Goal: Task Accomplishment & Management: Manage account settings

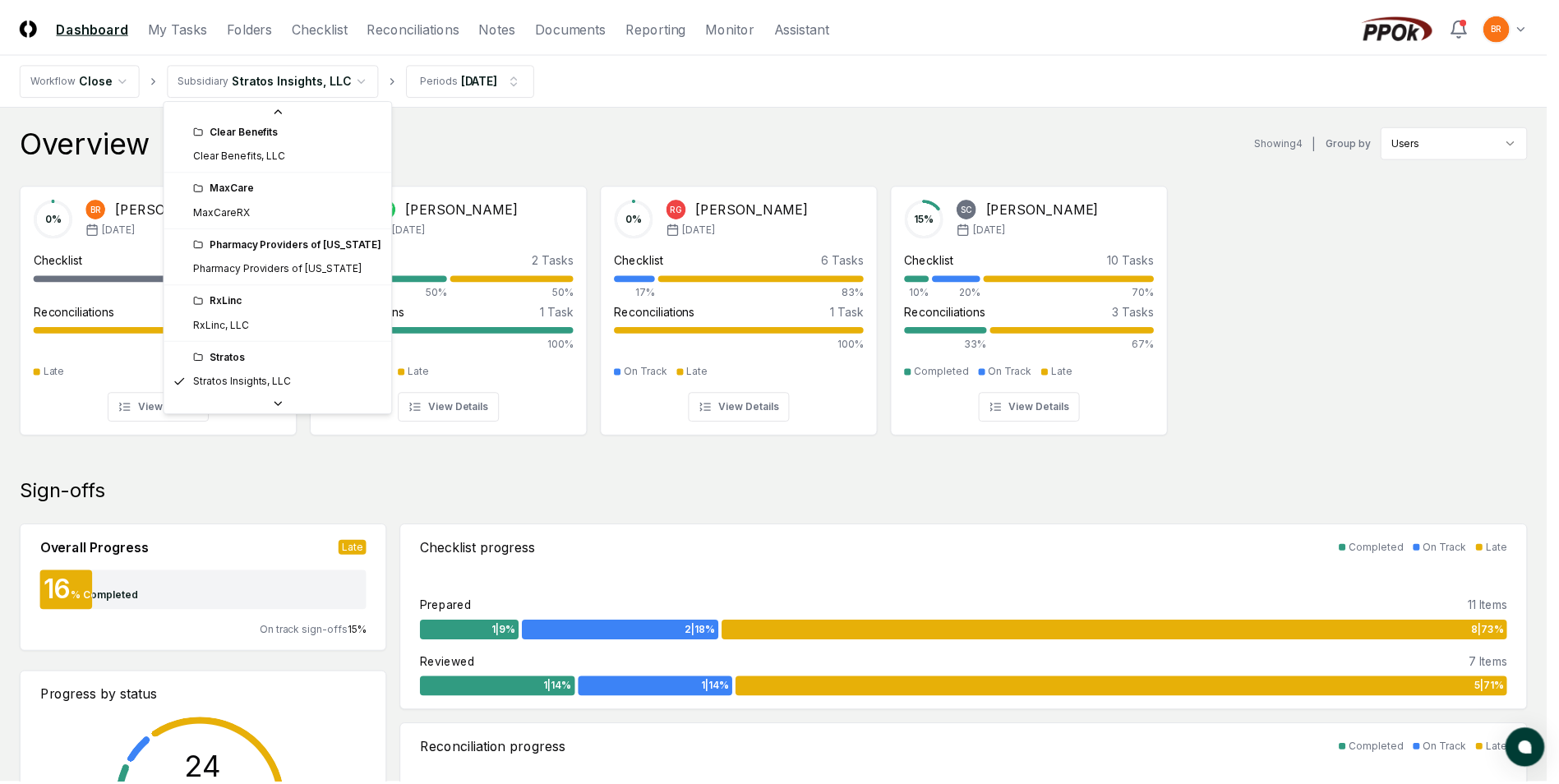
scroll to position [37, 0]
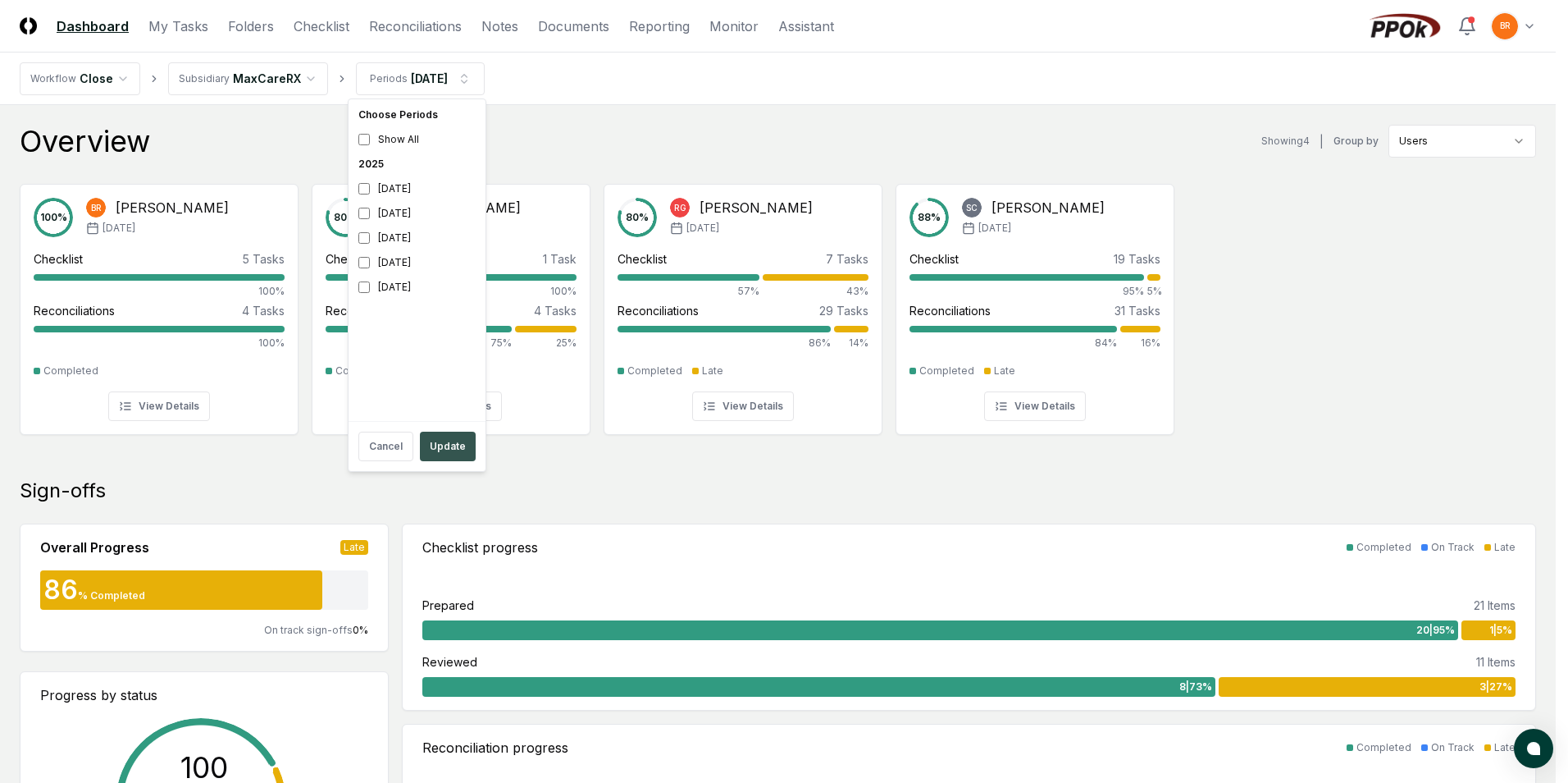
click at [453, 443] on button "Update" at bounding box center [447, 446] width 56 height 29
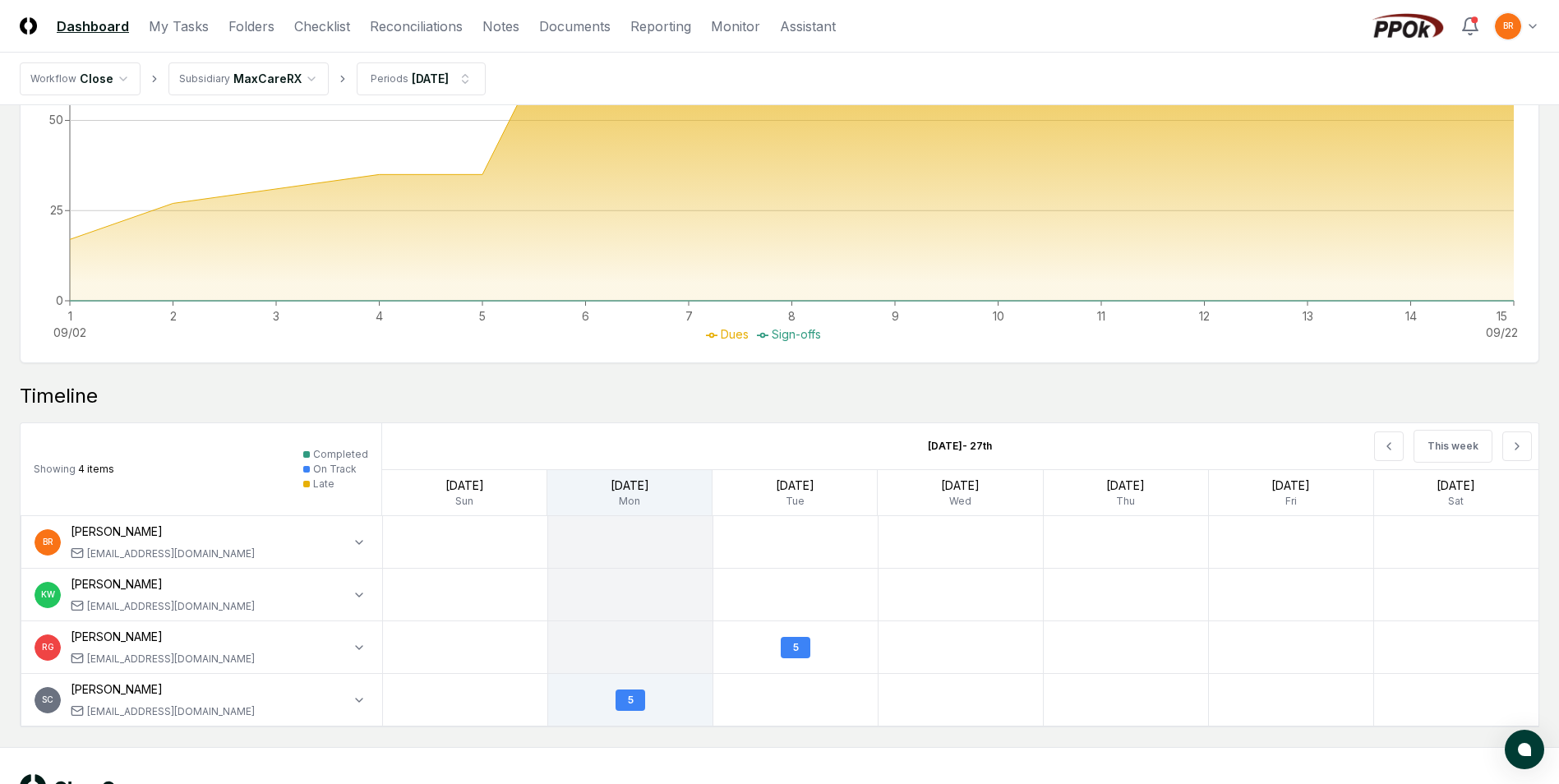
scroll to position [1122, 0]
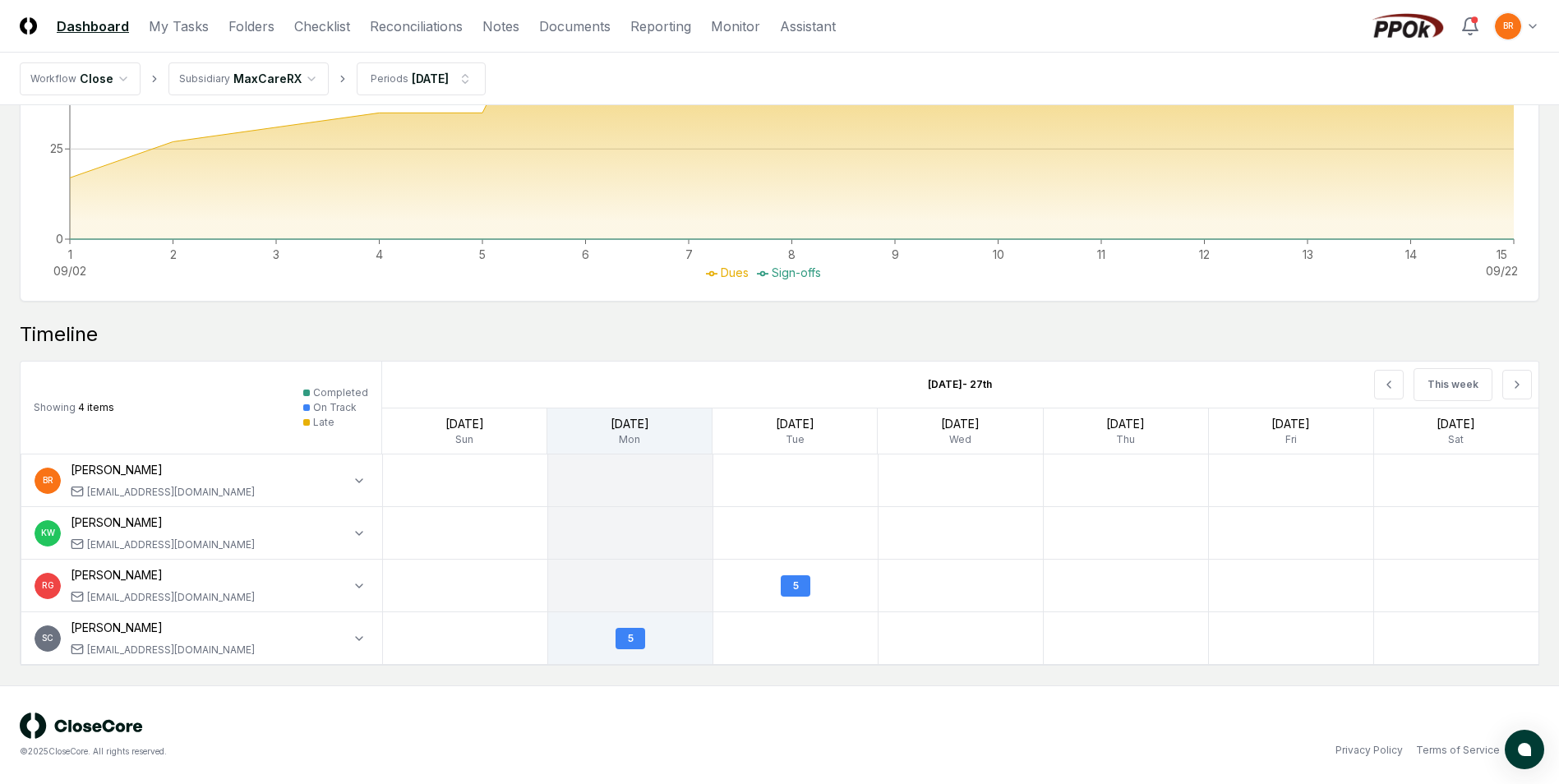
click at [46, 478] on span "BR" at bounding box center [48, 480] width 11 height 13
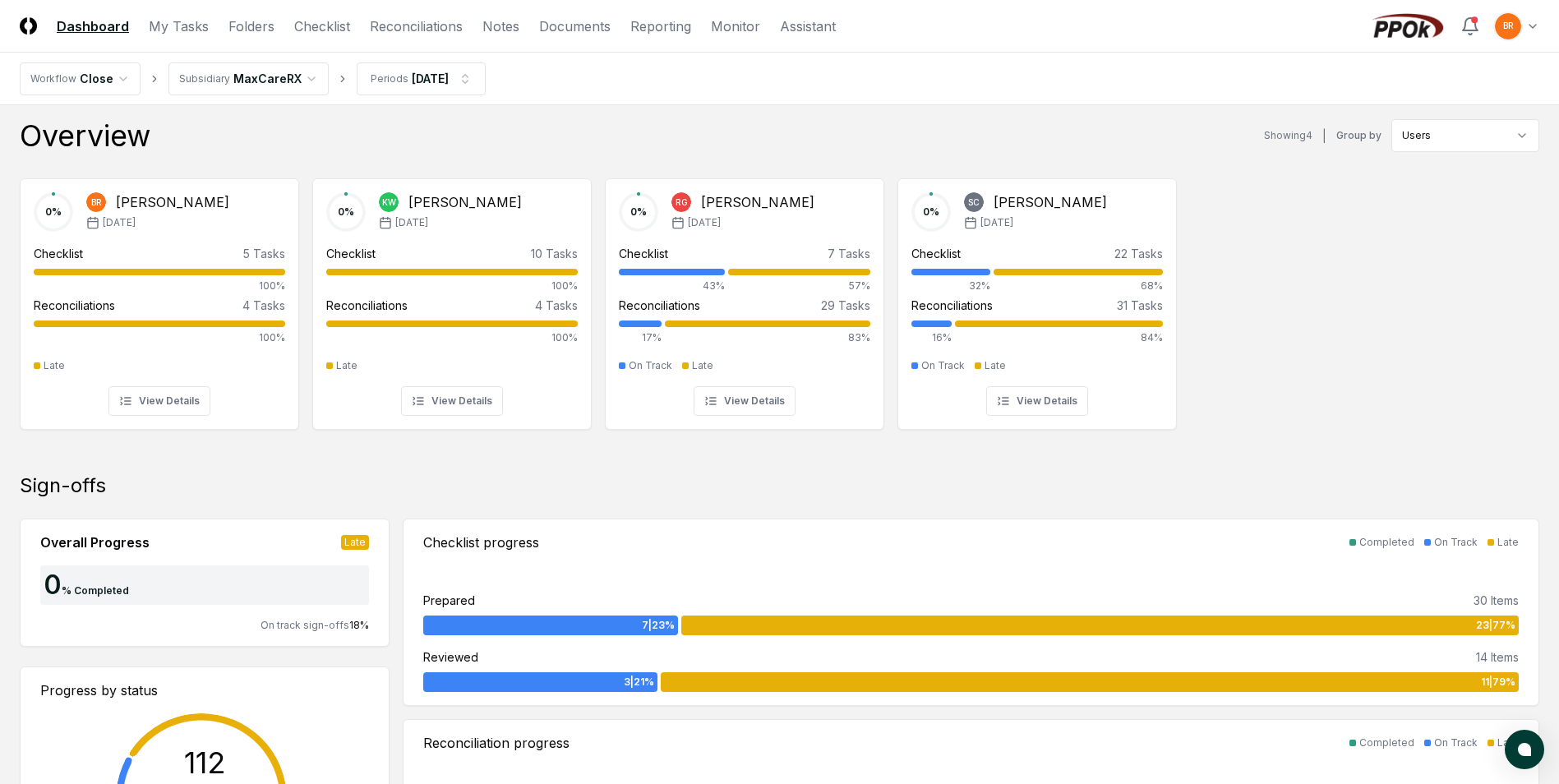
scroll to position [0, 0]
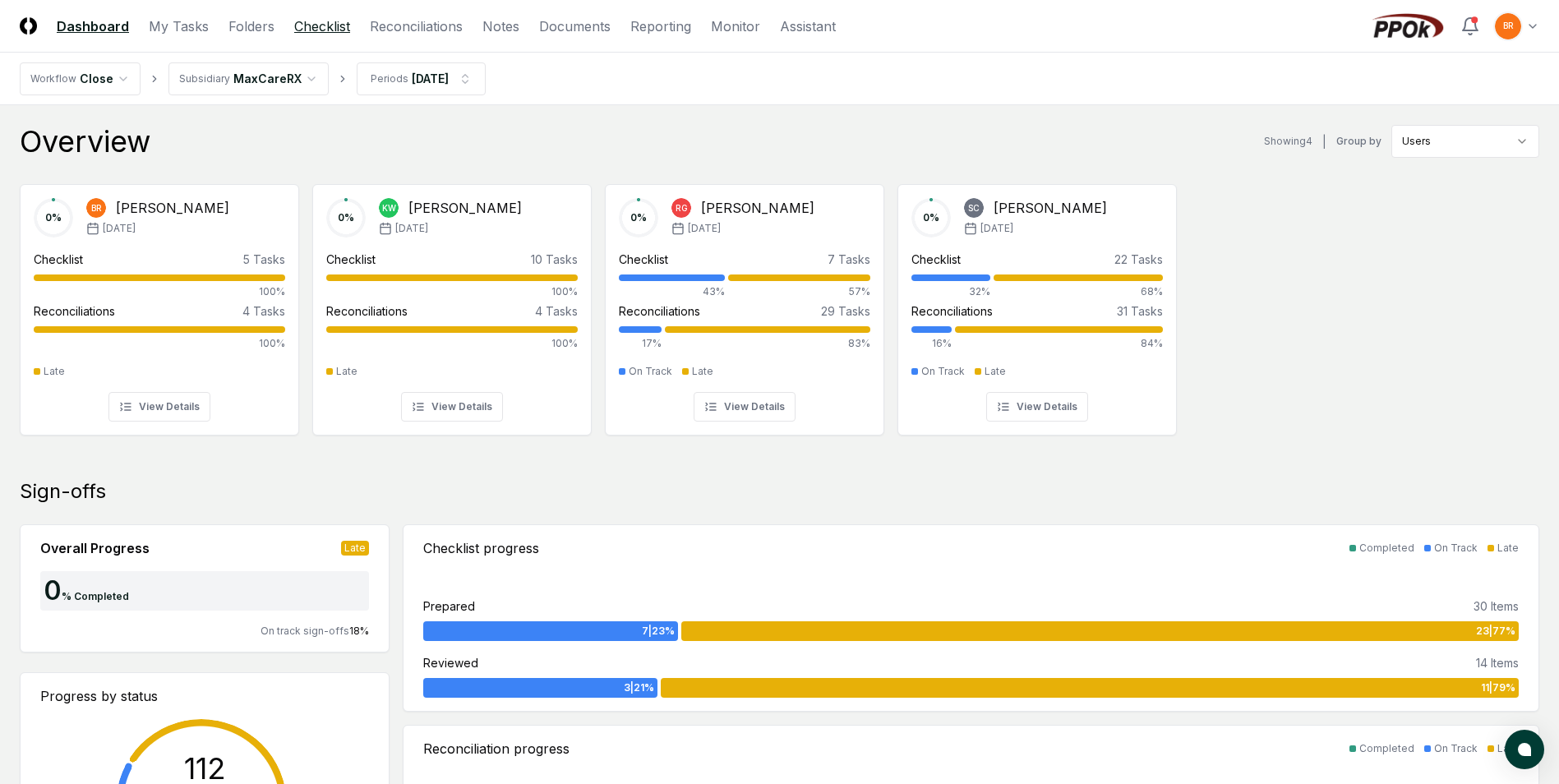
click at [314, 22] on link "Checklist" at bounding box center [322, 26] width 56 height 20
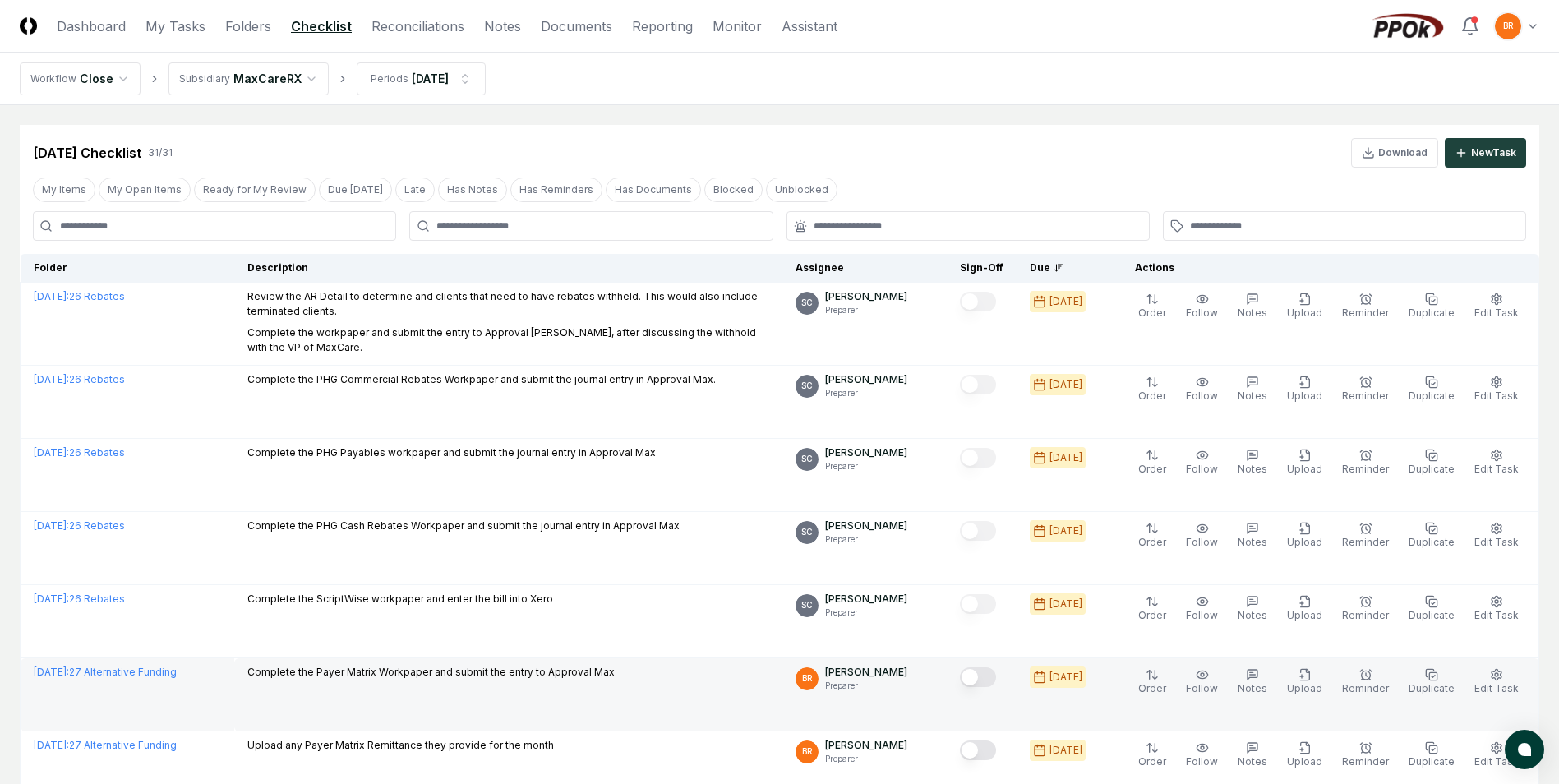
click at [985, 676] on button "Mark complete" at bounding box center [978, 677] width 36 height 20
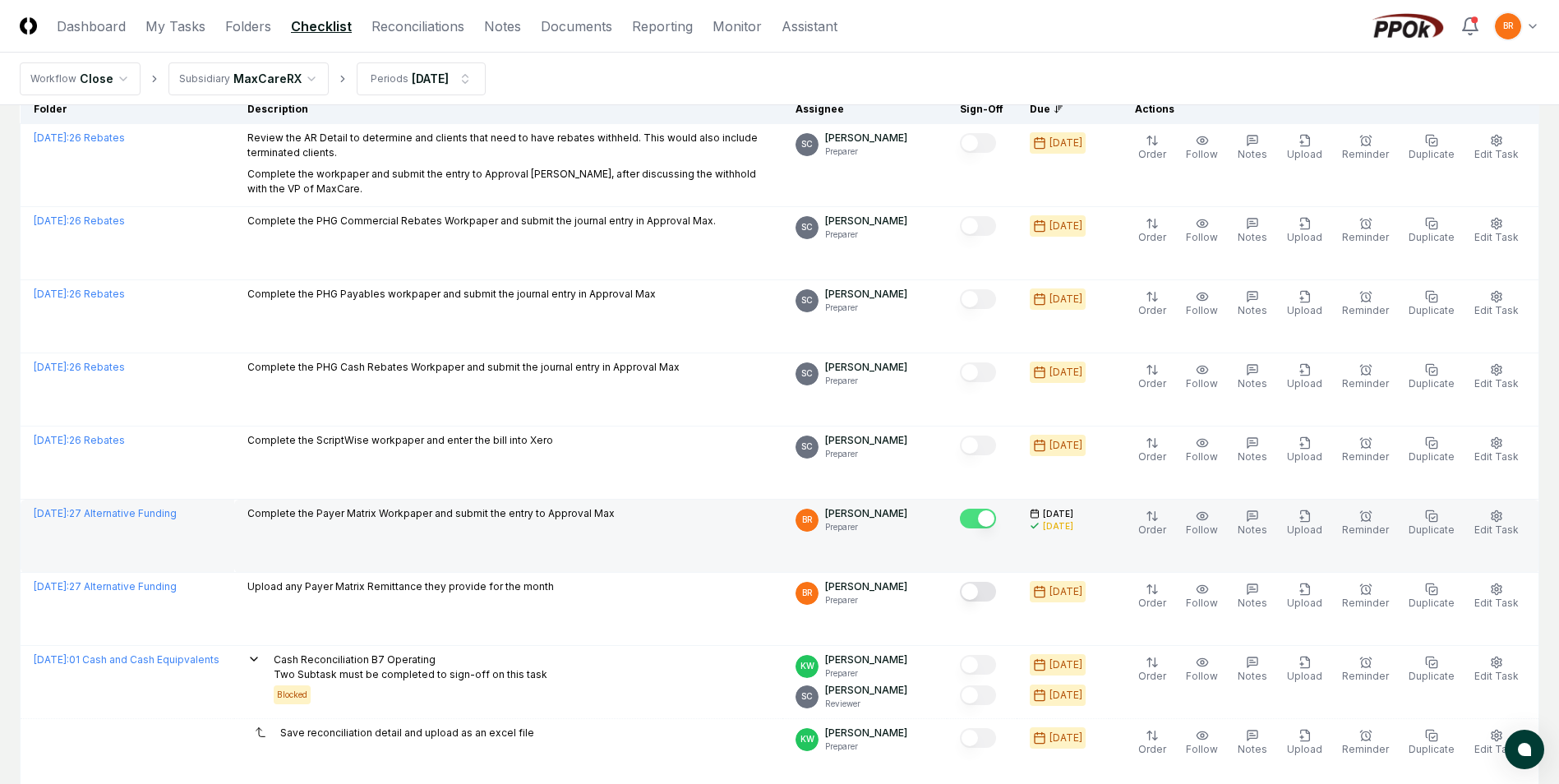
scroll to position [164, 0]
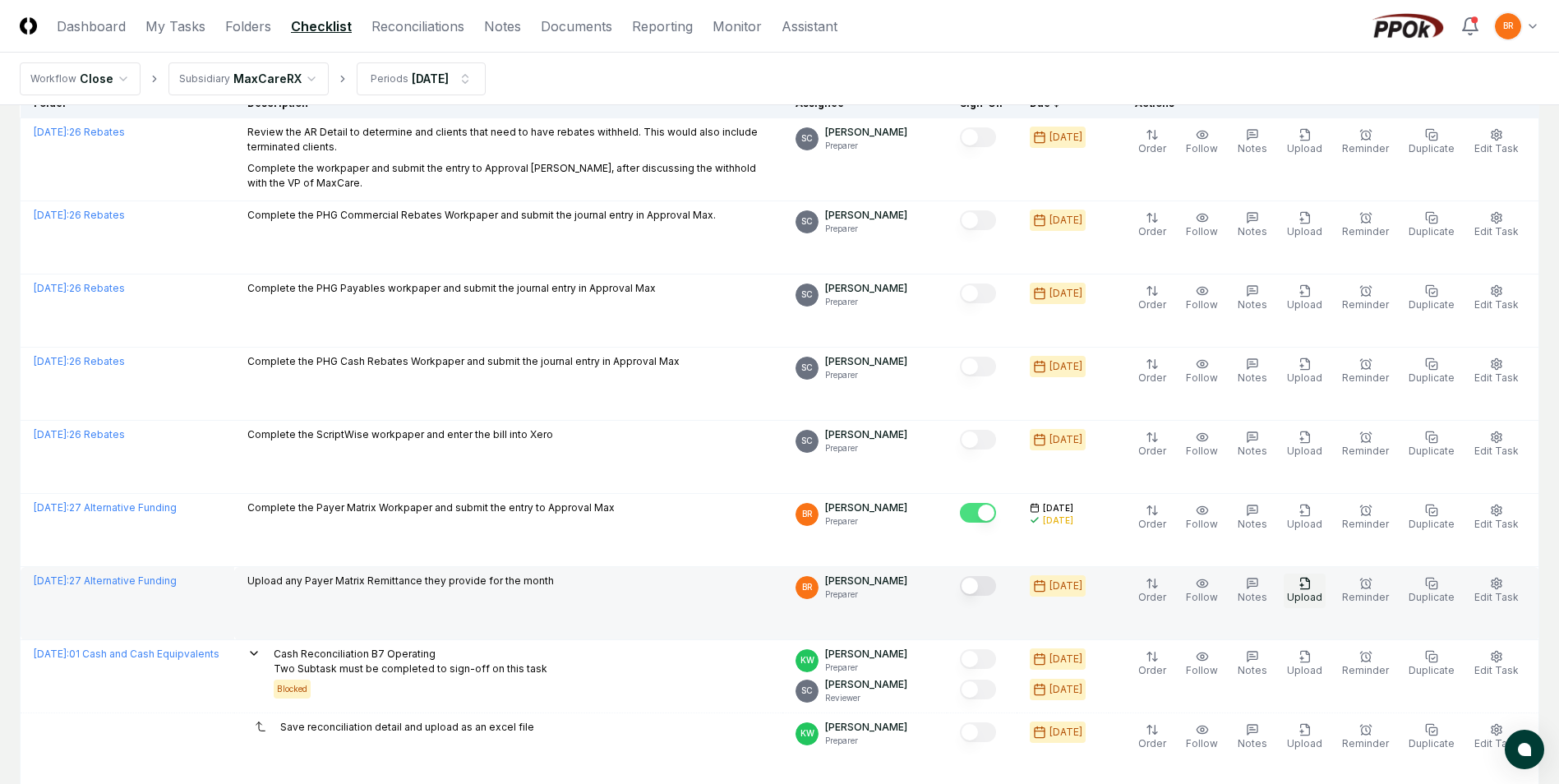
click at [1321, 590] on button "Upload" at bounding box center [1304, 590] width 42 height 35
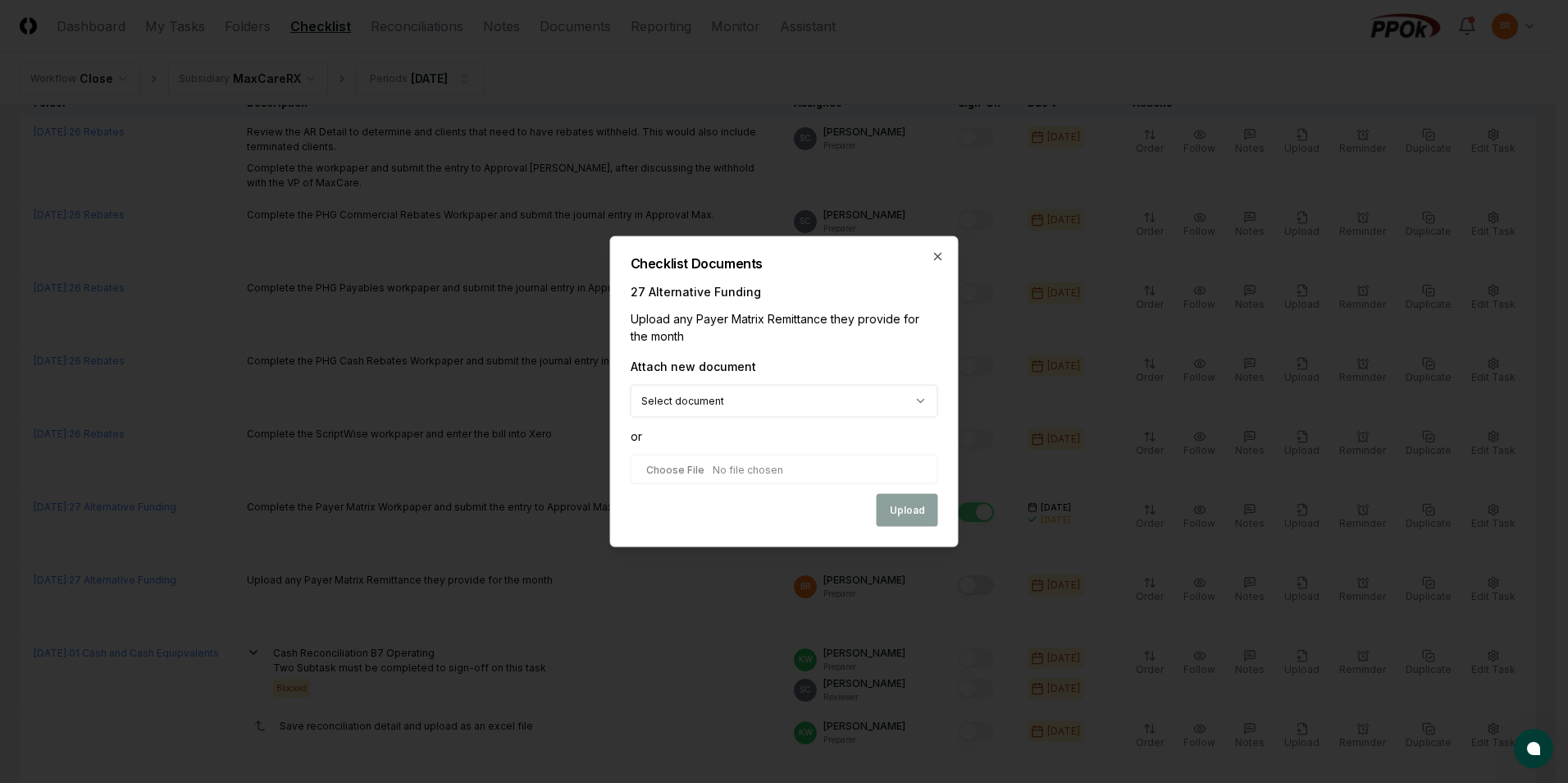
click at [734, 465] on input "file" at bounding box center [784, 469] width 308 height 29
click at [751, 468] on input "file" at bounding box center [784, 469] width 308 height 29
type input "**********"
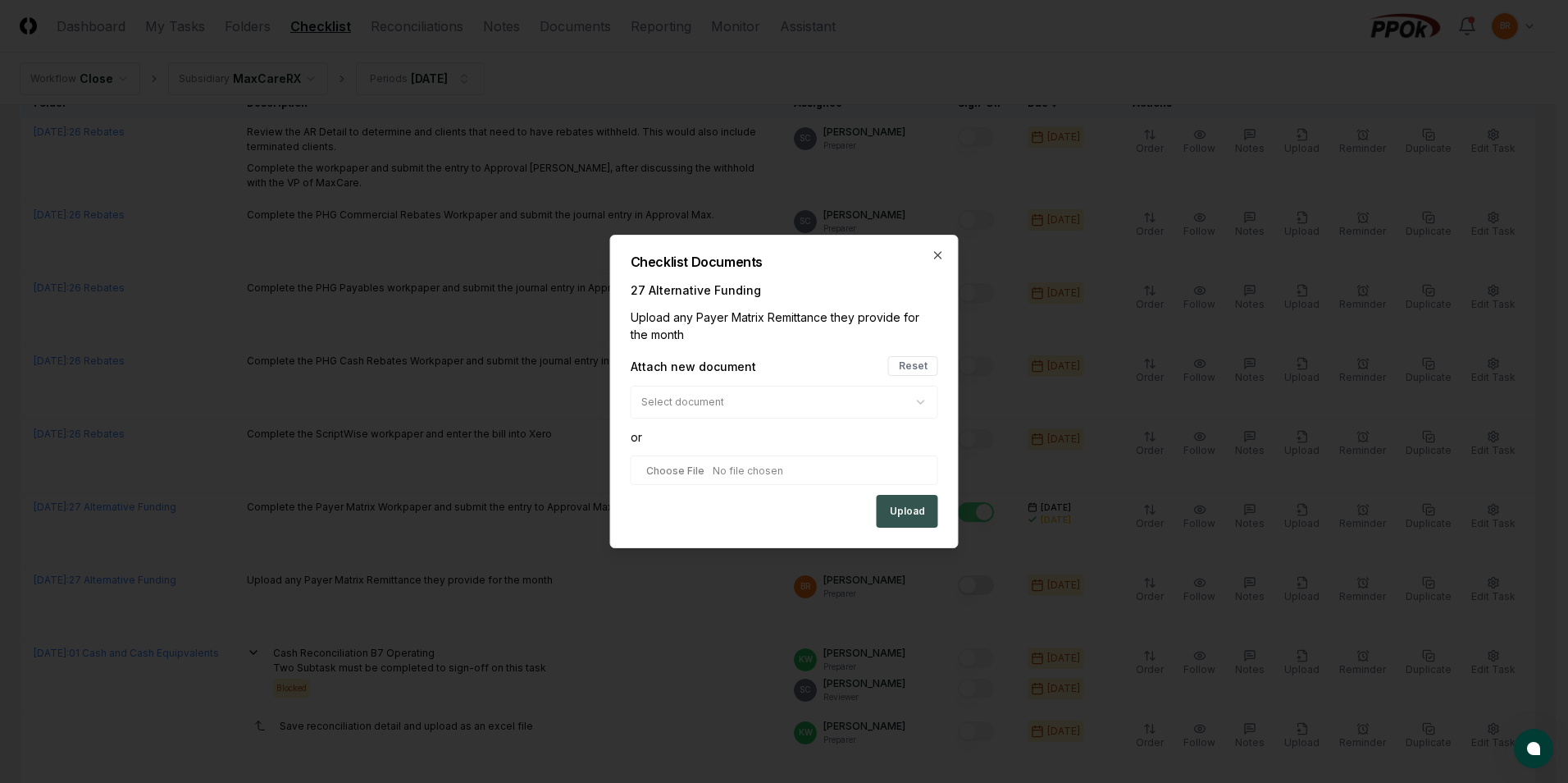
click at [912, 500] on button "Upload" at bounding box center [907, 511] width 62 height 33
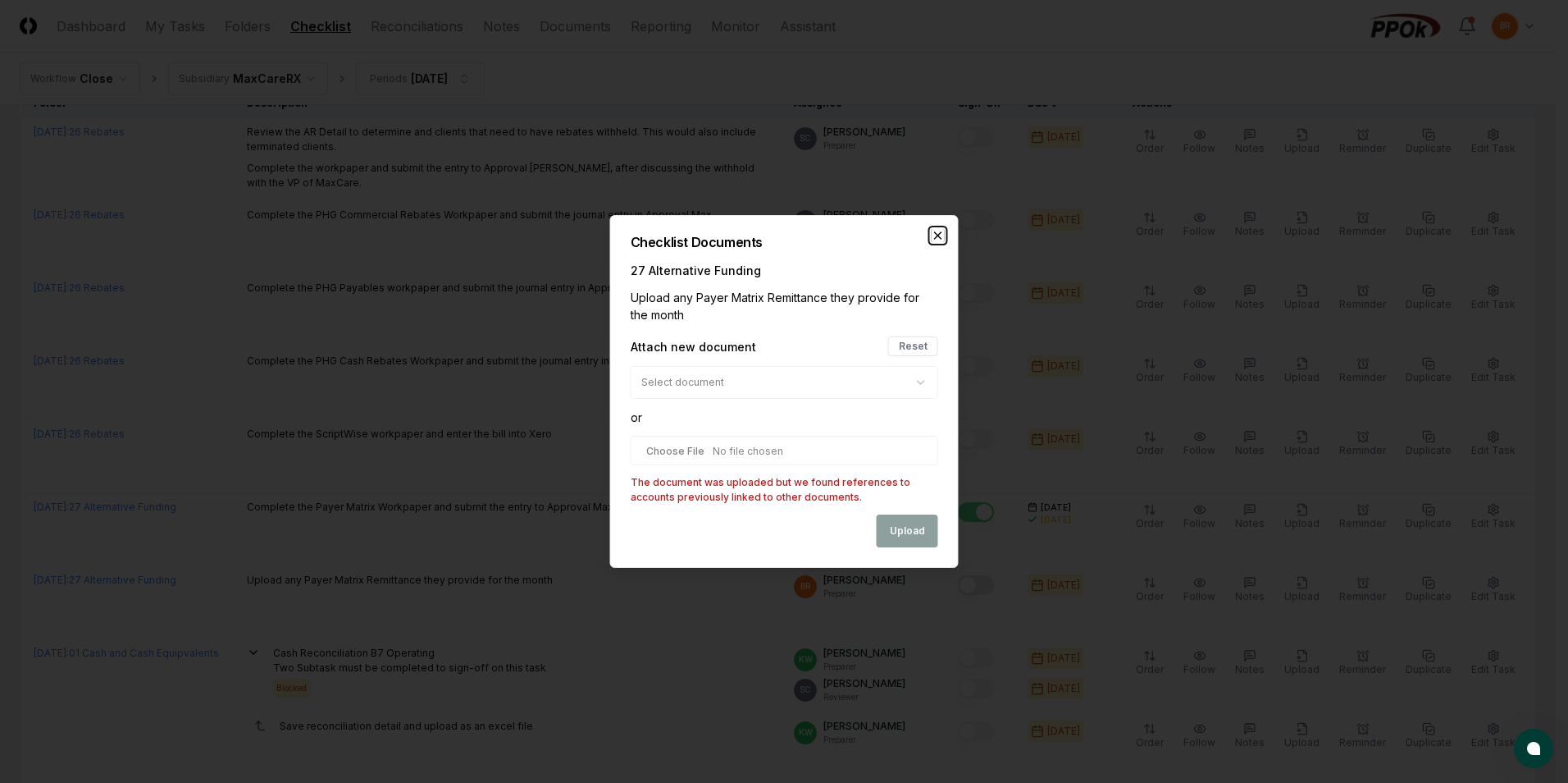
click at [940, 234] on icon "button" at bounding box center [938, 235] width 6 height 6
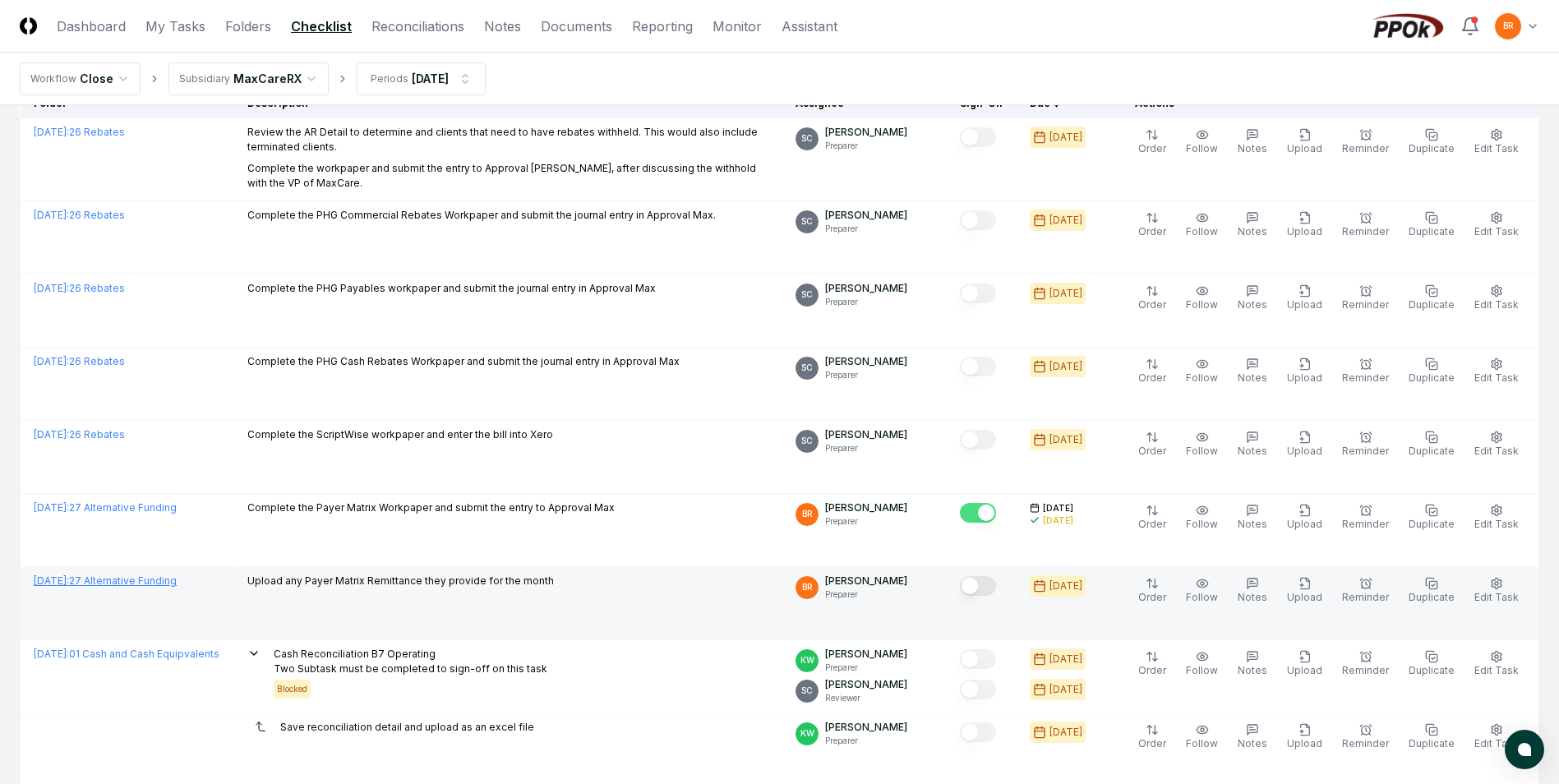
click at [163, 580] on link "[DATE] : 27 Alternative Funding" at bounding box center [105, 580] width 143 height 13
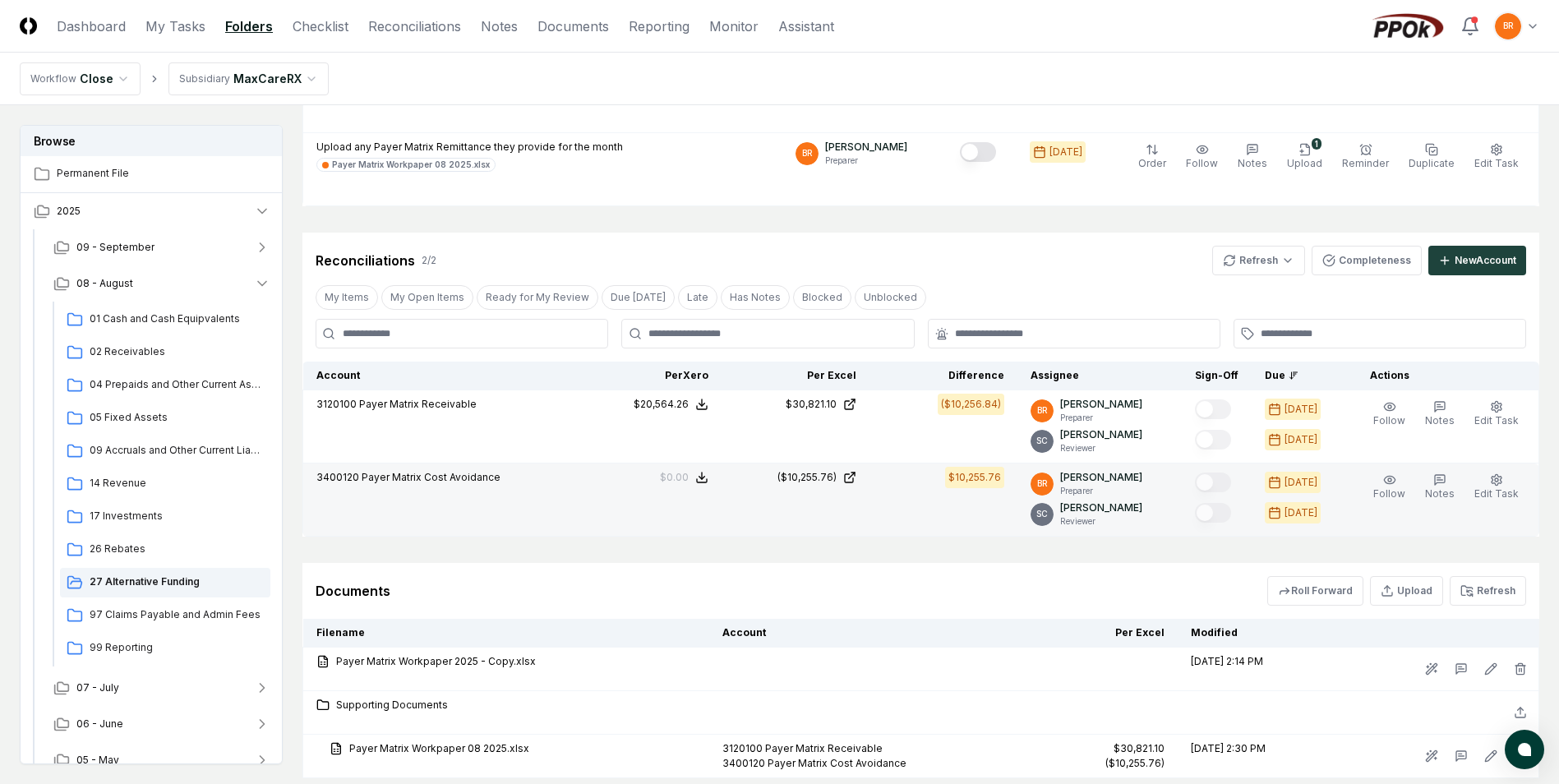
scroll to position [362, 0]
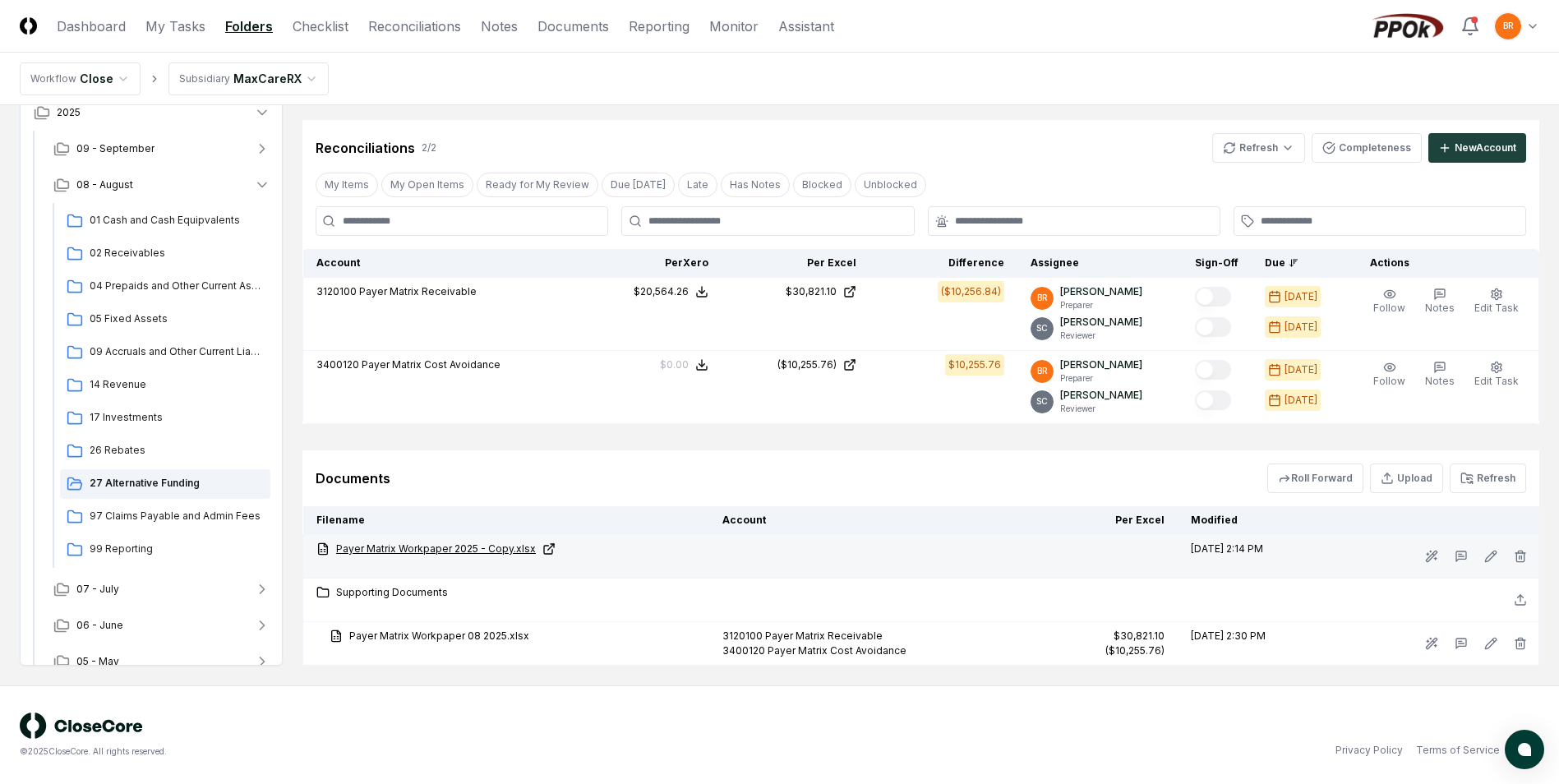
click at [468, 547] on link "Payer Matrix Workpaper 2025 - Copy.xlsx" at bounding box center [506, 548] width 380 height 15
click at [1490, 551] on icon at bounding box center [1491, 555] width 13 height 13
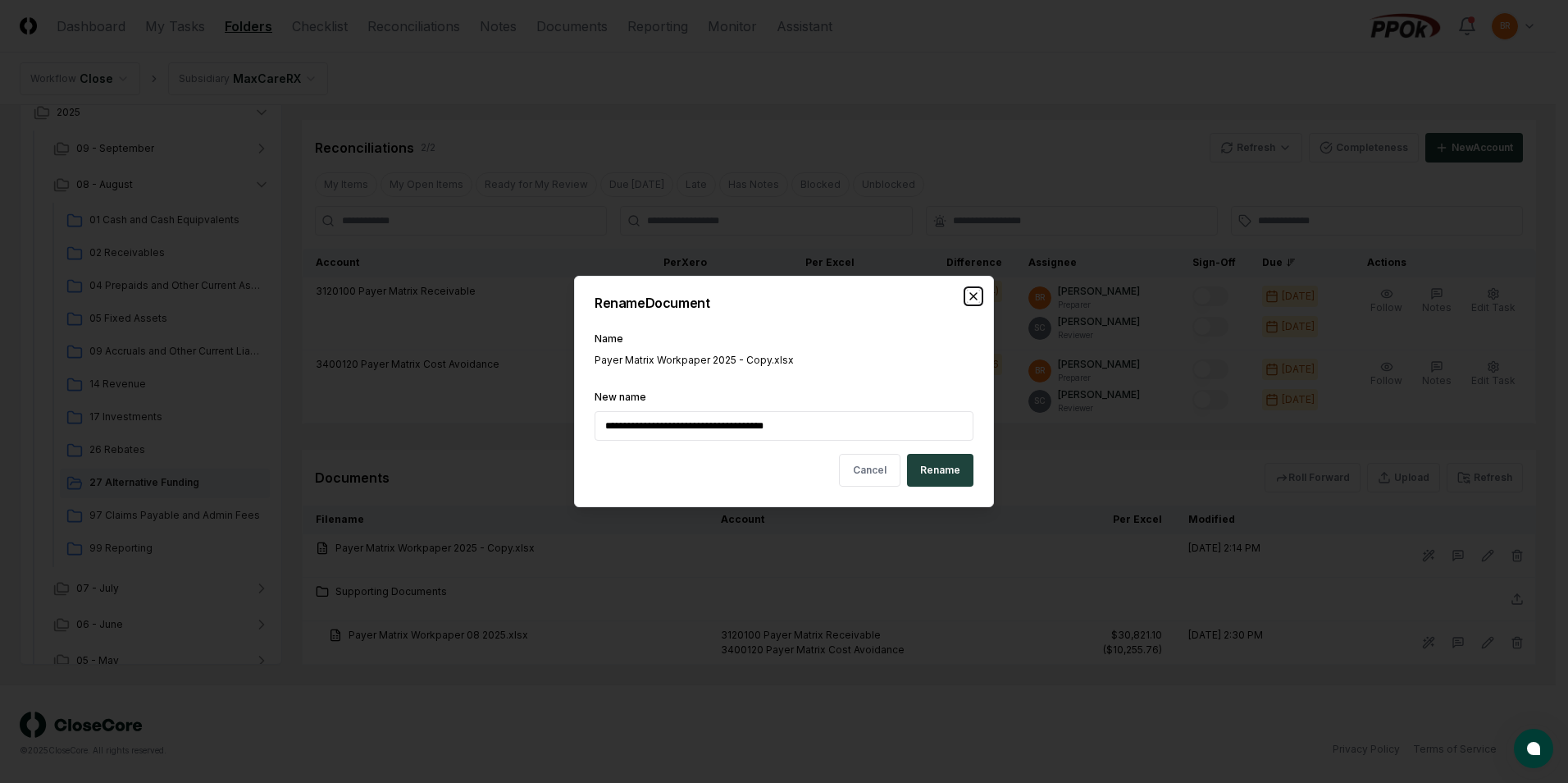
click at [971, 294] on icon "button" at bounding box center [973, 296] width 13 height 13
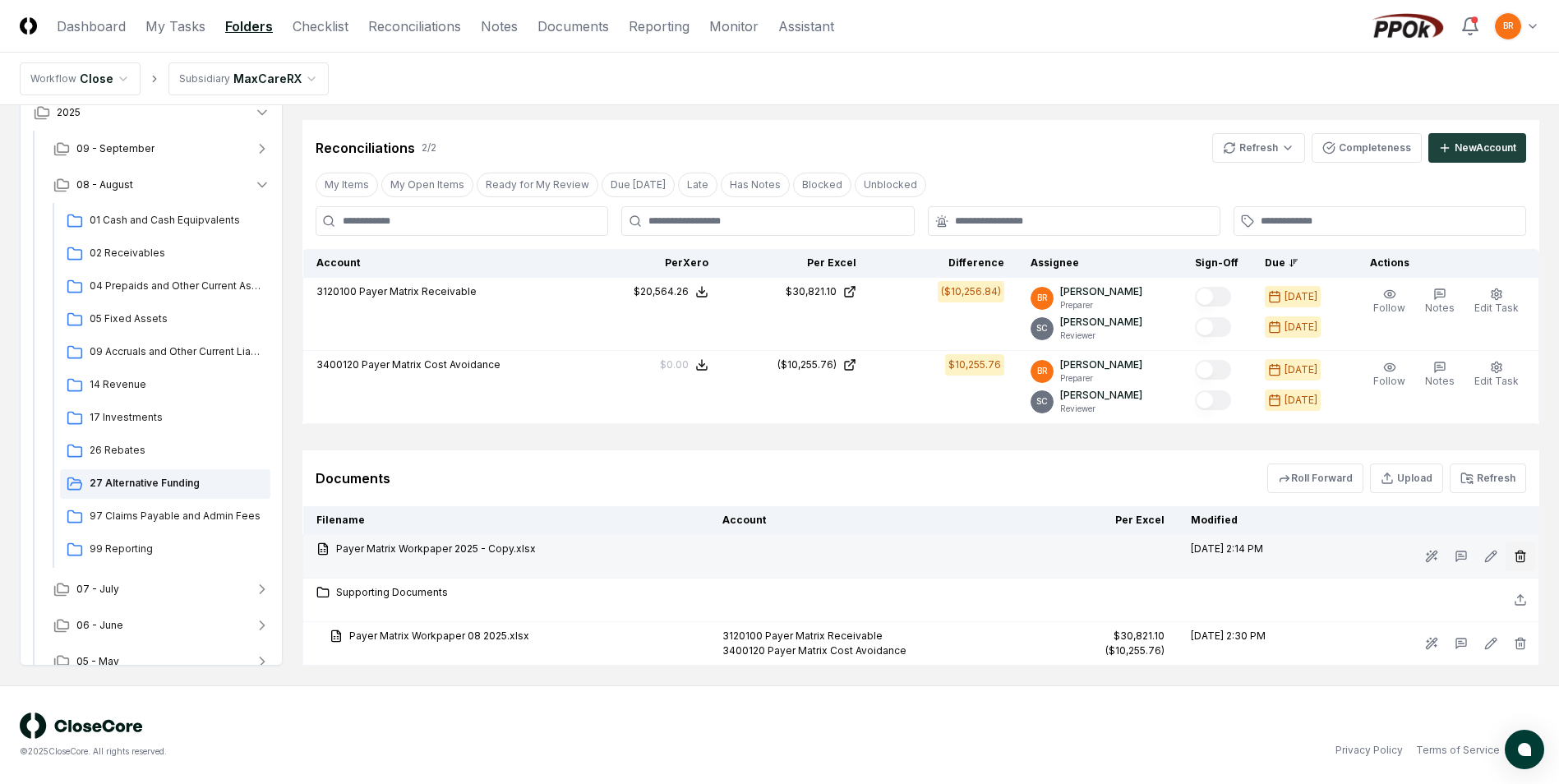
click at [1520, 556] on line "button" at bounding box center [1520, 557] width 0 height 4
click at [1528, 642] on button "Delete" at bounding box center [1515, 648] width 59 height 33
click at [1517, 651] on button "Delete" at bounding box center [1515, 648] width 59 height 33
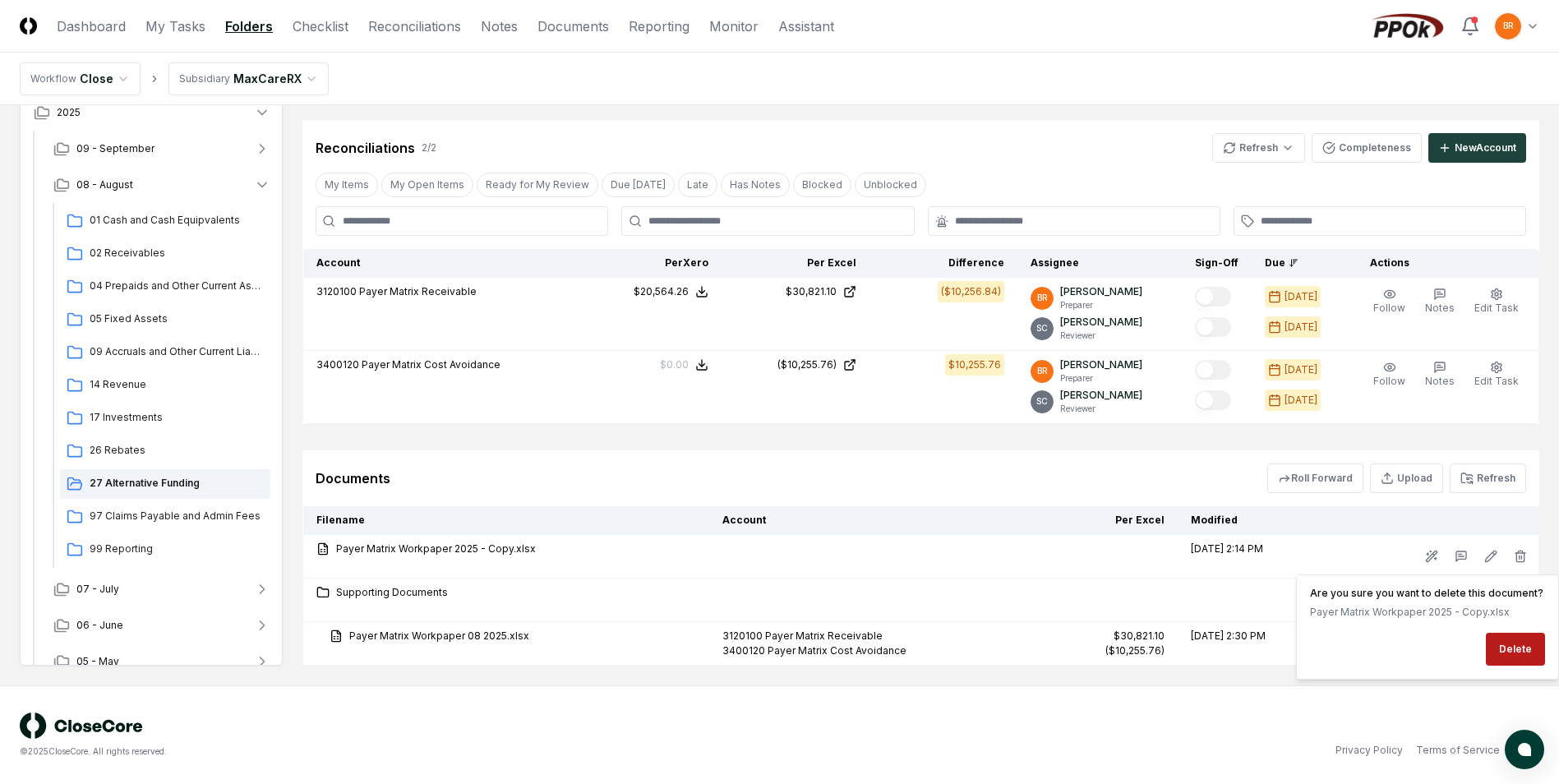
click at [1005, 746] on div "Privacy Policy Terms of Service" at bounding box center [1160, 750] width 760 height 15
click at [1500, 484] on button "Refresh" at bounding box center [1488, 478] width 77 height 29
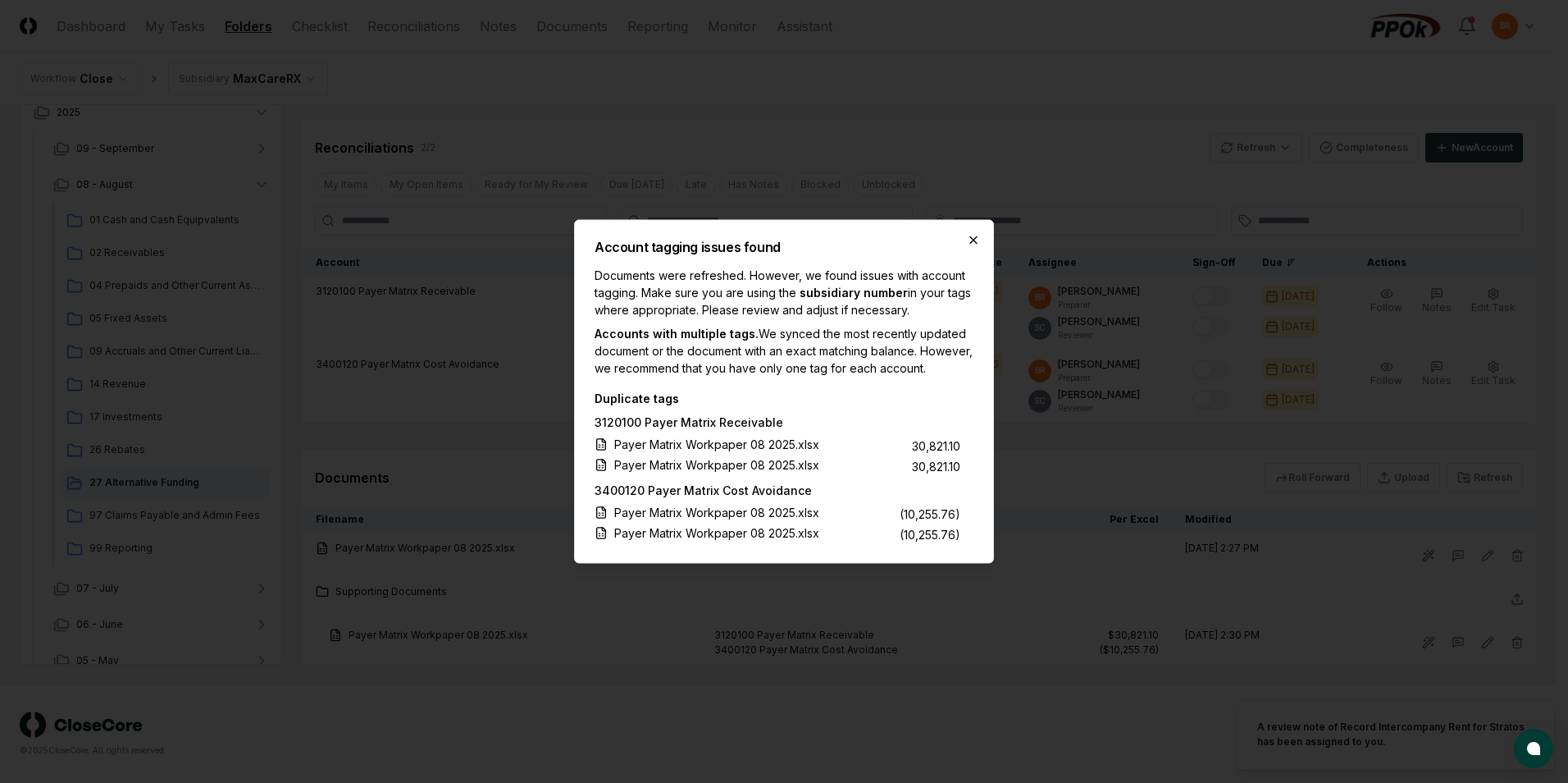
click at [978, 234] on icon "button" at bounding box center [973, 240] width 13 height 13
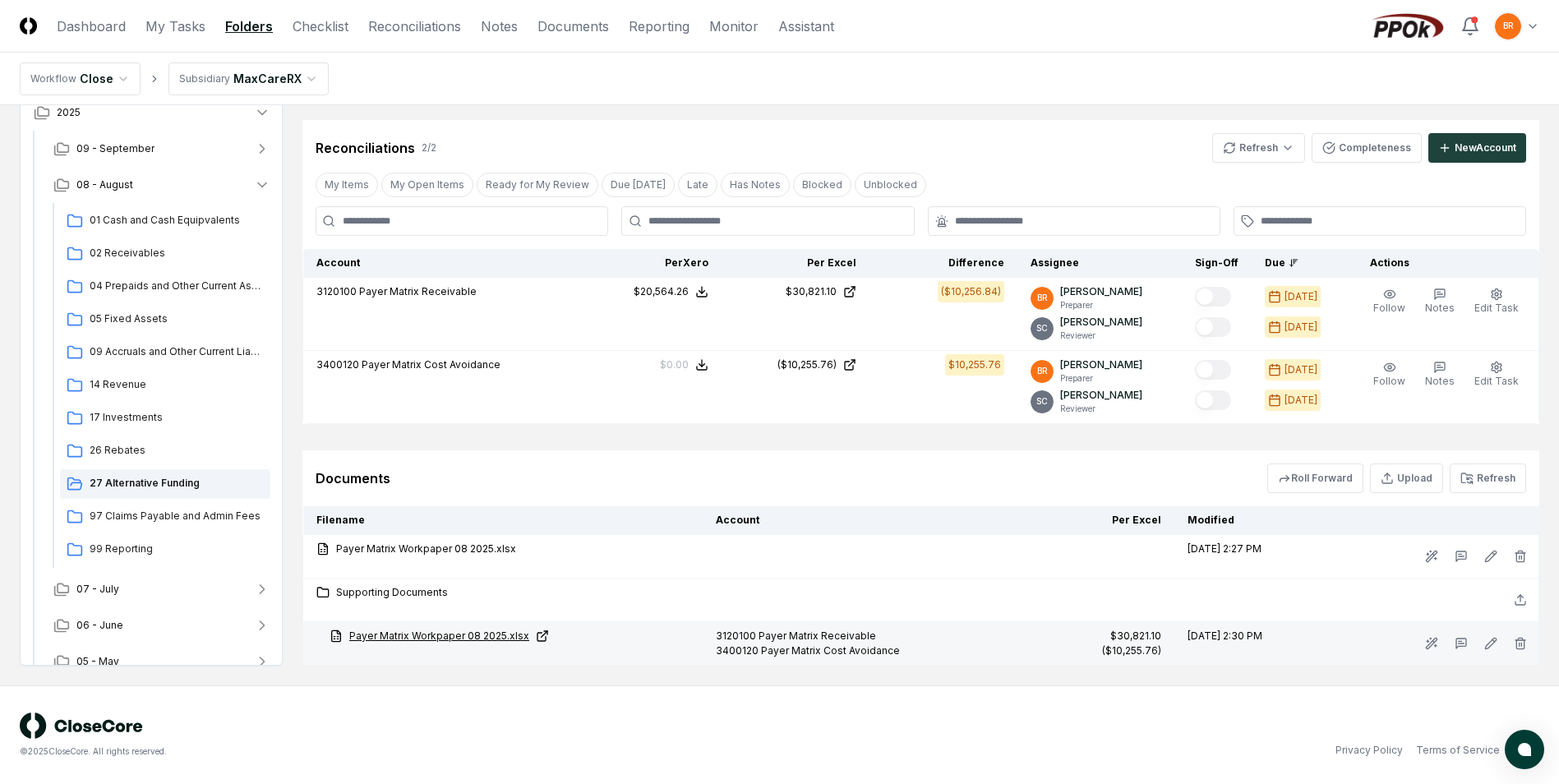
click at [542, 636] on icon at bounding box center [542, 636] width 13 height 13
click at [1493, 639] on icon at bounding box center [1494, 640] width 3 height 3
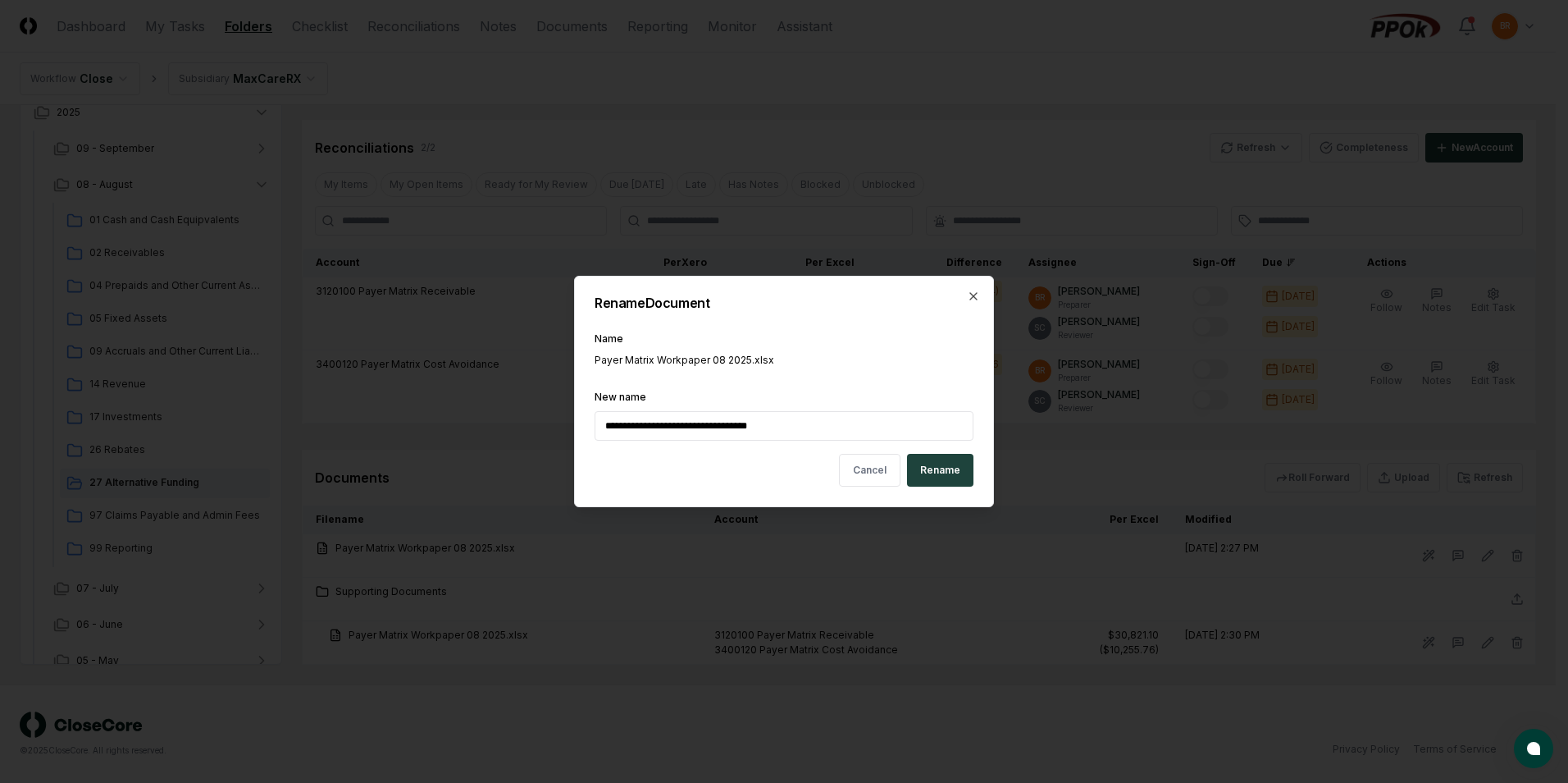
click at [733, 427] on input "**********" at bounding box center [784, 425] width 379 height 29
type input "**********"
click at [951, 477] on button "Rename" at bounding box center [940, 470] width 67 height 33
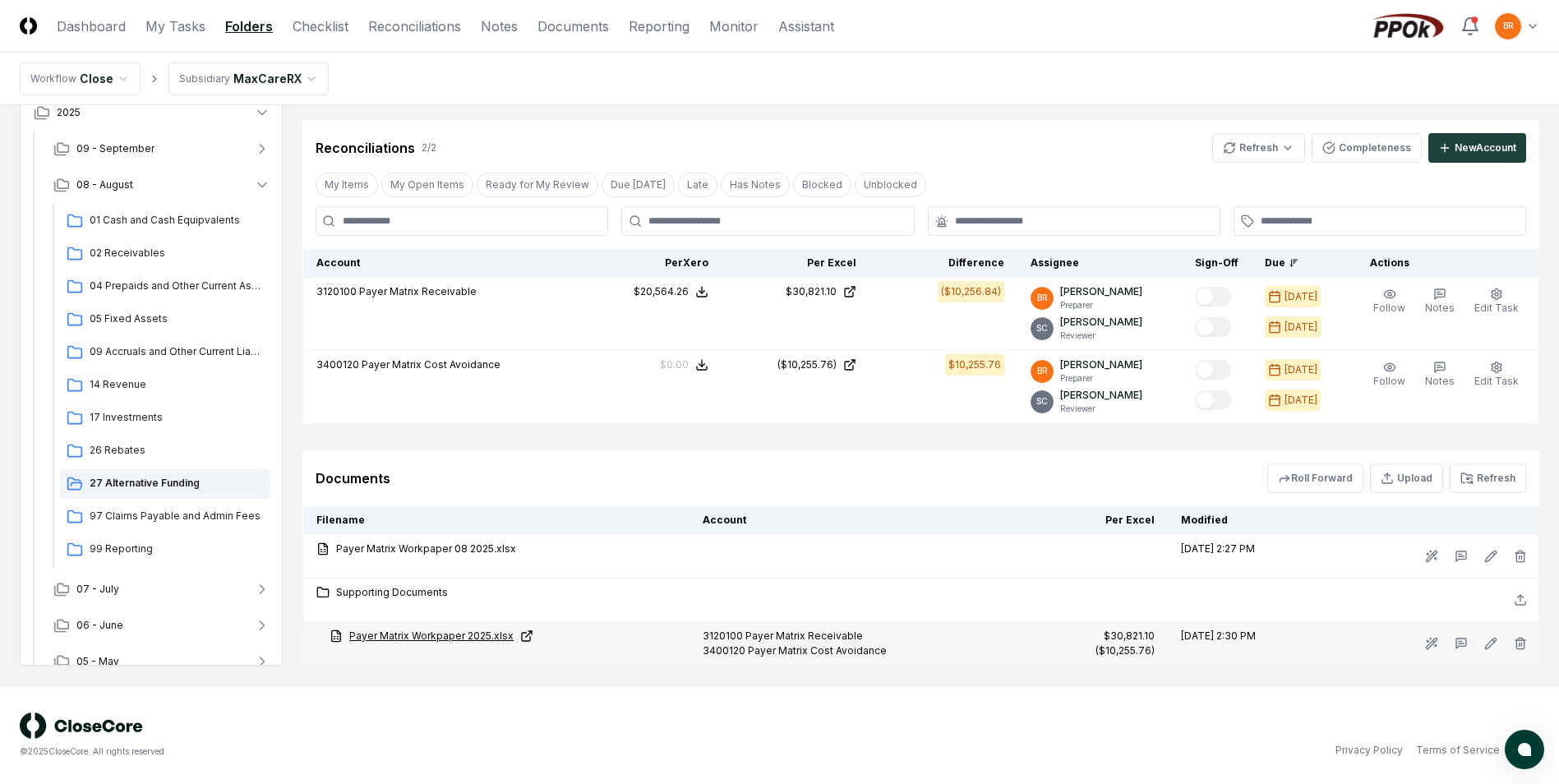
click at [524, 638] on icon at bounding box center [526, 636] width 13 height 13
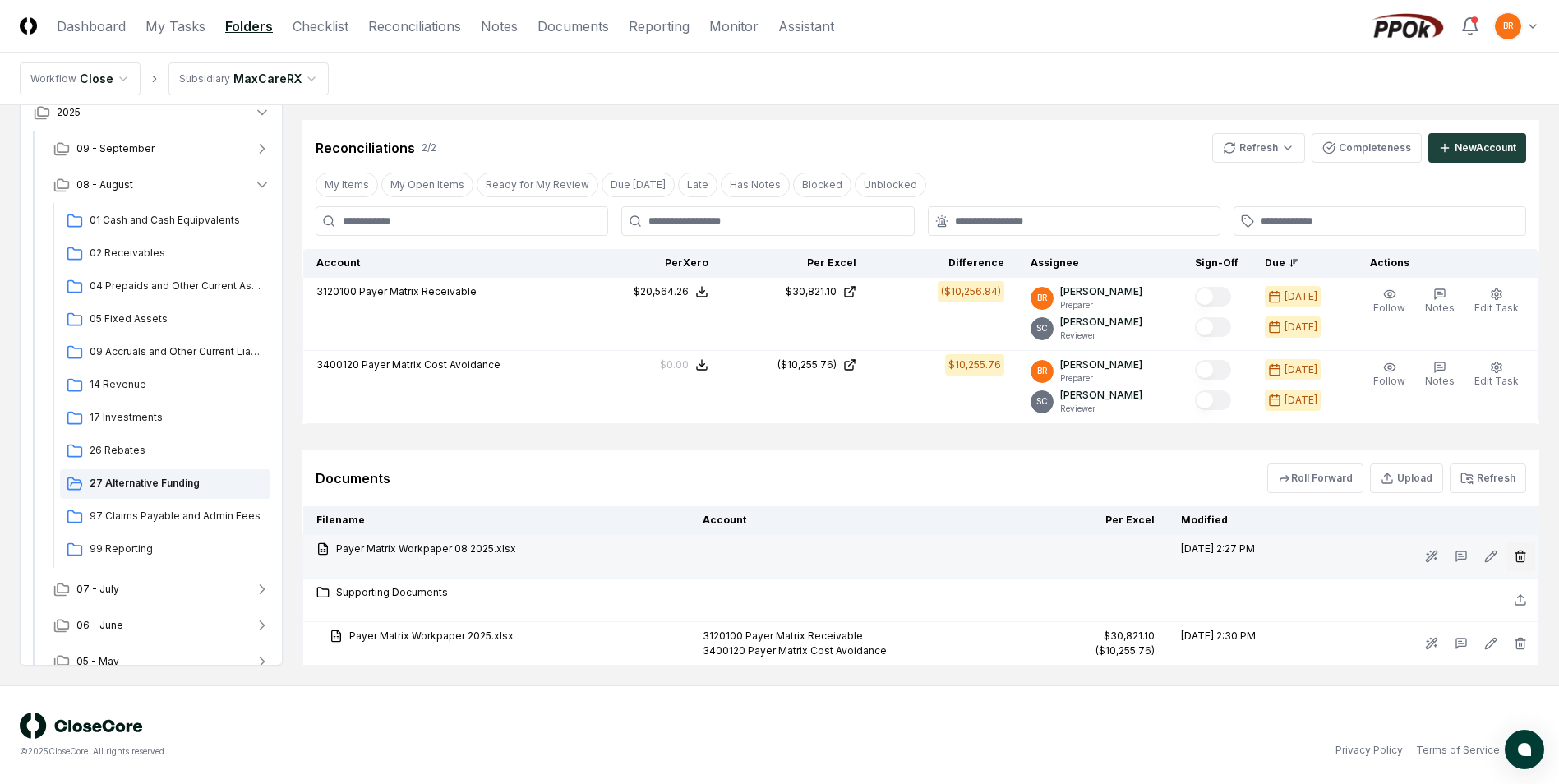
click at [1524, 560] on icon "button" at bounding box center [1520, 557] width 7 height 9
click at [1520, 655] on button "Delete" at bounding box center [1515, 648] width 59 height 33
click at [1515, 650] on button "Delete" at bounding box center [1515, 648] width 59 height 33
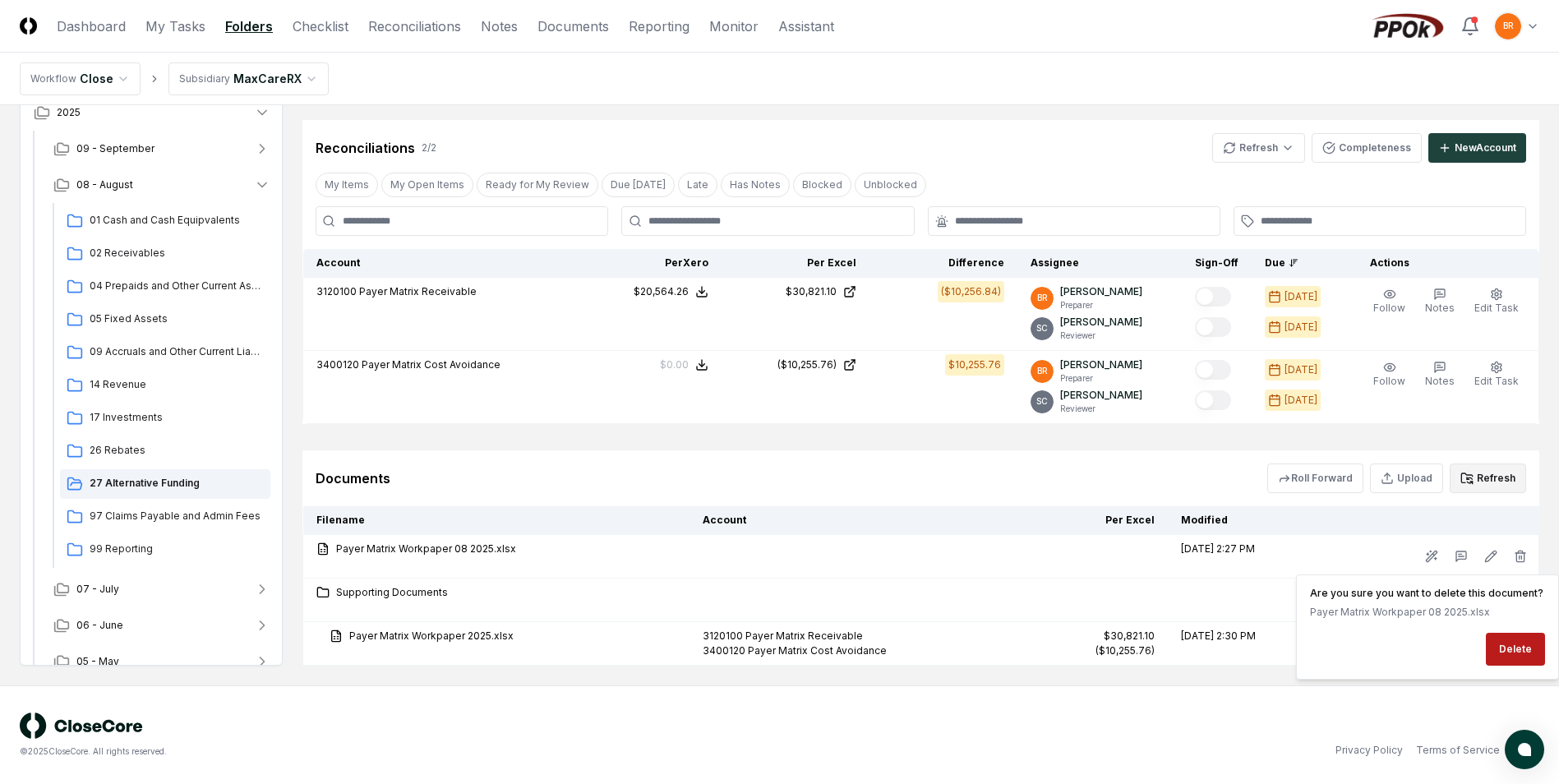
click at [1505, 478] on button "Refresh" at bounding box center [1488, 478] width 77 height 29
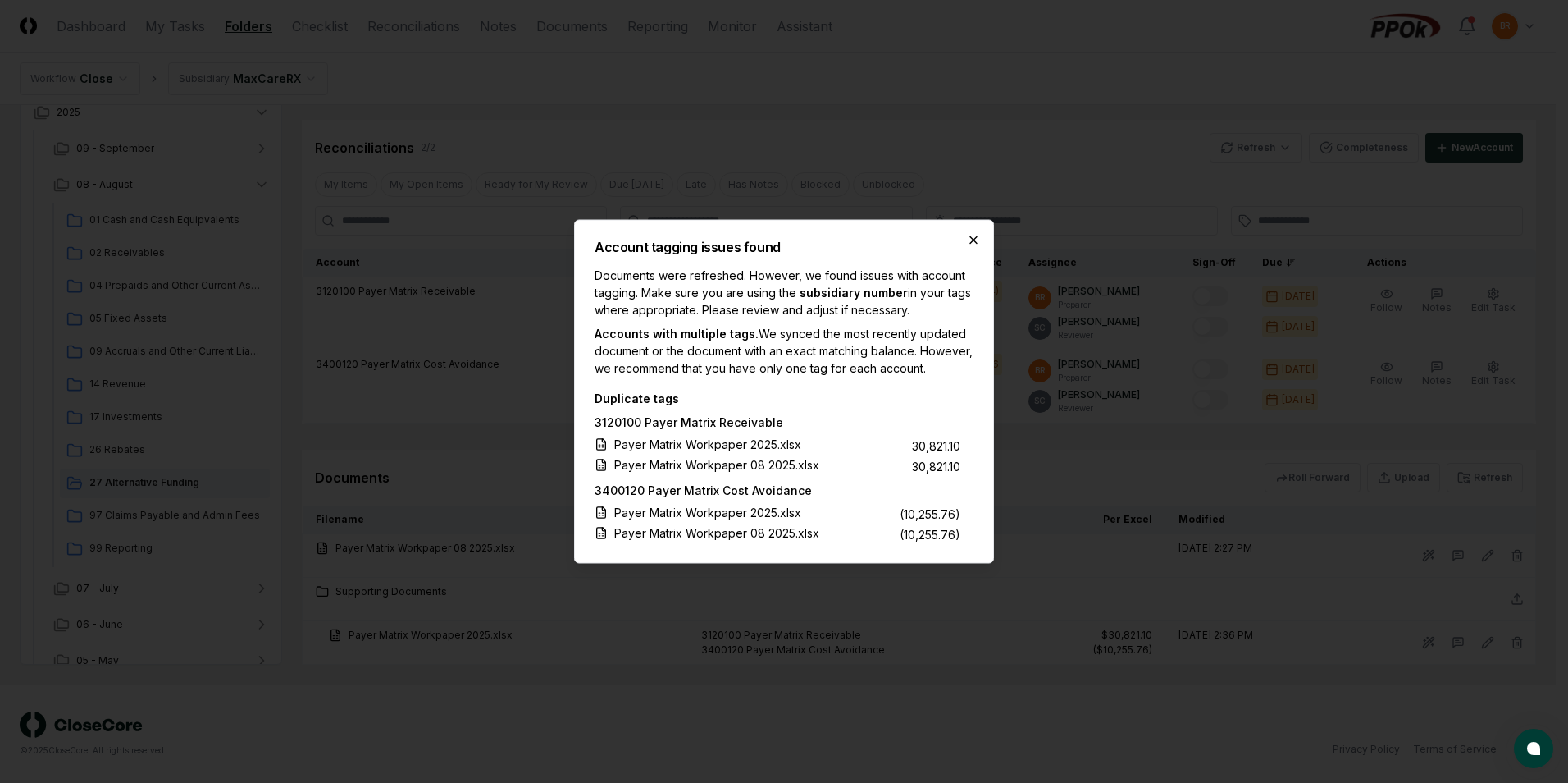
click at [973, 234] on icon "button" at bounding box center [973, 240] width 13 height 13
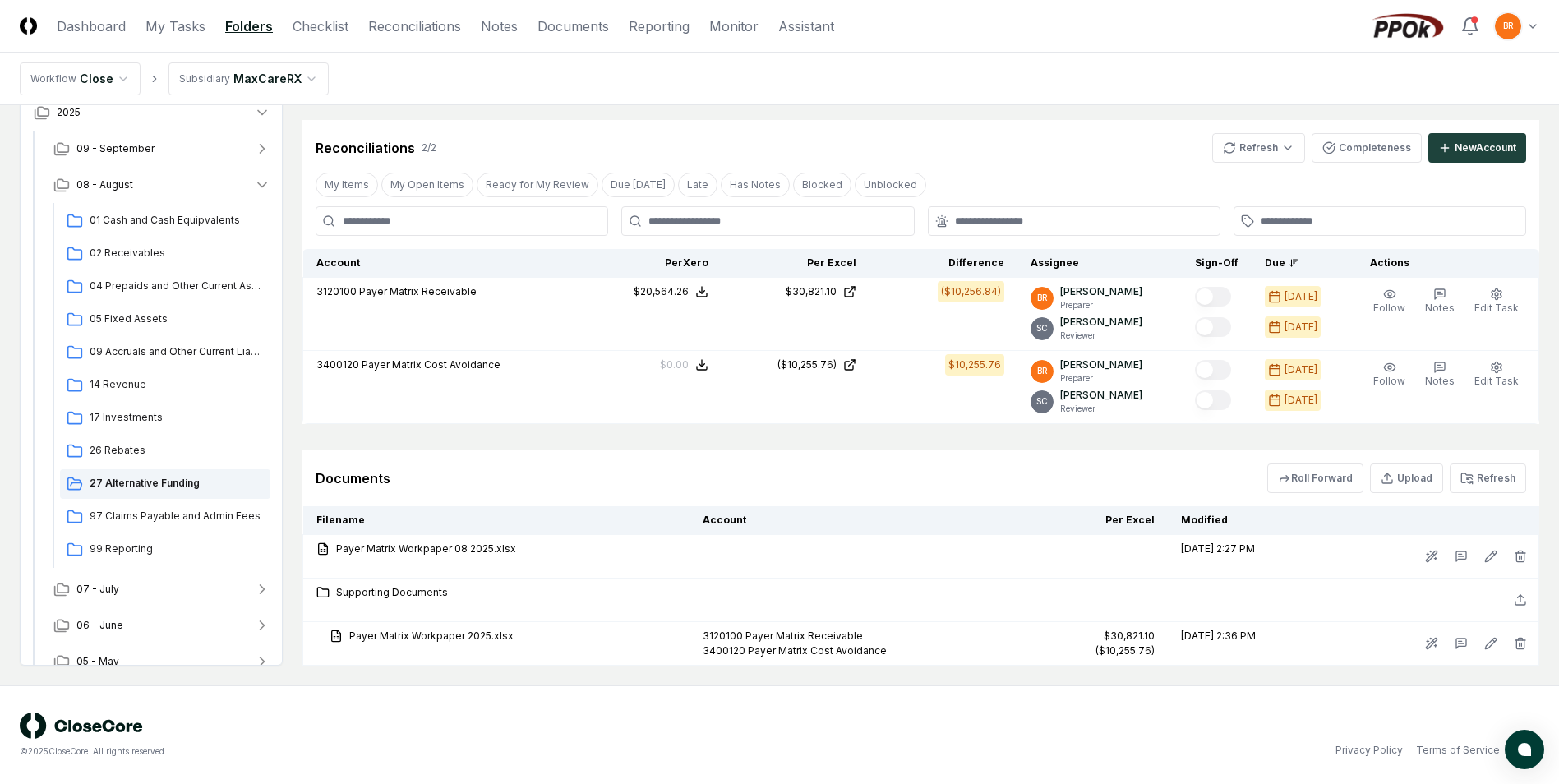
click at [582, 725] on div "© 2025 CloseCore. All rights reserved." at bounding box center [399, 735] width 760 height 46
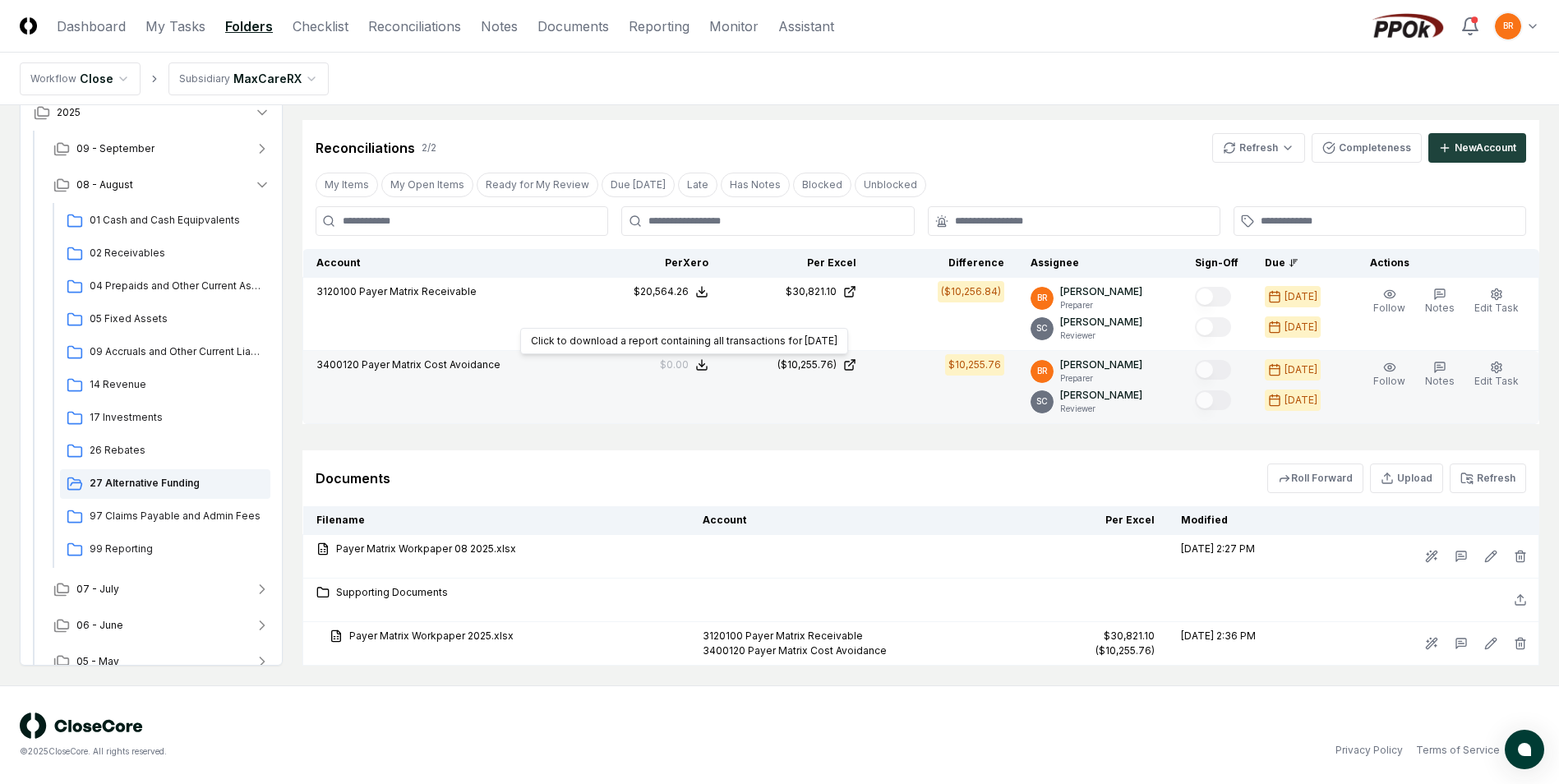
click at [708, 364] on icon at bounding box center [701, 364] width 13 height 13
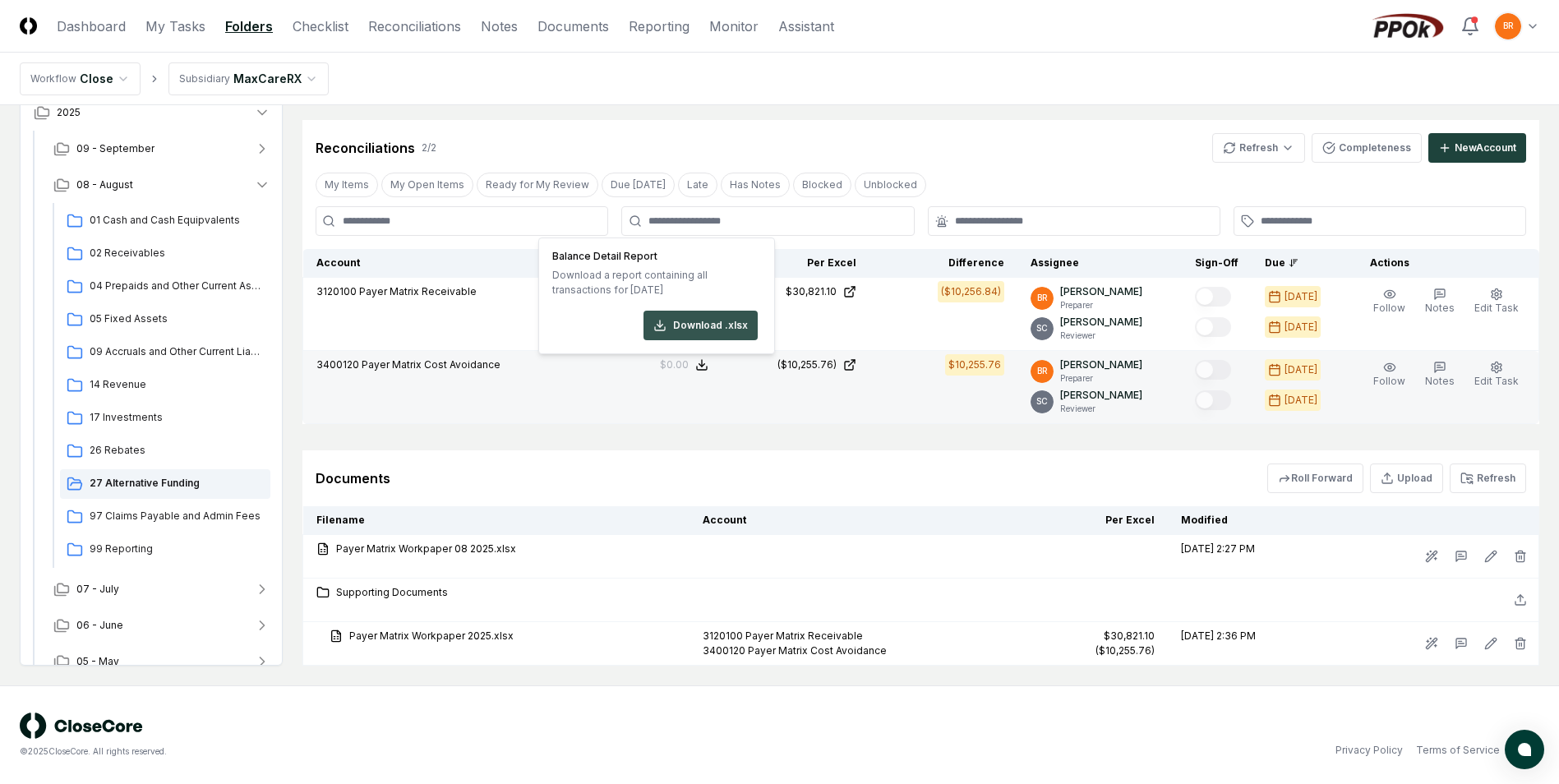
click at [700, 329] on button "Download .xlsx" at bounding box center [700, 325] width 114 height 29
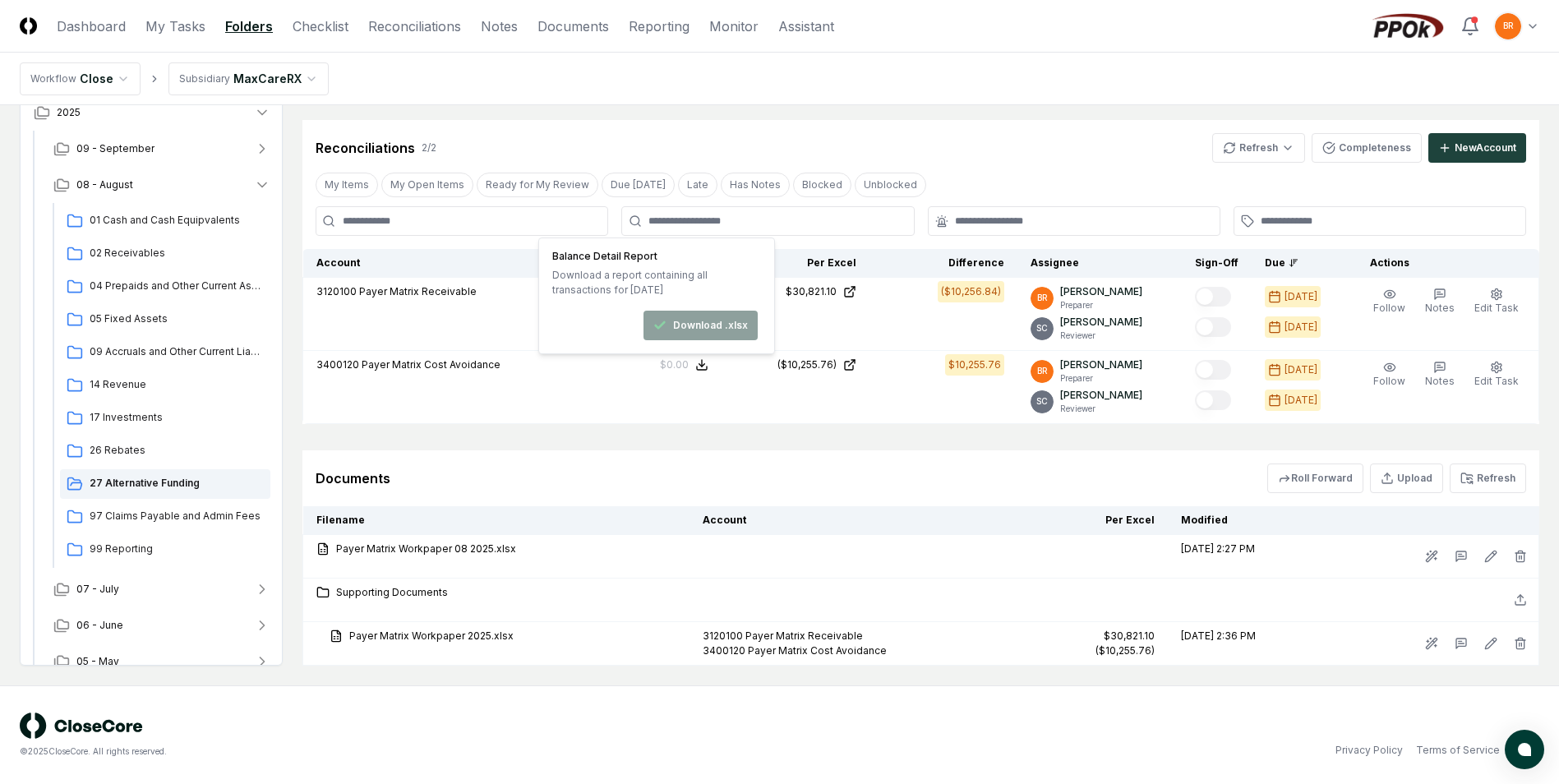
click at [902, 475] on div "Documents Roll Forward Upload Refresh" at bounding box center [920, 478] width 1211 height 29
click at [314, 29] on link "Checklist" at bounding box center [321, 26] width 56 height 20
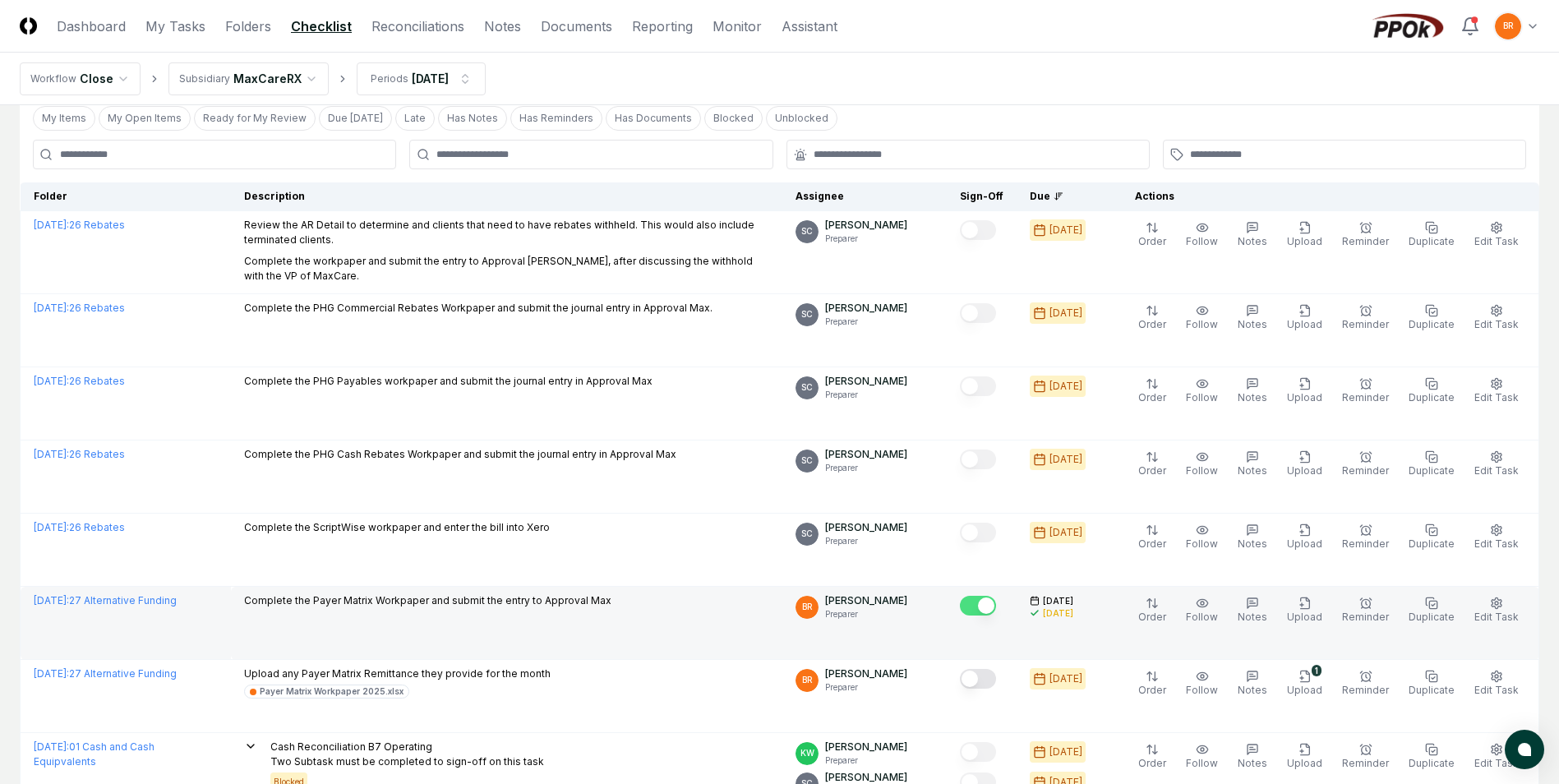
scroll to position [164, 0]
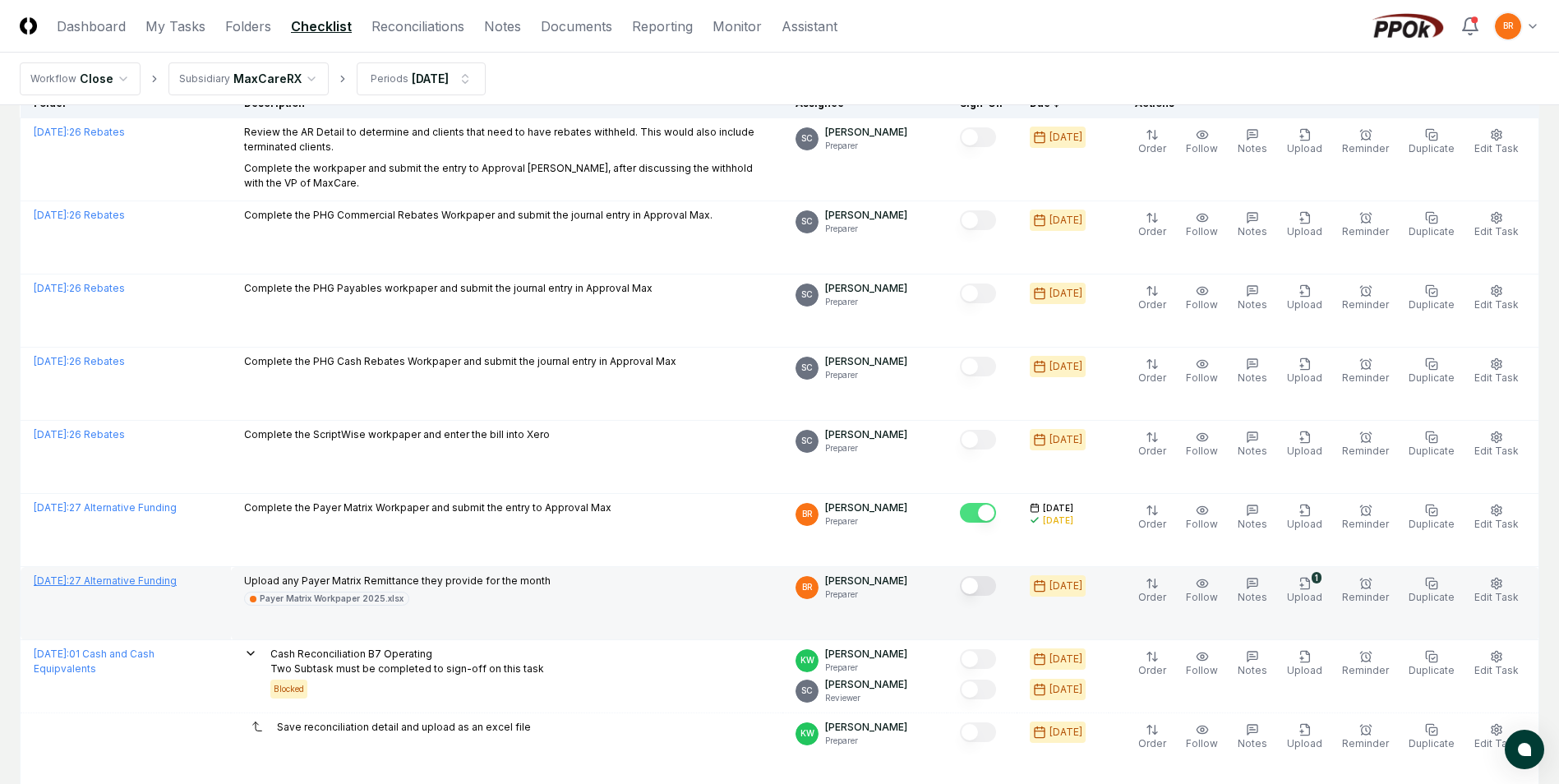
click at [177, 578] on link "[DATE] : 27 Alternative Funding" at bounding box center [105, 580] width 143 height 13
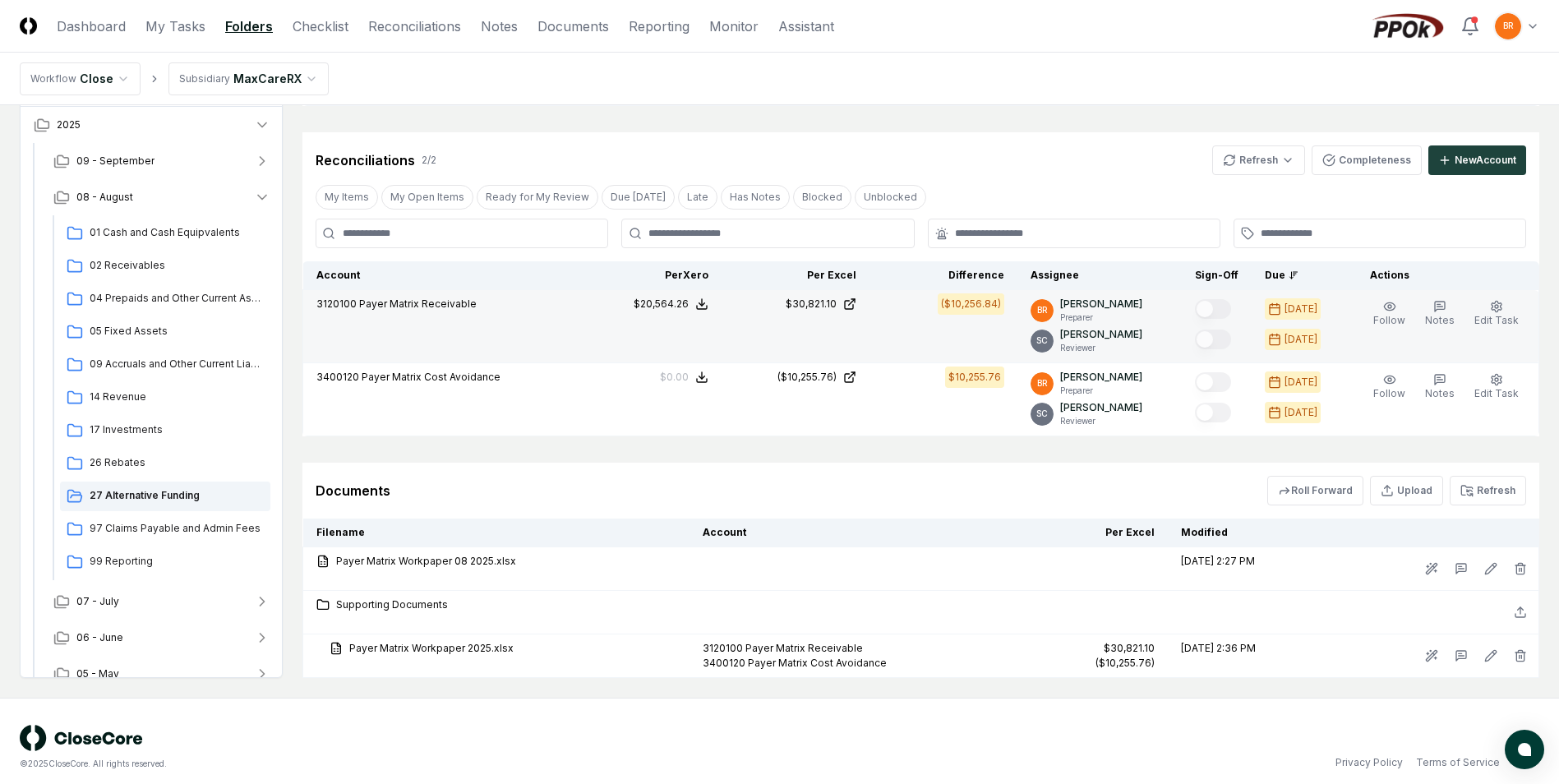
scroll to position [362, 0]
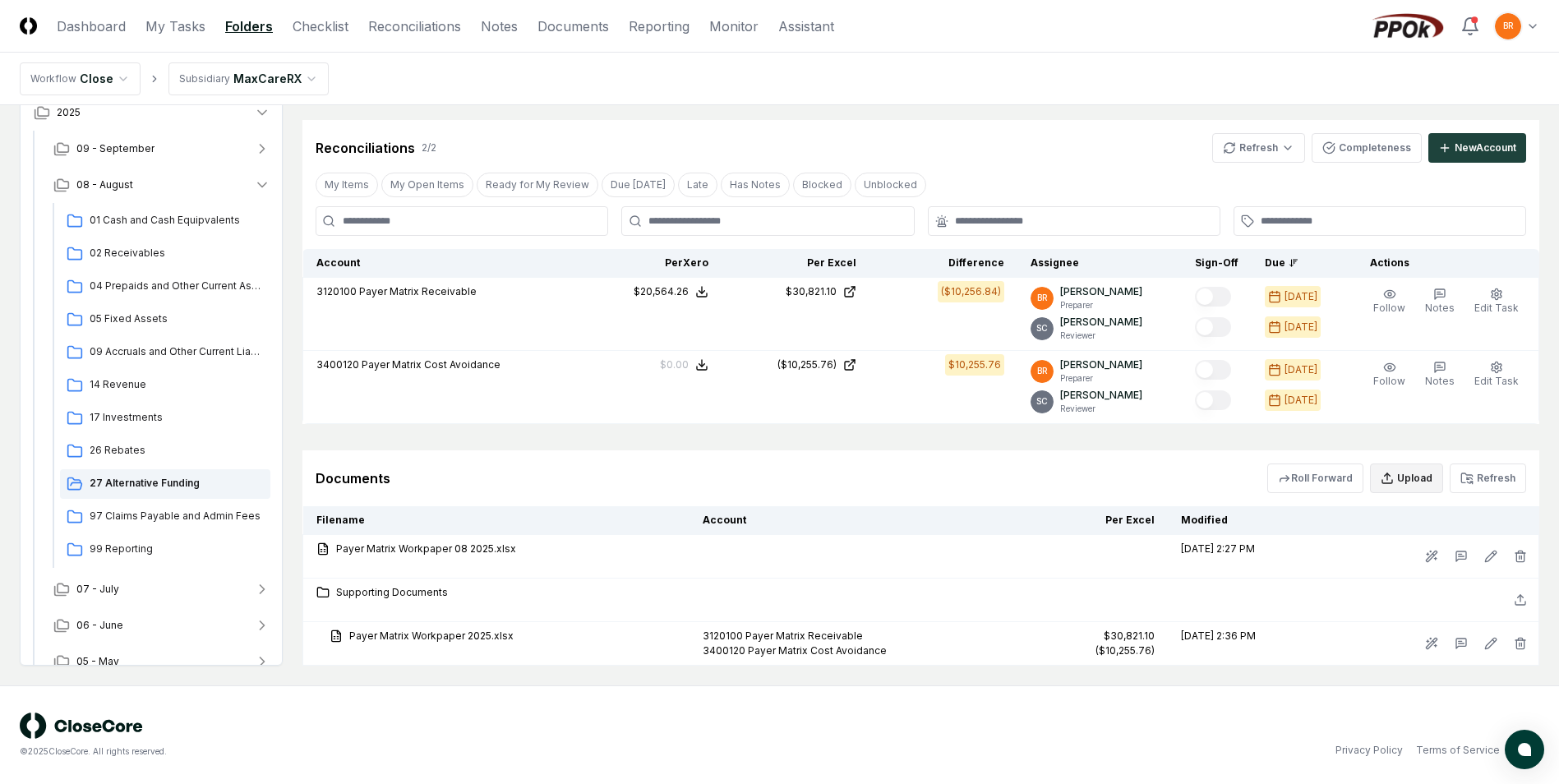
click at [1415, 480] on button "Upload" at bounding box center [1407, 478] width 73 height 29
click at [1427, 577] on input "file" at bounding box center [1408, 572] width 235 height 29
type input "**********"
click at [1485, 623] on button "Upload" at bounding box center [1495, 617] width 62 height 33
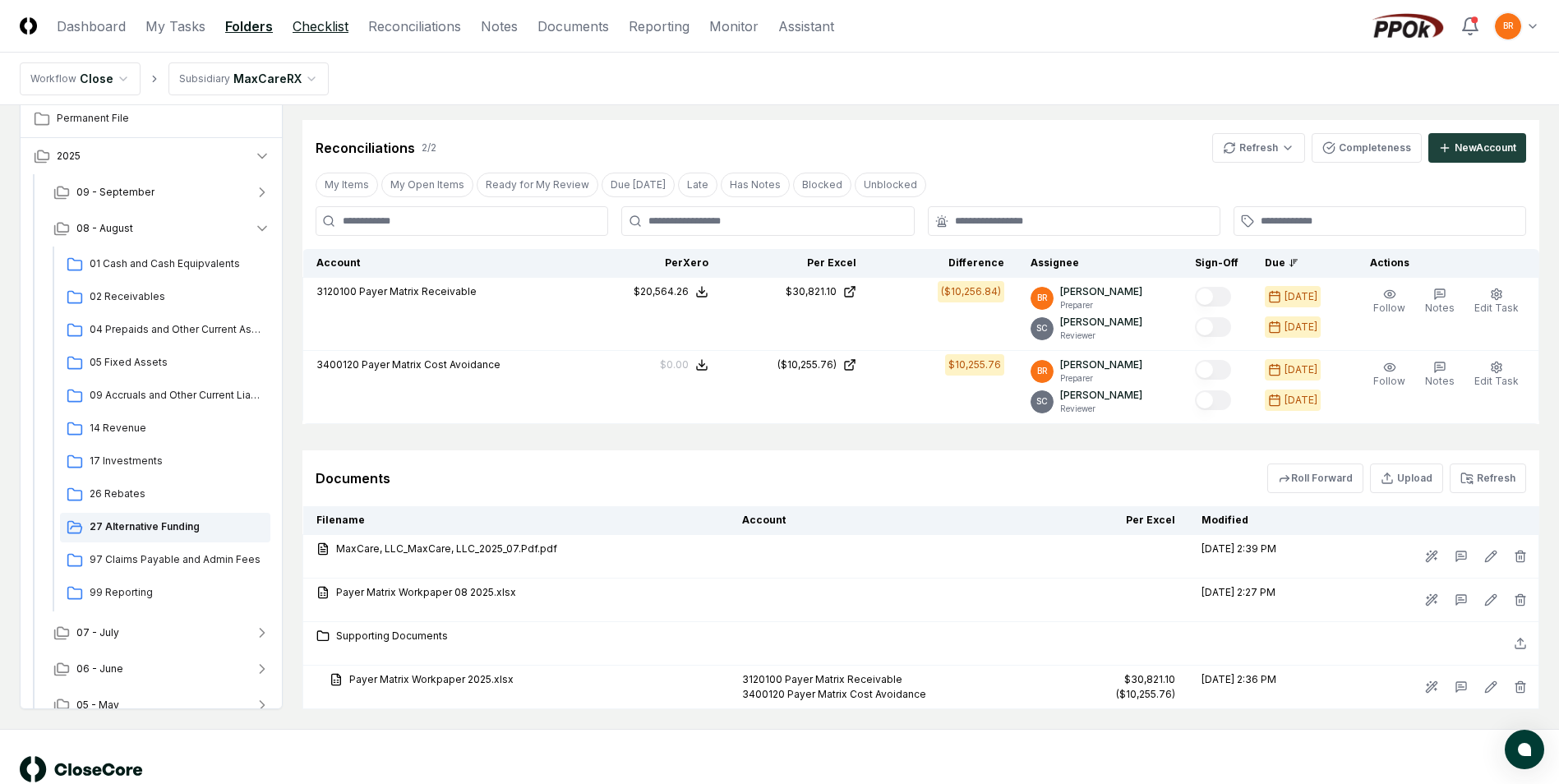
click at [313, 27] on link "Checklist" at bounding box center [321, 26] width 56 height 20
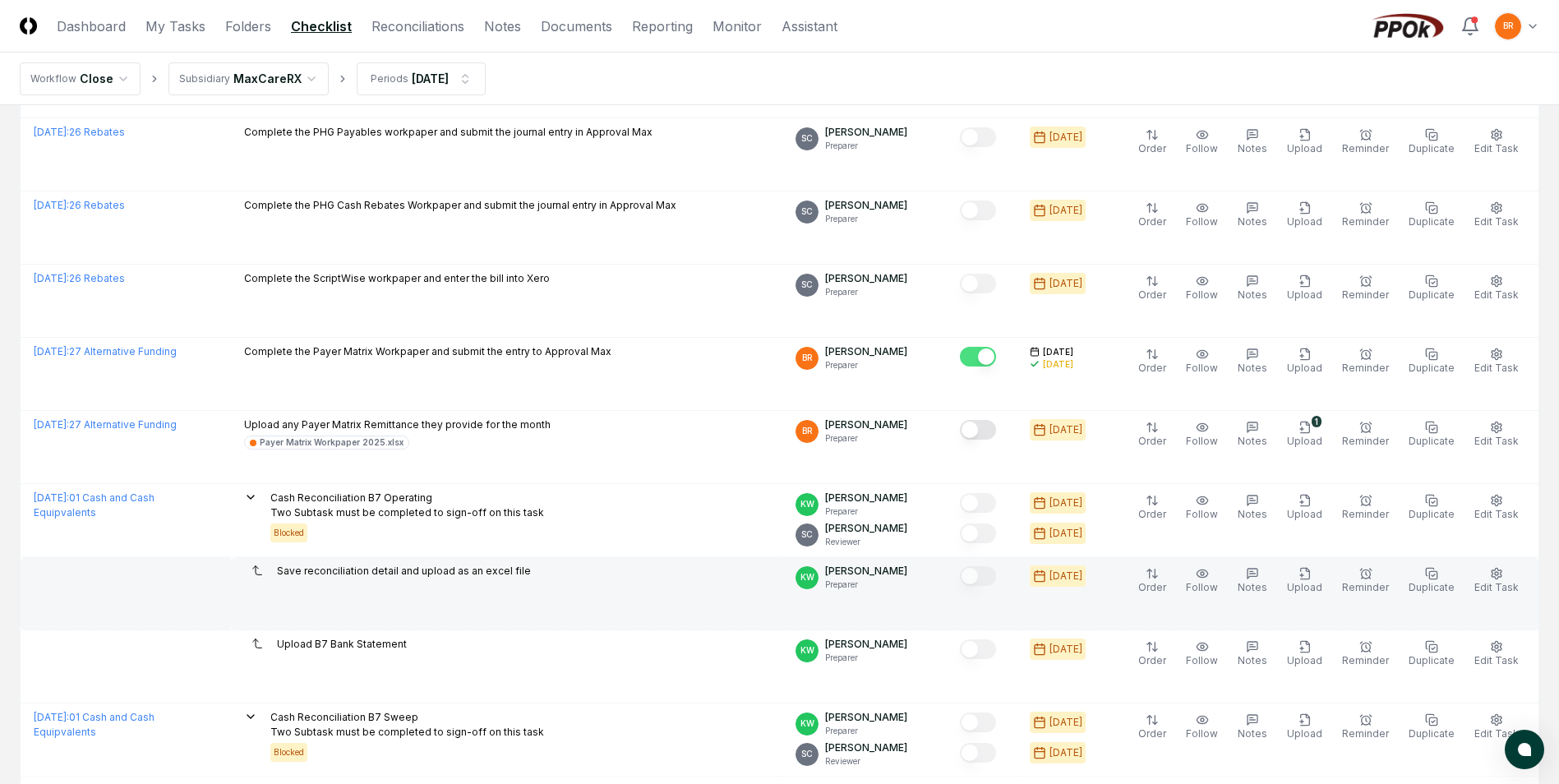
scroll to position [329, 0]
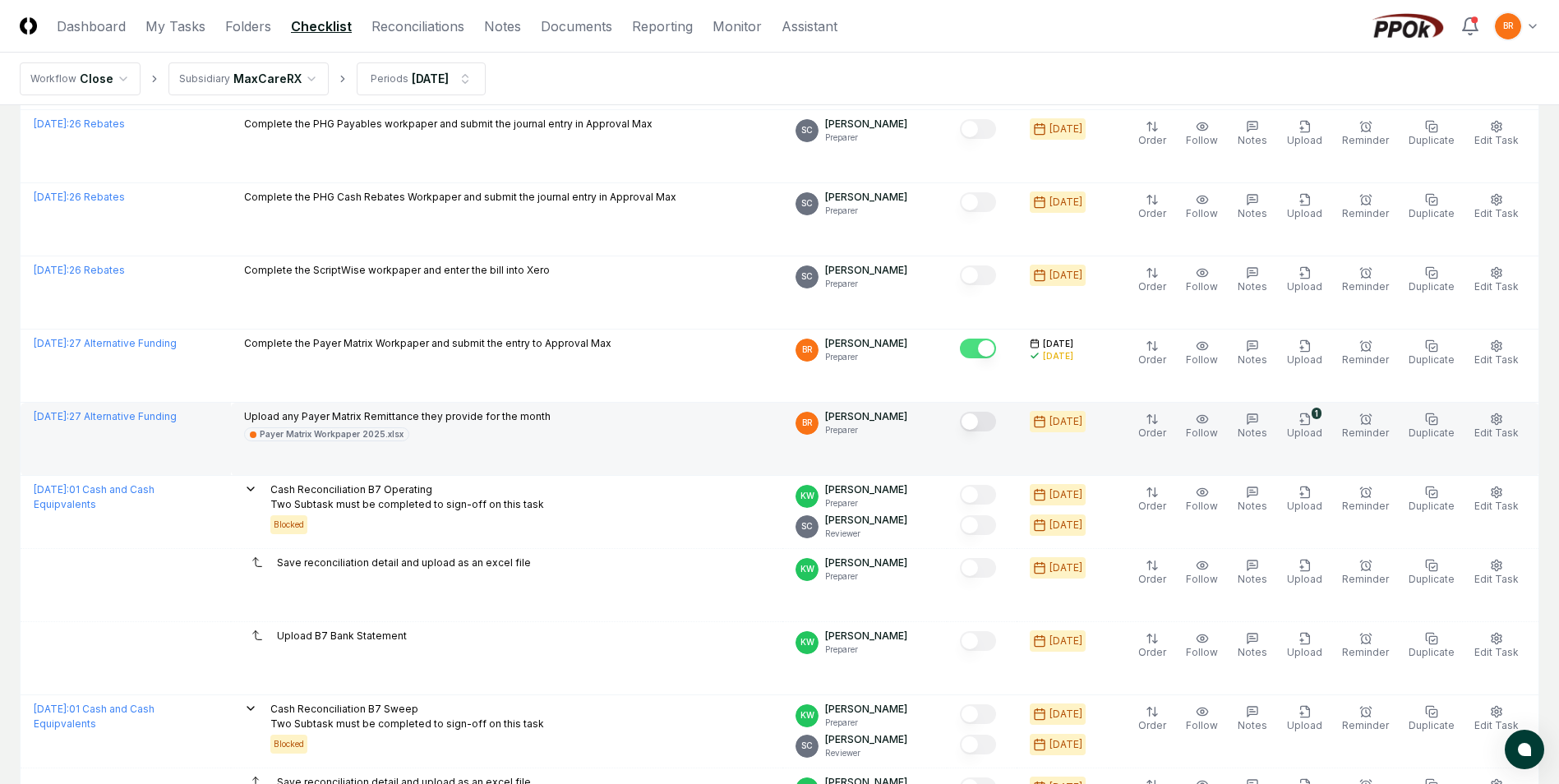
click at [988, 423] on button "Mark complete" at bounding box center [978, 421] width 36 height 20
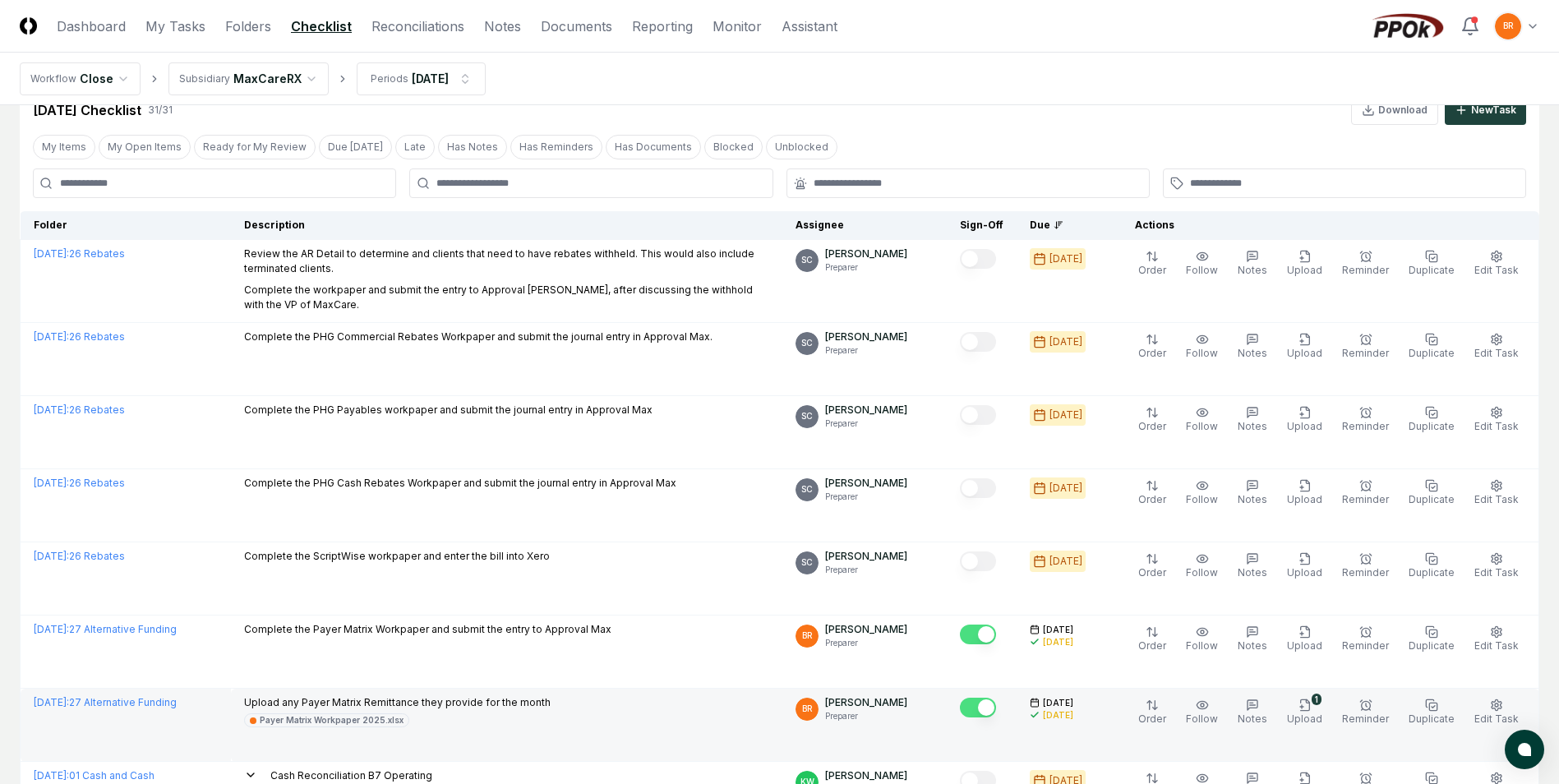
scroll to position [0, 0]
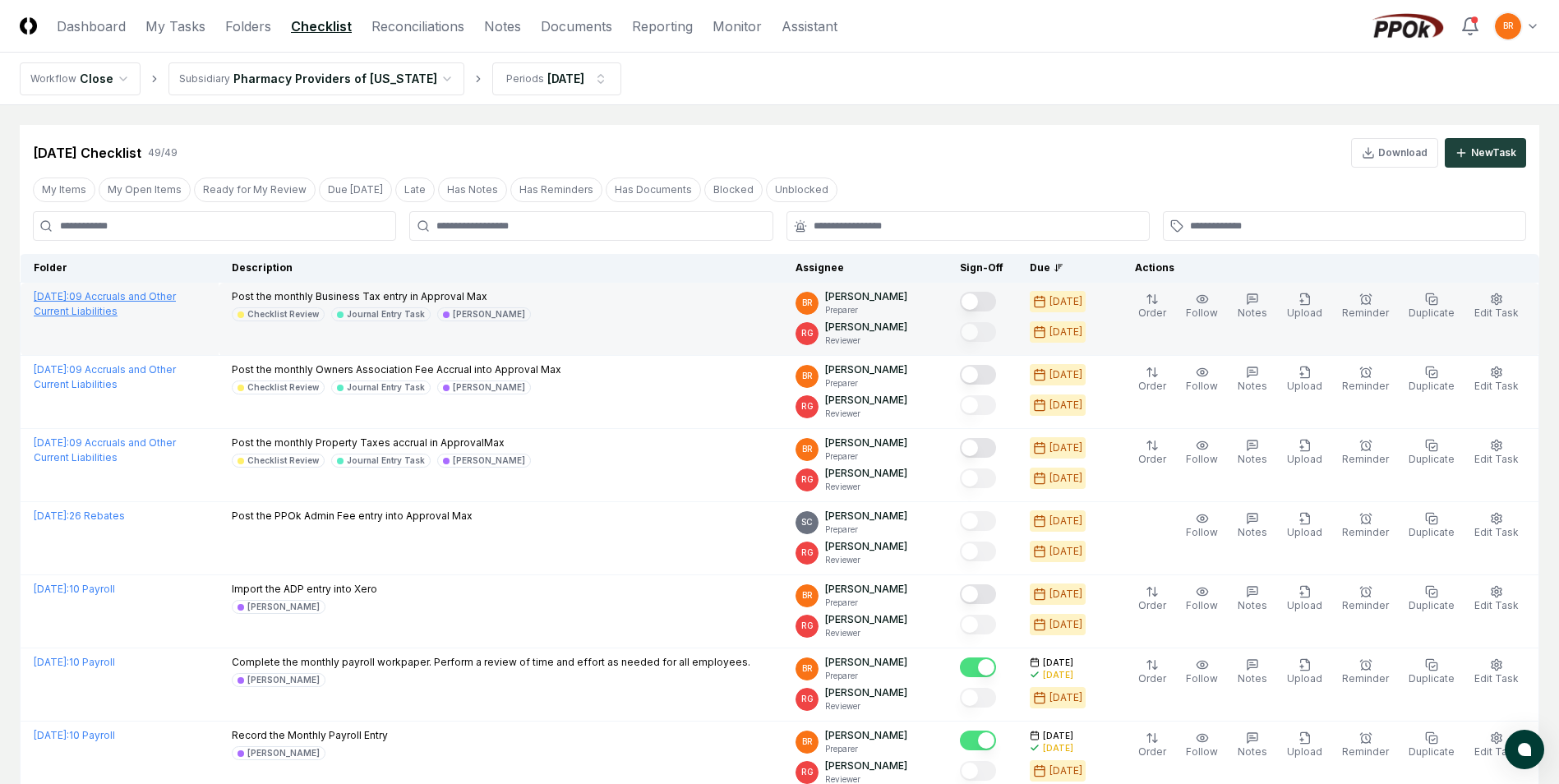
click at [176, 294] on link "[DATE] : 09 Accruals and Other Current Liabilities" at bounding box center [105, 304] width 142 height 27
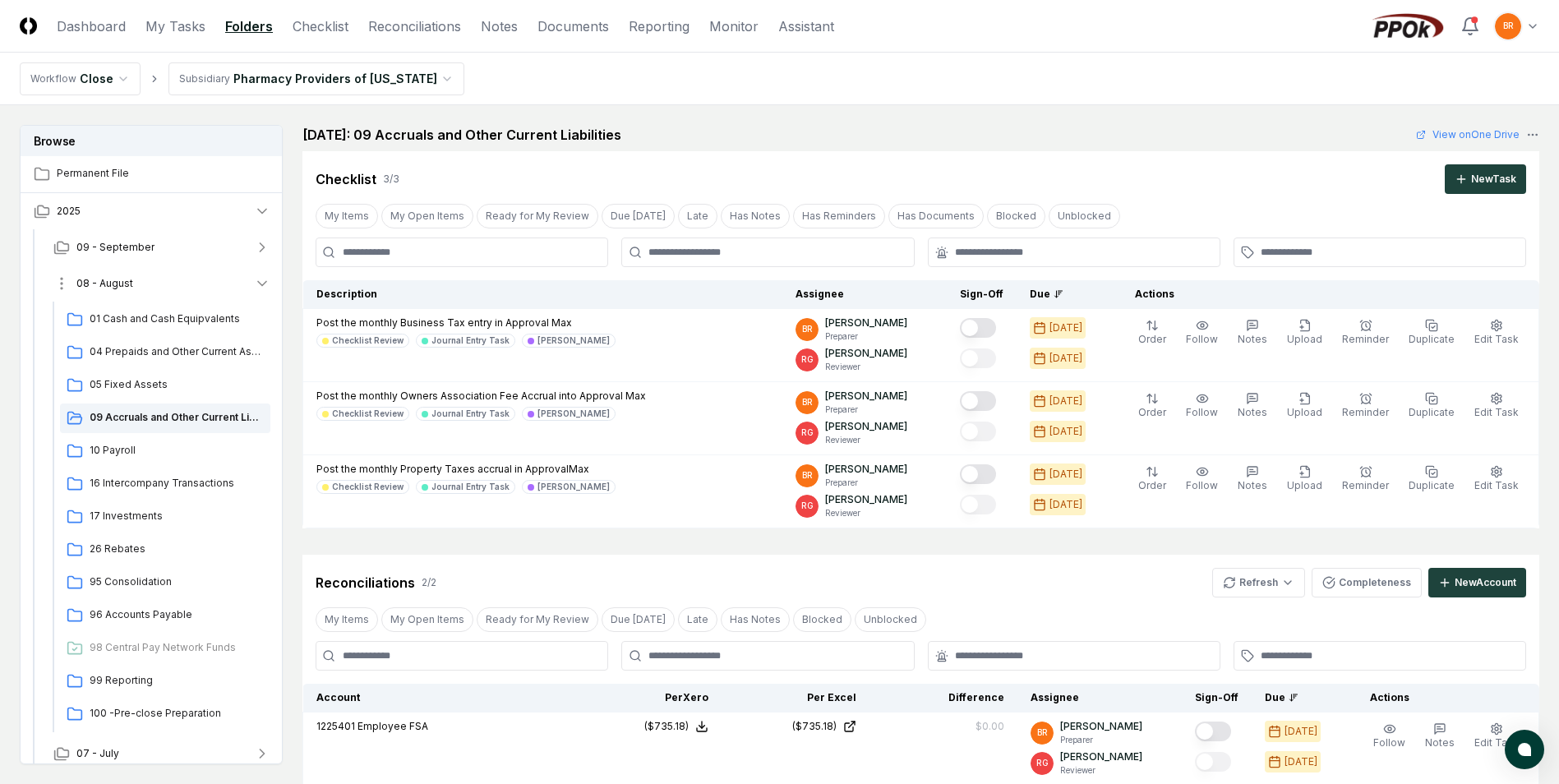
click at [263, 283] on icon "button" at bounding box center [262, 283] width 16 height 16
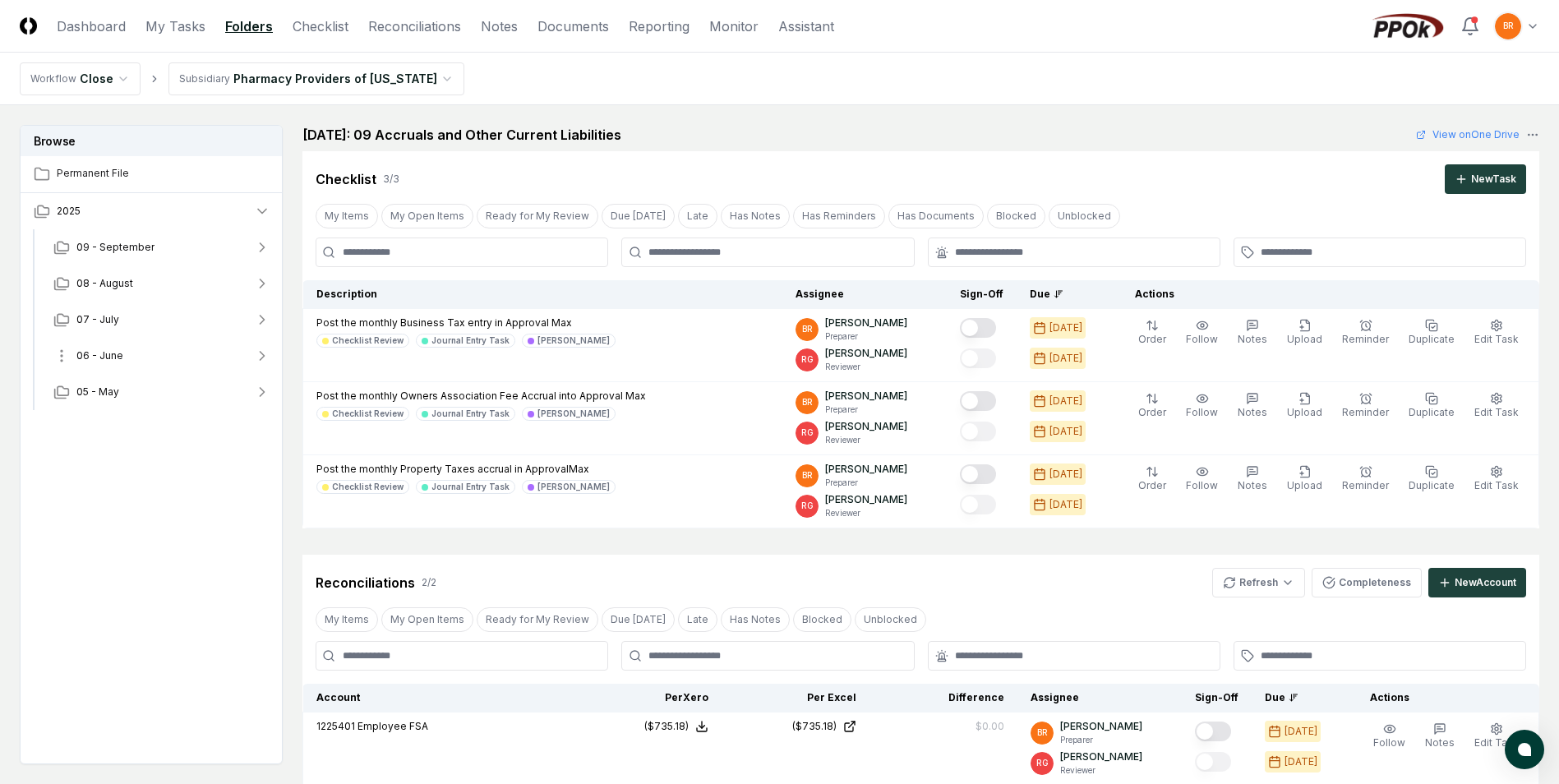
click at [260, 357] on icon "button" at bounding box center [262, 355] width 16 height 16
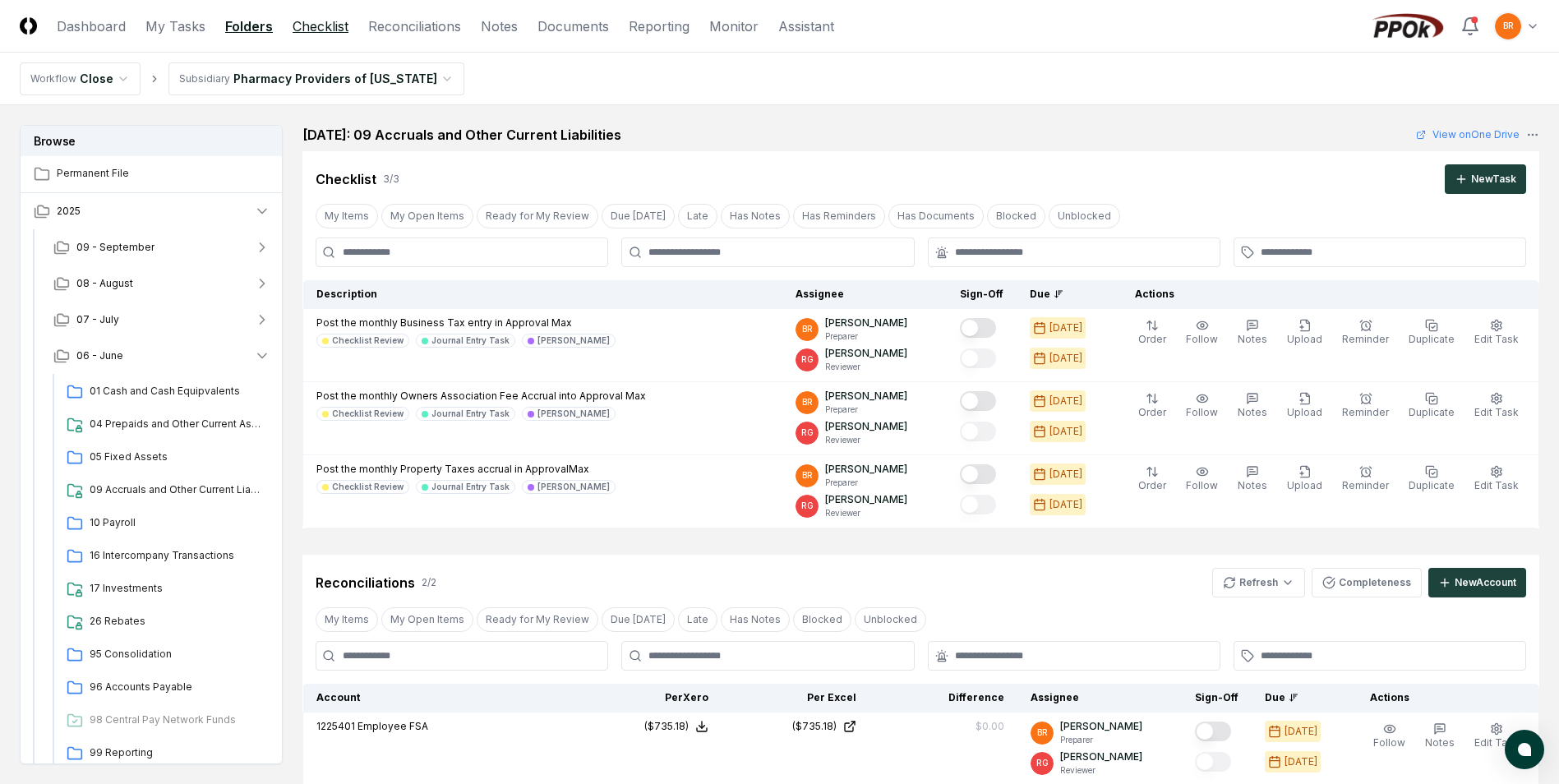
click at [314, 23] on link "Checklist" at bounding box center [321, 26] width 56 height 20
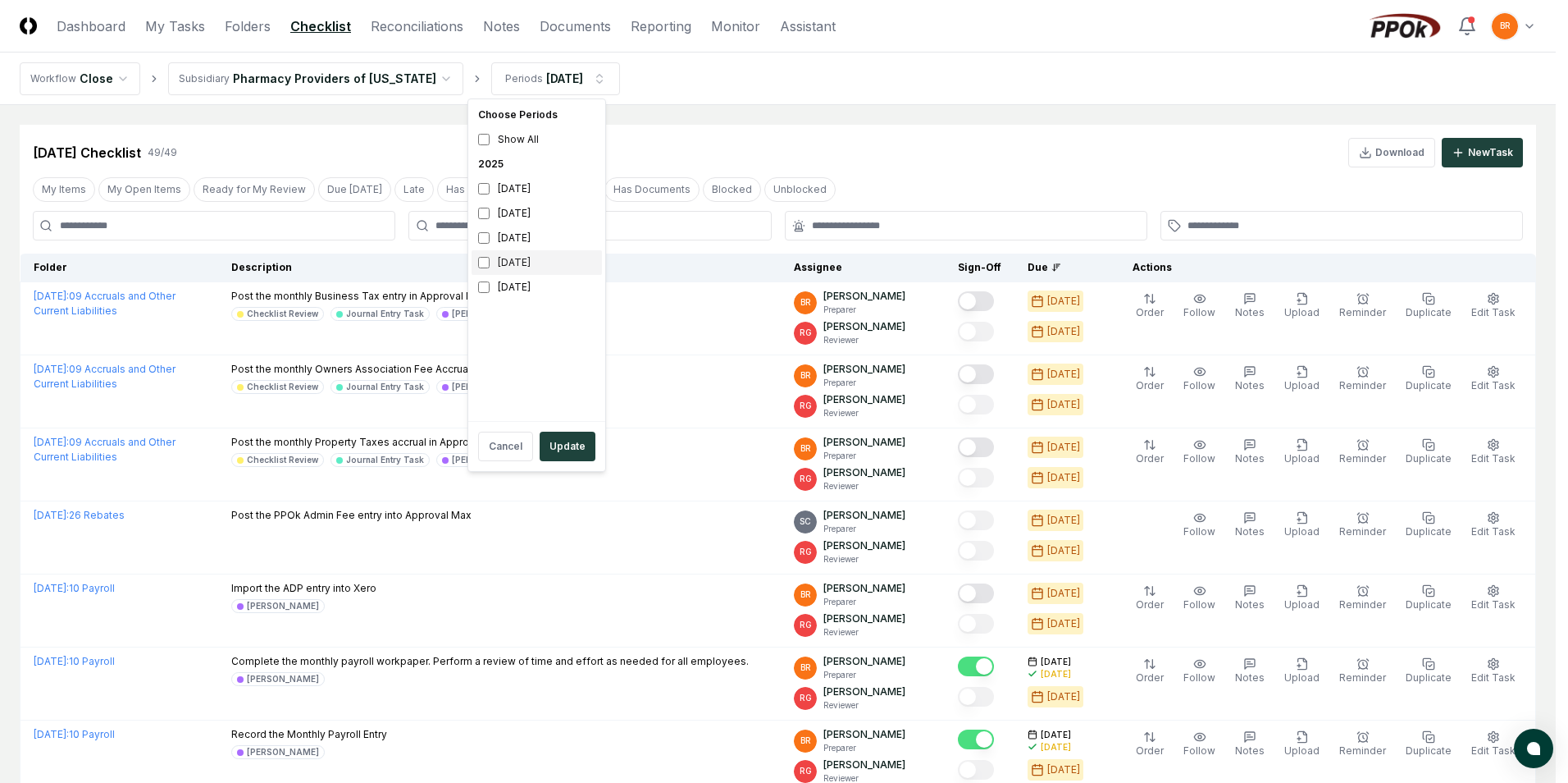
click at [477, 262] on div "[DATE]" at bounding box center [537, 263] width 130 height 25
click at [573, 454] on button "Update" at bounding box center [567, 446] width 56 height 29
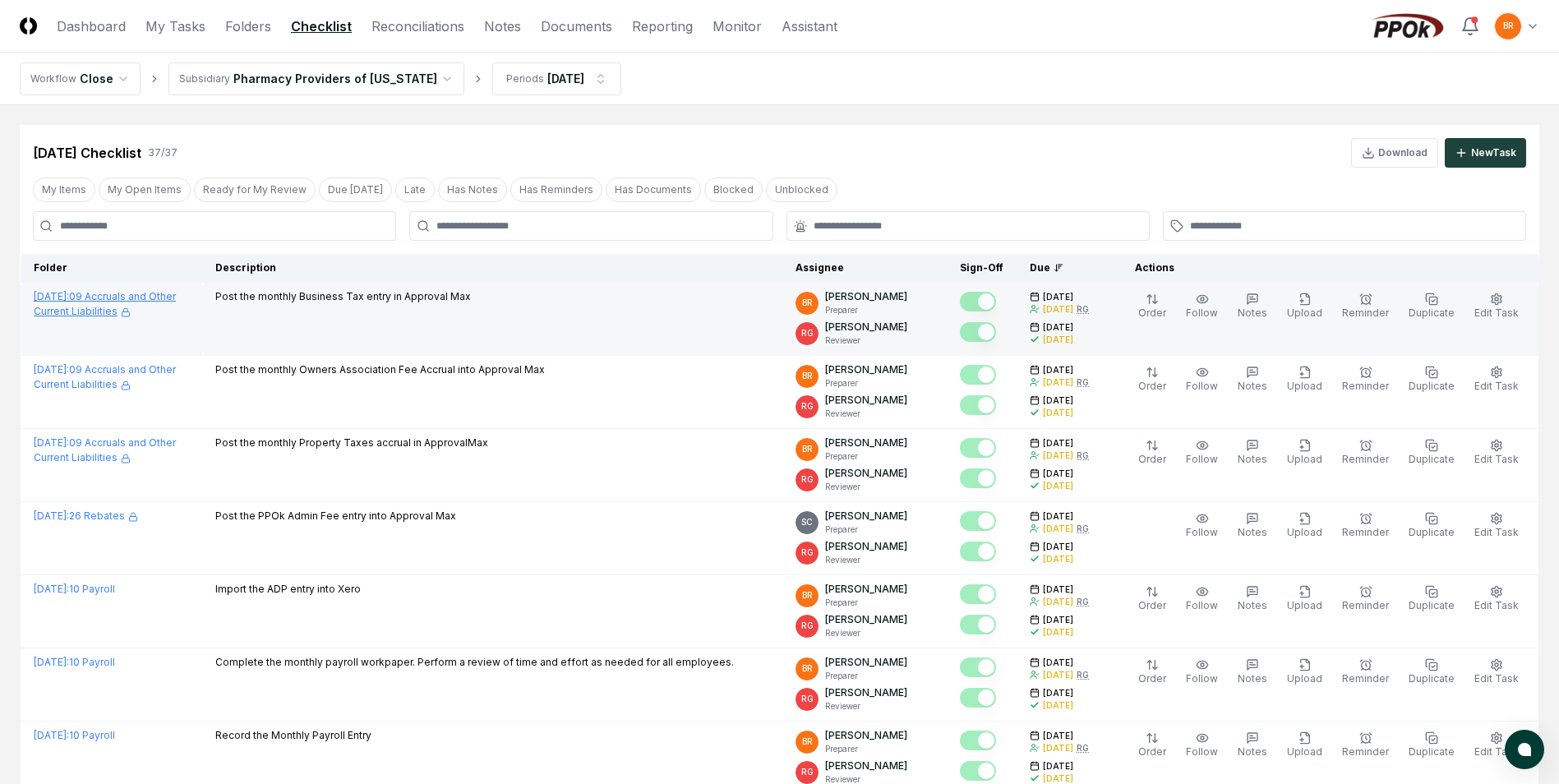
click at [142, 293] on link "[DATE] : 09 Accruals and Other Current Liabilities" at bounding box center [105, 304] width 142 height 27
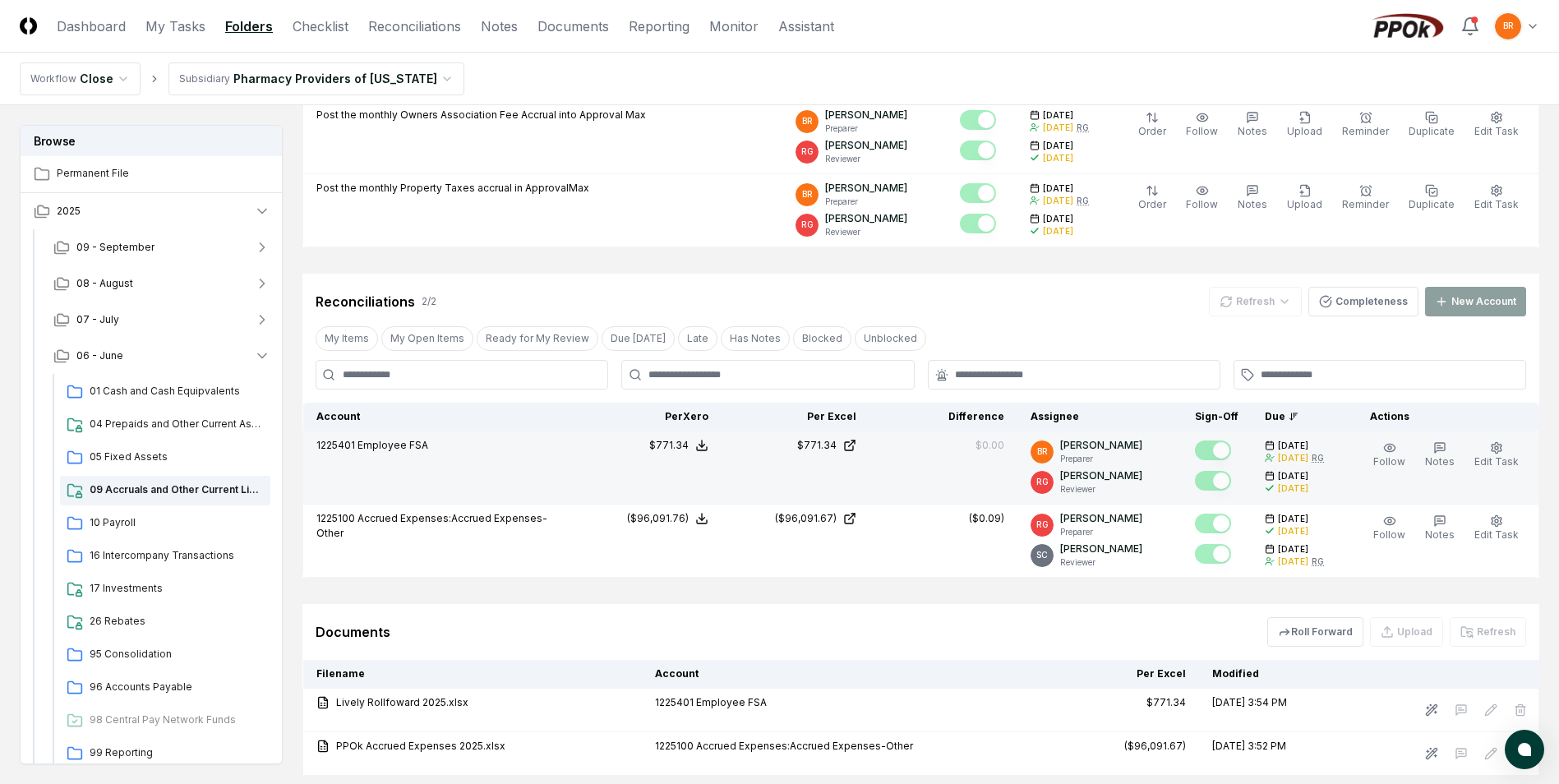
scroll to position [411, 0]
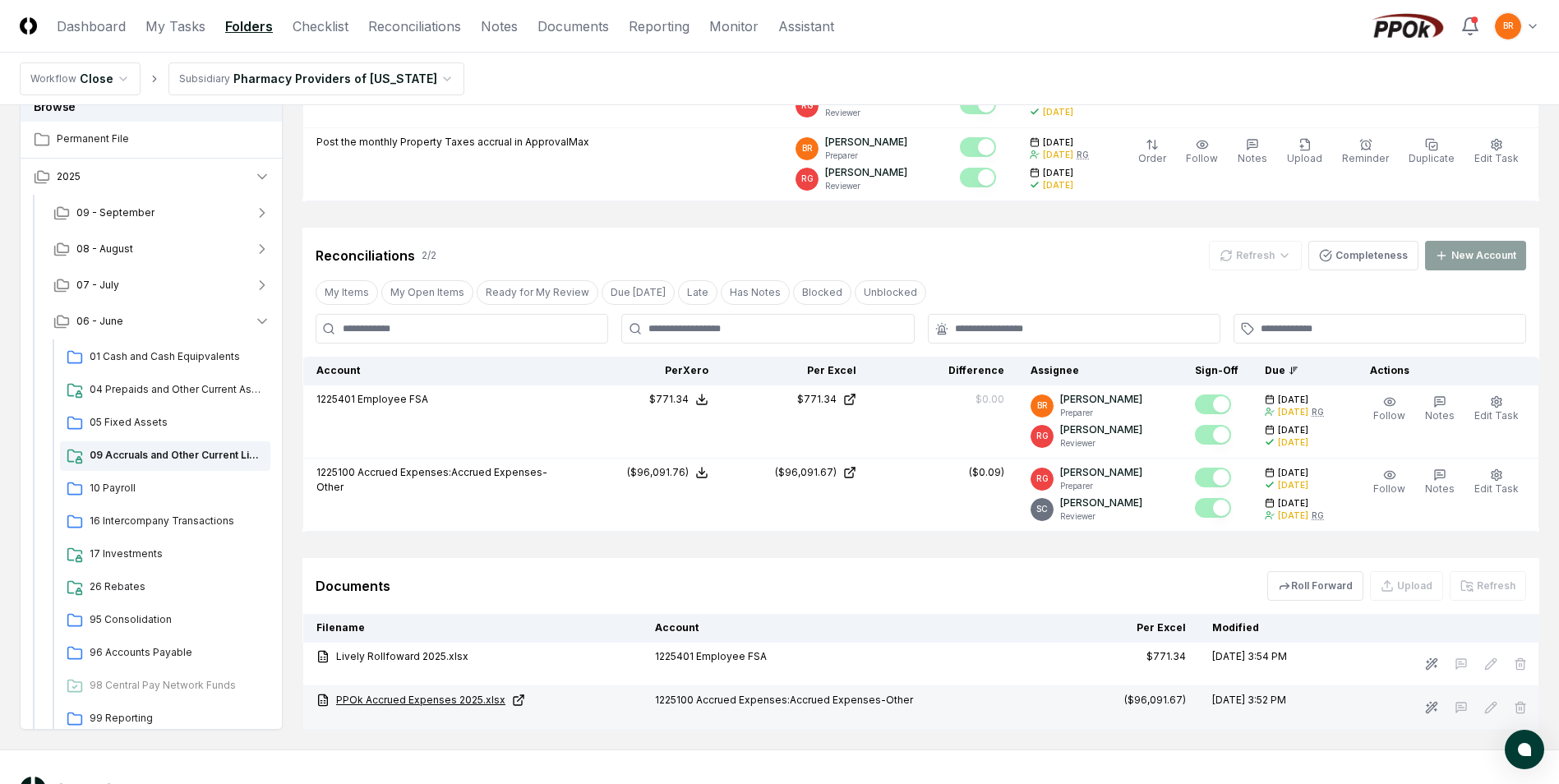
click at [512, 701] on icon at bounding box center [518, 699] width 13 height 13
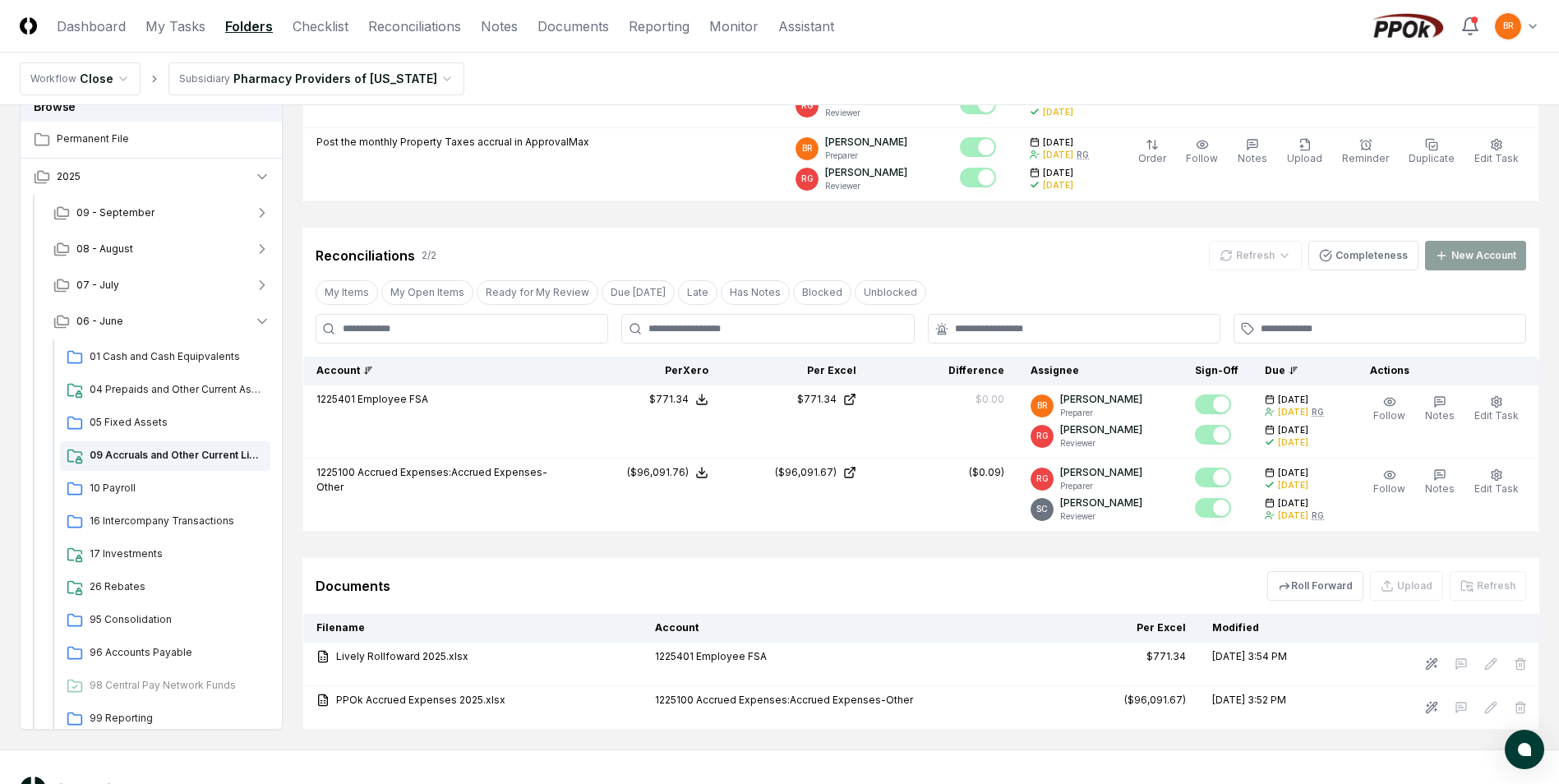
scroll to position [0, 0]
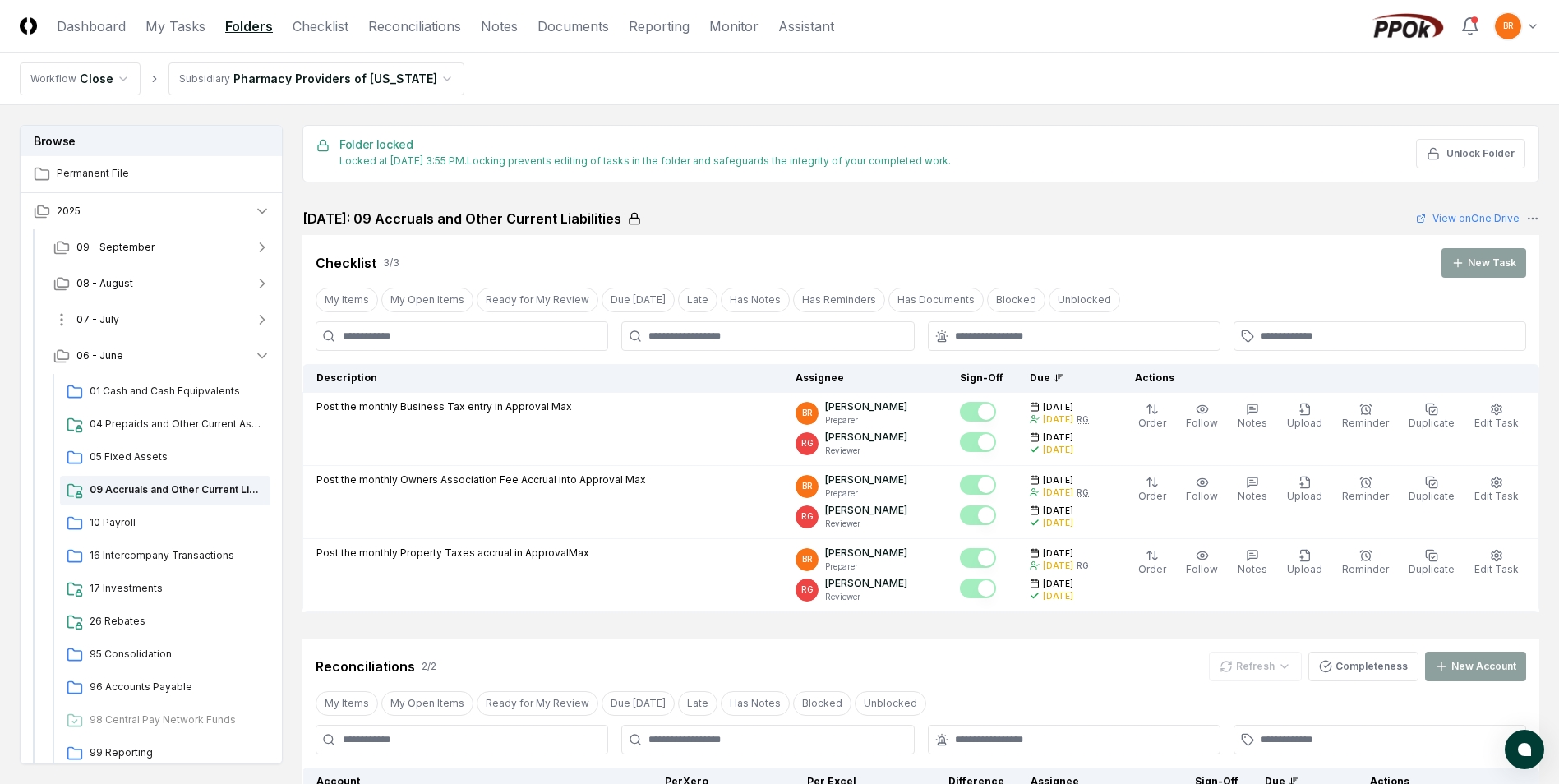
click at [264, 317] on icon "button" at bounding box center [262, 320] width 16 height 16
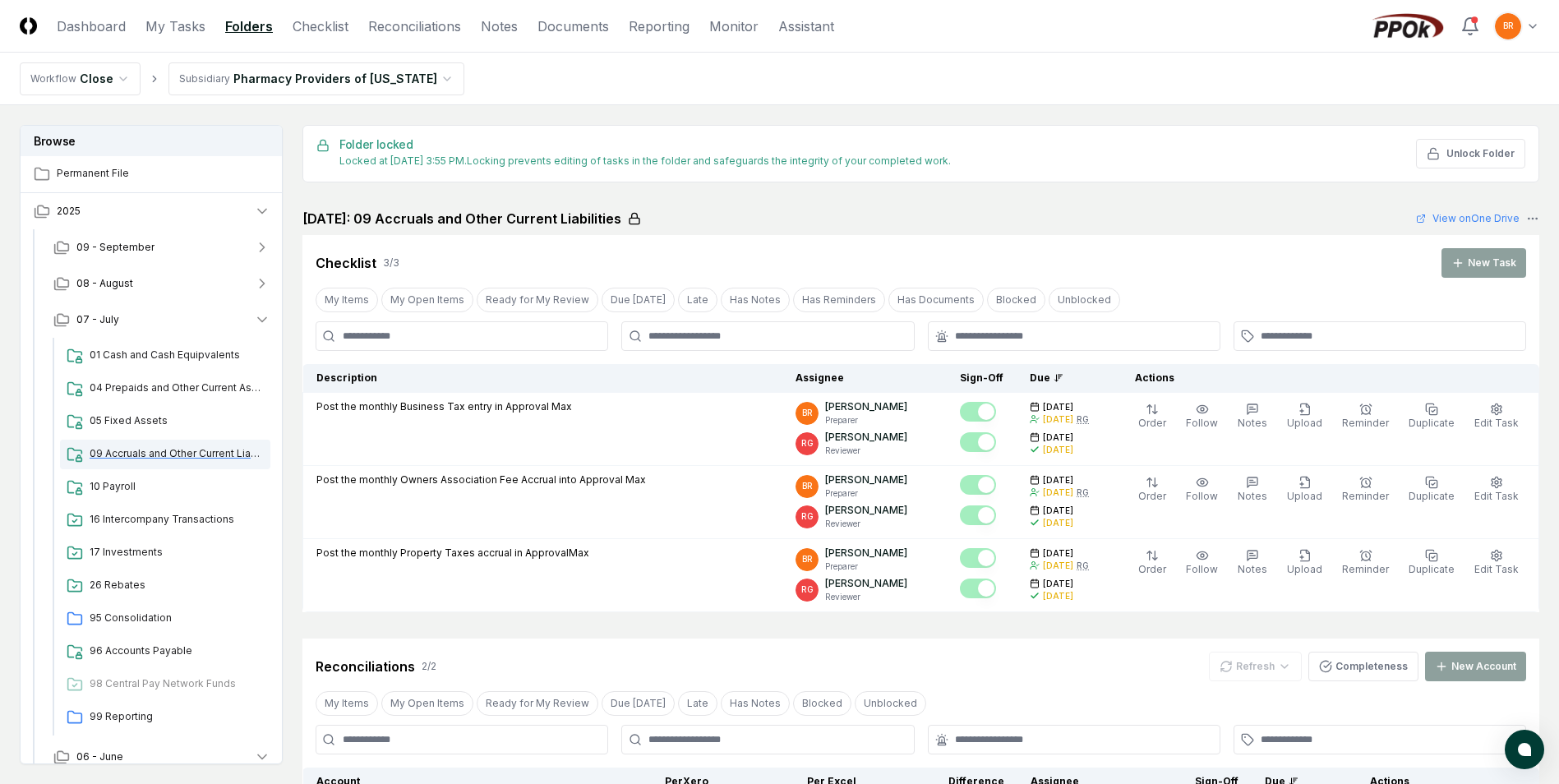
click at [194, 453] on span "09 Accruals and Other Current Liabilities" at bounding box center [176, 454] width 174 height 15
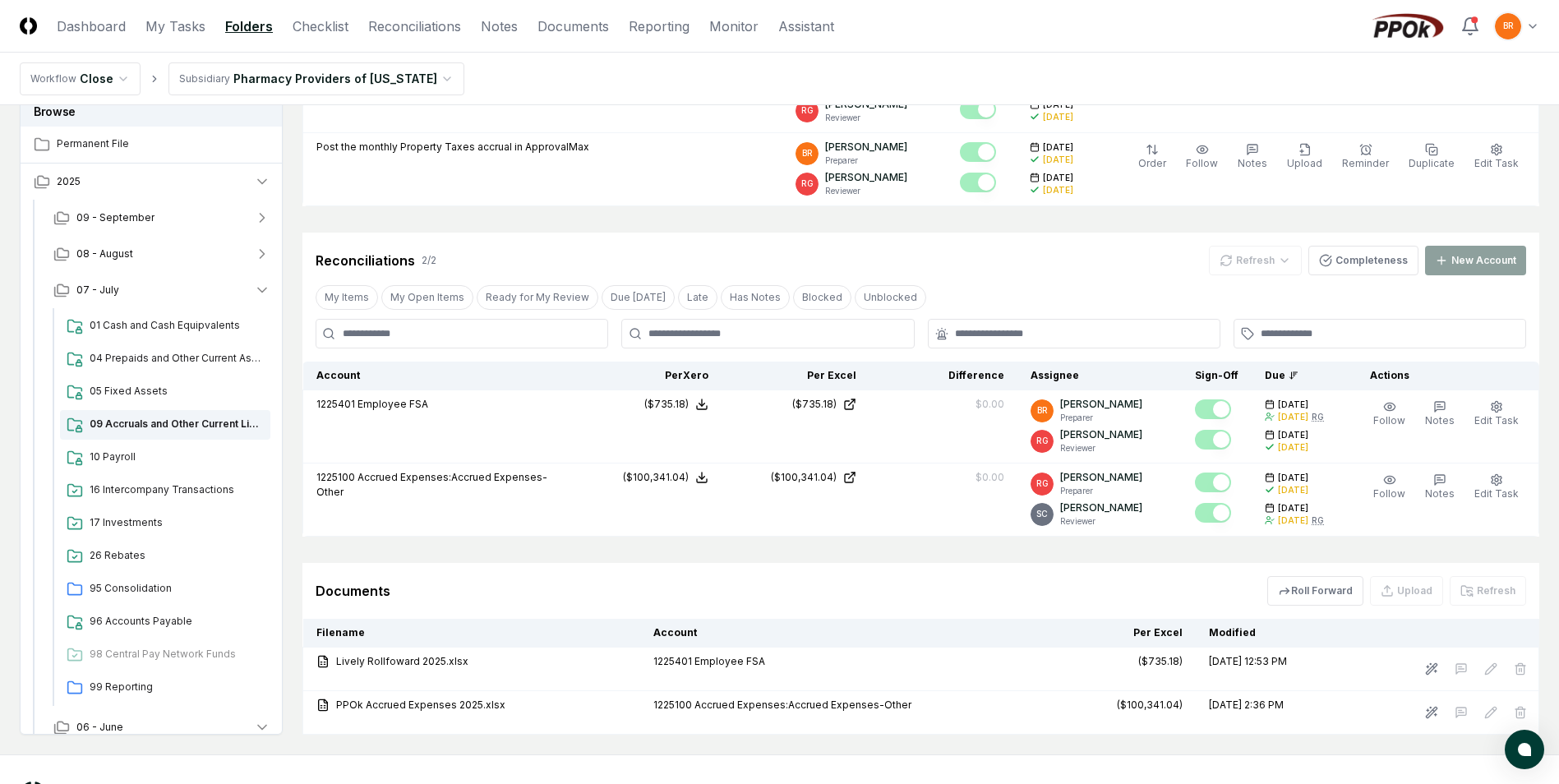
scroll to position [475, 0]
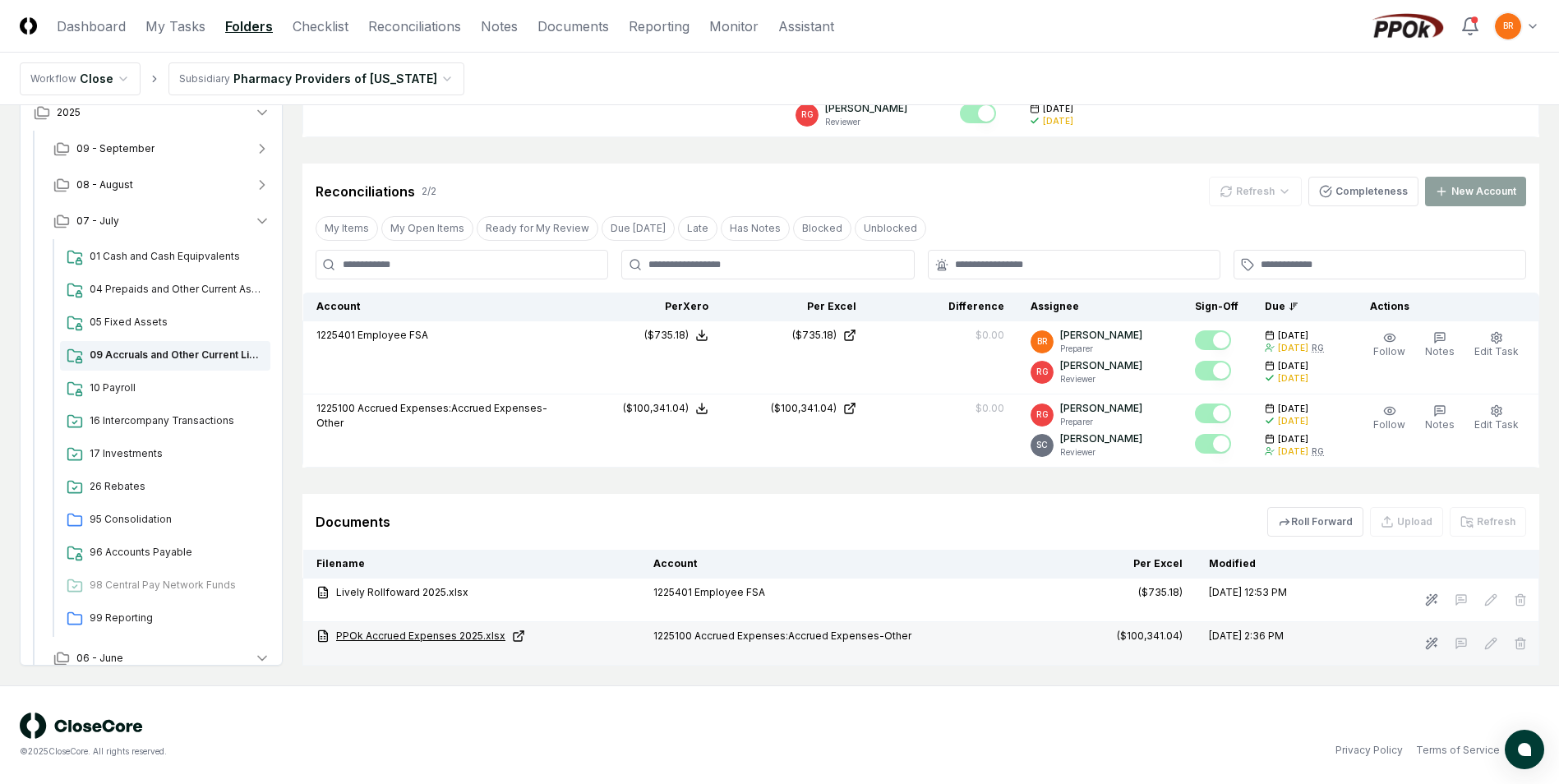
click at [468, 637] on link "PPOk Accrued Expenses 2025.xlsx" at bounding box center [472, 636] width 311 height 15
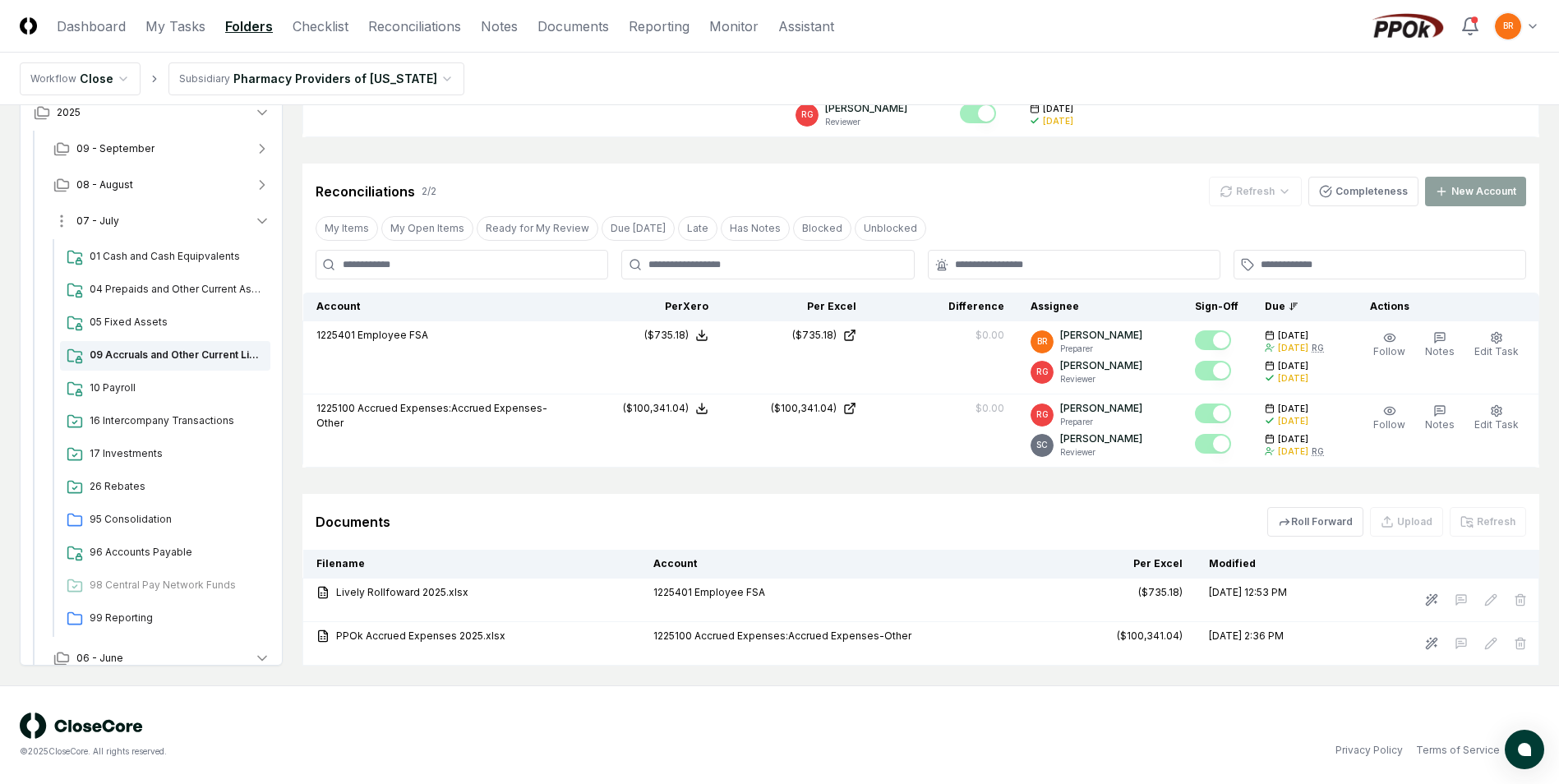
click at [262, 221] on icon "button" at bounding box center [262, 221] width 16 height 16
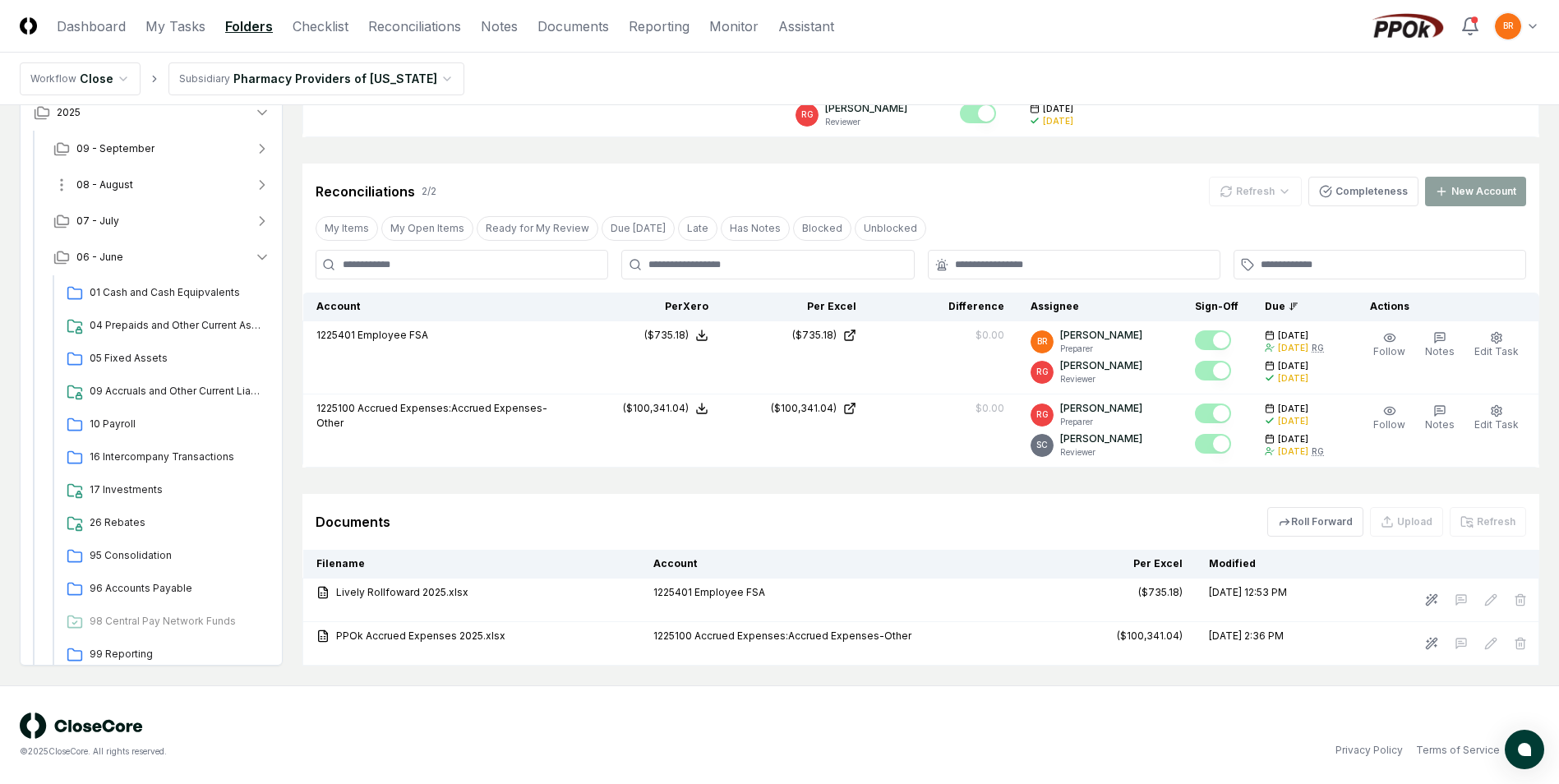
click at [262, 187] on icon "button" at bounding box center [263, 184] width 4 height 8
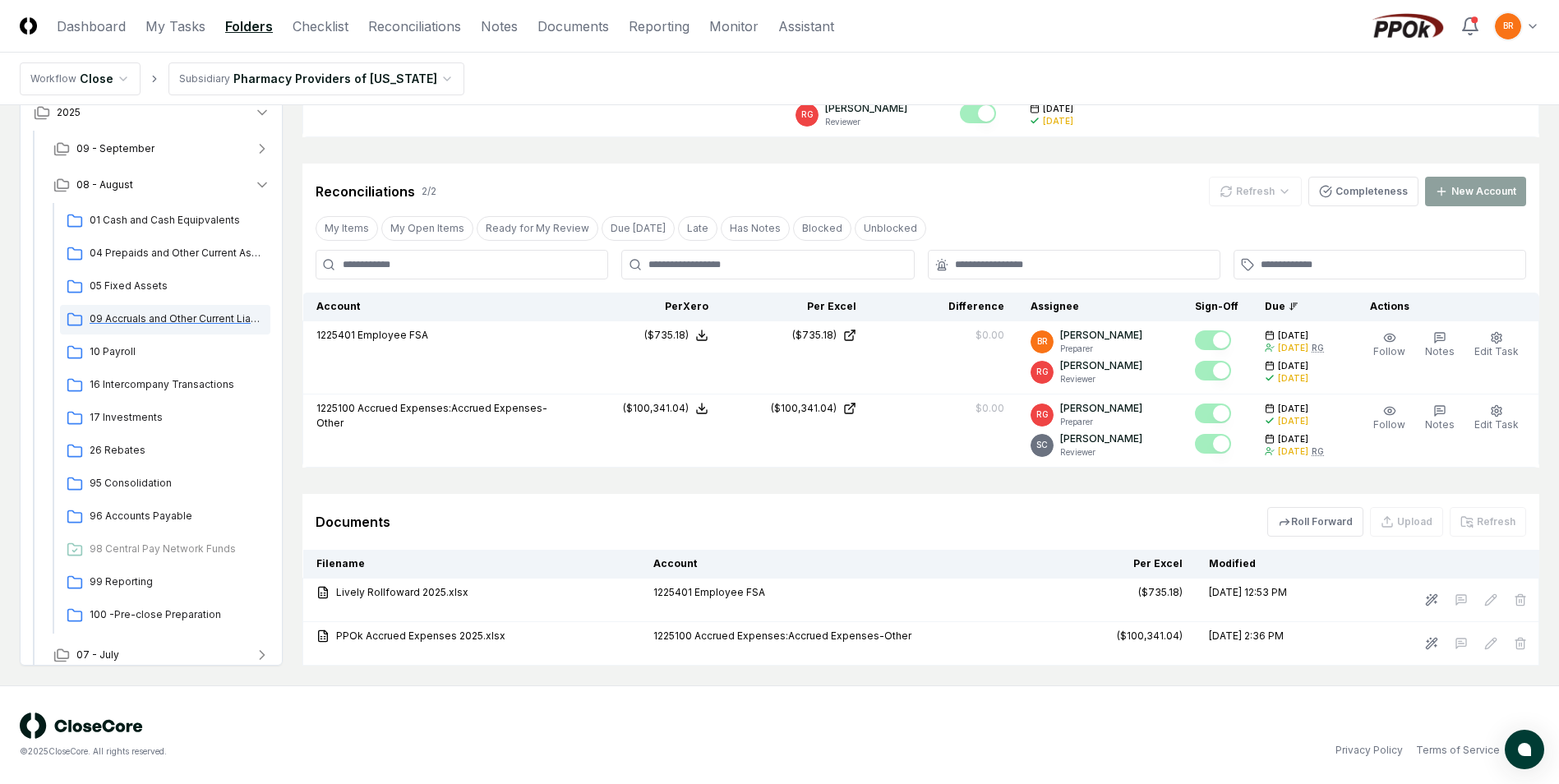
click at [179, 319] on span "09 Accruals and Other Current Liabilities" at bounding box center [176, 319] width 174 height 15
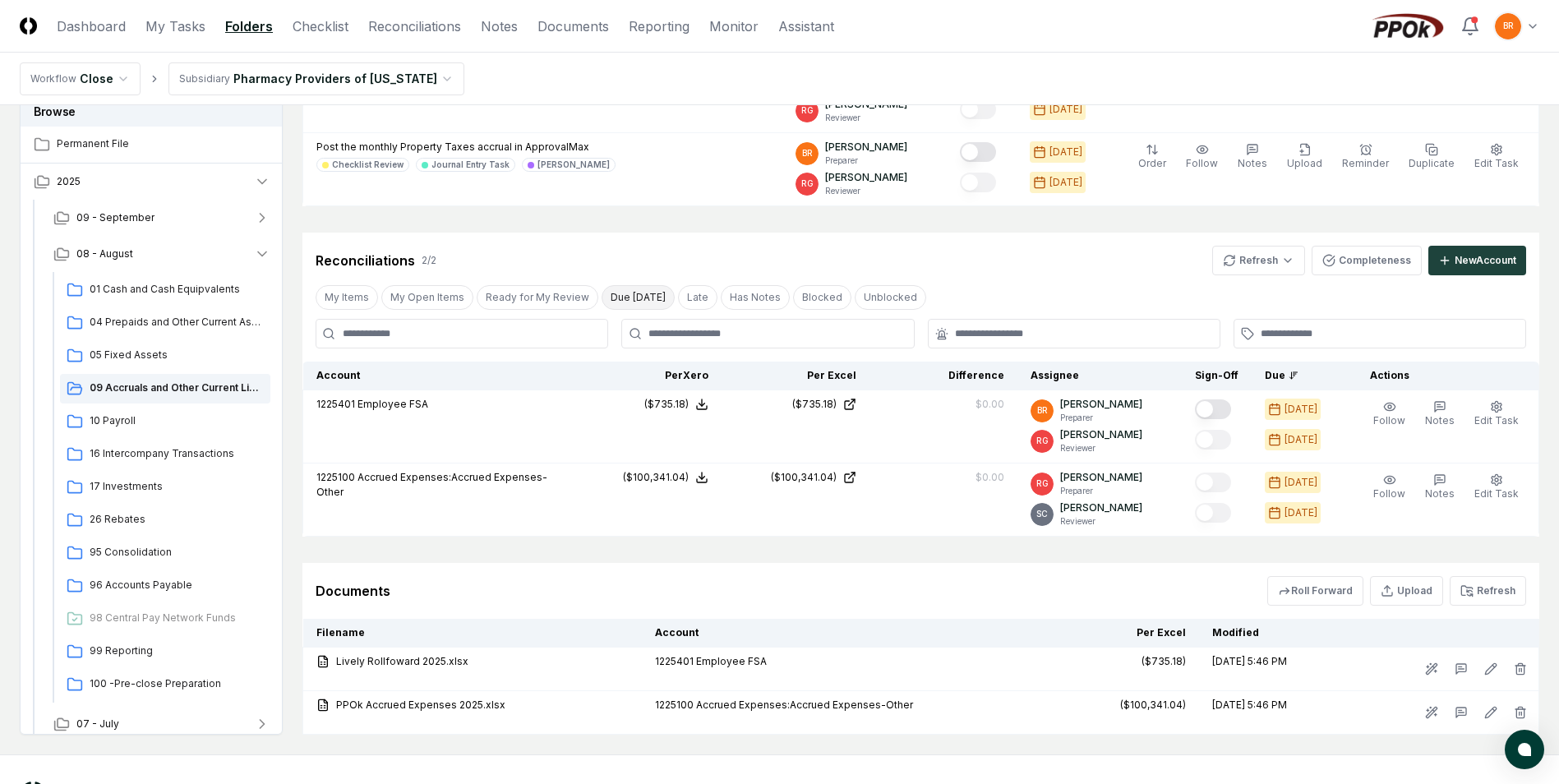
scroll to position [329, 0]
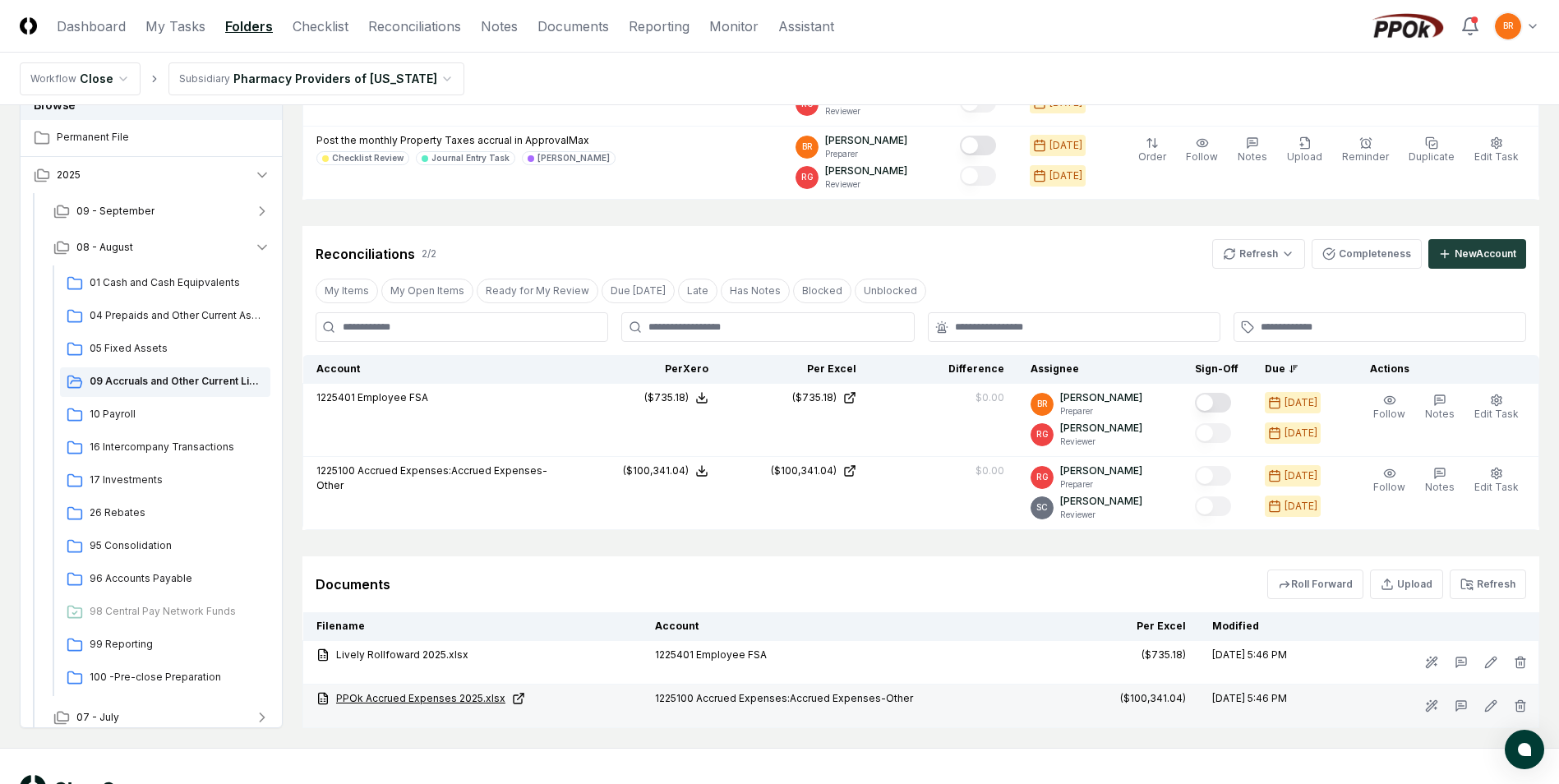
click at [472, 696] on link "PPOk Accrued Expenses 2025.xlsx" at bounding box center [473, 698] width 313 height 15
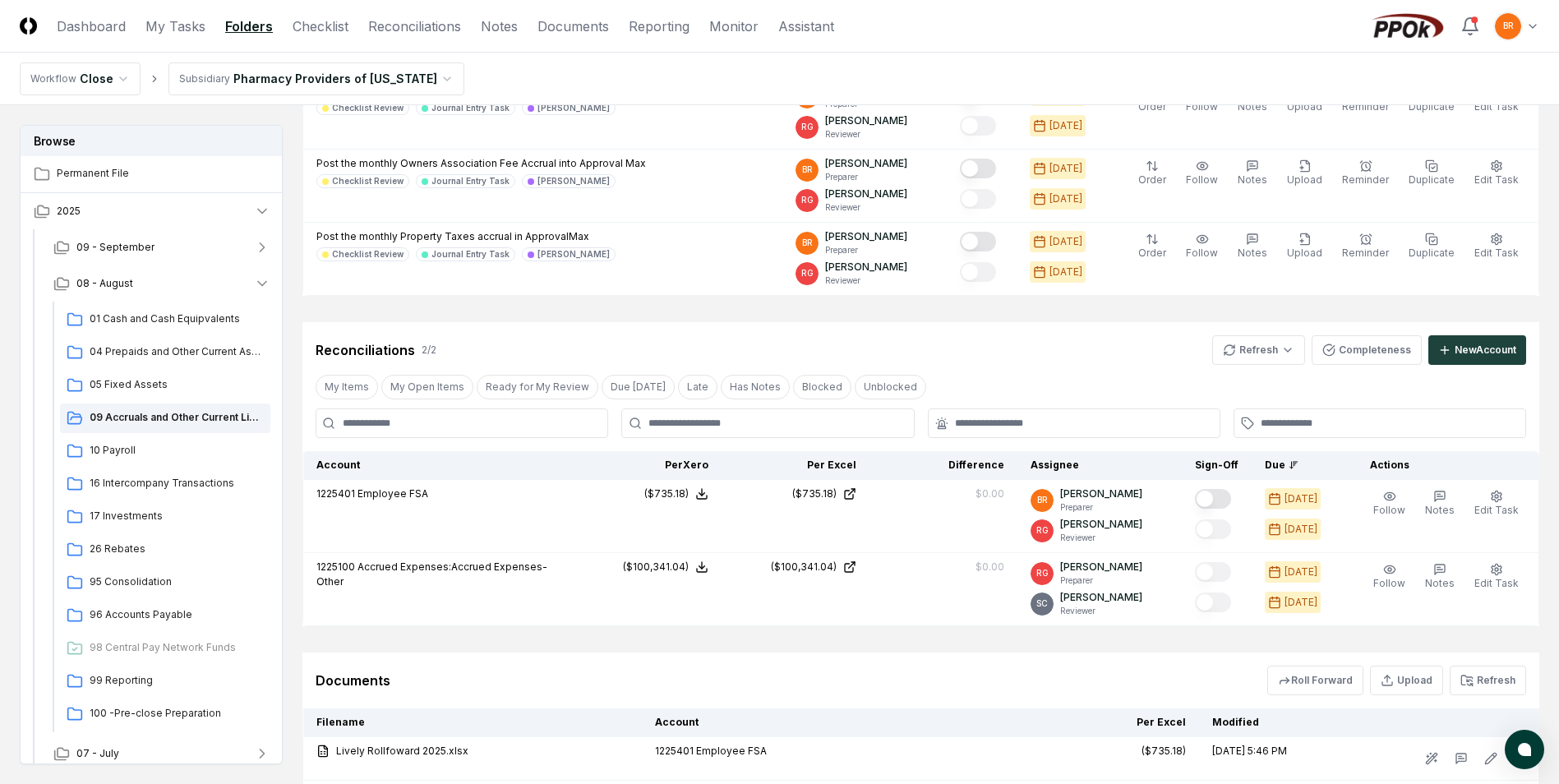
scroll to position [0, 0]
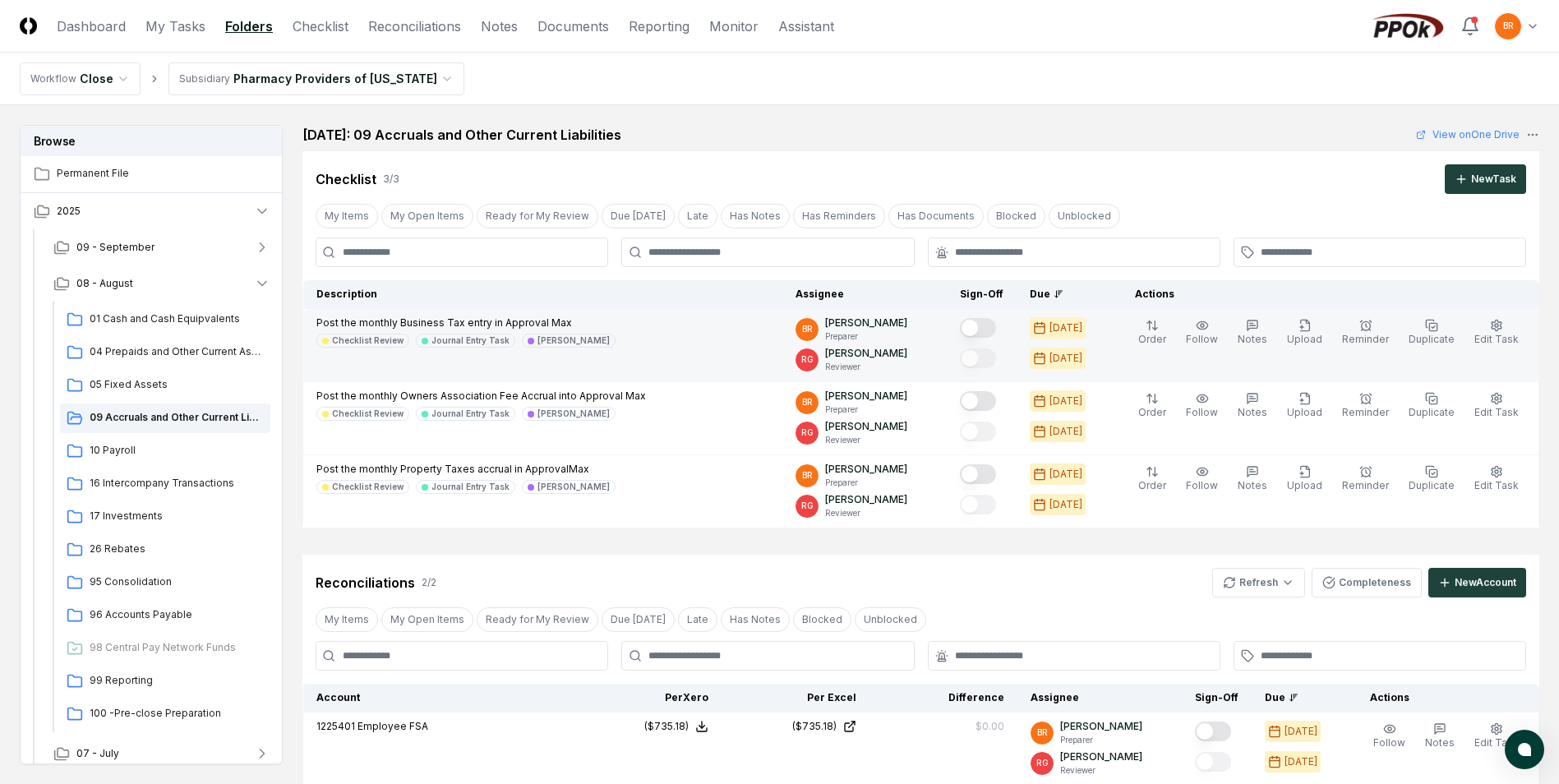
click at [987, 331] on button "Mark complete" at bounding box center [978, 328] width 36 height 20
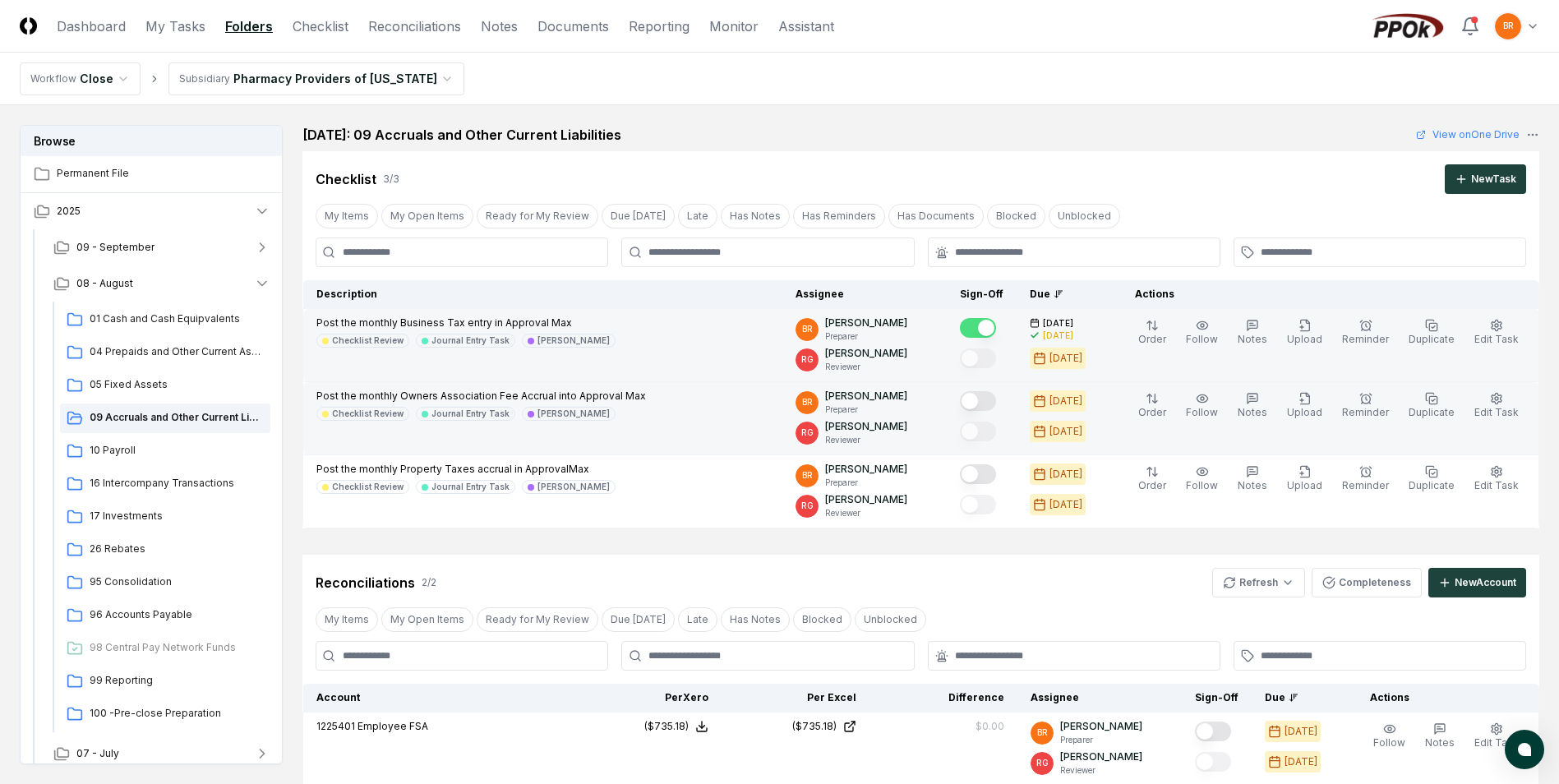
click at [988, 405] on button "Mark complete" at bounding box center [978, 401] width 36 height 20
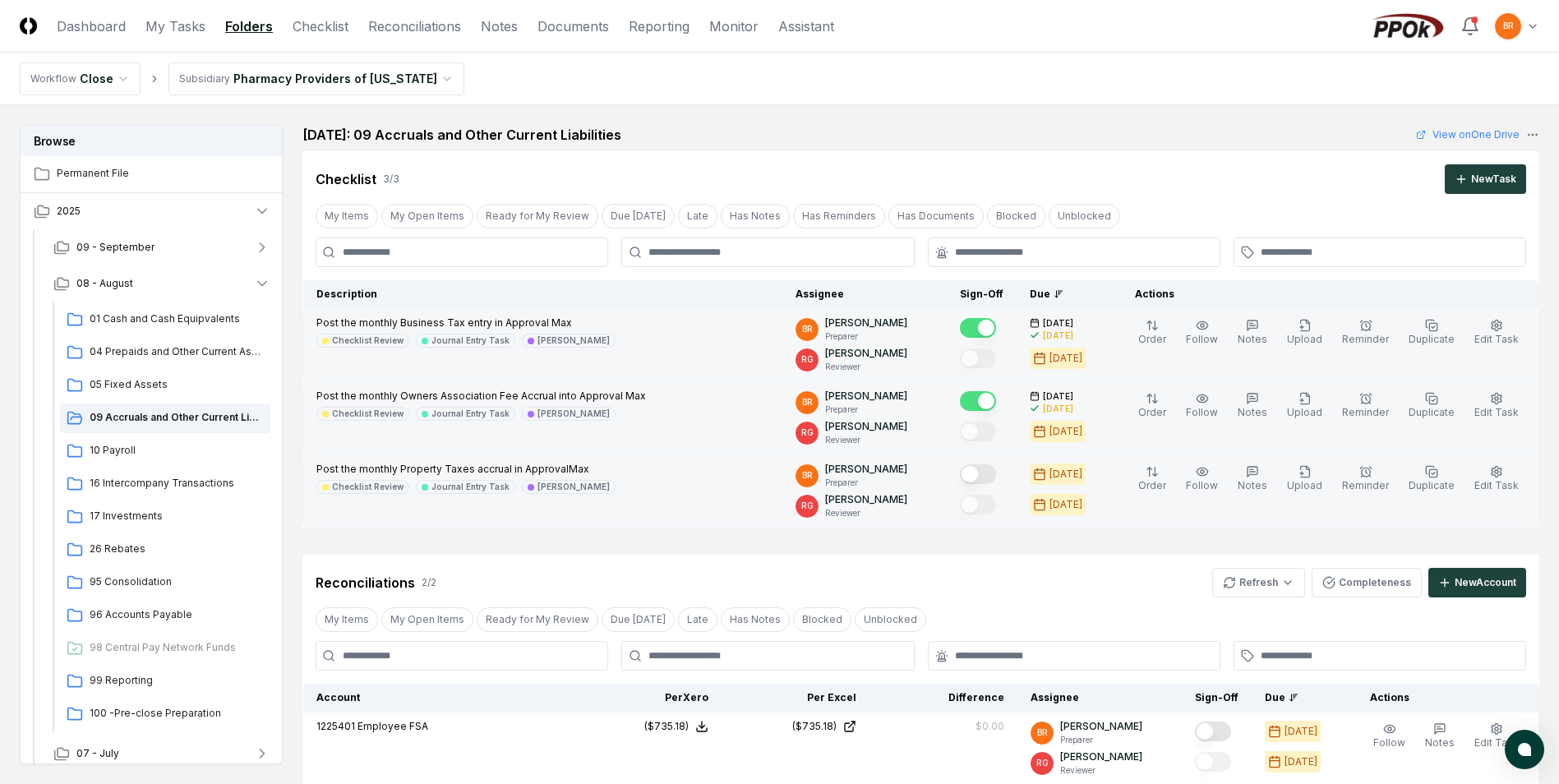
click at [985, 471] on button "Mark complete" at bounding box center [978, 474] width 36 height 20
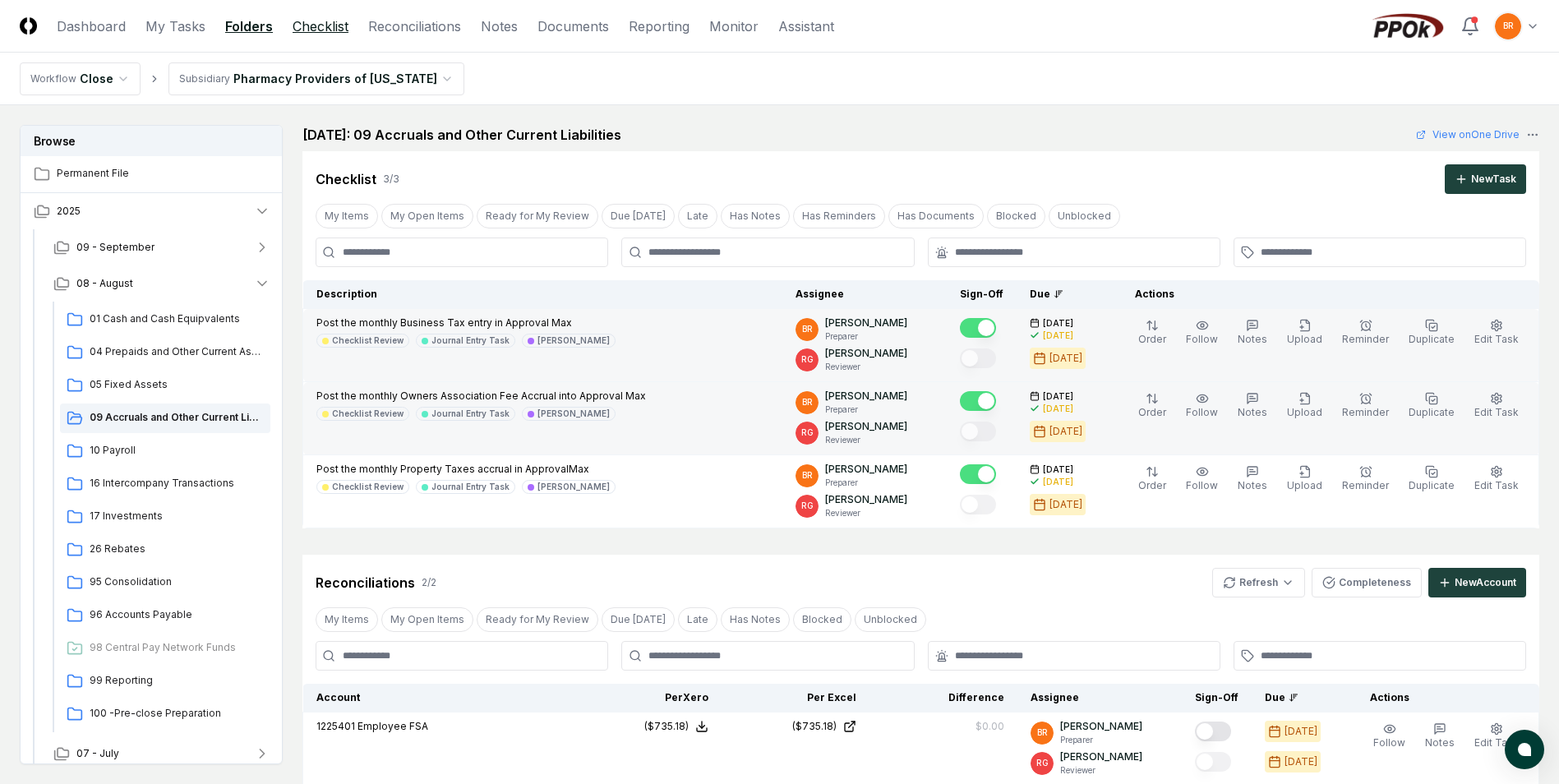
click at [334, 27] on link "Checklist" at bounding box center [321, 26] width 56 height 20
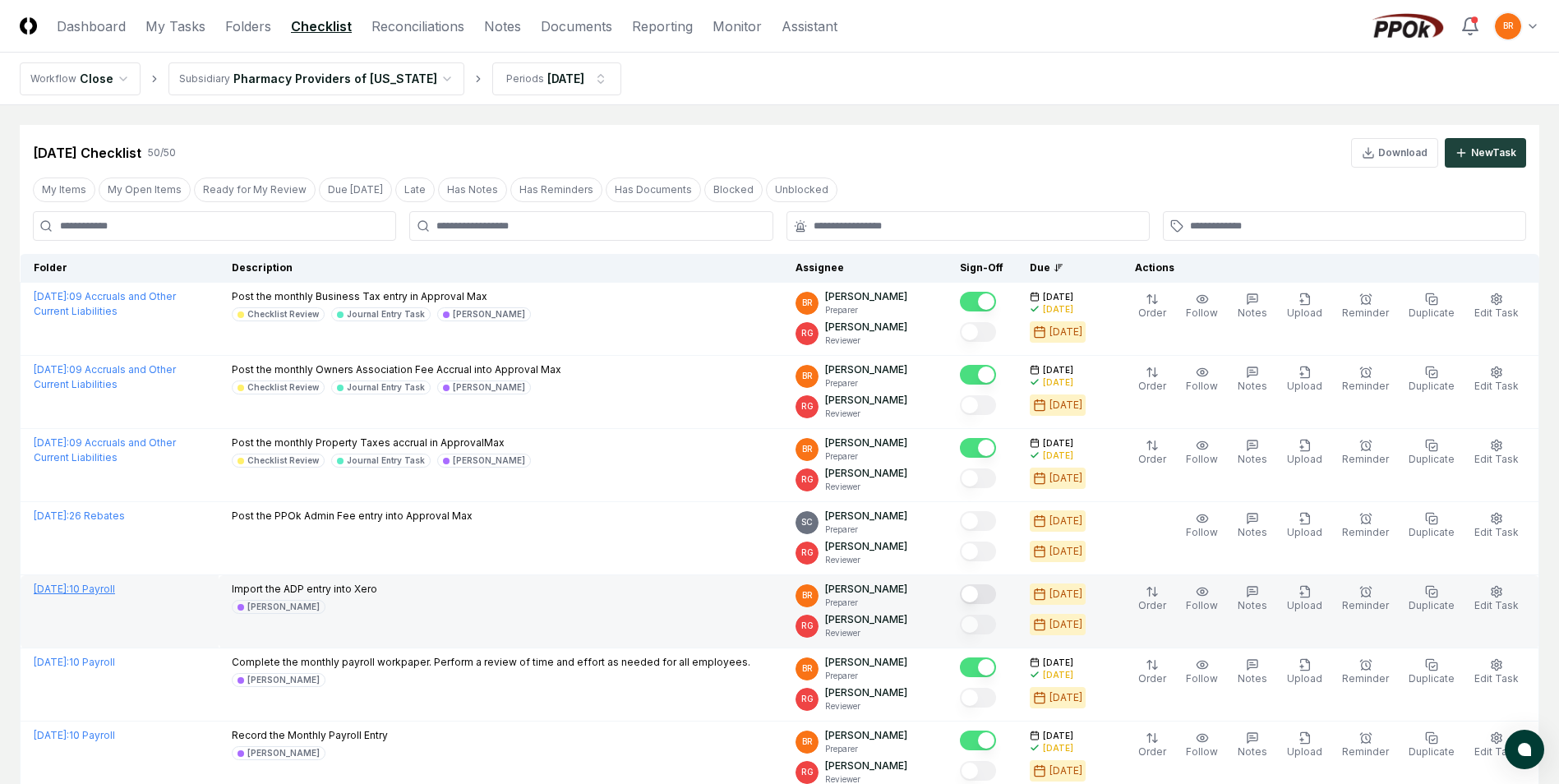
click at [115, 587] on link "[DATE] : 10 Payroll" at bounding box center [74, 588] width 81 height 13
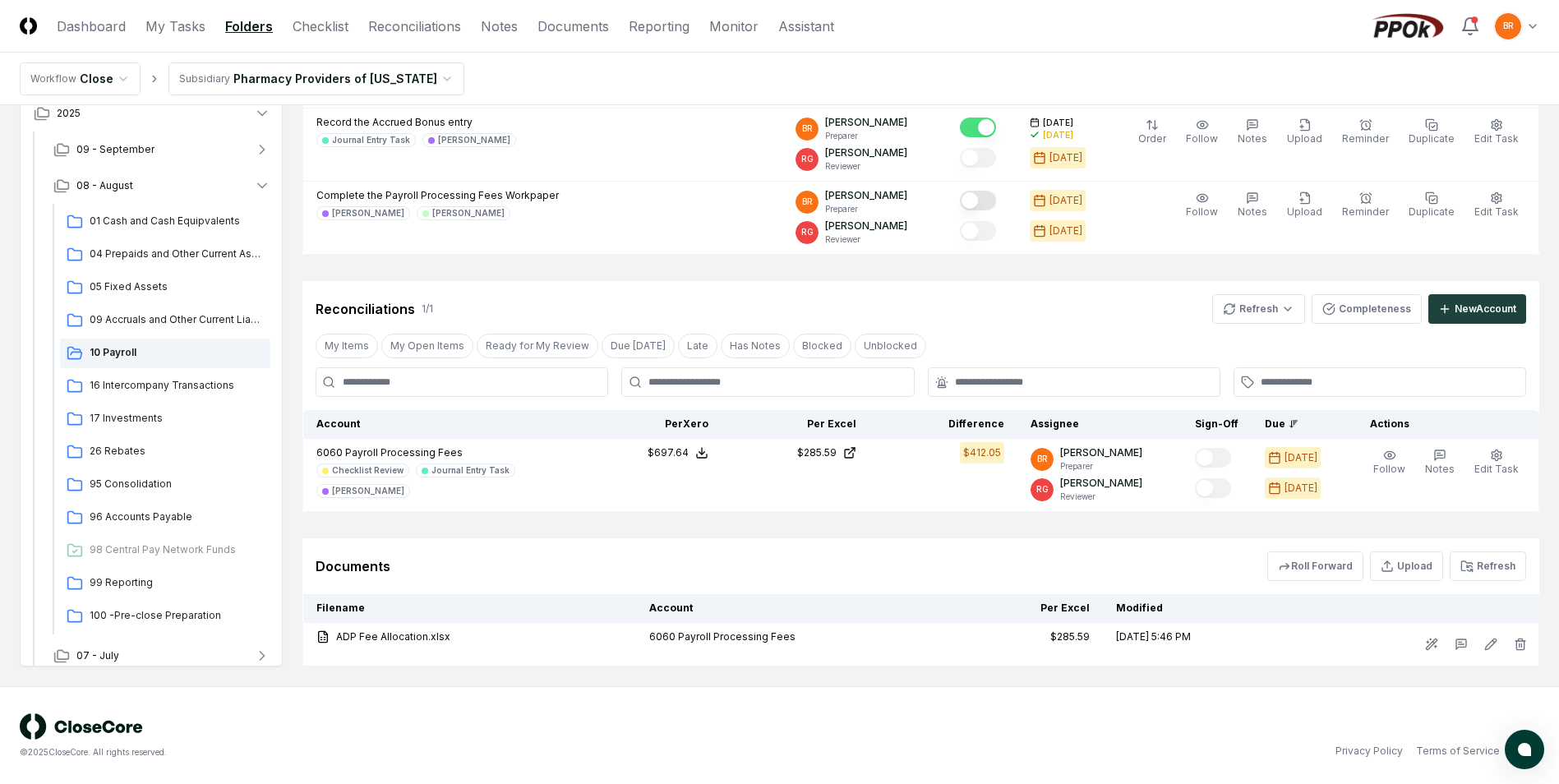
scroll to position [494, 0]
click at [398, 638] on link "ADP Fee Allocation.xlsx" at bounding box center [469, 636] width 306 height 15
click at [407, 631] on link "ADP Fee Allocation.xlsx" at bounding box center [469, 636] width 306 height 15
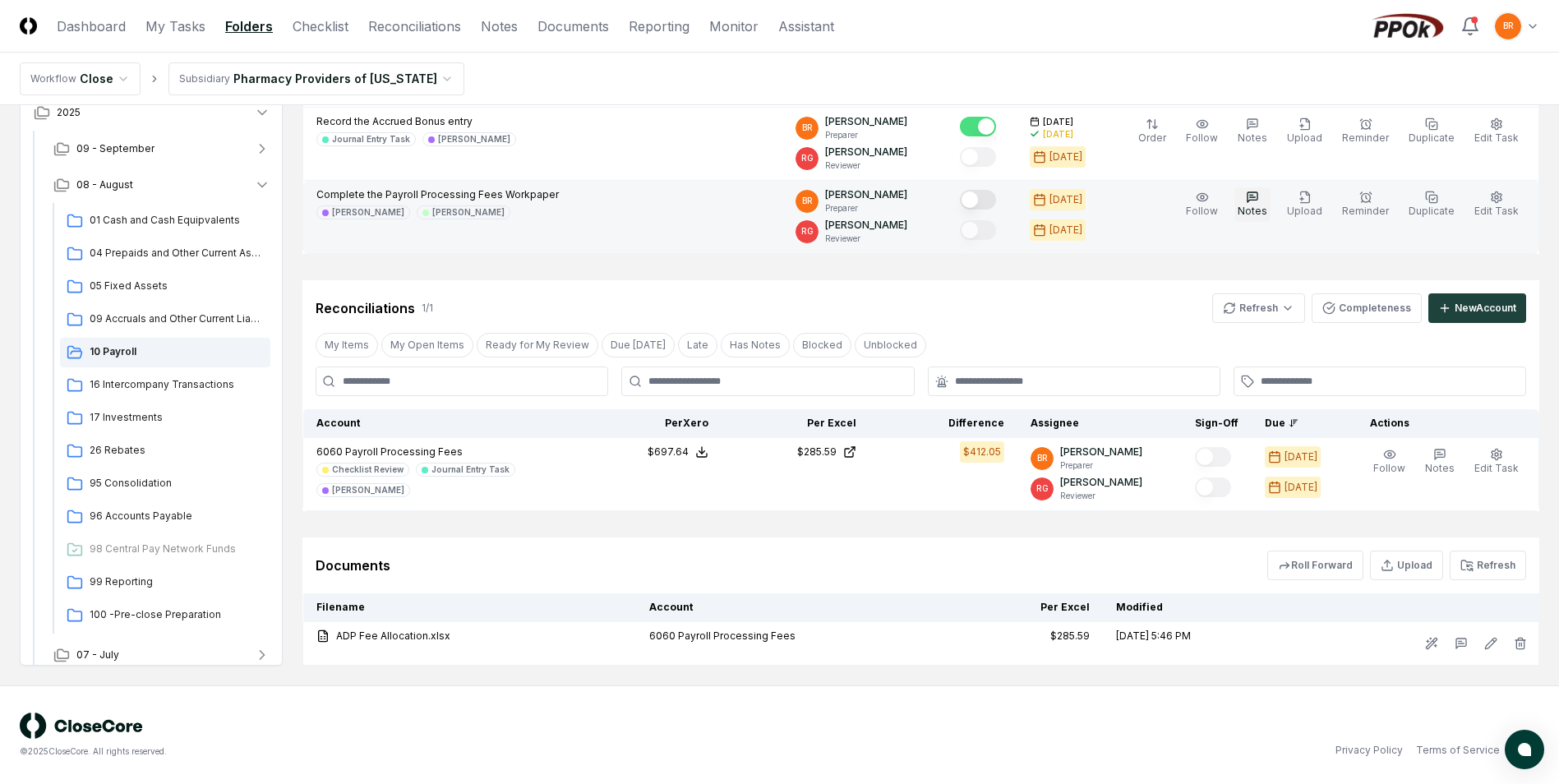
click at [1253, 201] on button "Notes" at bounding box center [1253, 204] width 36 height 35
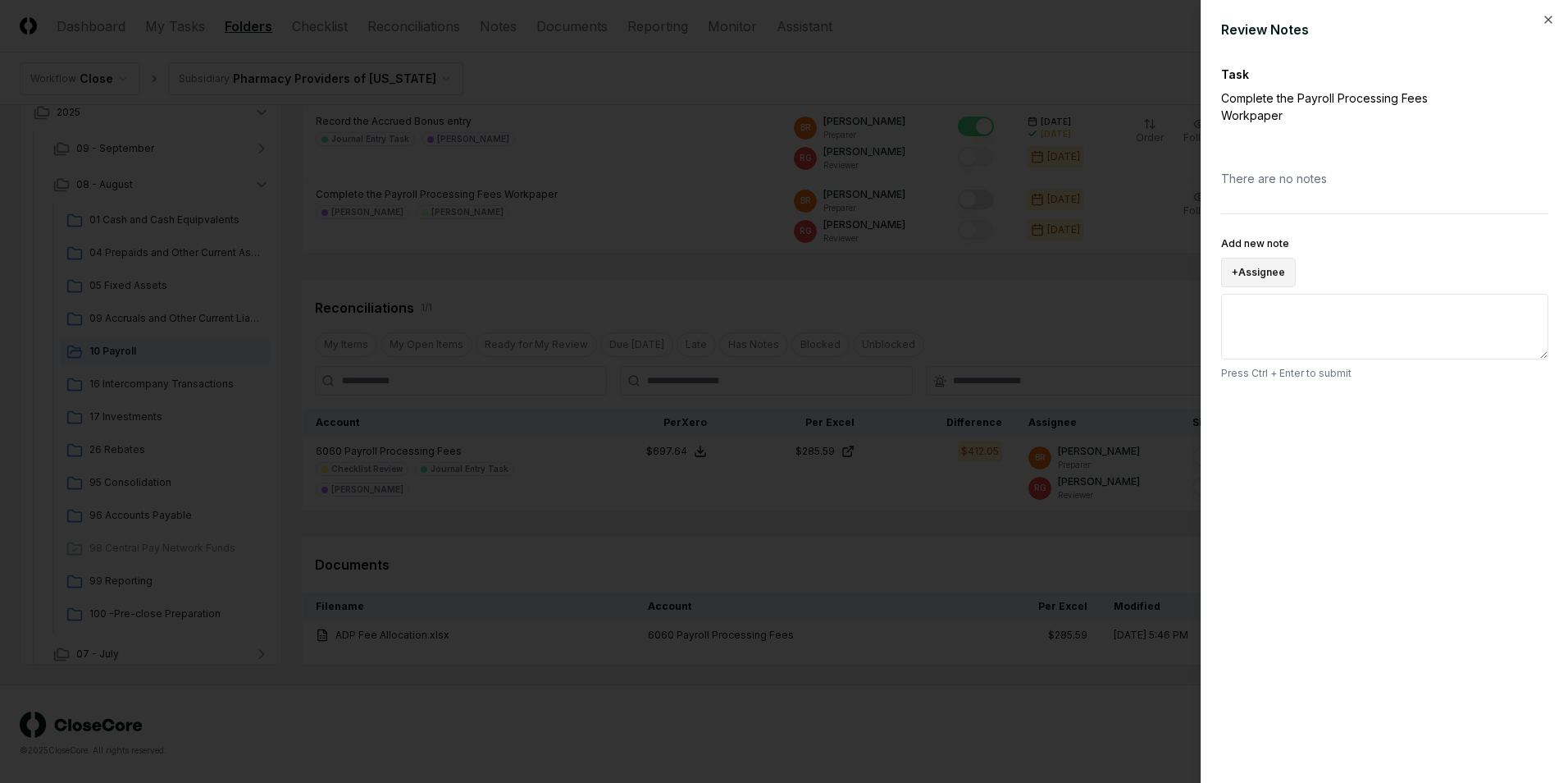
click at [1278, 258] on button "+ Assignee" at bounding box center [1259, 272] width 75 height 29
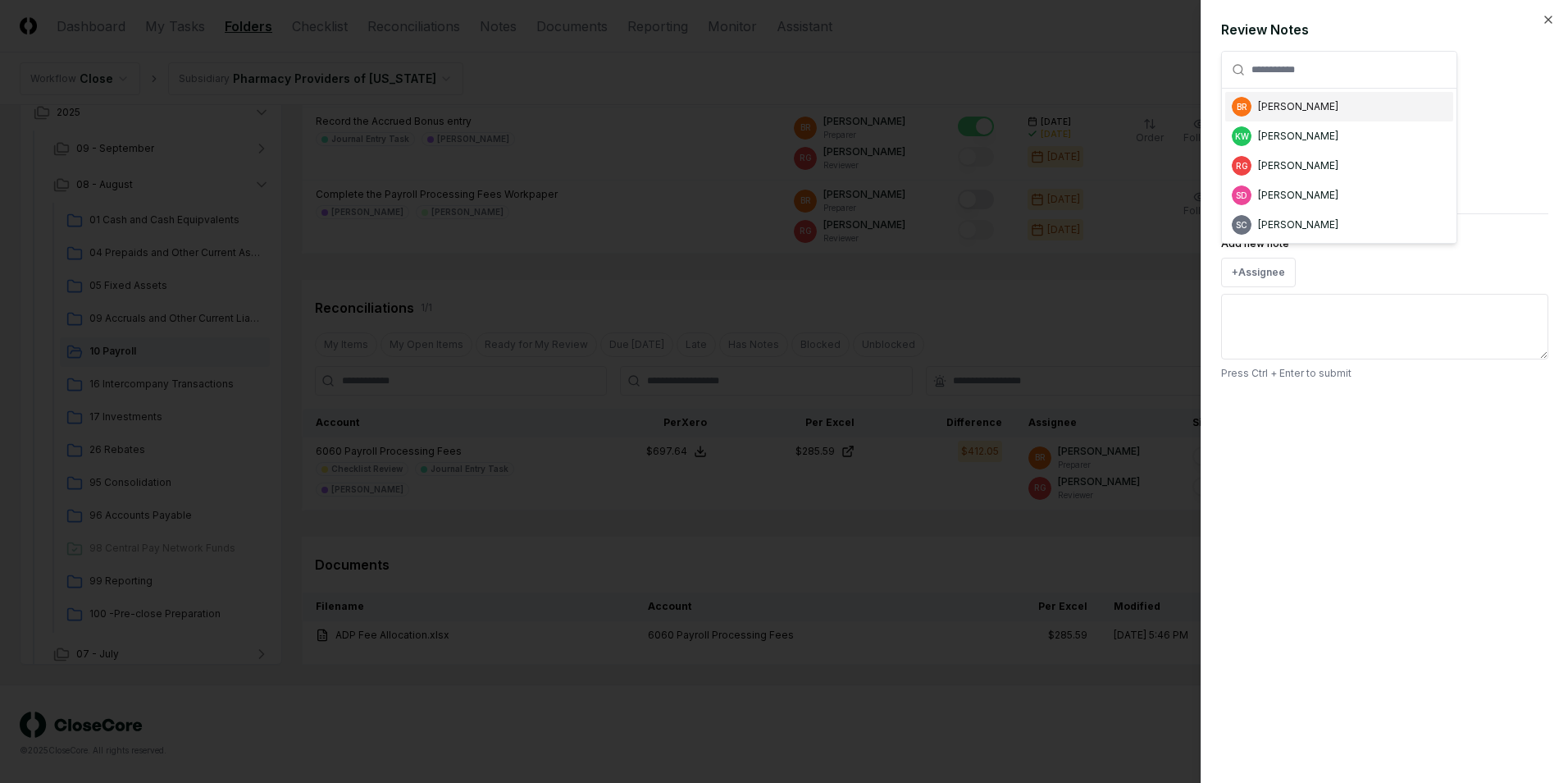
click at [1290, 112] on div "[PERSON_NAME]" at bounding box center [1298, 106] width 80 height 15
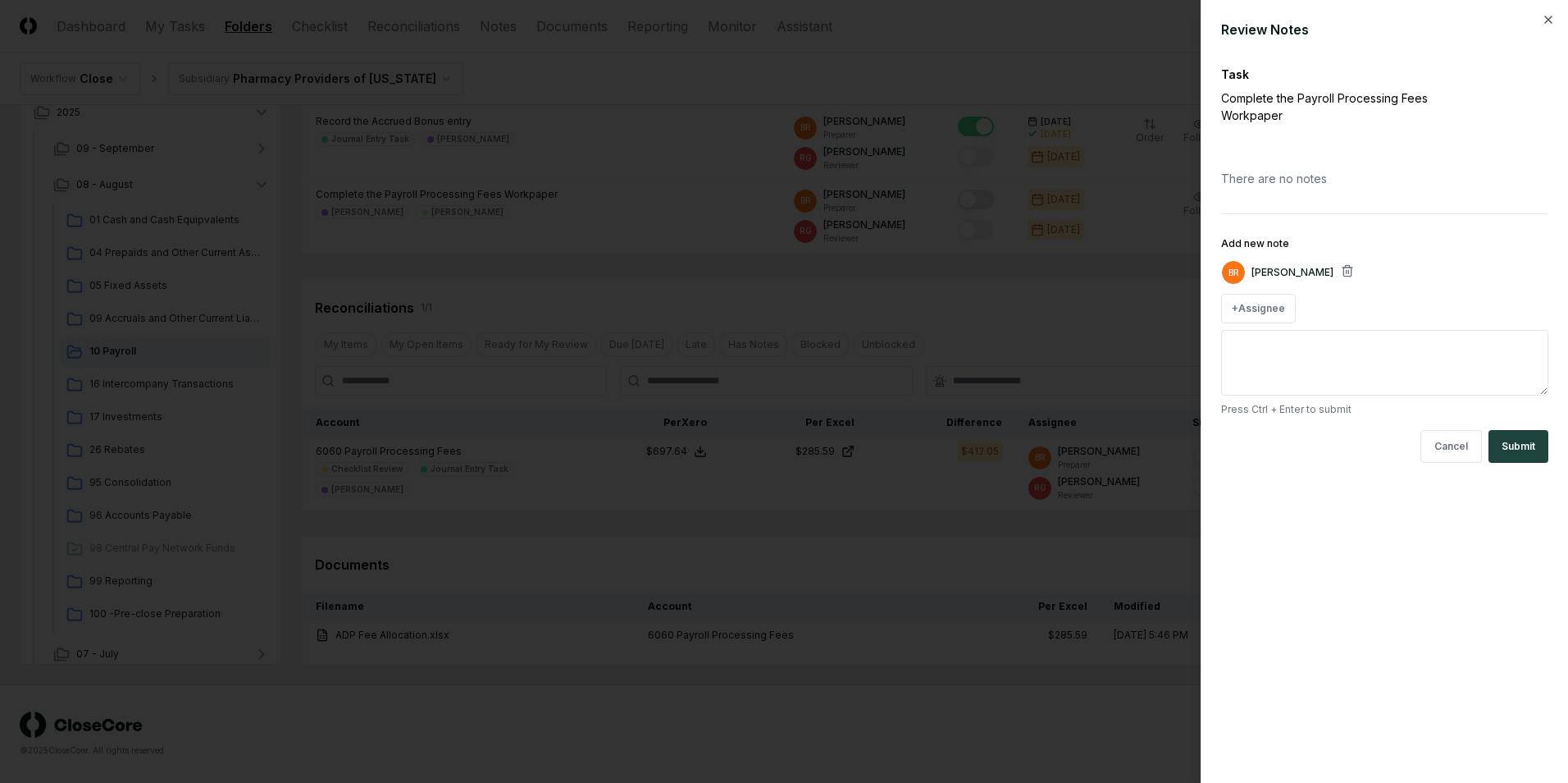
click at [1331, 330] on textarea "Add new note" at bounding box center [1384, 363] width 327 height 66
type textarea "**********"
click at [1525, 434] on button "Submit" at bounding box center [1518, 446] width 60 height 33
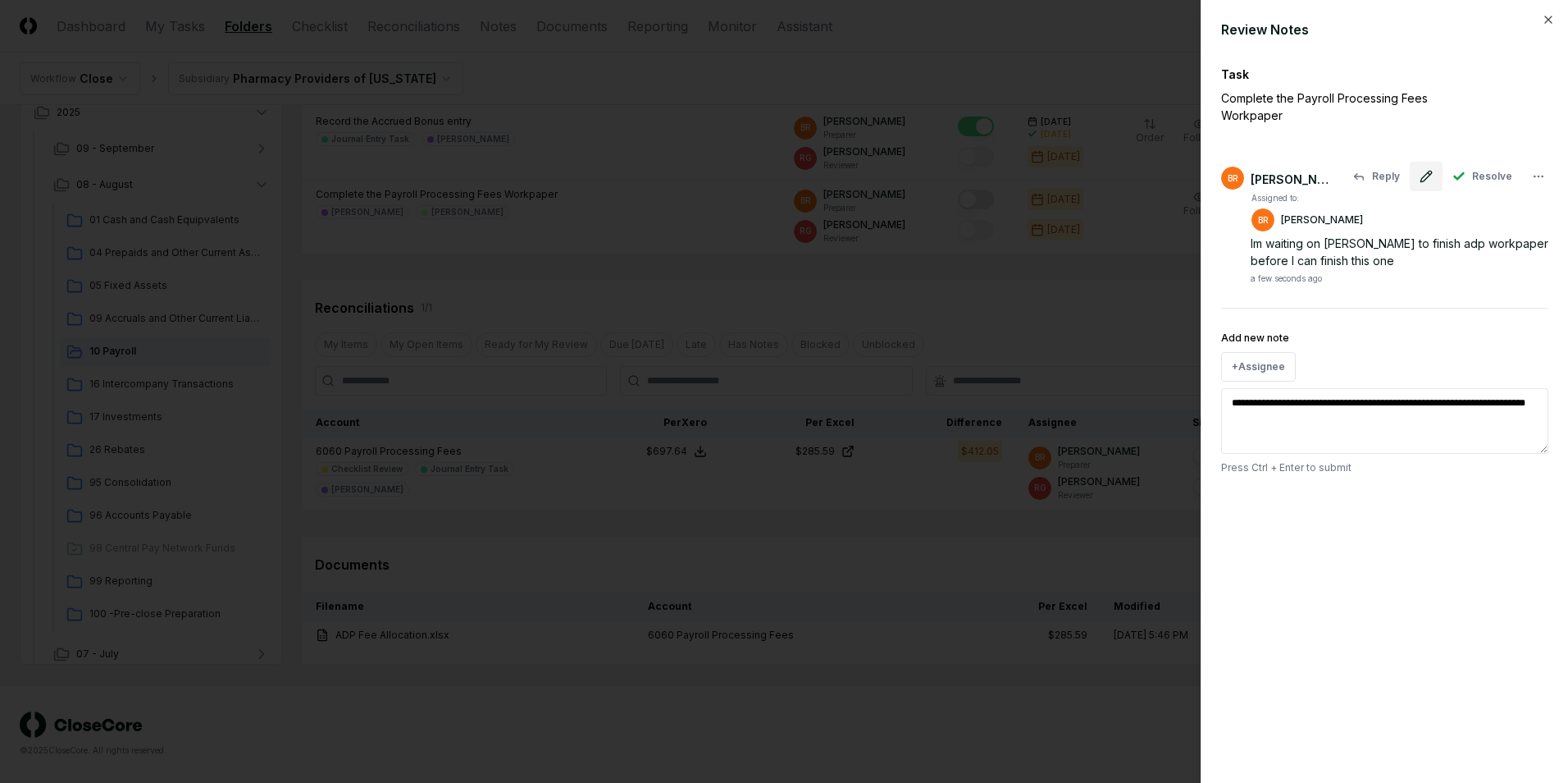
click at [1430, 169] on icon at bounding box center [1426, 176] width 13 height 13
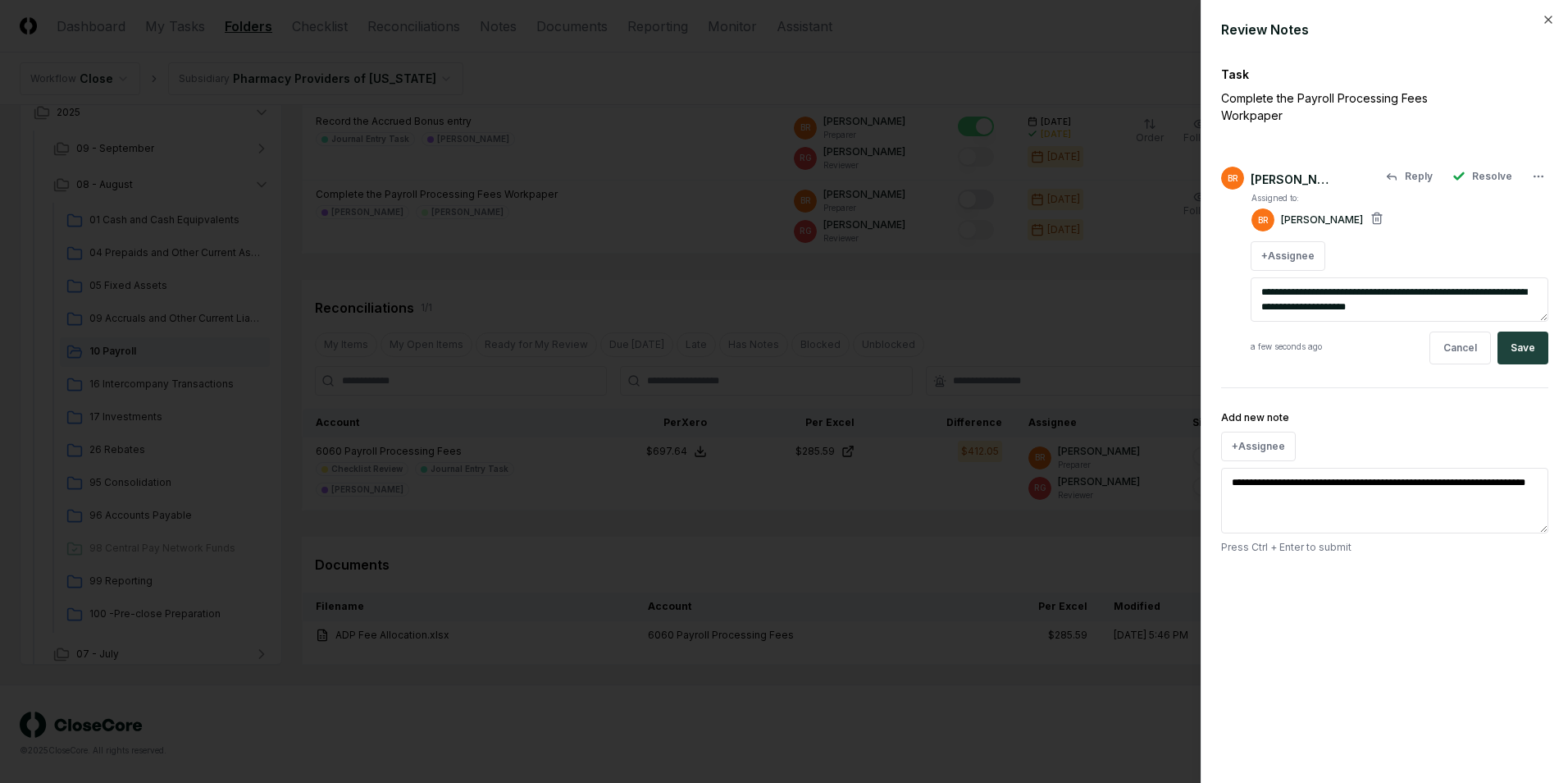
click at [1414, 291] on textarea "**********" at bounding box center [1400, 300] width 298 height 45
click at [1353, 277] on textarea "**********" at bounding box center [1400, 300] width 298 height 45
type textarea "**********"
click at [1527, 332] on button "Save" at bounding box center [1523, 348] width 51 height 33
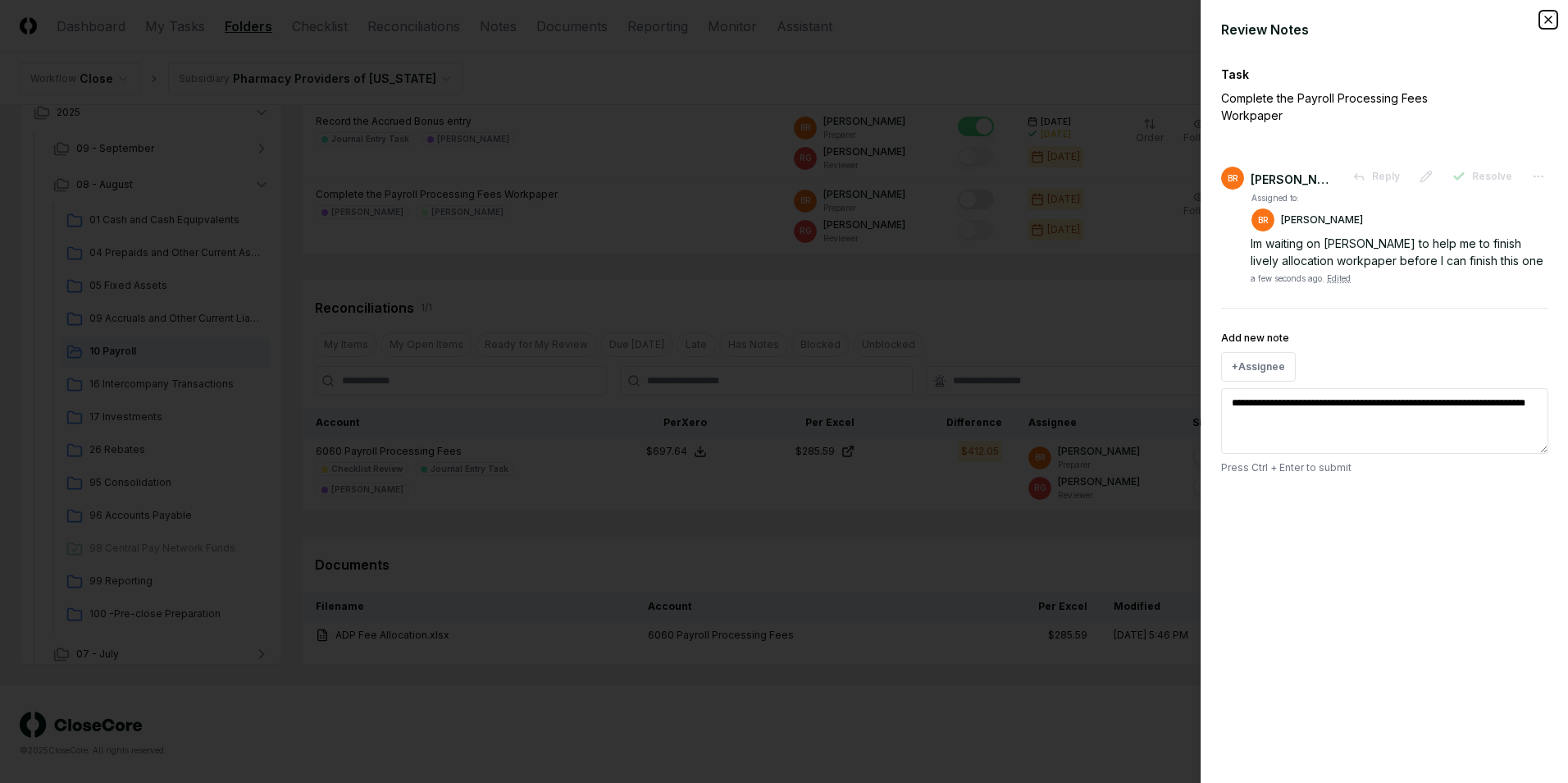
click at [1547, 23] on icon "button" at bounding box center [1548, 20] width 13 height 13
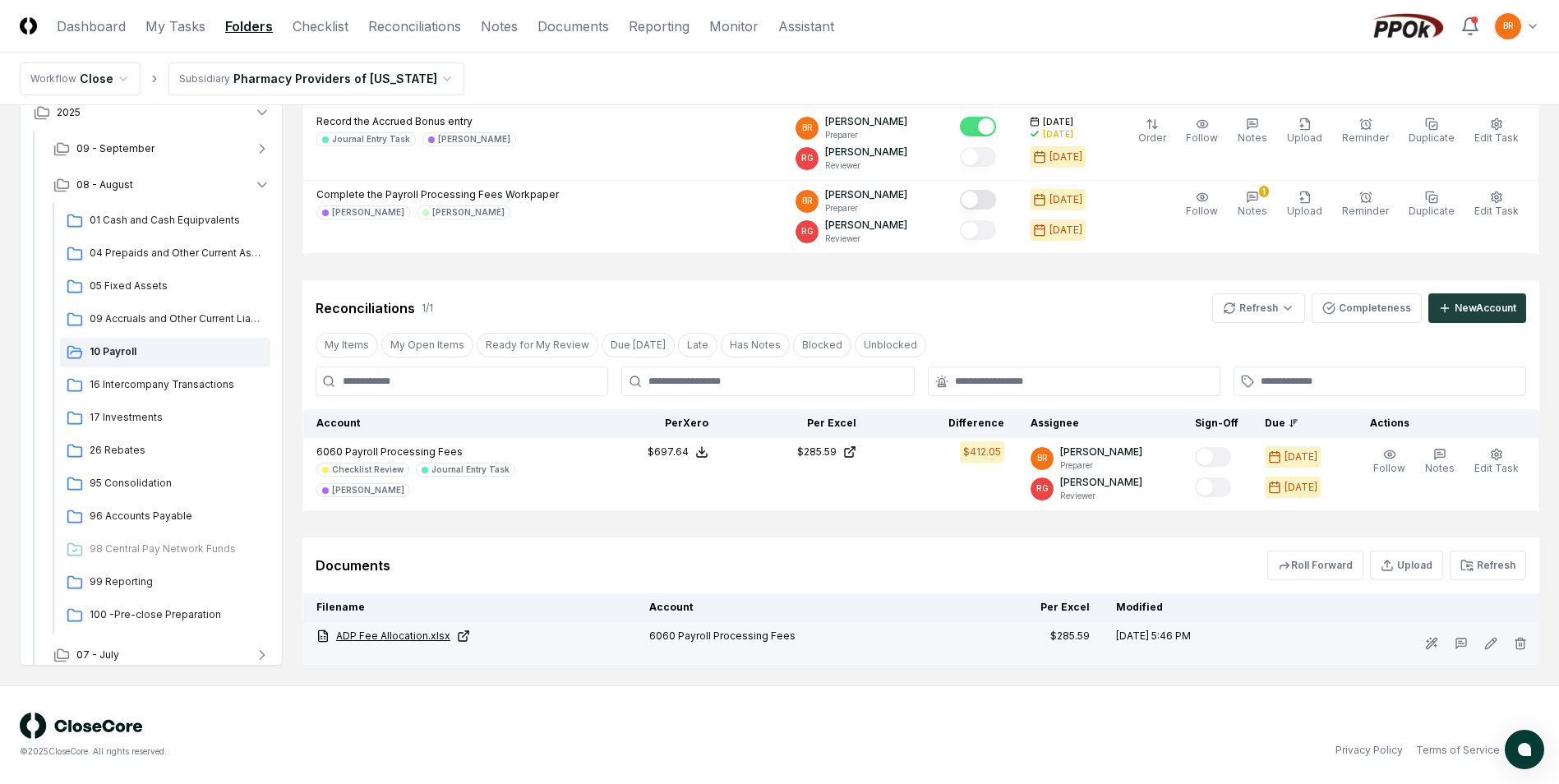
click at [423, 634] on link "ADP Fee Allocation.xlsx" at bounding box center [469, 636] width 306 height 15
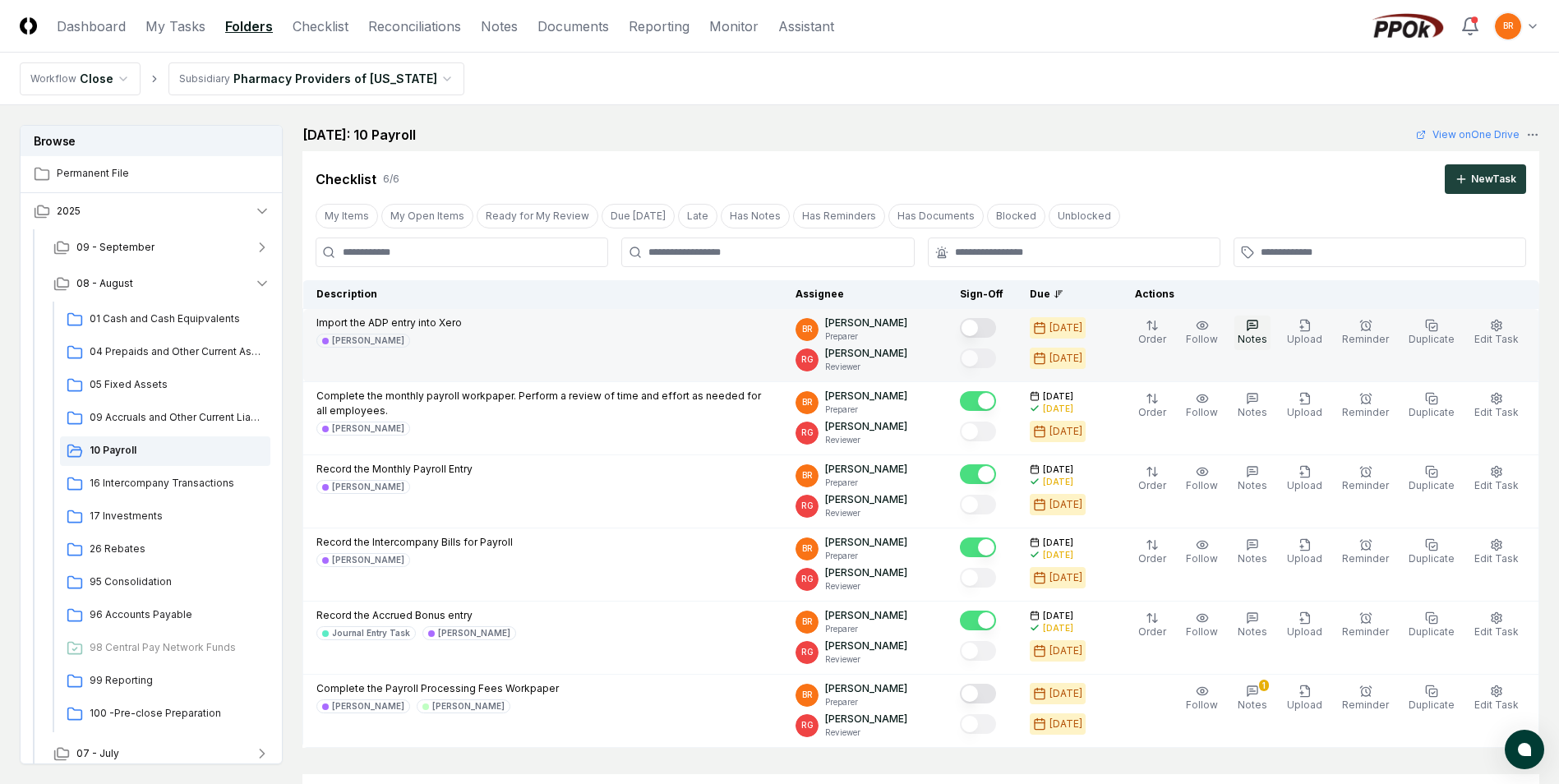
click at [1268, 334] on span "Notes" at bounding box center [1253, 339] width 29 height 13
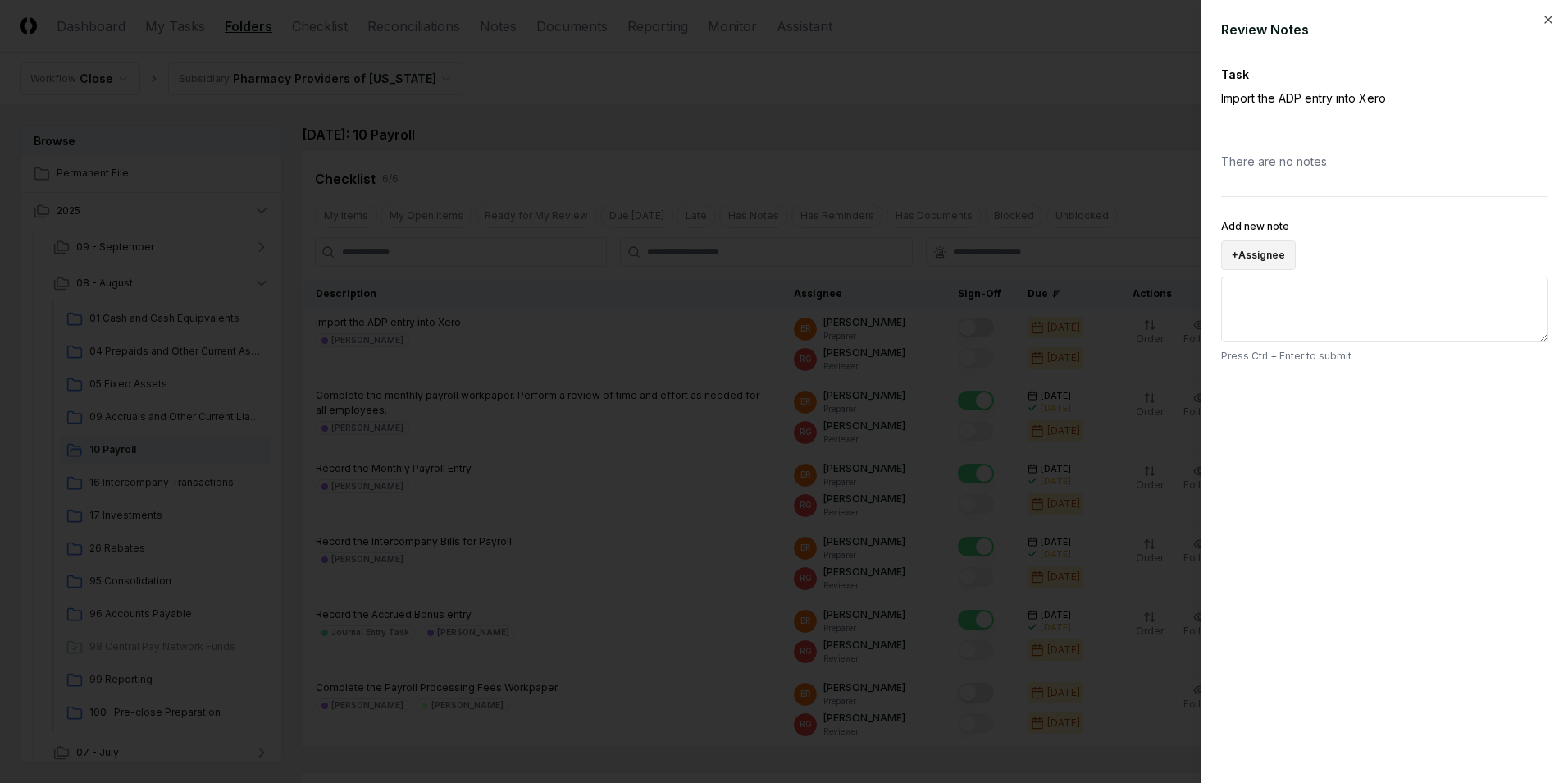
click at [1277, 251] on button "+ Assignee" at bounding box center [1259, 255] width 75 height 29
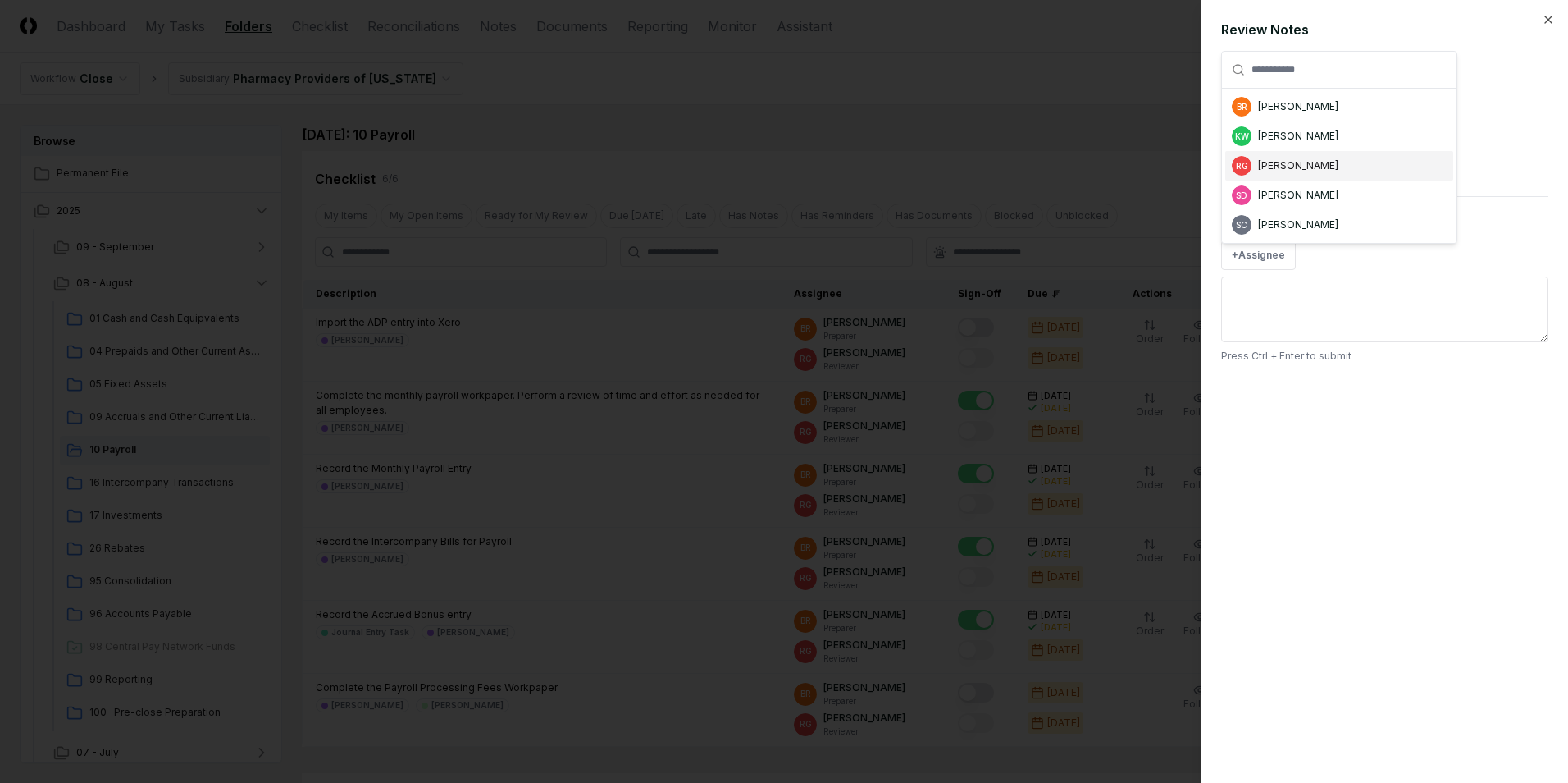
click at [1277, 169] on div "[PERSON_NAME]" at bounding box center [1298, 166] width 80 height 15
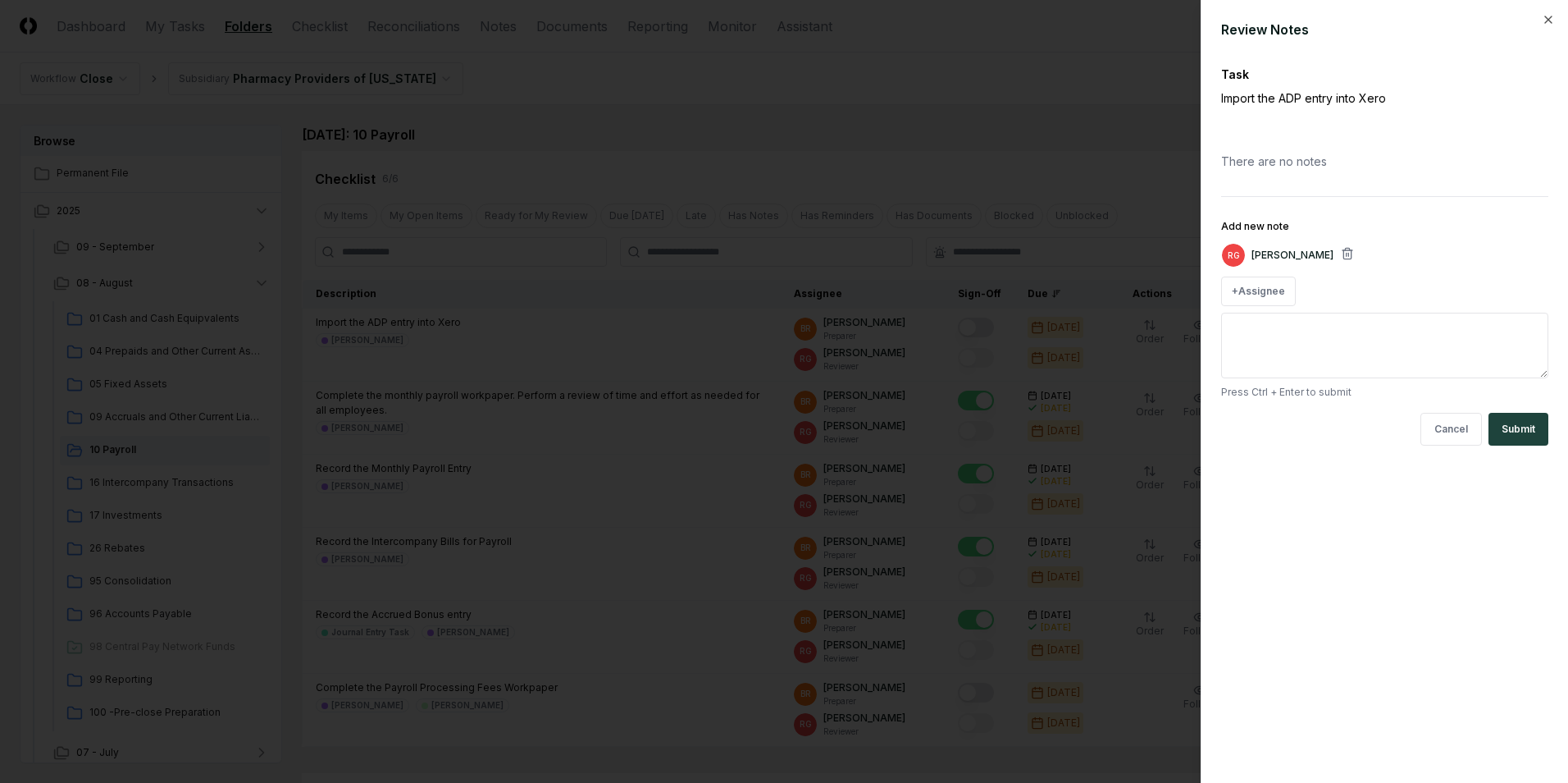
click at [1328, 337] on textarea "Add new note" at bounding box center [1384, 346] width 327 height 66
type textarea "*"
type textarea "**********"
click at [1530, 436] on button "Submit" at bounding box center [1518, 429] width 60 height 33
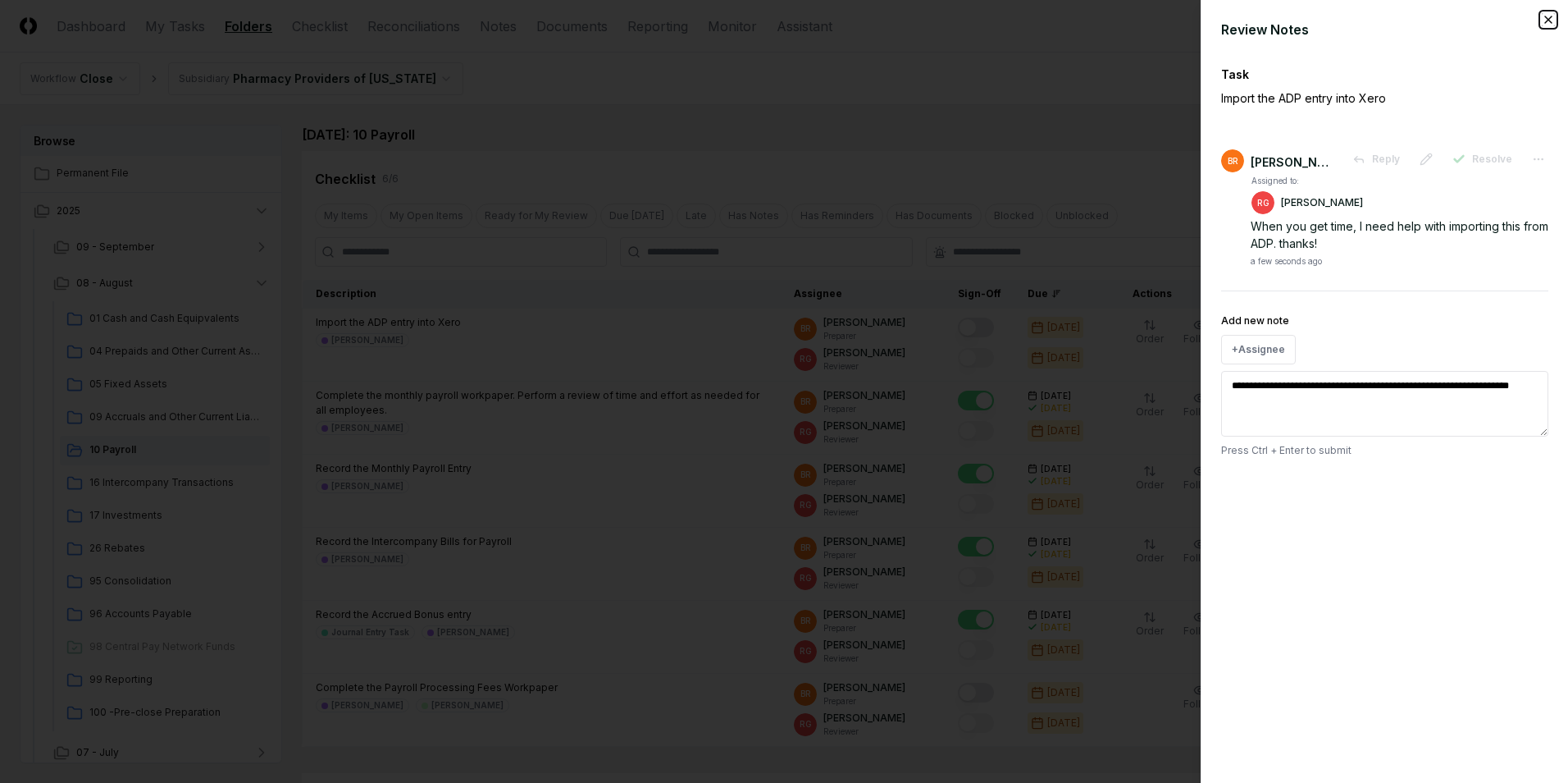
click at [1550, 20] on icon "button" at bounding box center [1548, 20] width 13 height 13
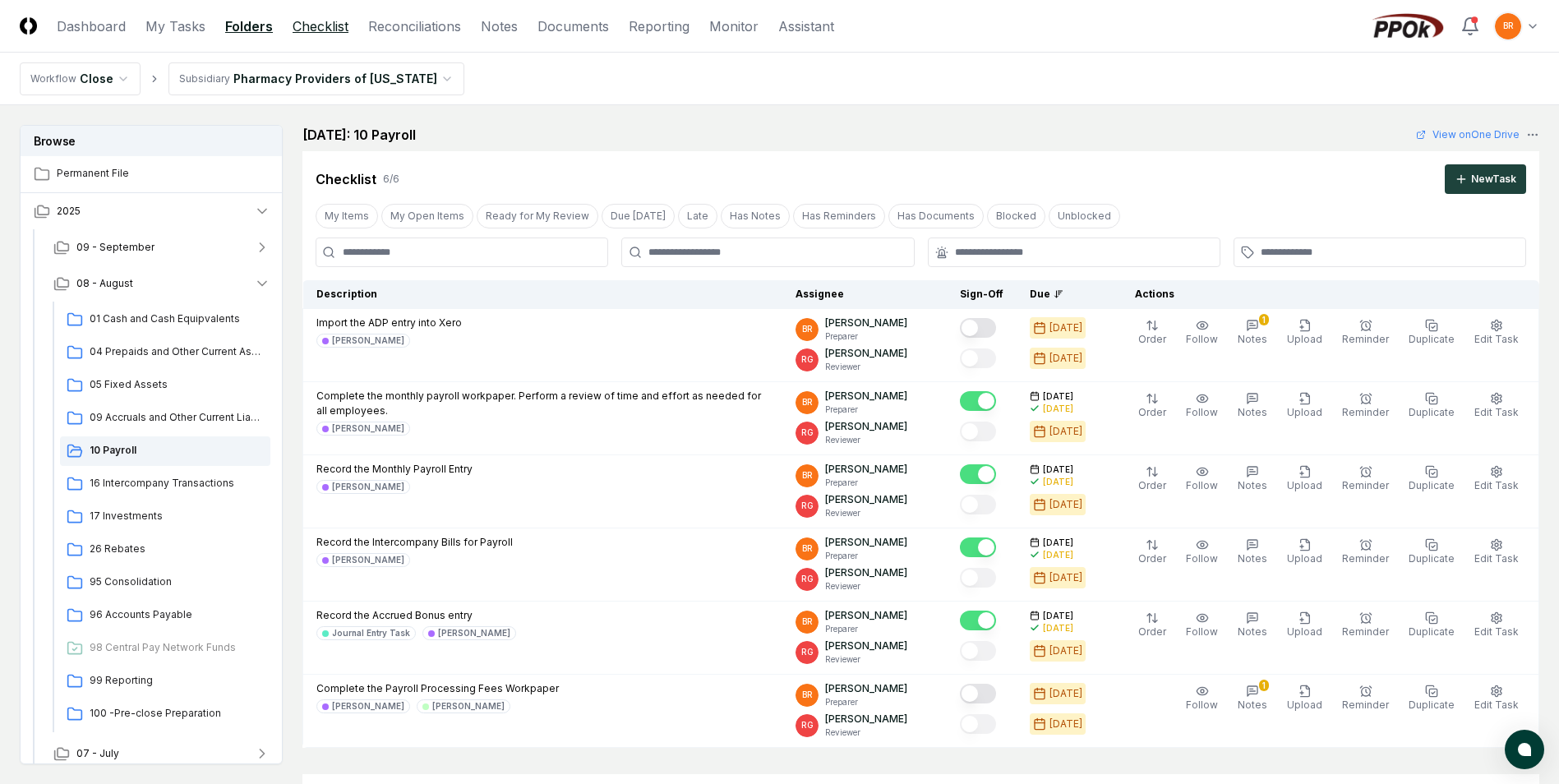
click at [321, 27] on link "Checklist" at bounding box center [321, 26] width 56 height 20
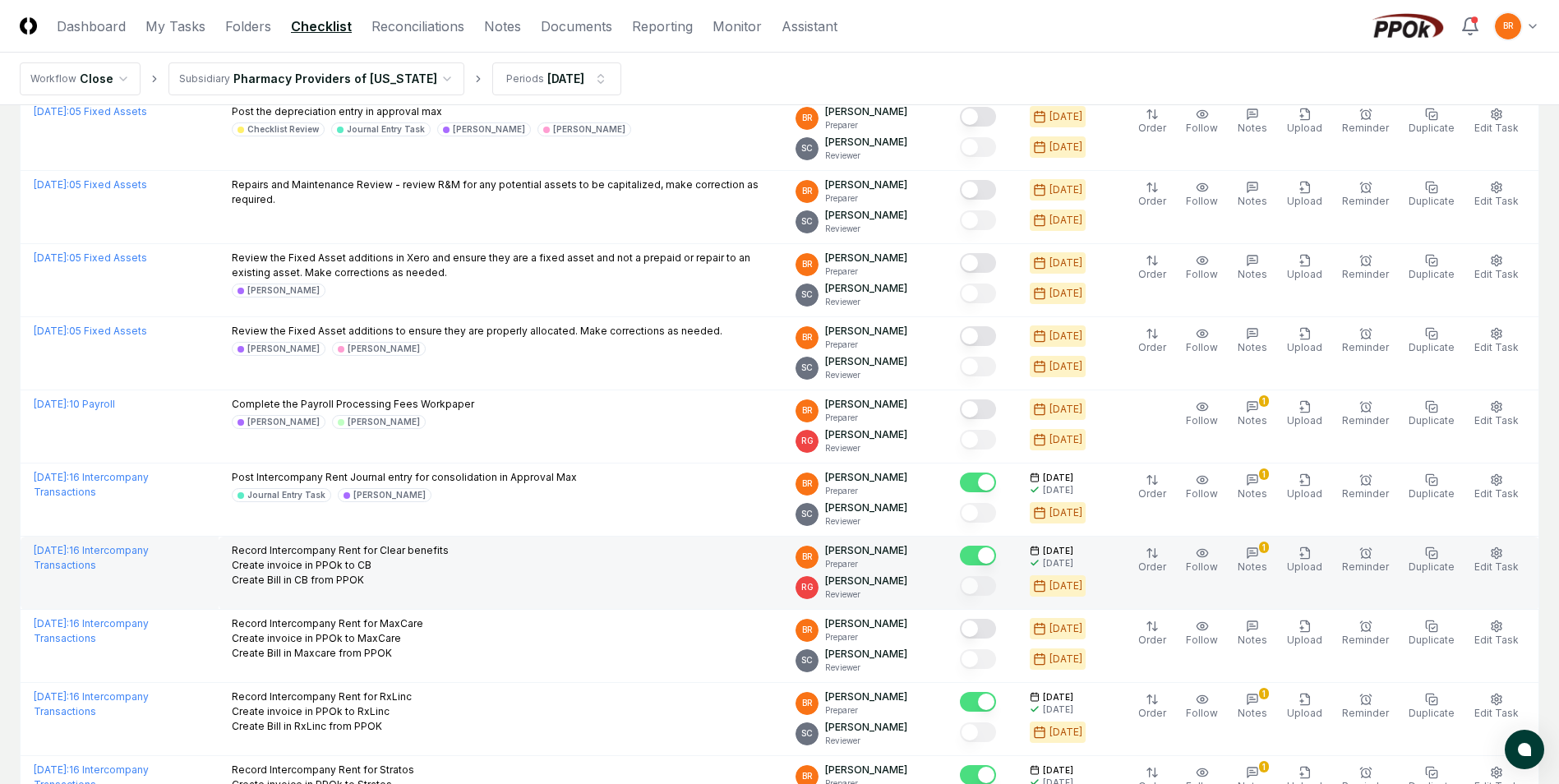
scroll to position [1889, 0]
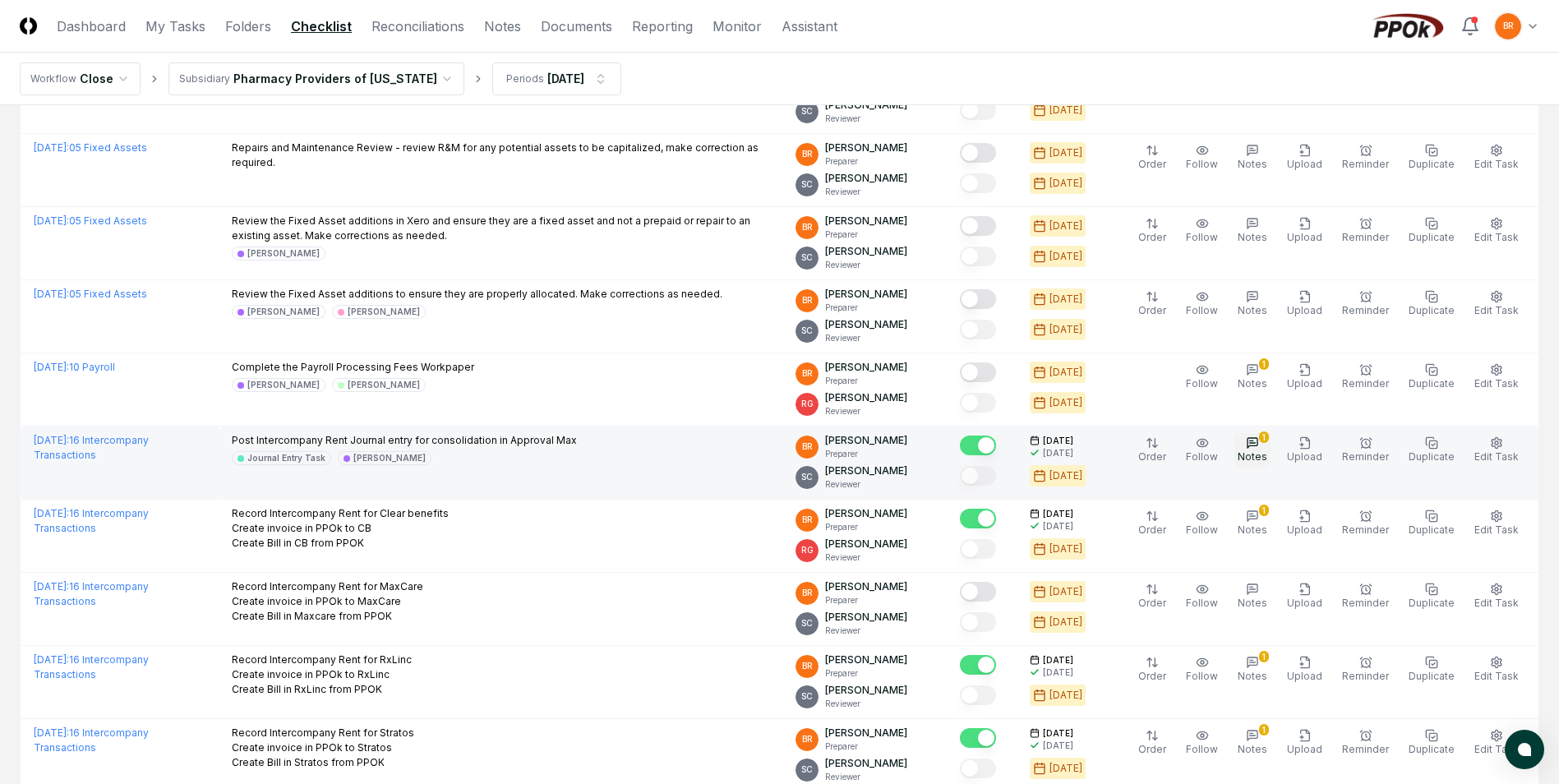
click at [1259, 441] on icon "button" at bounding box center [1253, 443] width 13 height 13
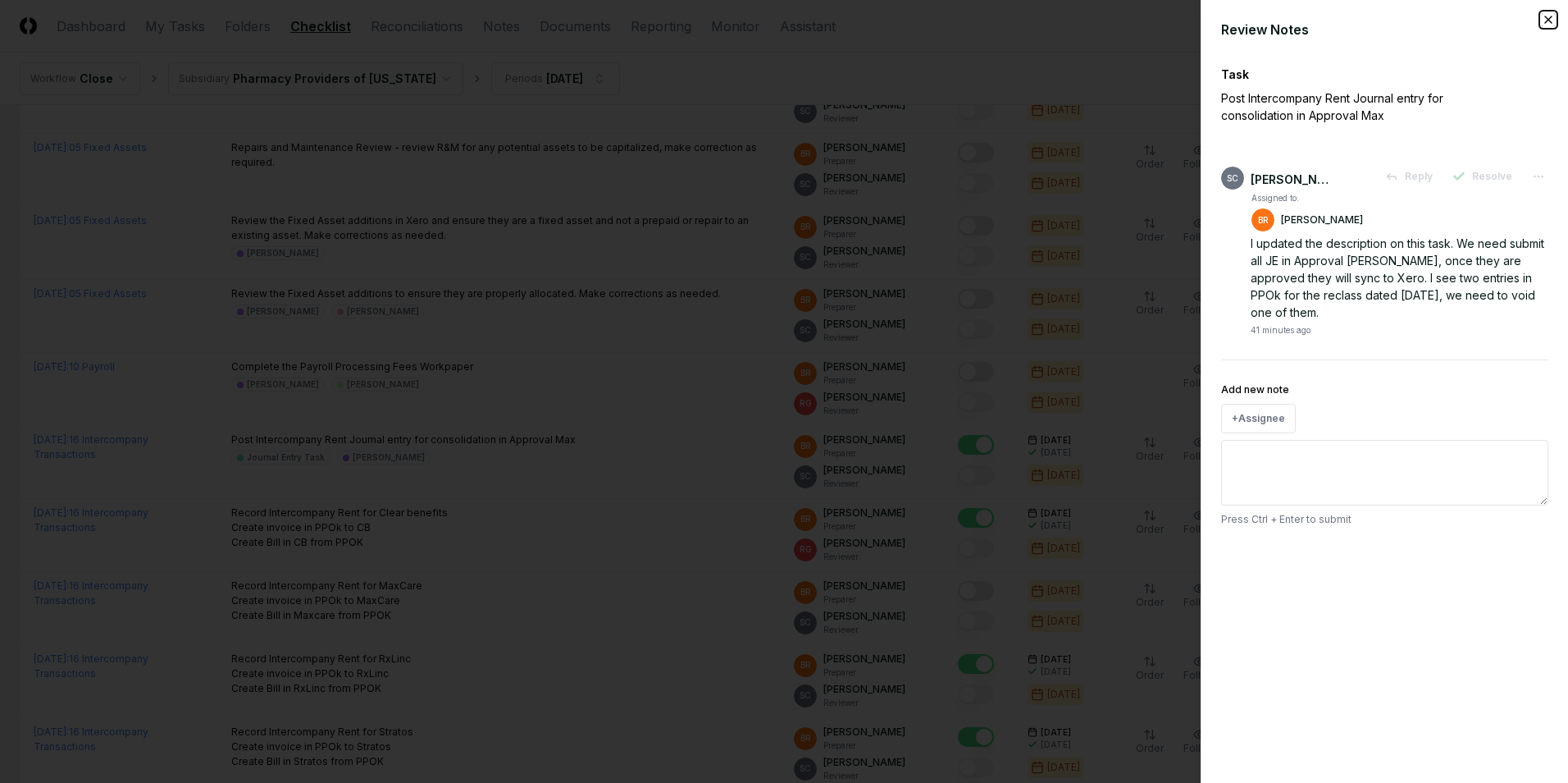
click at [1547, 15] on icon "button" at bounding box center [1548, 20] width 13 height 13
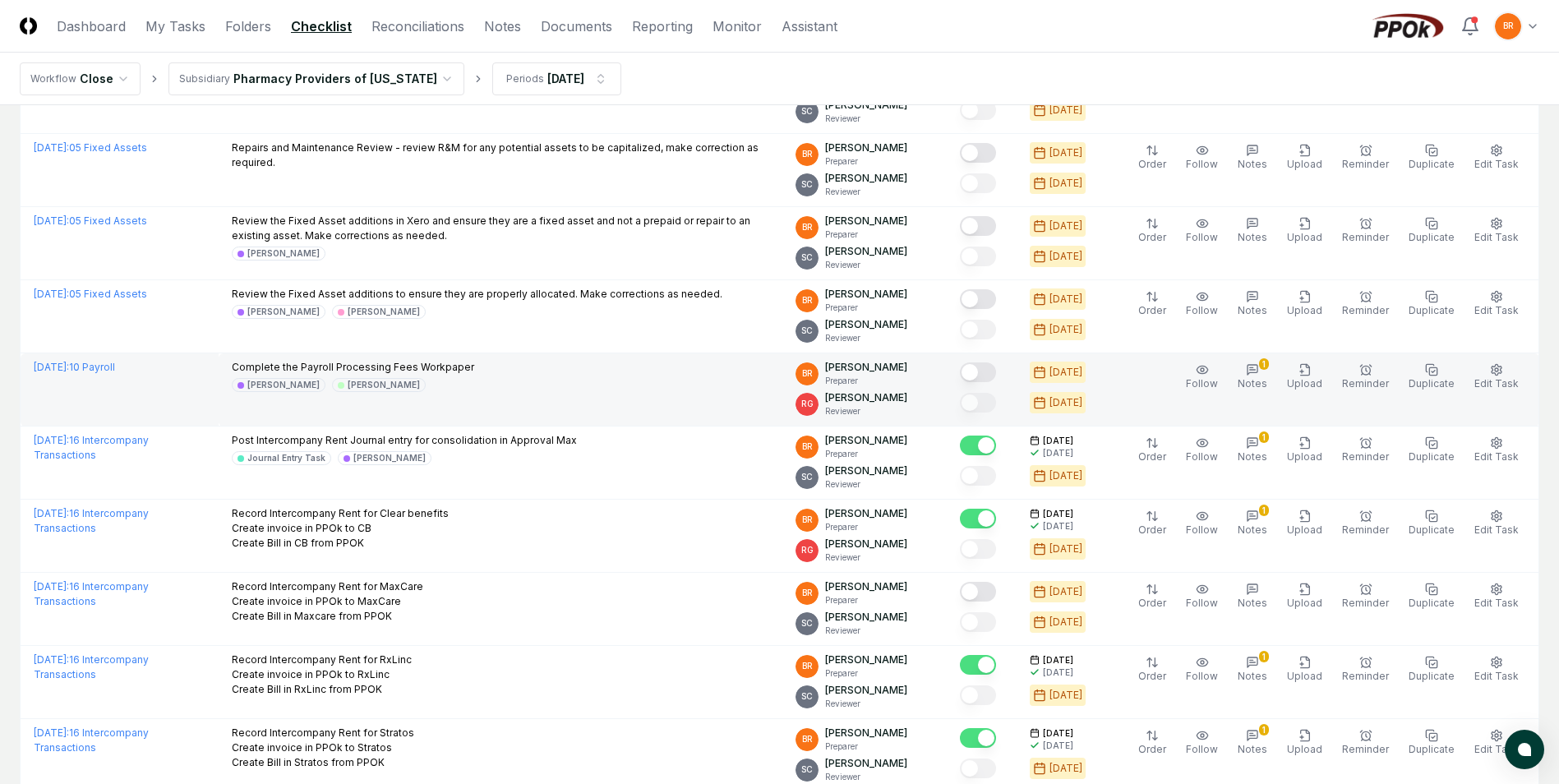
click at [531, 388] on div "Complete the Payroll Processing Fees Workpaper [PERSON_NAME] [PERSON_NAME]" at bounding box center [500, 376] width 538 height 32
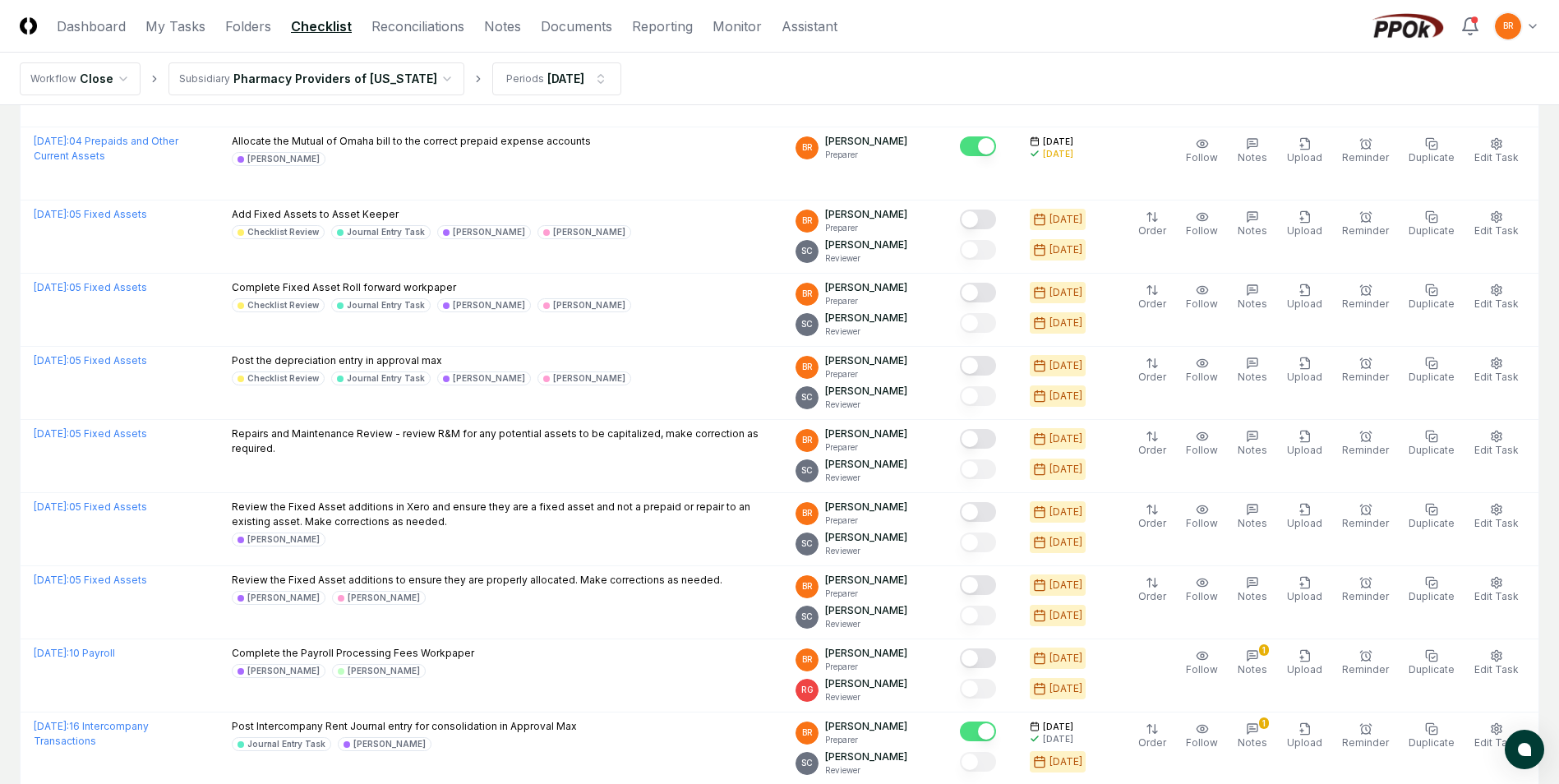
scroll to position [1725, 0]
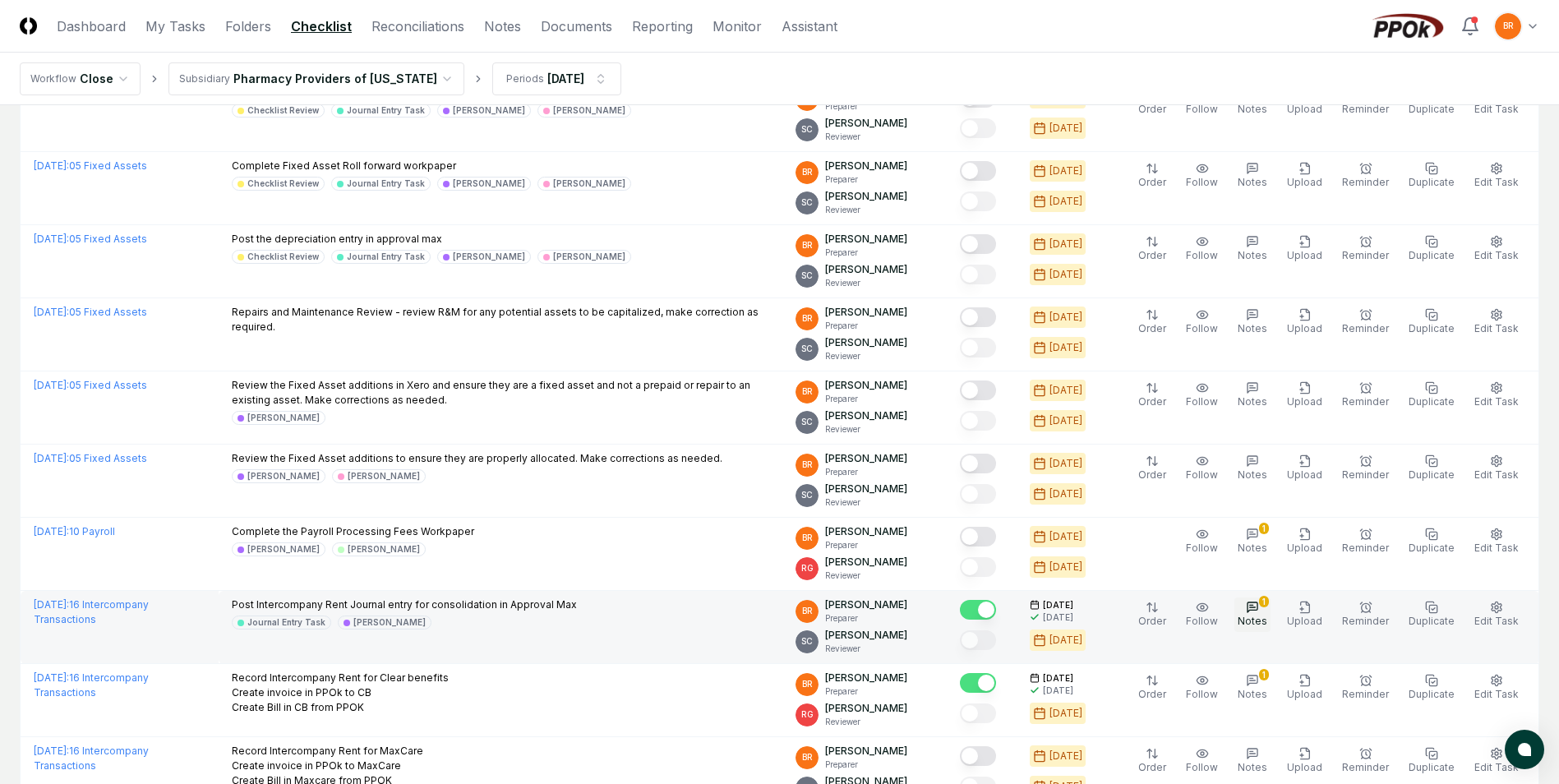
click at [1270, 603] on div "1" at bounding box center [1263, 601] width 10 height 12
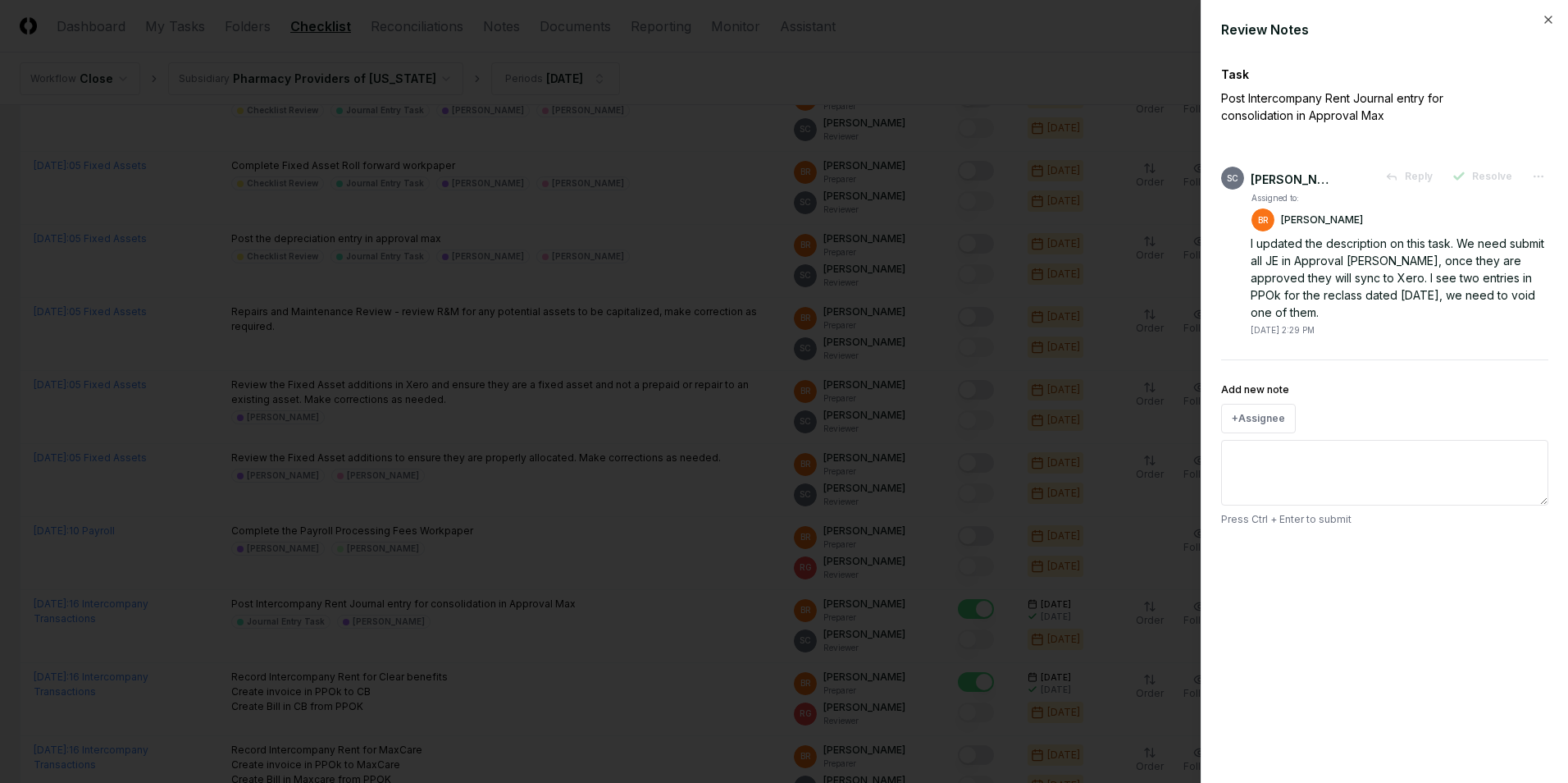
click at [1323, 473] on textarea "Add new note" at bounding box center [1384, 473] width 327 height 66
click at [1270, 412] on button "+ Assignee" at bounding box center [1259, 418] width 75 height 29
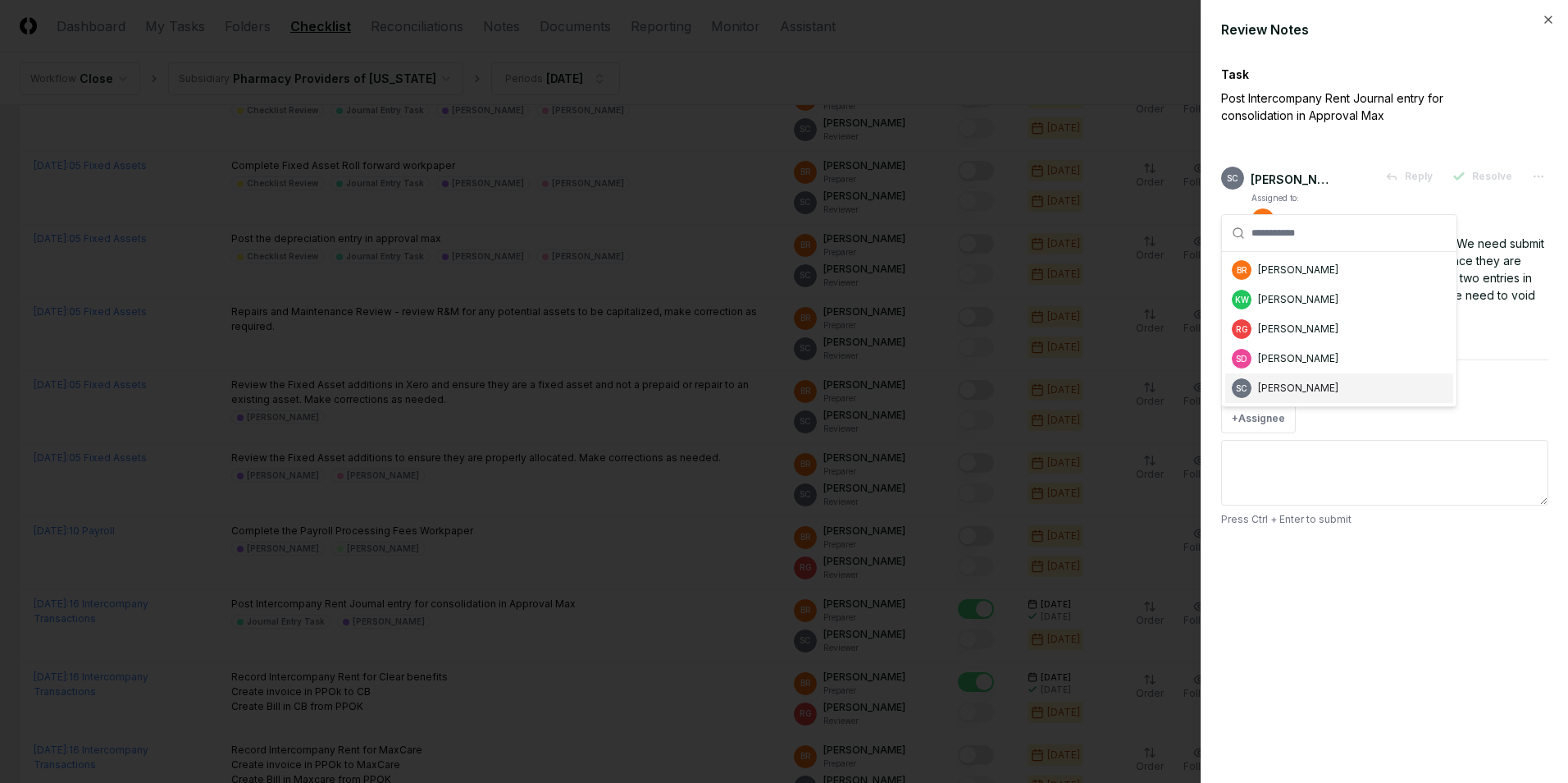
click at [1280, 384] on div "[PERSON_NAME]" at bounding box center [1298, 388] width 80 height 15
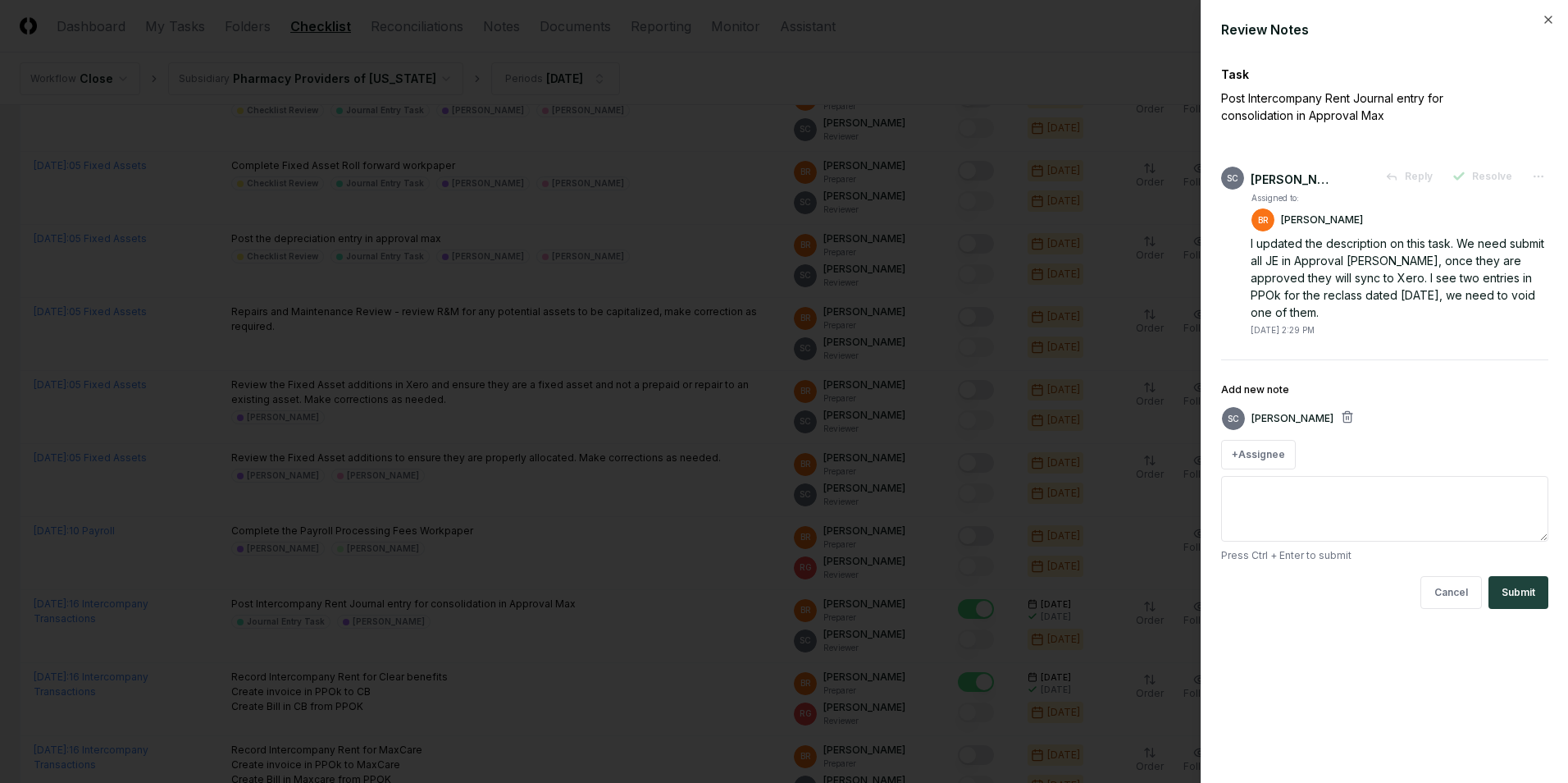
click at [1298, 493] on textarea "Add new note" at bounding box center [1384, 509] width 327 height 66
type textarea "*"
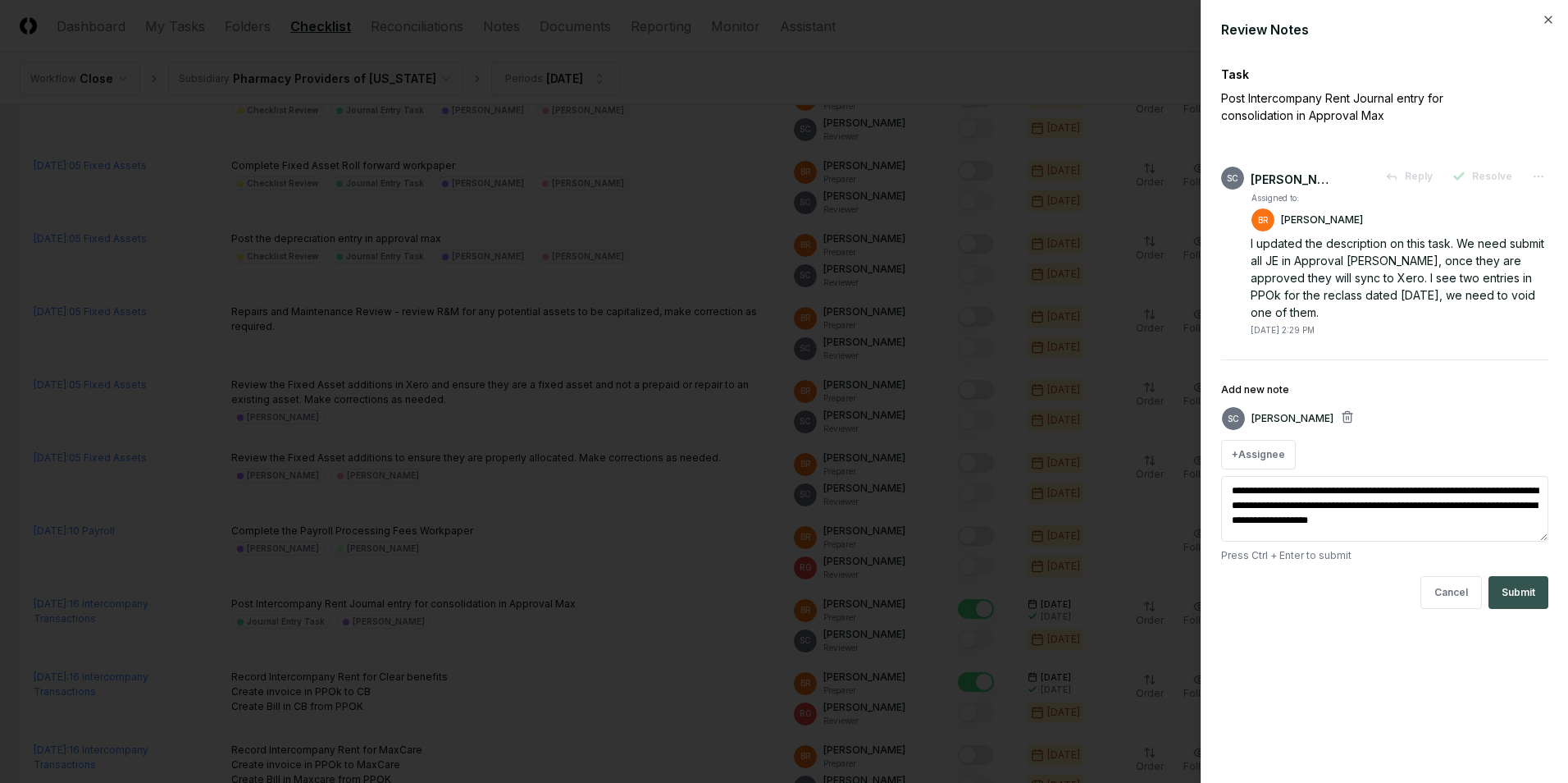
type textarea "**********"
click at [1528, 590] on button "Submit" at bounding box center [1518, 592] width 60 height 33
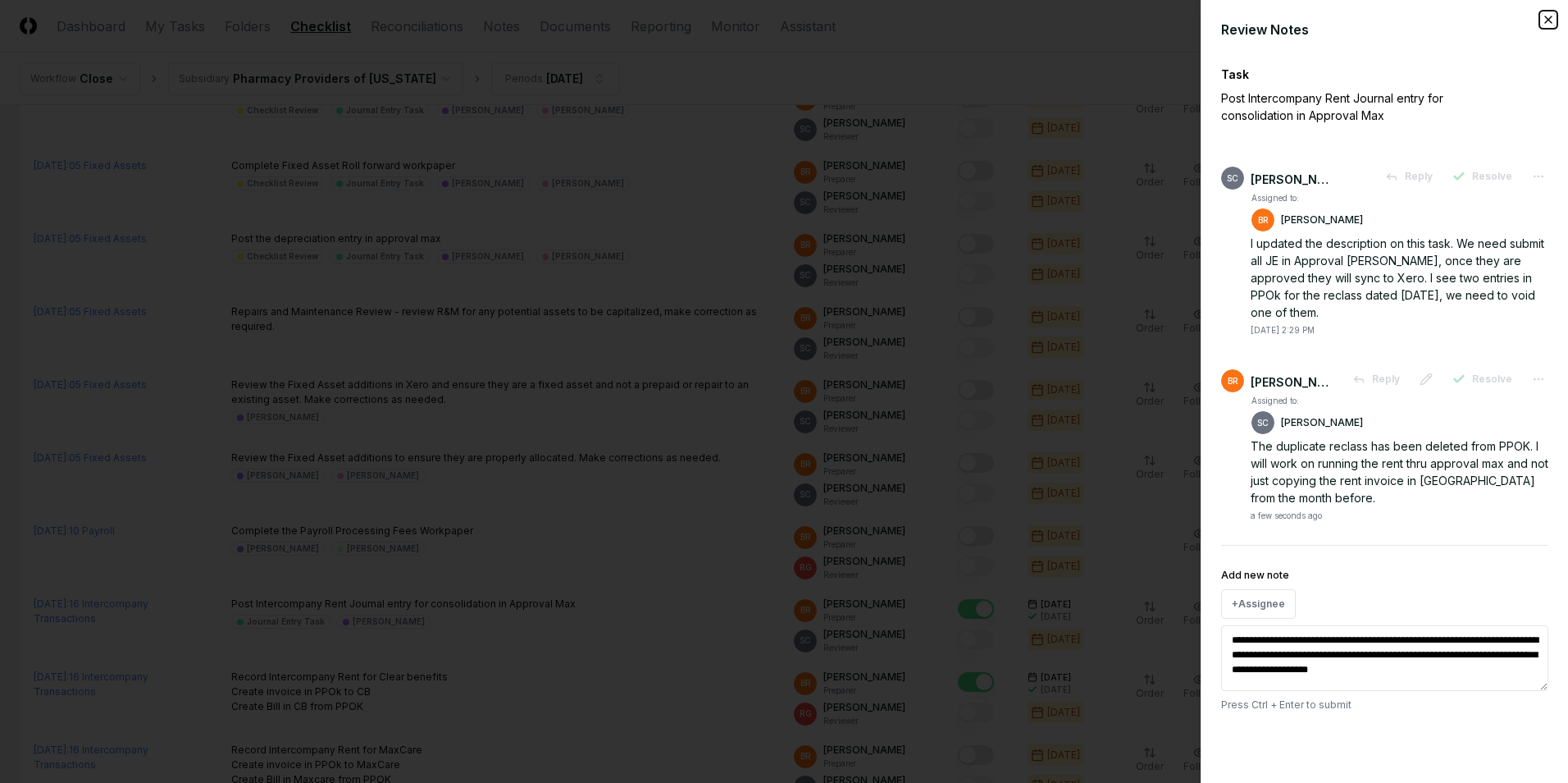
click at [1547, 15] on icon "button" at bounding box center [1548, 20] width 13 height 13
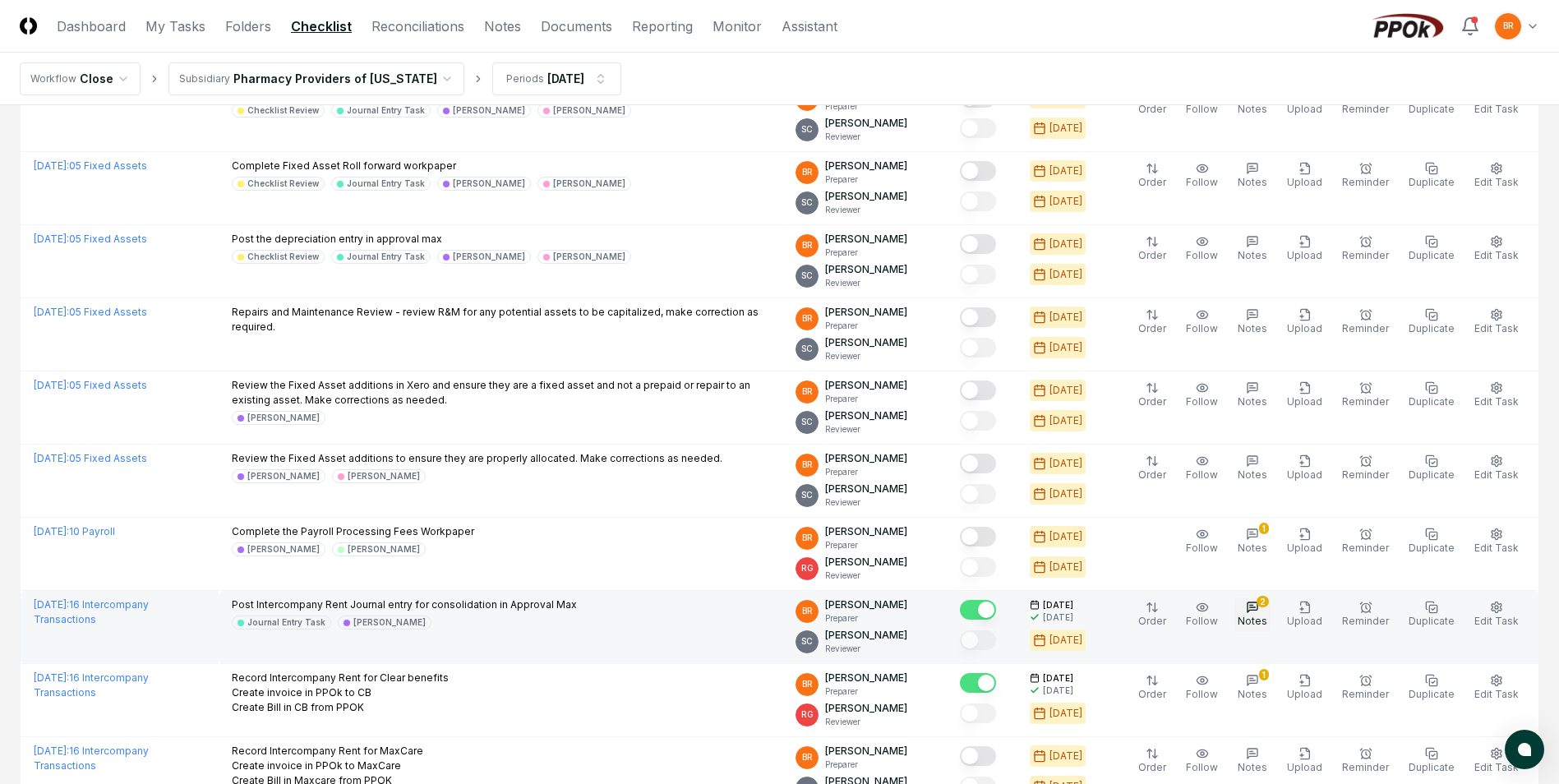
click at [1255, 614] on span "Notes" at bounding box center [1253, 621] width 29 height 13
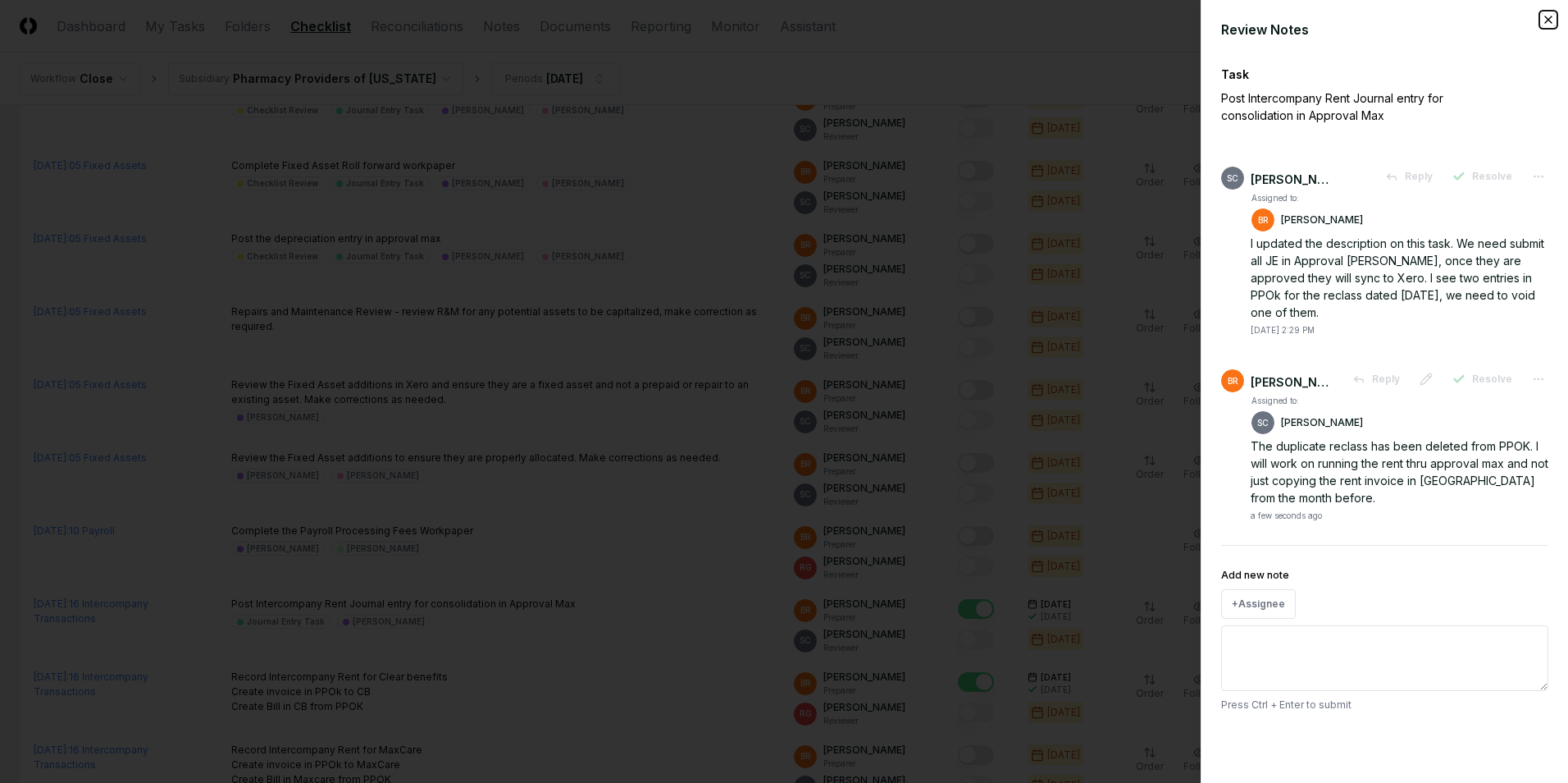
click at [1554, 21] on icon "button" at bounding box center [1548, 20] width 13 height 13
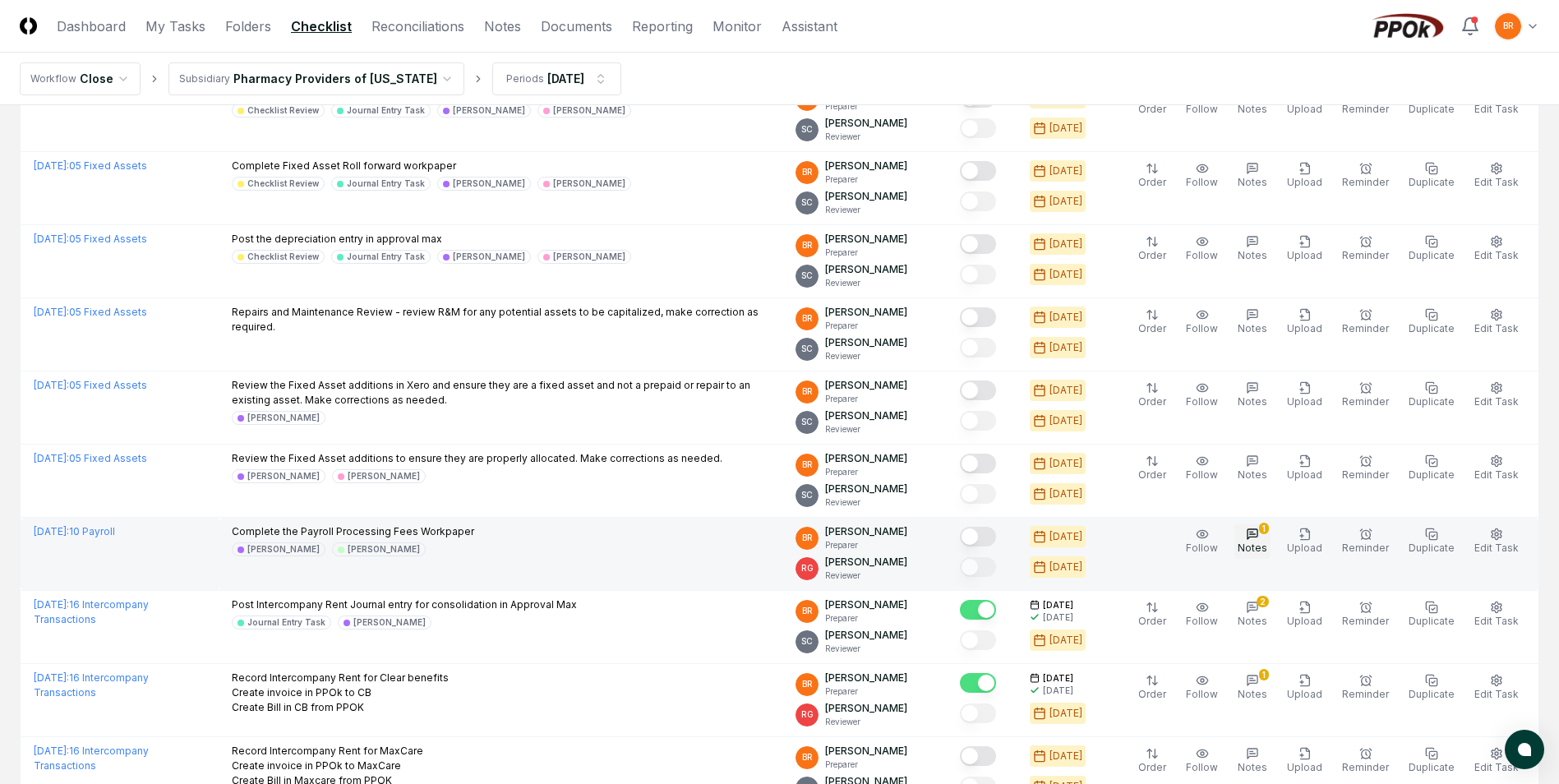
click at [1259, 539] on icon "button" at bounding box center [1253, 534] width 13 height 13
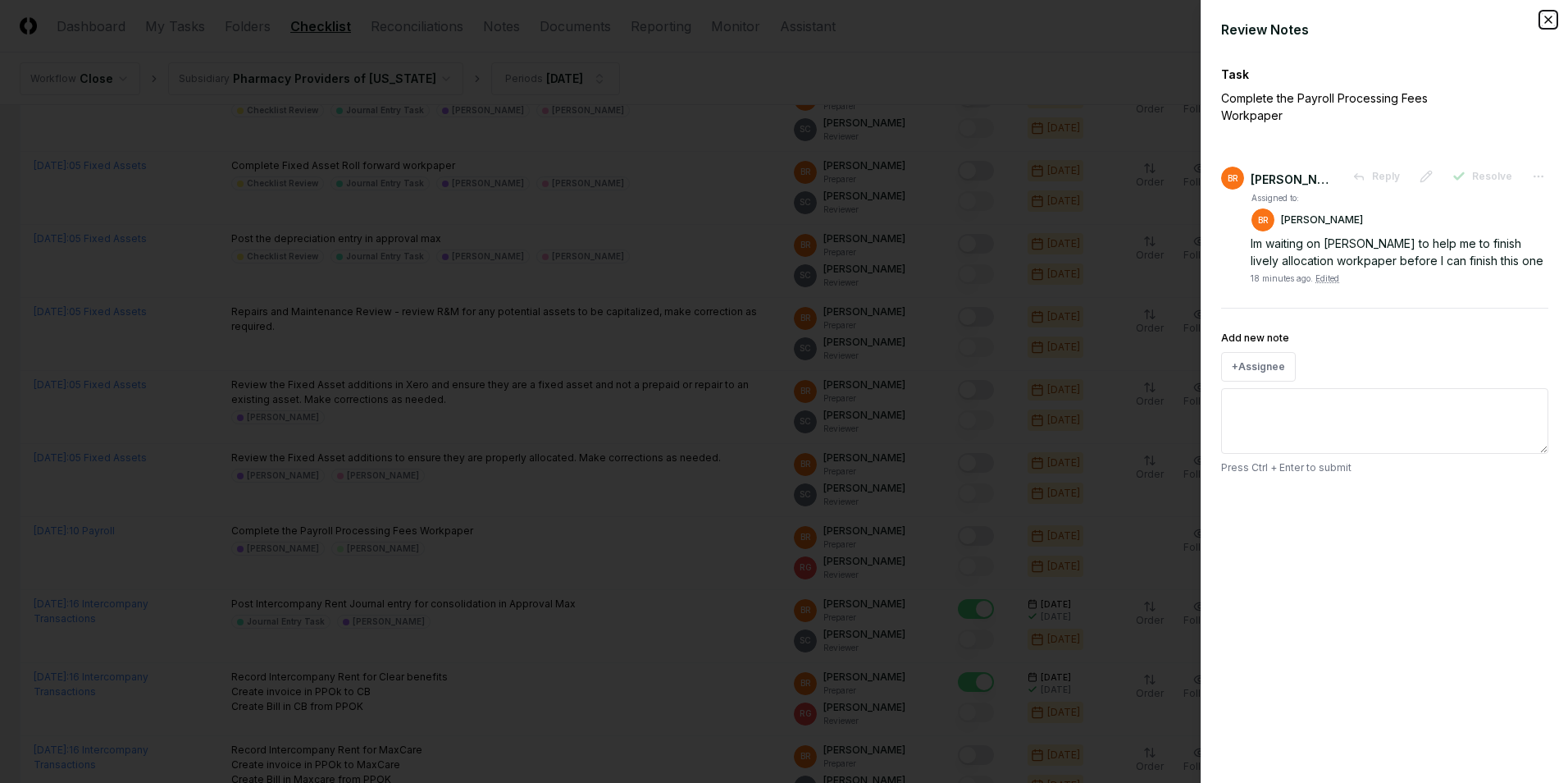
click at [1543, 17] on icon "button" at bounding box center [1548, 20] width 13 height 13
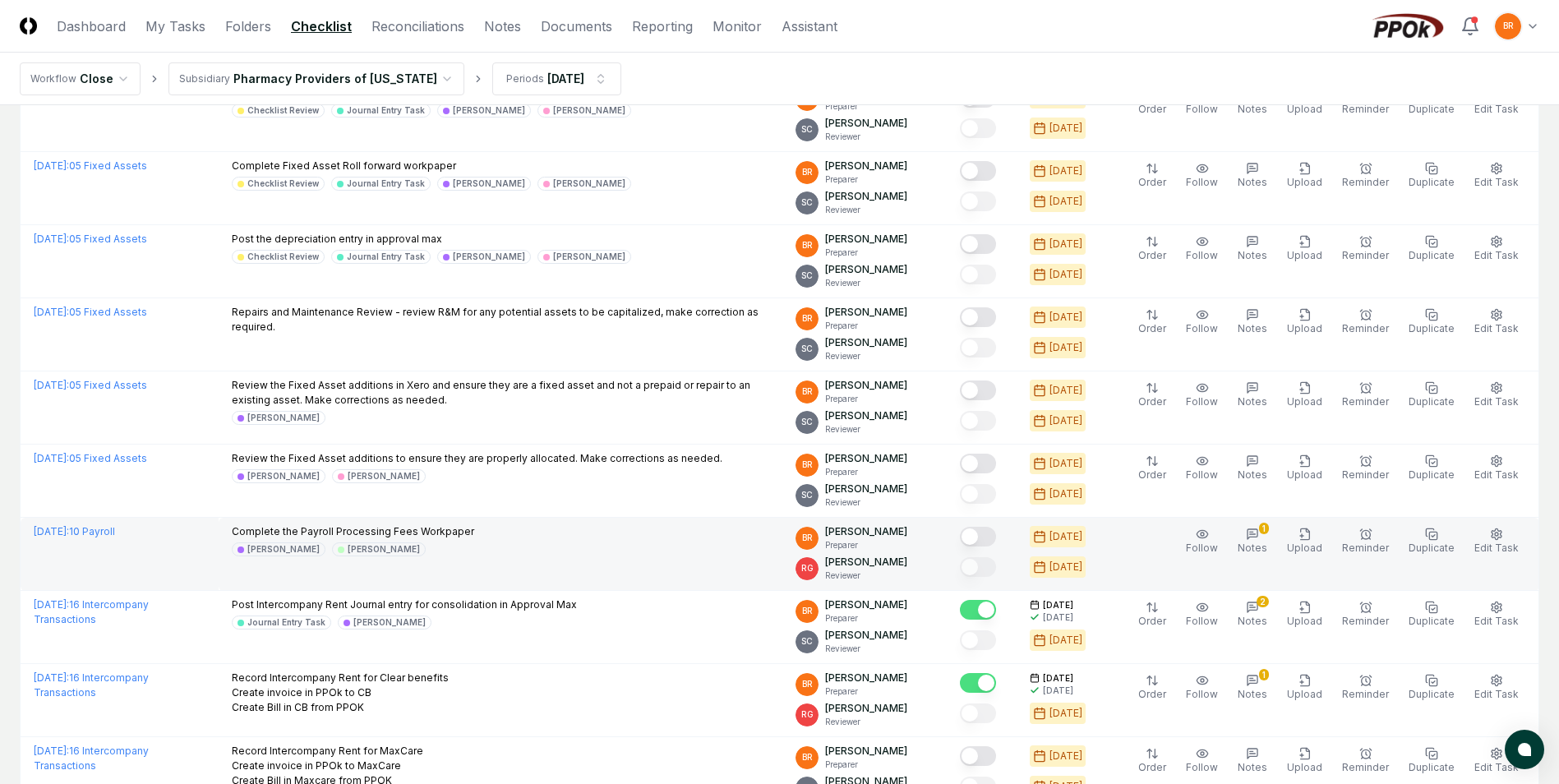
click at [369, 534] on p "Complete the Payroll Processing Fees Workpaper" at bounding box center [352, 531] width 242 height 15
click at [115, 534] on link "[DATE] : 10 Payroll" at bounding box center [74, 531] width 81 height 13
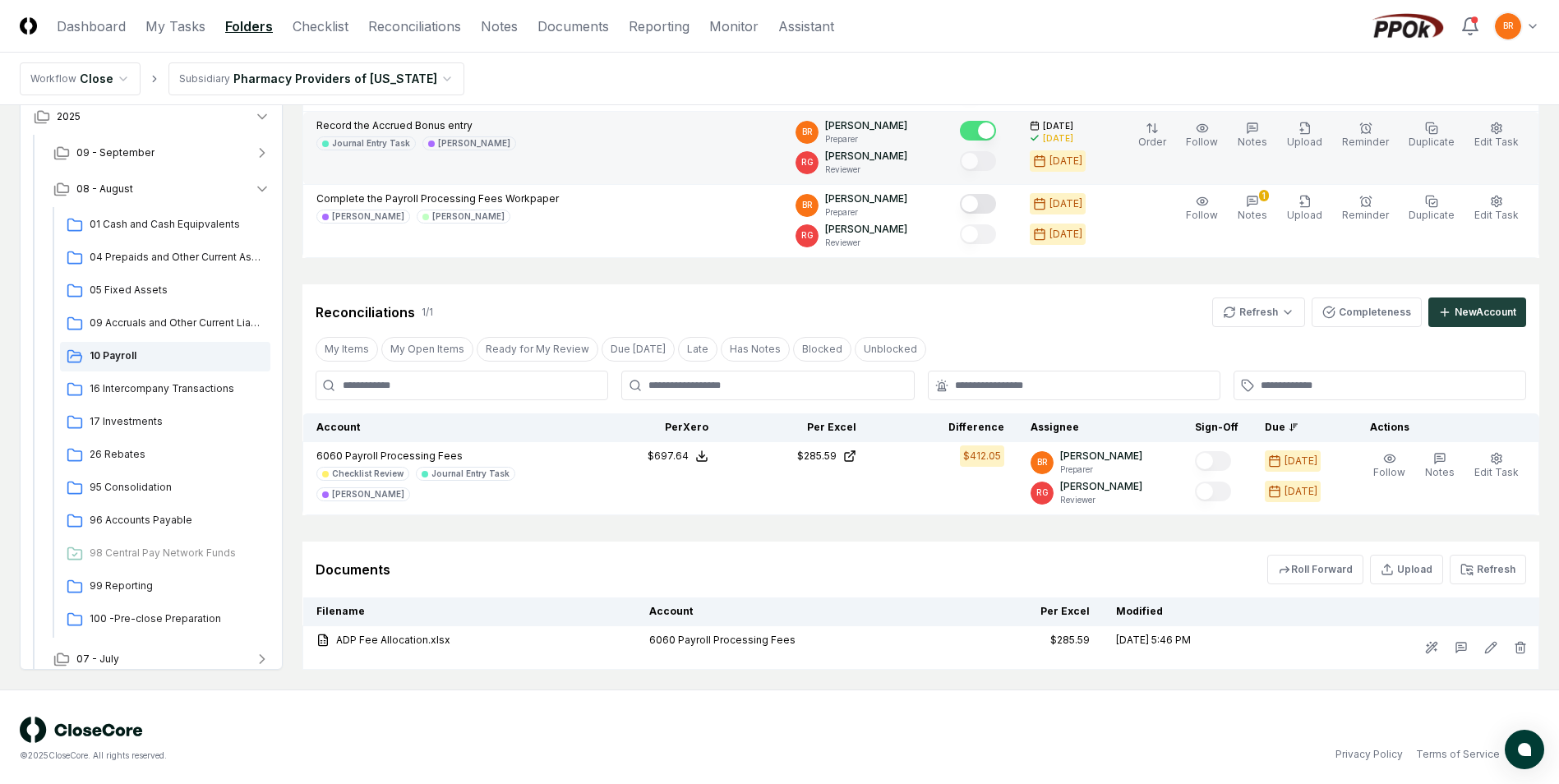
scroll to position [494, 0]
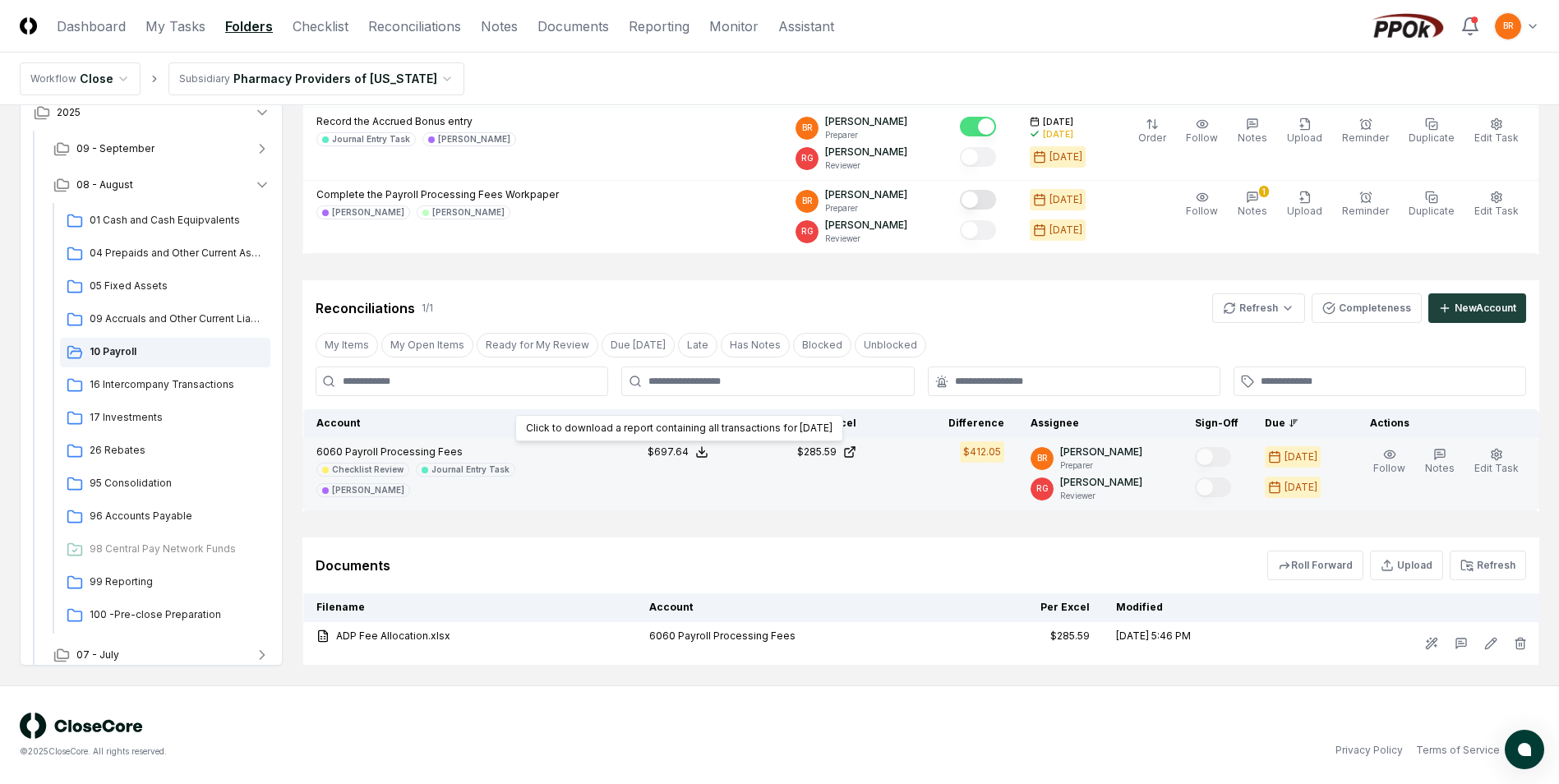
click at [705, 452] on polyline at bounding box center [702, 452] width 5 height 3
click at [701, 405] on button "Download .xlsx" at bounding box center [700, 412] width 114 height 29
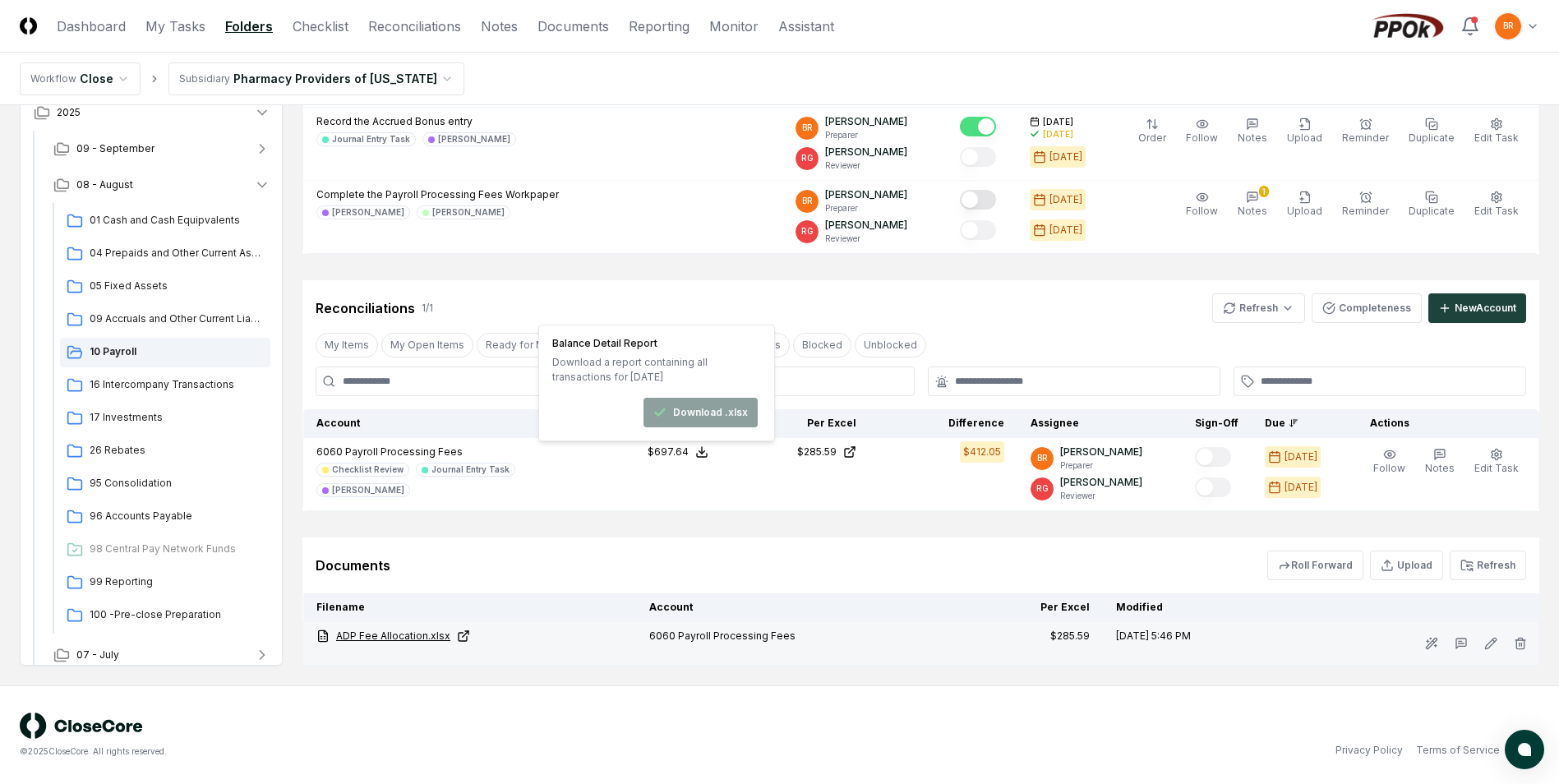
click at [391, 638] on link "ADP Fee Allocation.xlsx" at bounding box center [469, 636] width 306 height 15
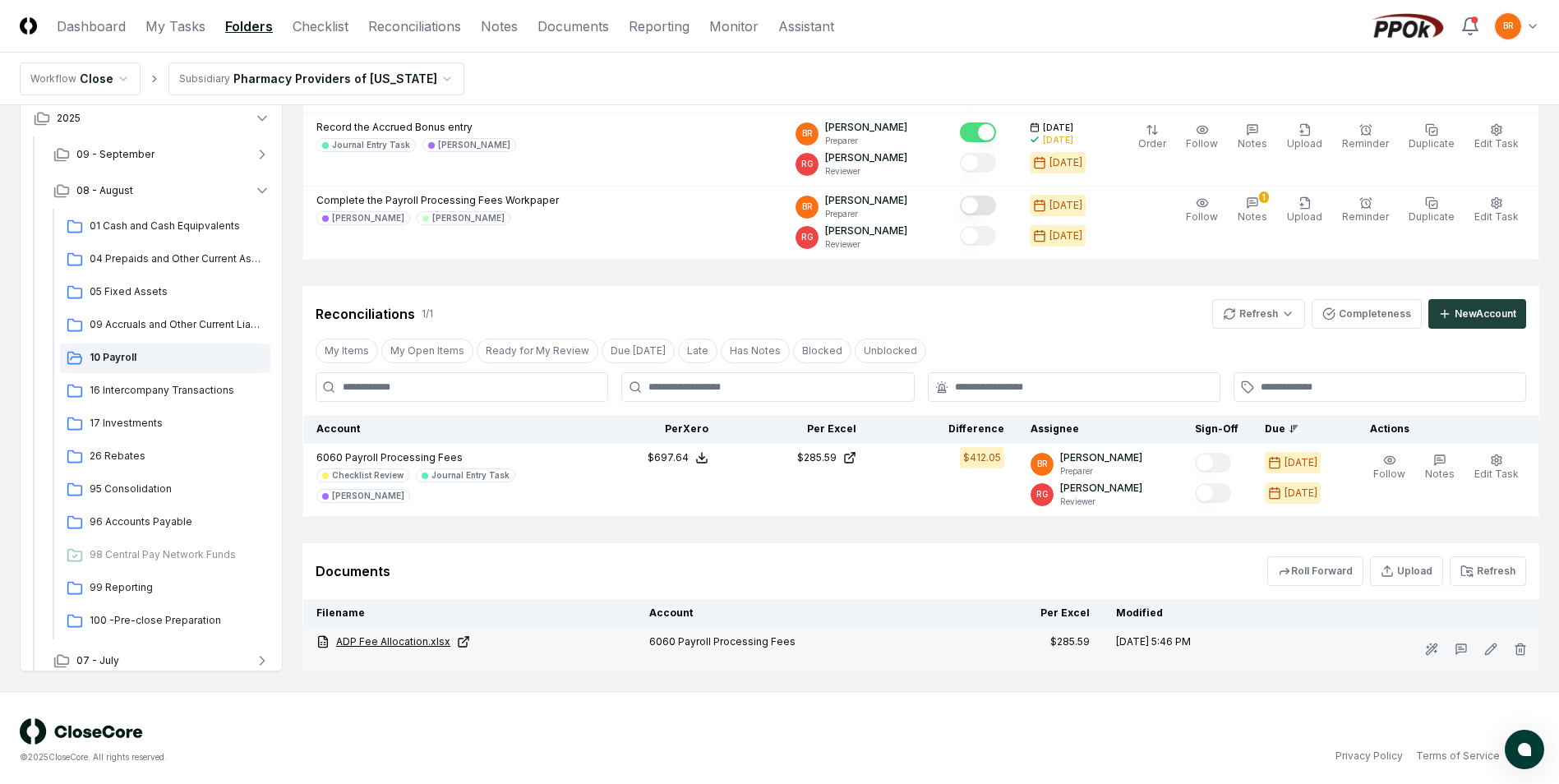
scroll to position [493, 0]
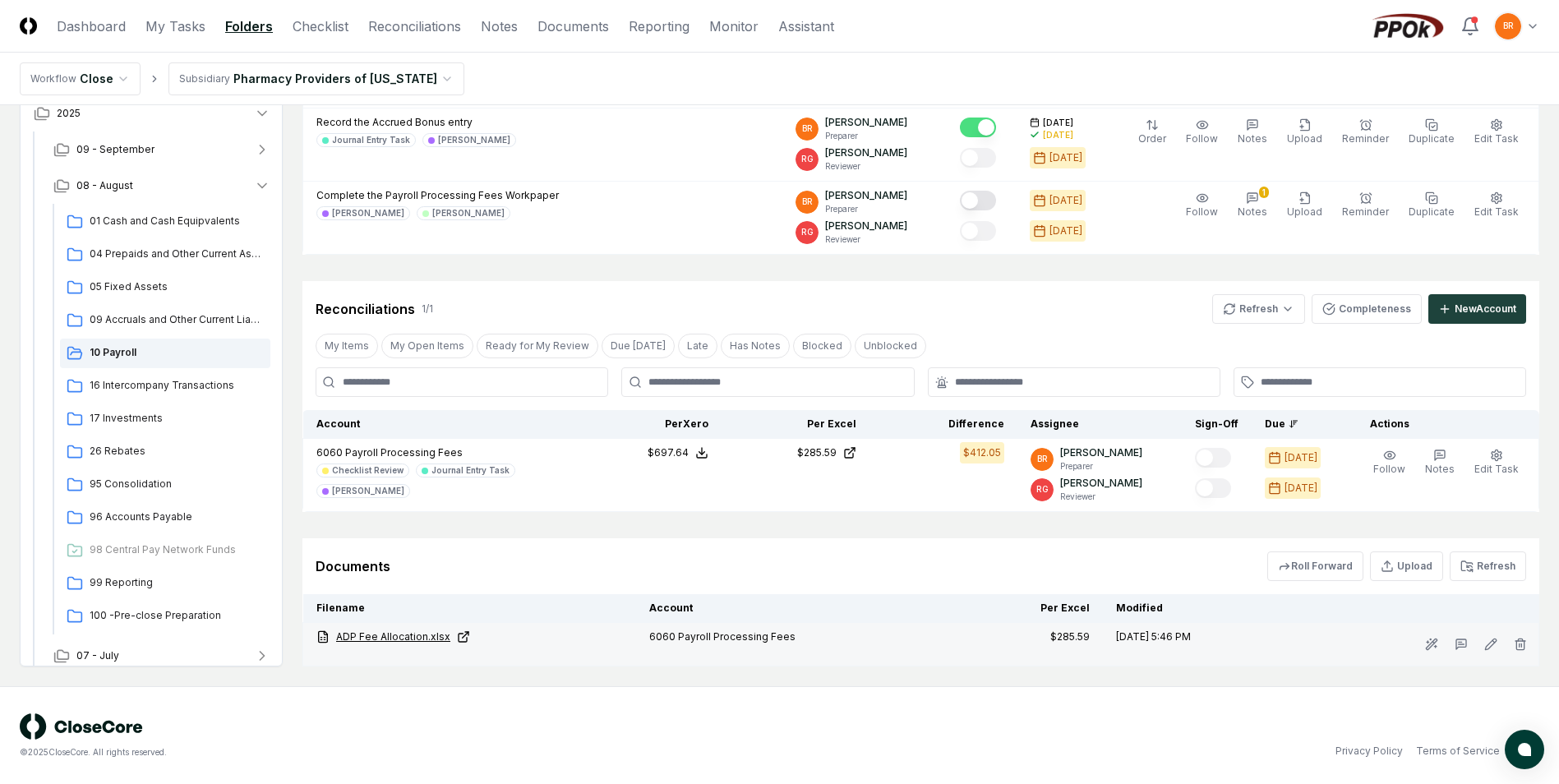
click at [391, 633] on link "ADP Fee Allocation.xlsx" at bounding box center [469, 637] width 306 height 15
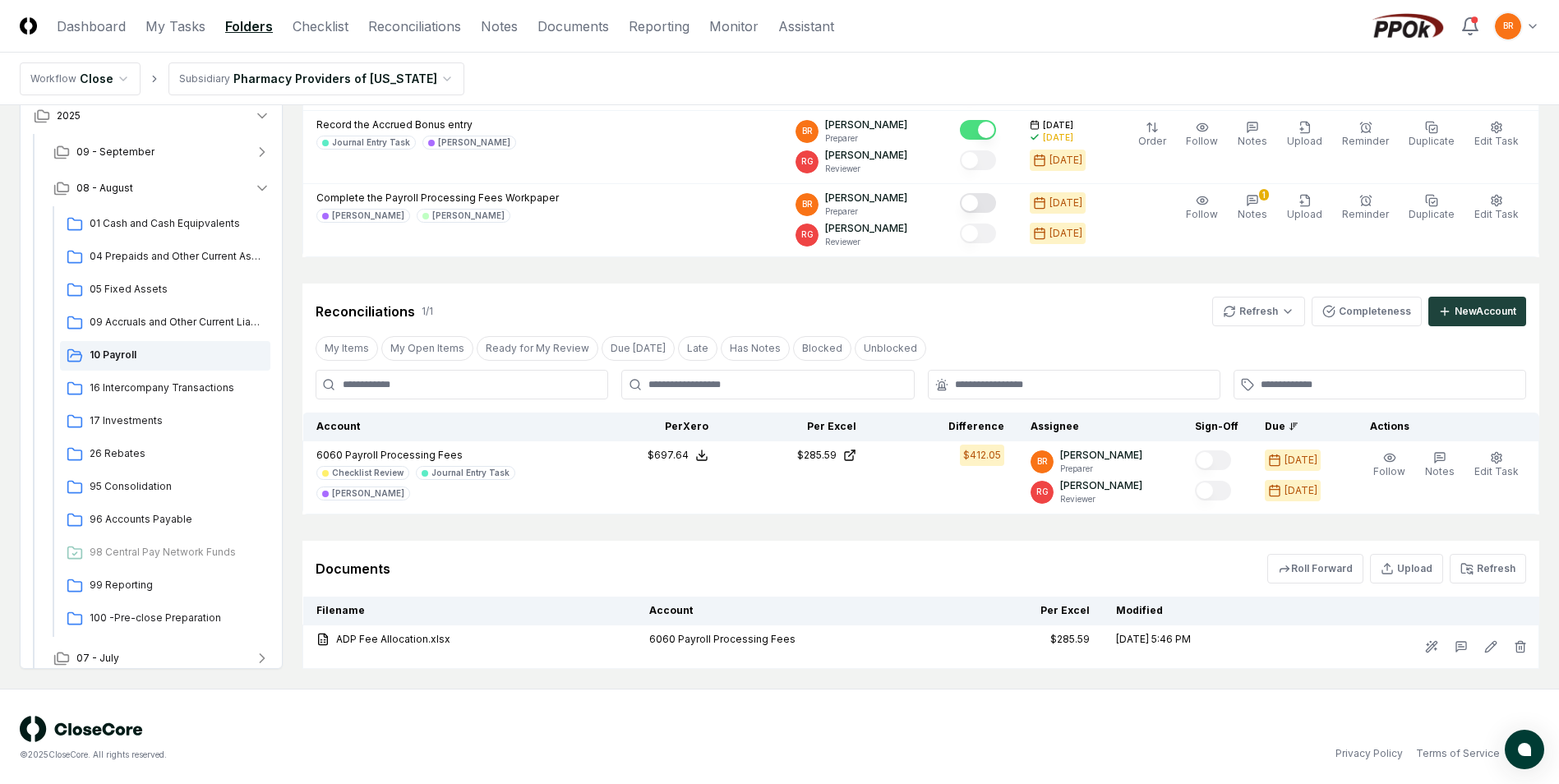
scroll to position [494, 0]
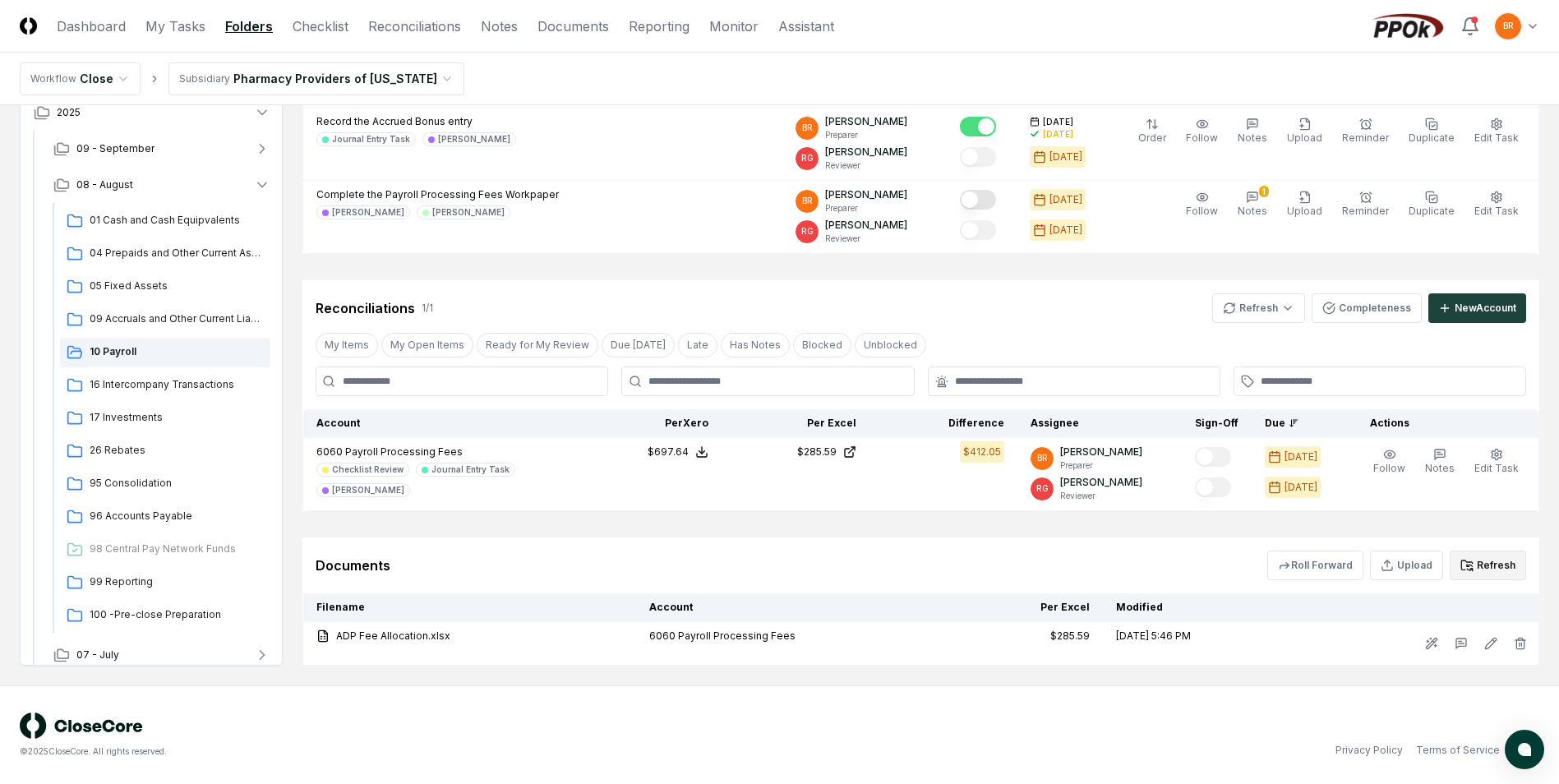
click at [1495, 568] on button "Refresh" at bounding box center [1488, 564] width 77 height 29
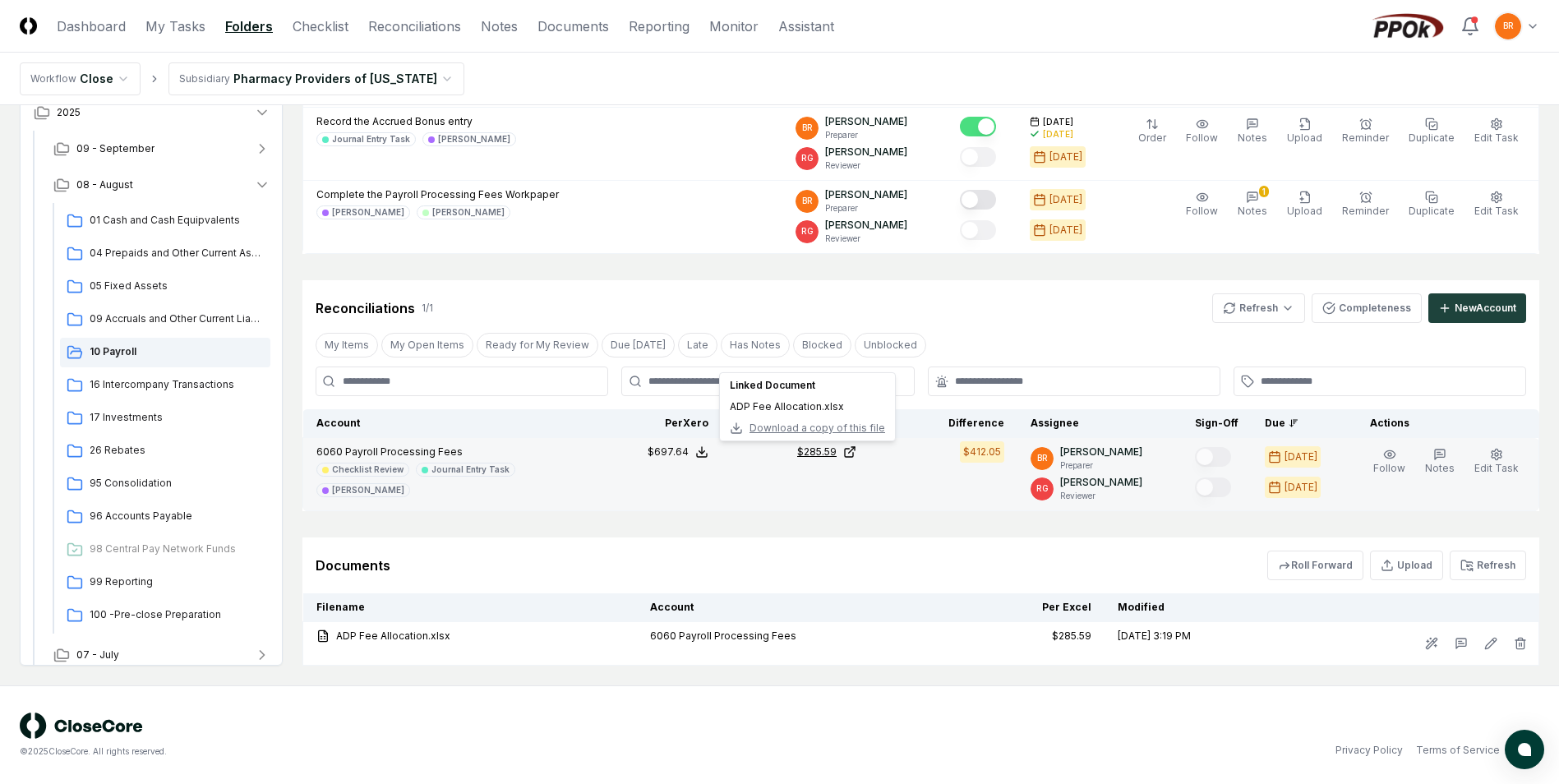
click at [857, 451] on icon at bounding box center [850, 452] width 13 height 13
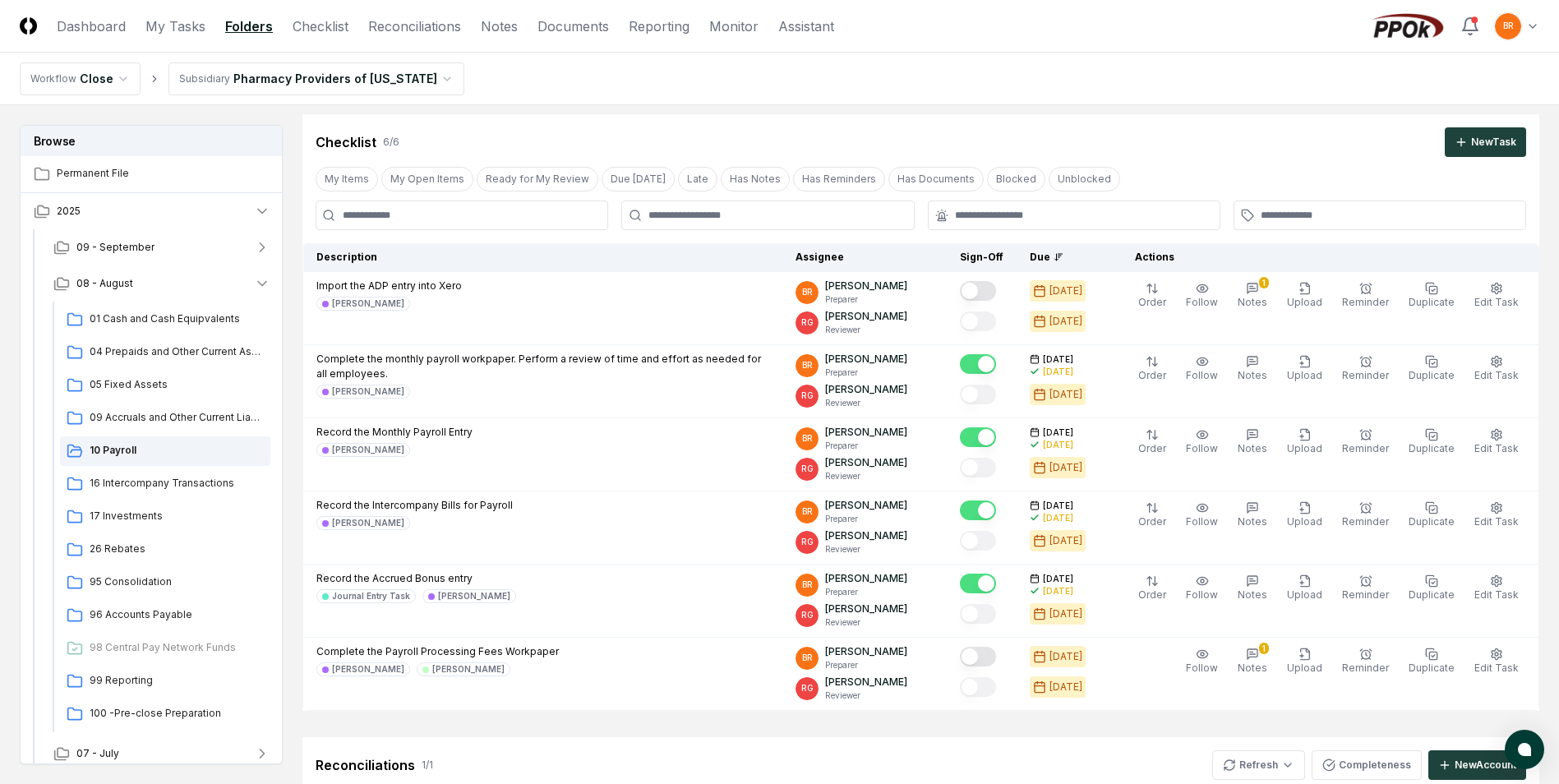
scroll to position [0, 0]
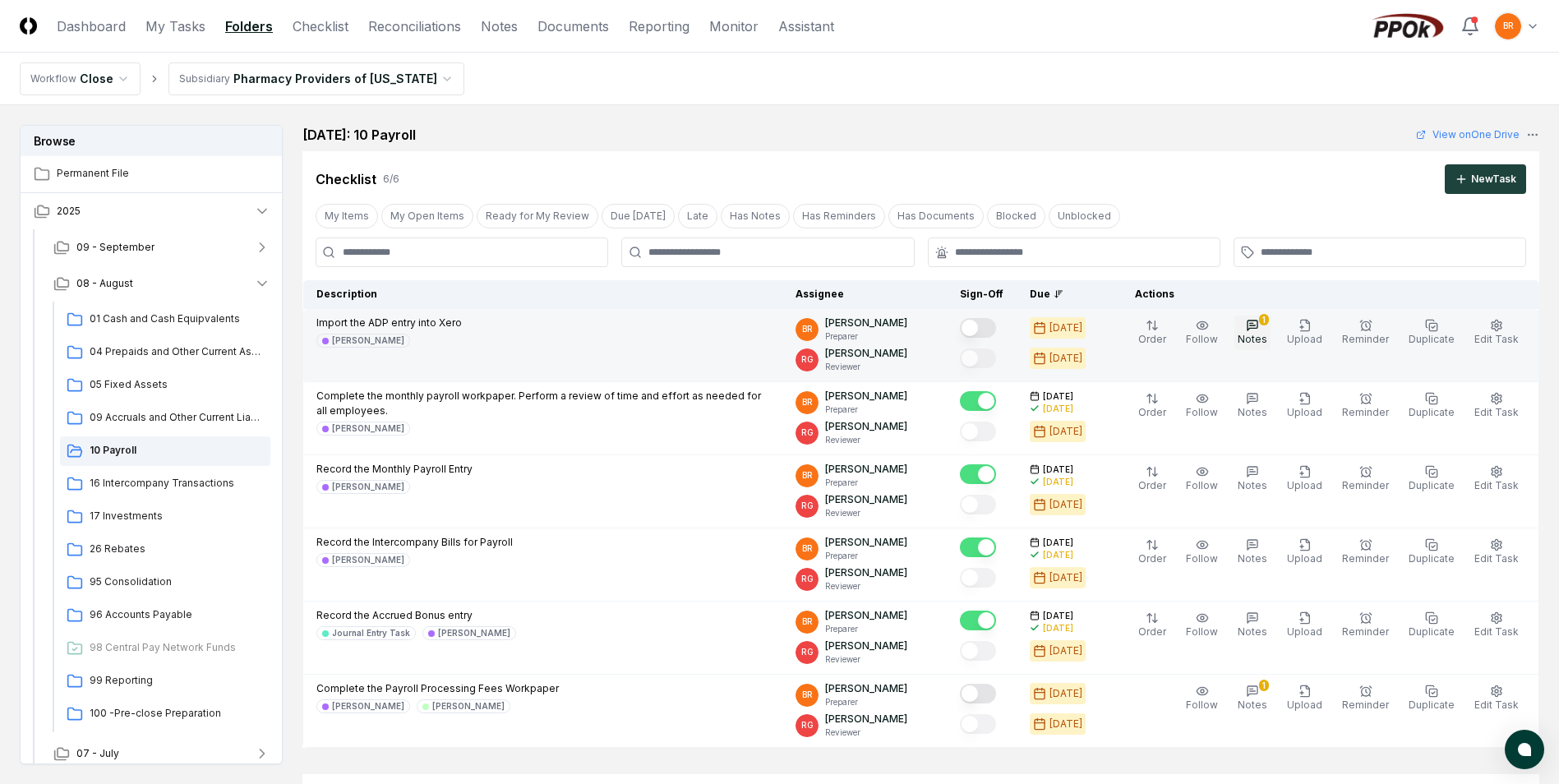
click at [1259, 327] on icon "button" at bounding box center [1253, 325] width 13 height 13
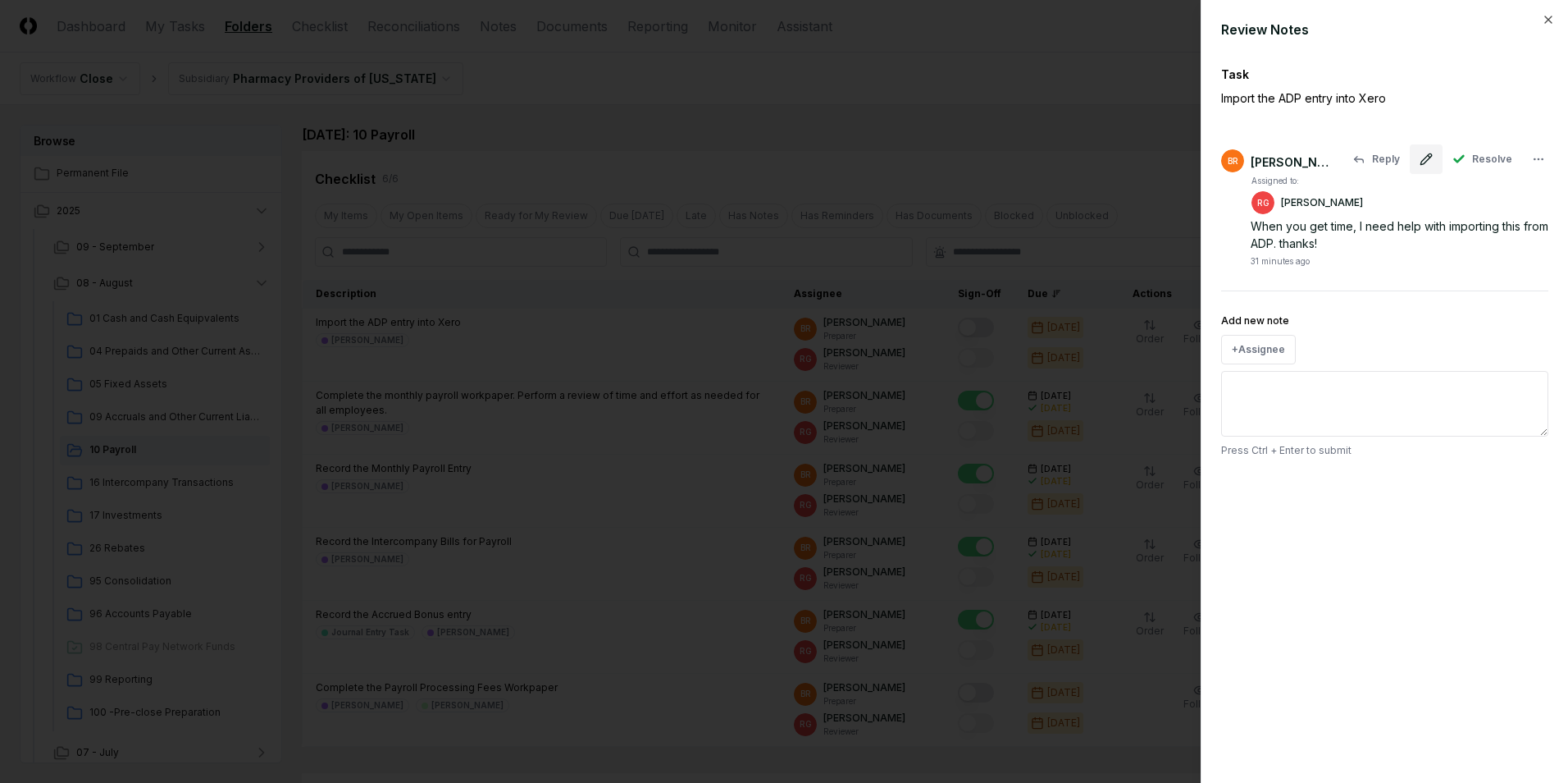
click at [1428, 161] on icon at bounding box center [1425, 159] width 11 height 11
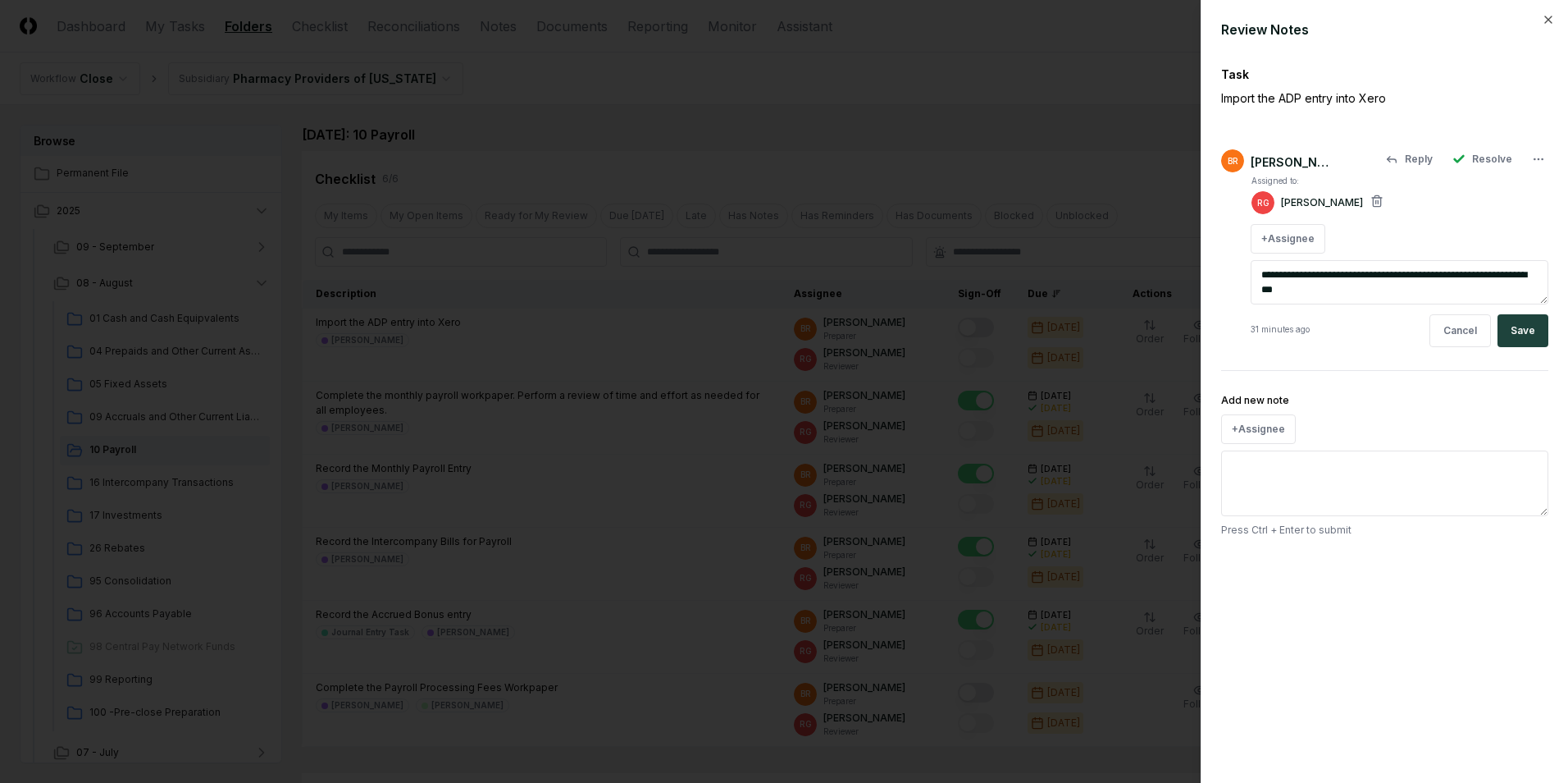
drag, startPoint x: 1331, startPoint y: 290, endPoint x: 1266, endPoint y: 260, distance: 71.6
click at [1266, 260] on textarea "**********" at bounding box center [1400, 283] width 298 height 45
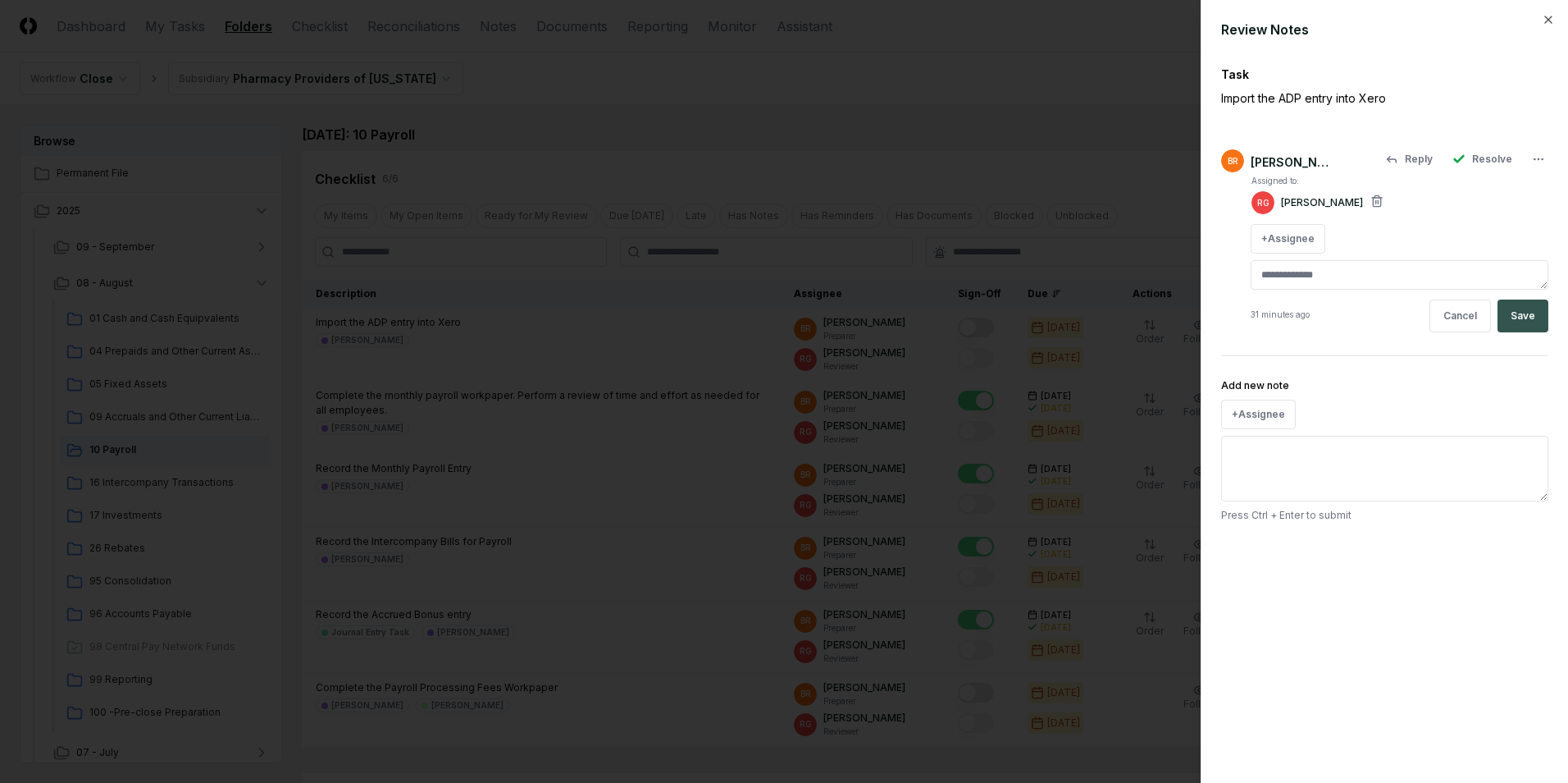
click at [1518, 321] on button "Save" at bounding box center [1523, 316] width 51 height 33
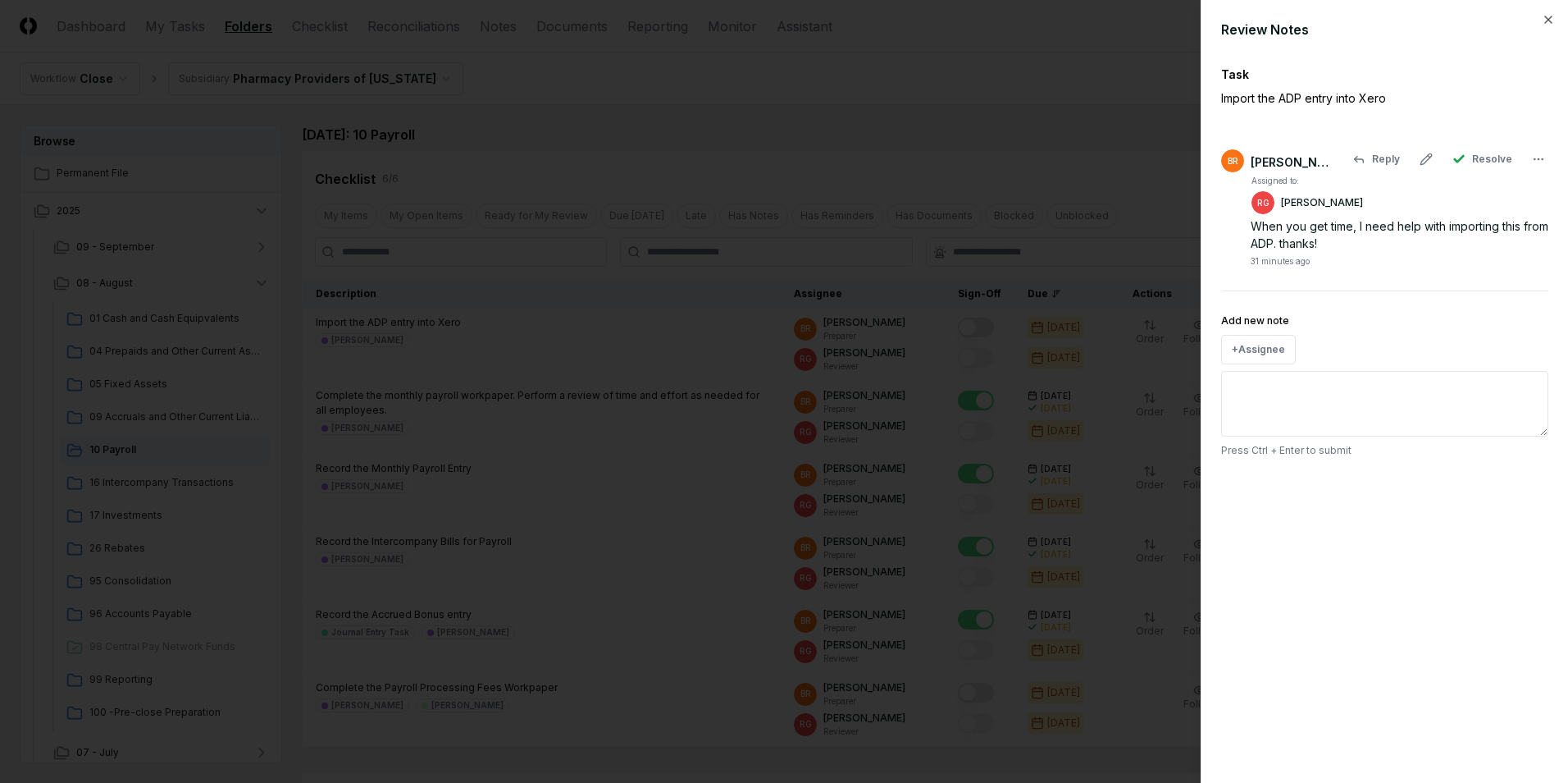
click at [1018, 169] on div at bounding box center [784, 392] width 1568 height 783
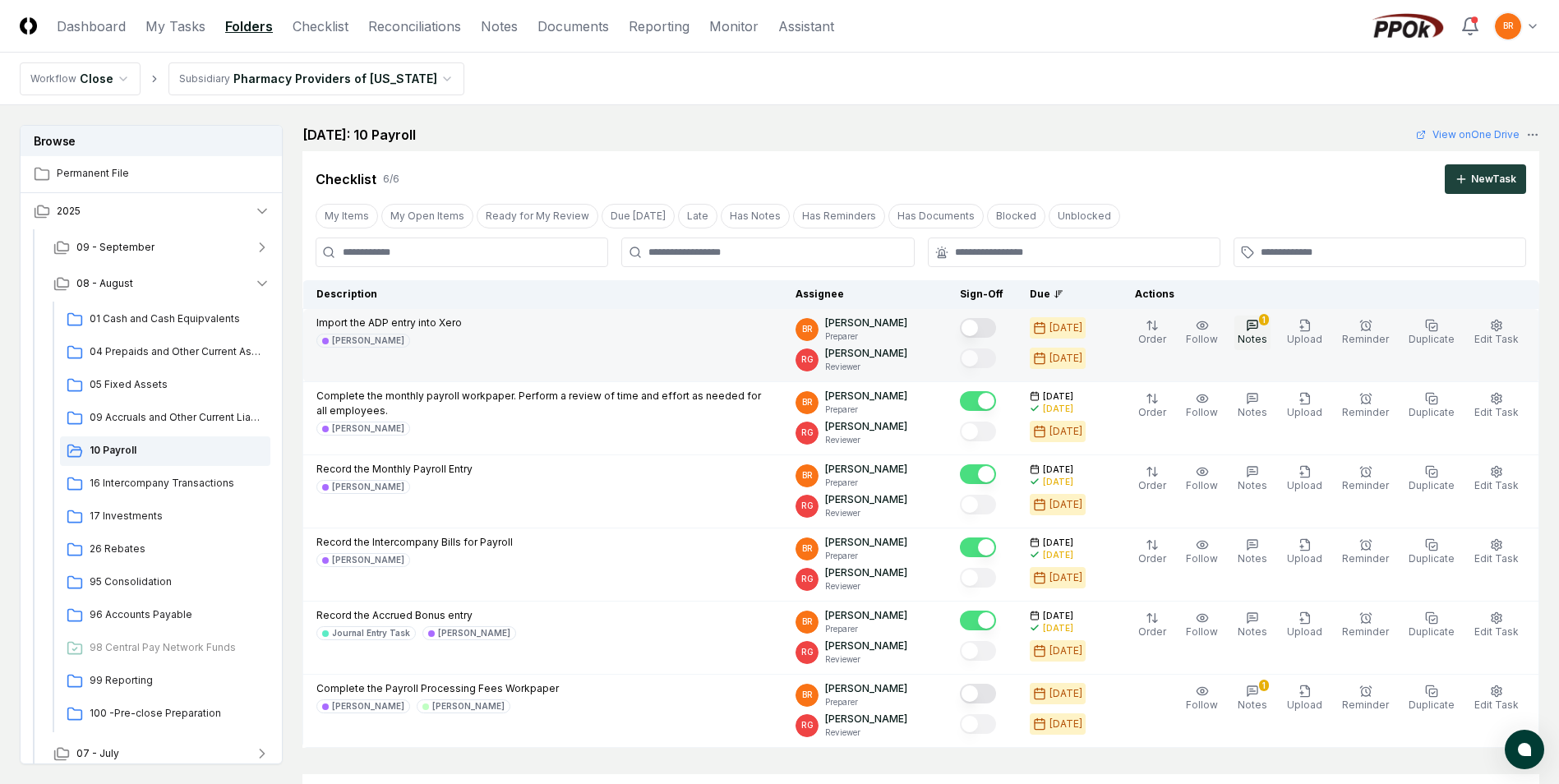
click at [1258, 321] on icon "button" at bounding box center [1253, 325] width 10 height 10
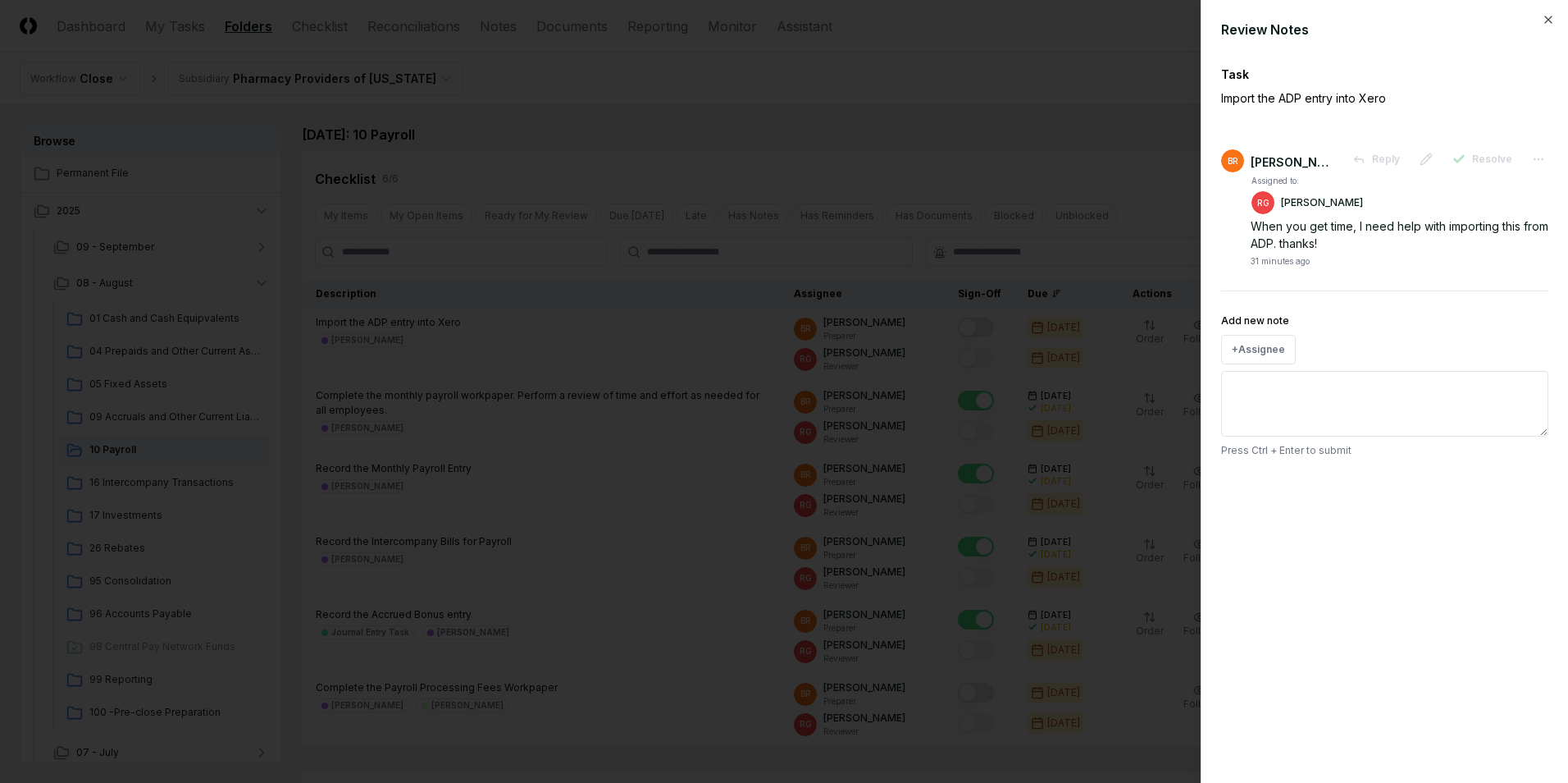
click at [633, 332] on div at bounding box center [784, 392] width 1568 height 783
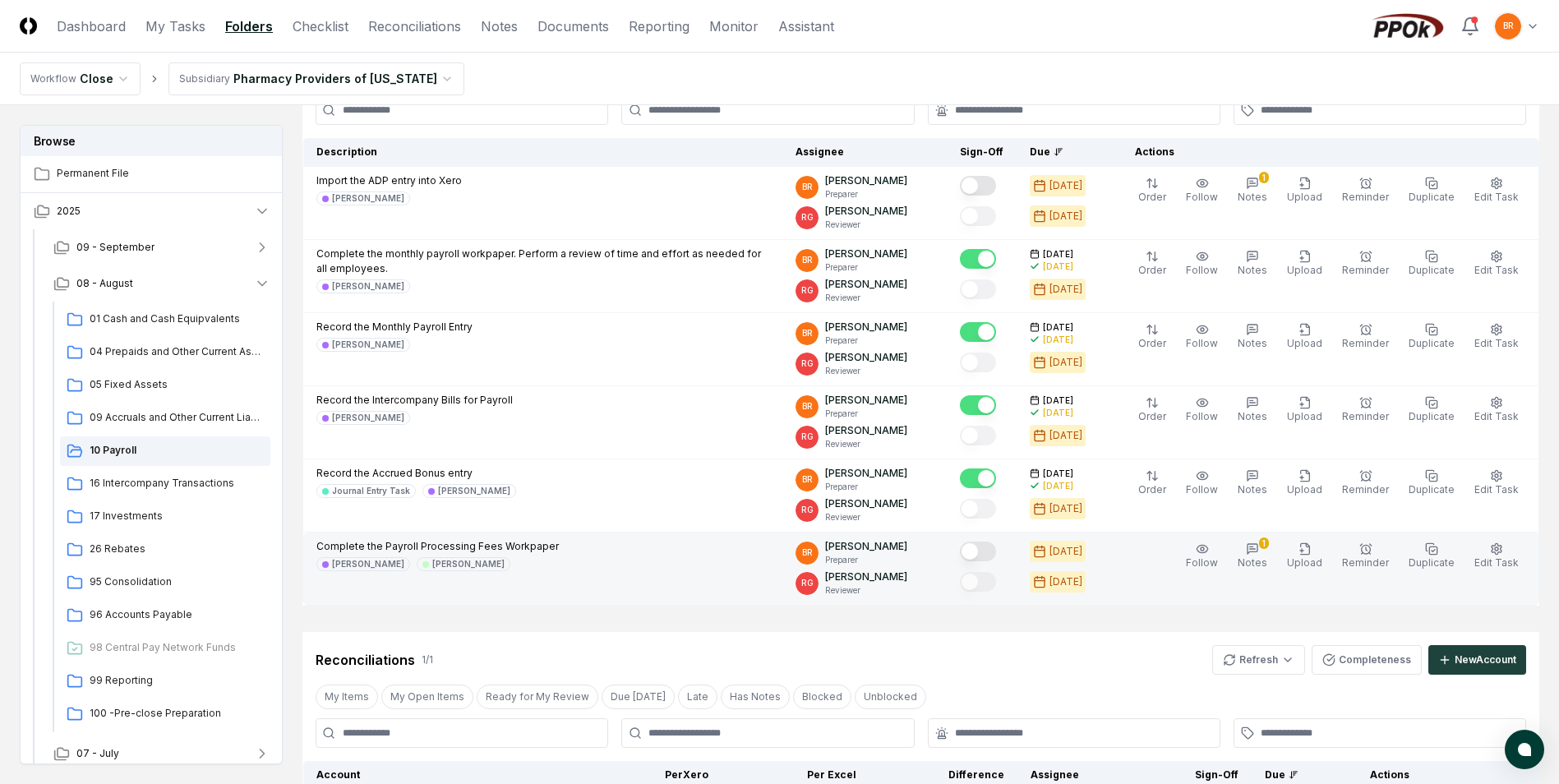
scroll to position [246, 0]
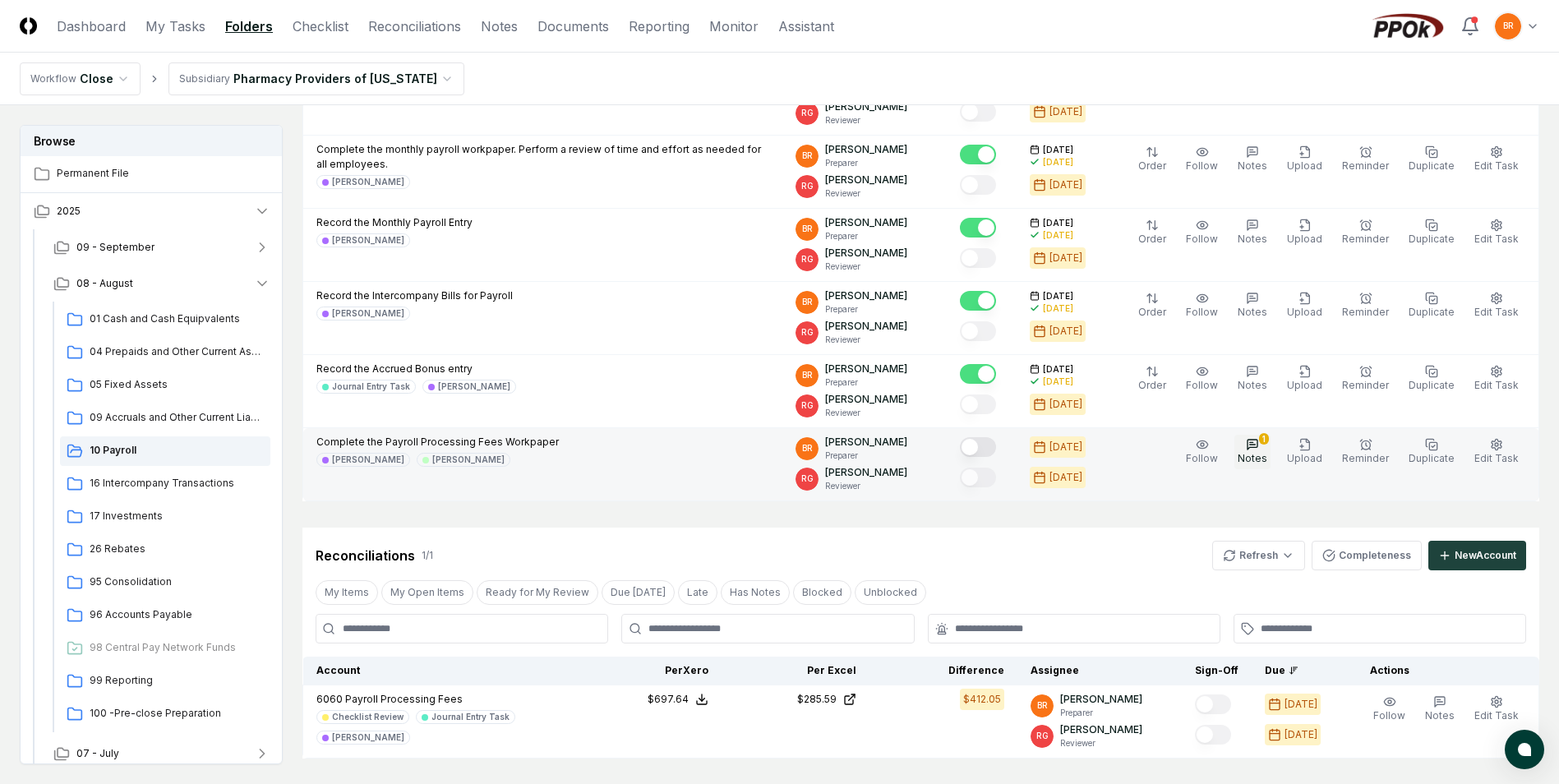
click at [1259, 446] on icon "button" at bounding box center [1253, 444] width 13 height 13
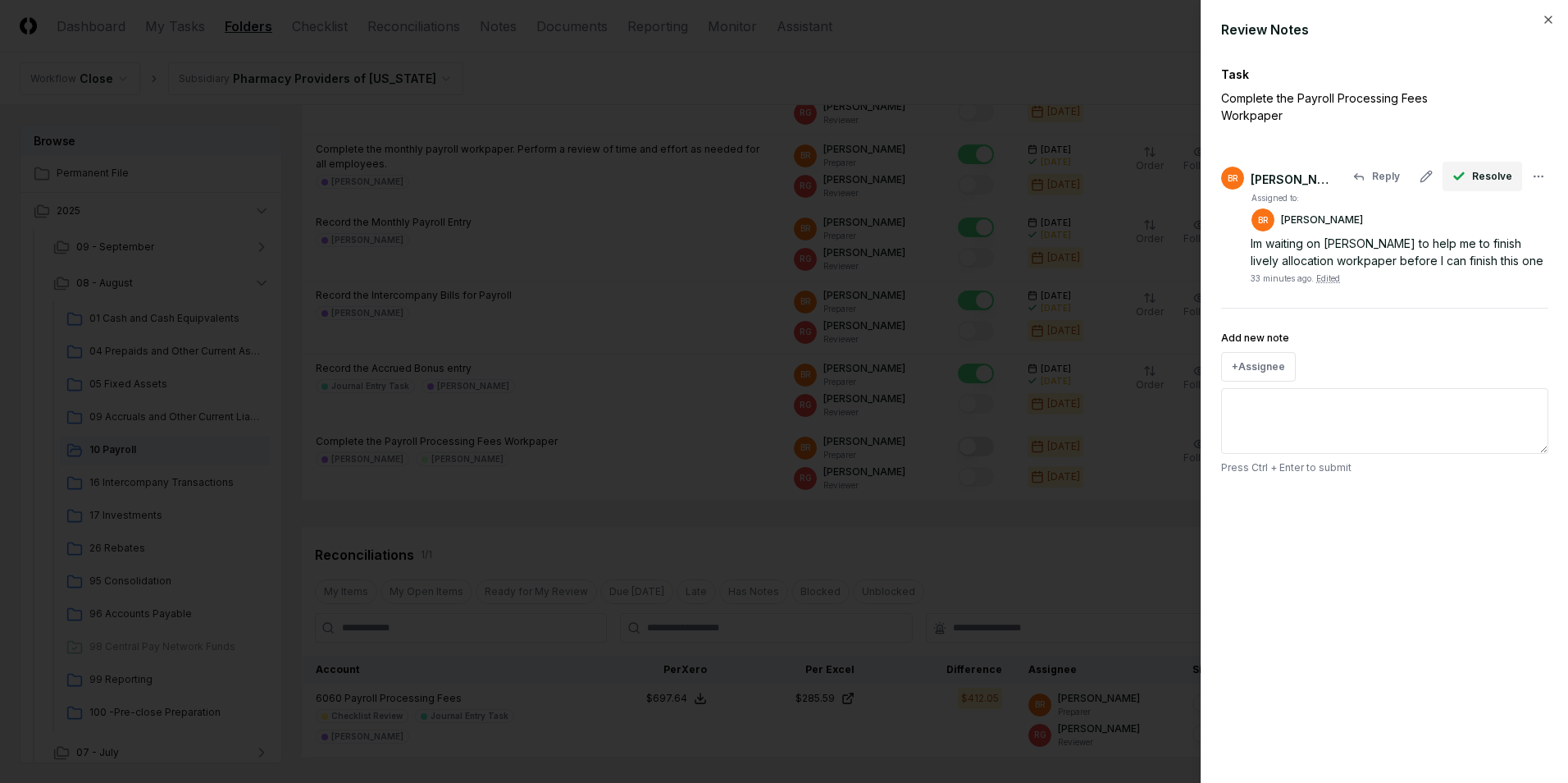
click at [1491, 169] on span "Resolve" at bounding box center [1491, 177] width 40 height 15
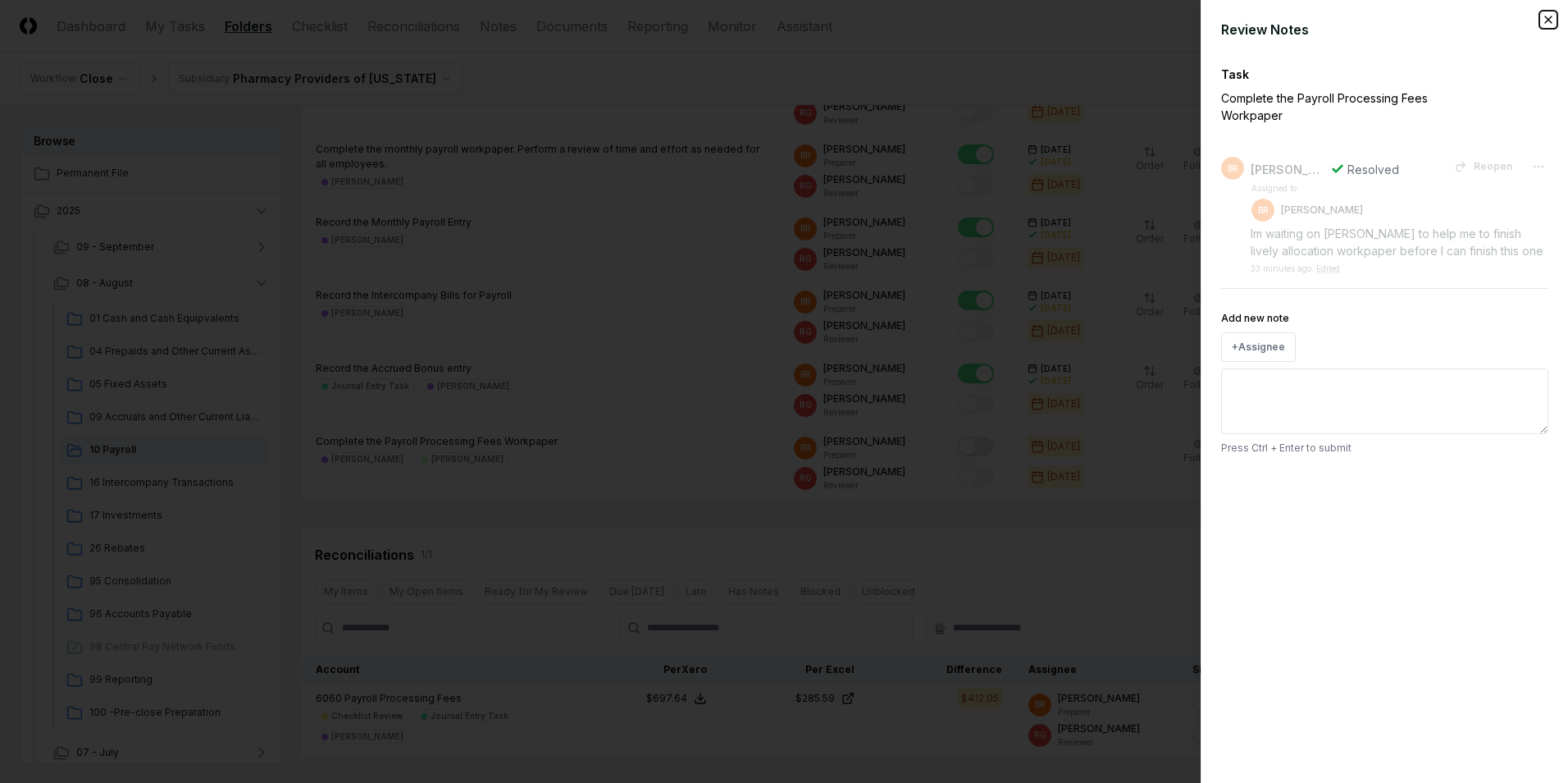
click at [1551, 19] on icon "button" at bounding box center [1548, 20] width 13 height 13
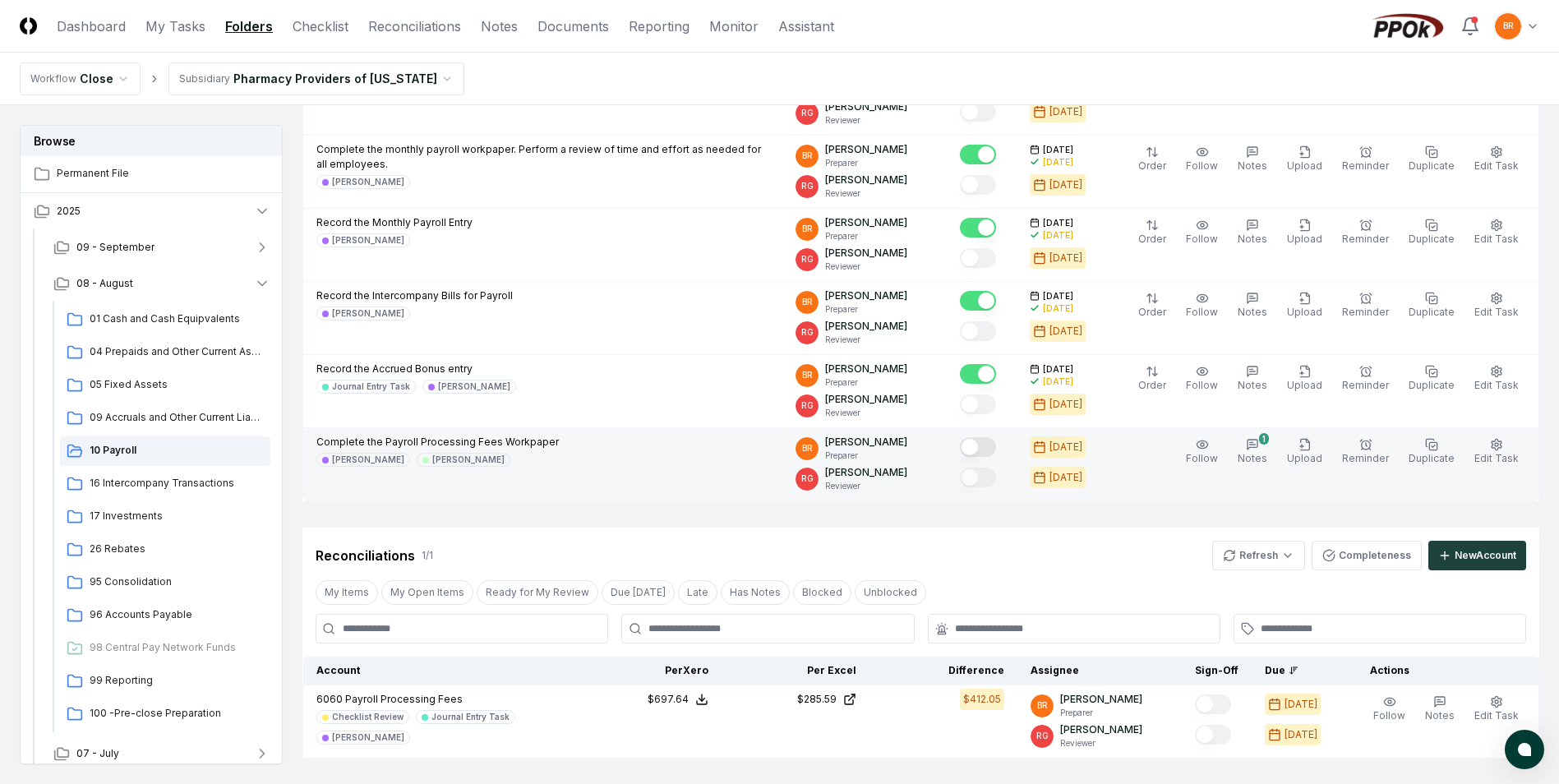
click at [990, 446] on button "Mark complete" at bounding box center [978, 446] width 36 height 20
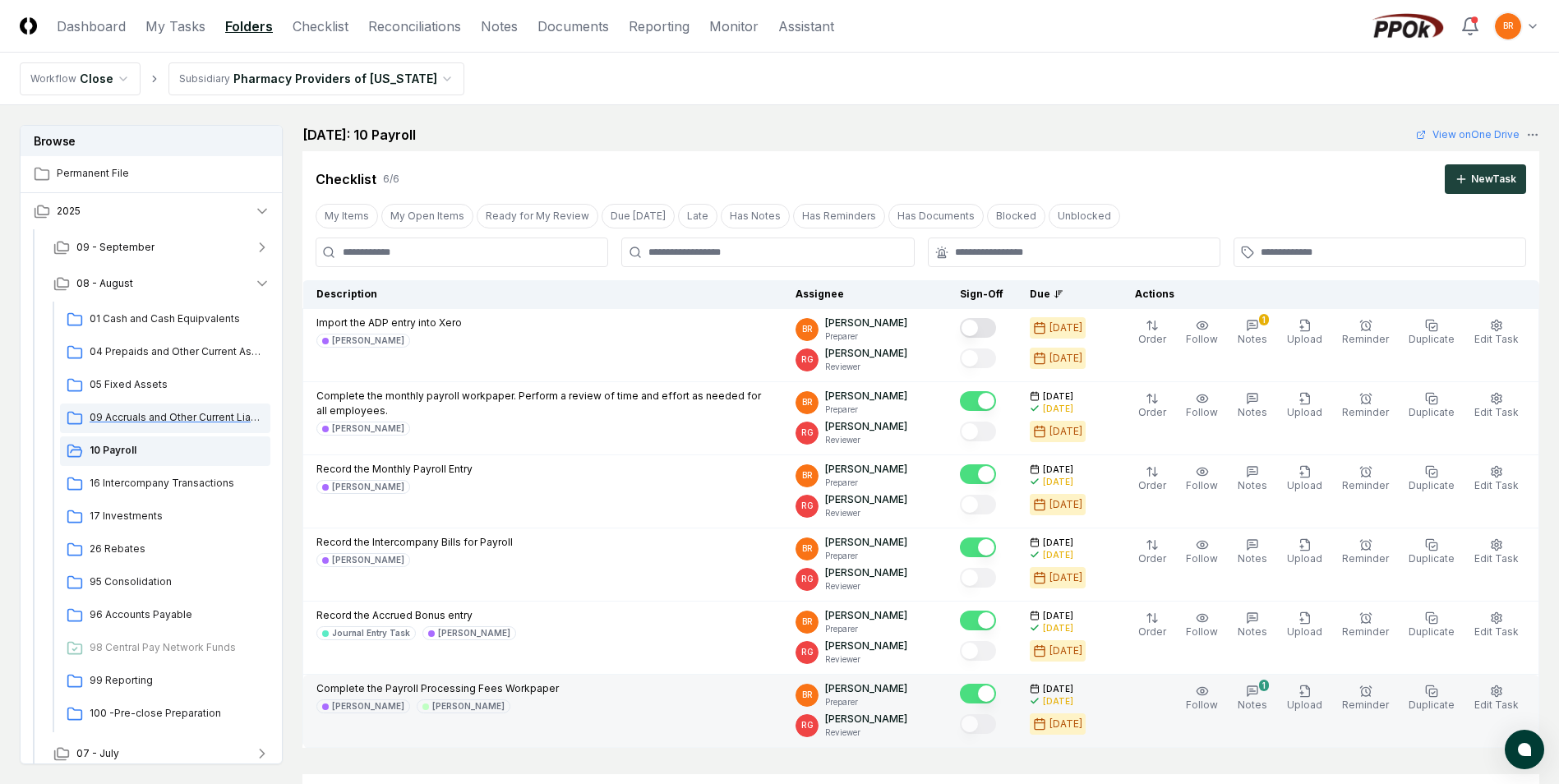
click at [160, 420] on span "09 Accruals and Other Current Liabilities" at bounding box center [176, 417] width 174 height 15
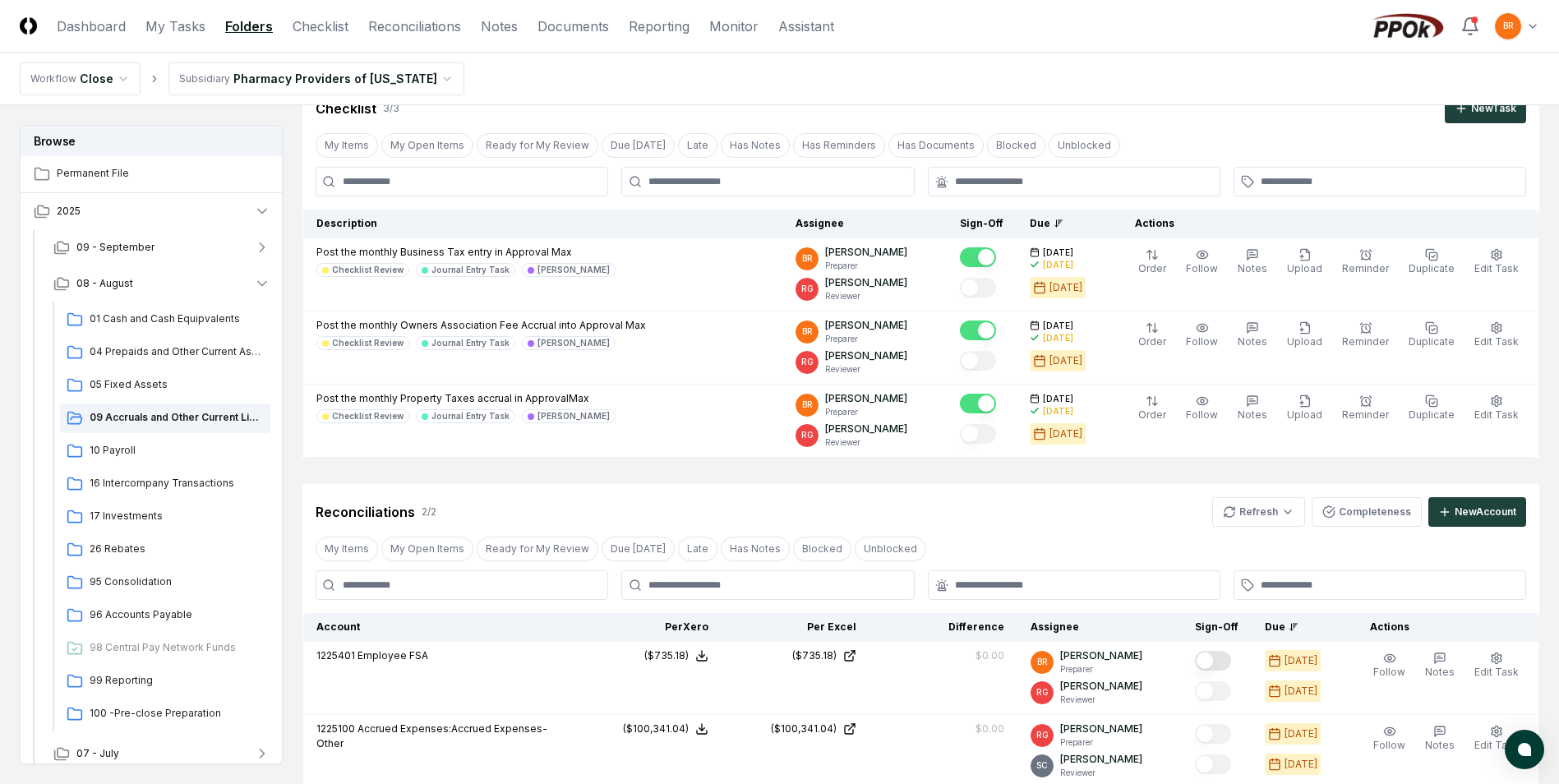
scroll to position [164, 0]
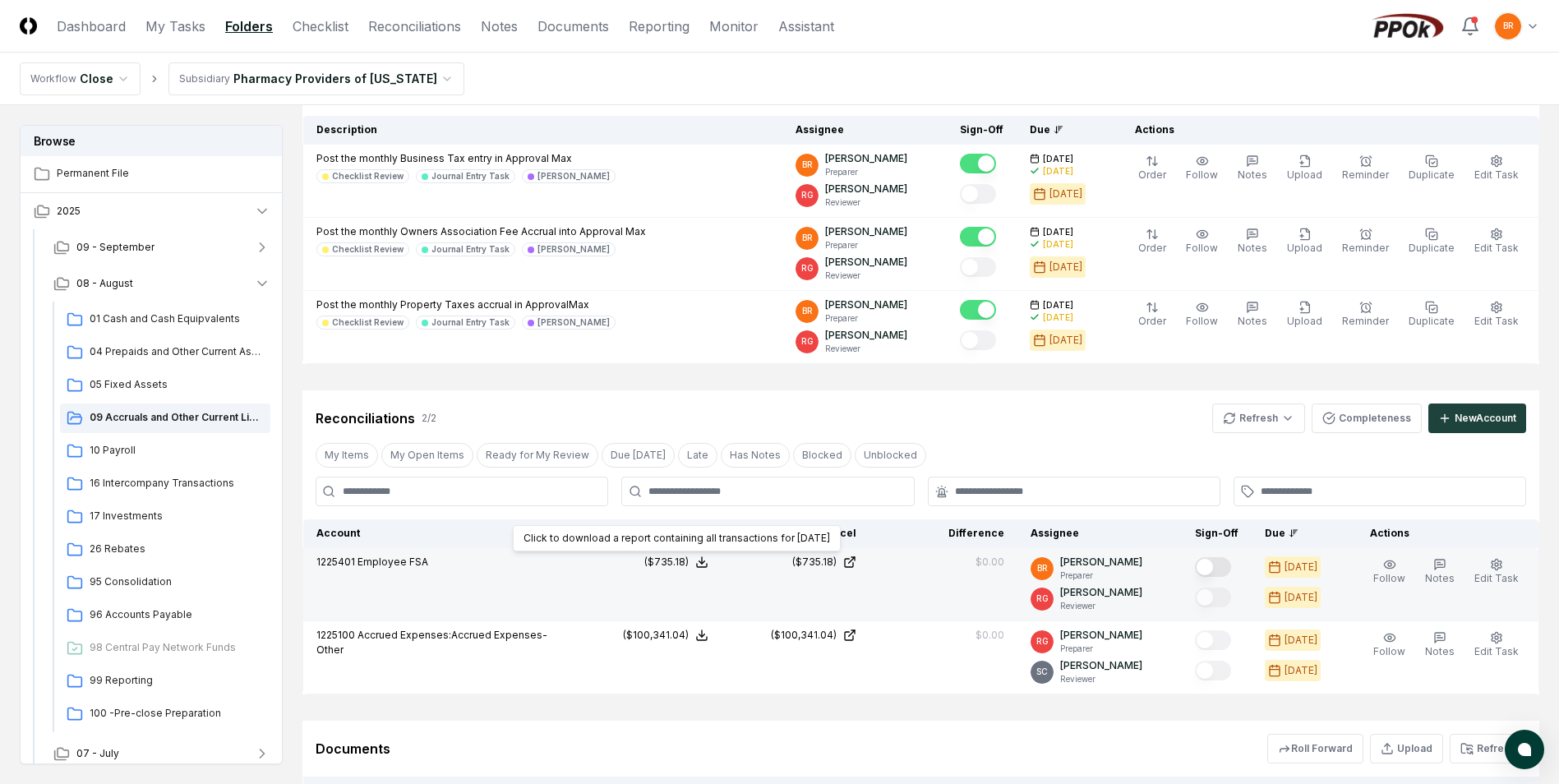
click at [708, 566] on icon at bounding box center [701, 562] width 13 height 13
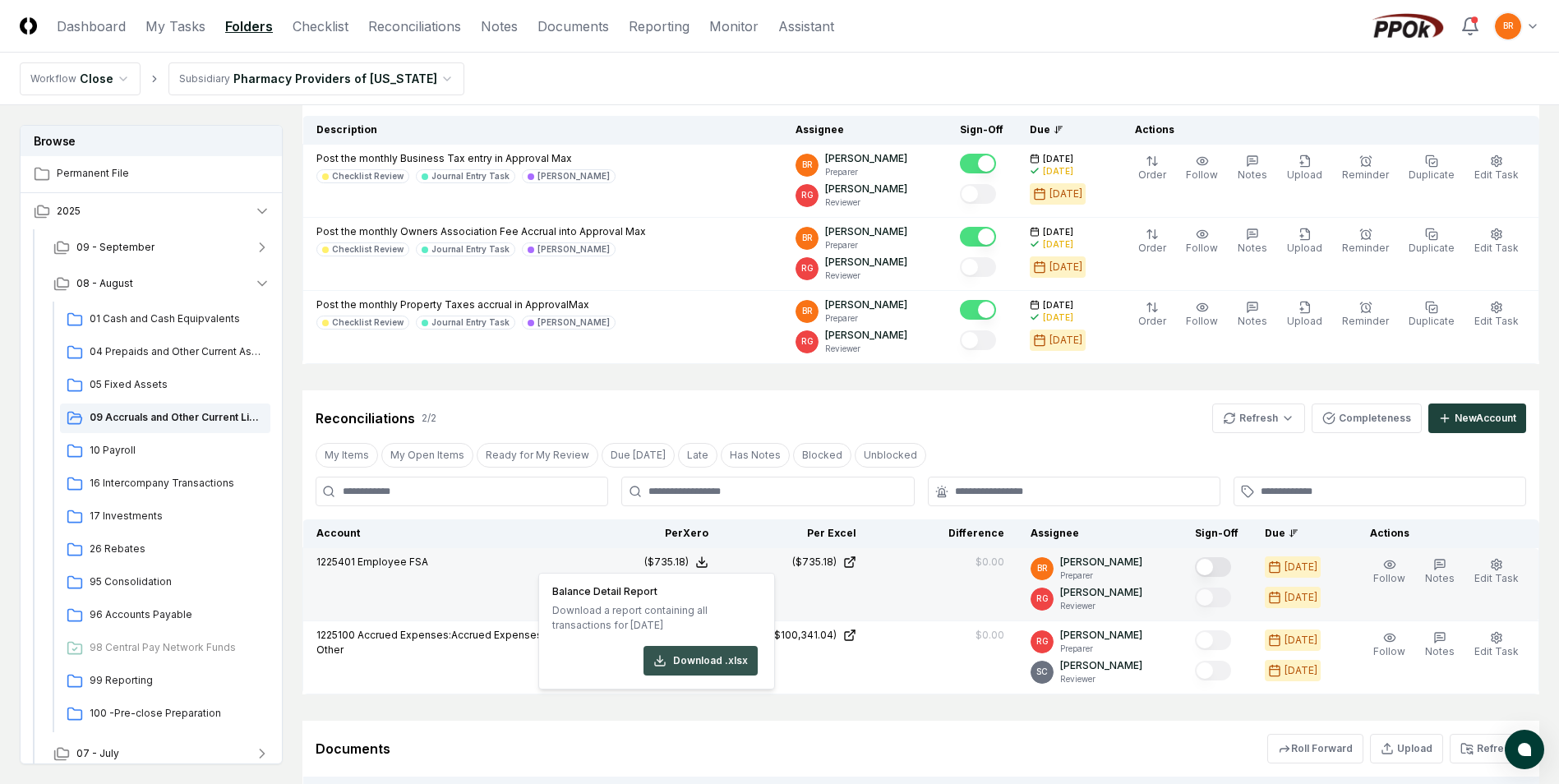
click at [707, 658] on button "Download .xlsx" at bounding box center [700, 660] width 114 height 29
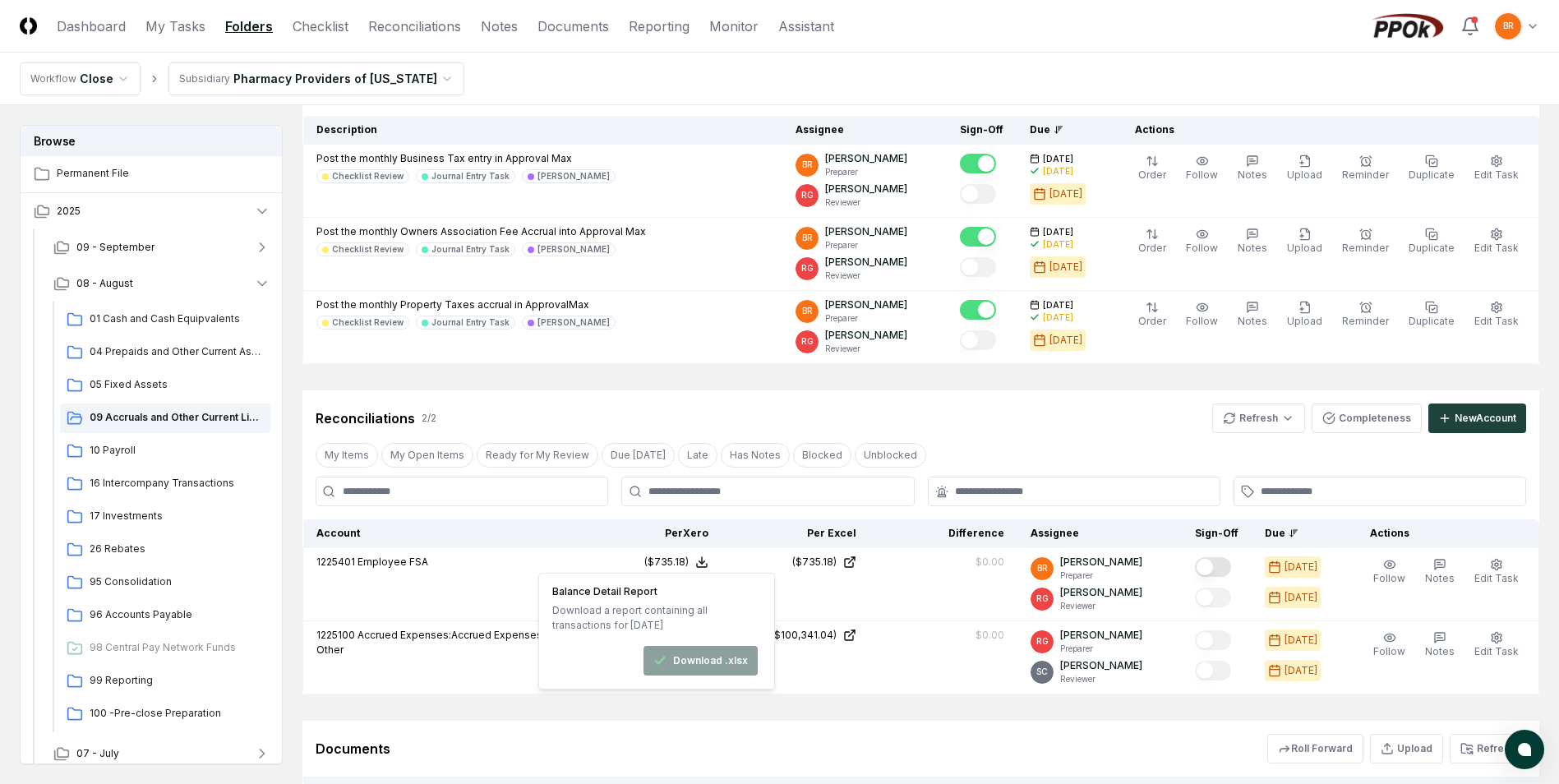
click at [855, 704] on div "Cancel Reassign [DATE]: 09 Accruals and Other Current Liabilities View on One D…" at bounding box center [921, 426] width 1237 height 931
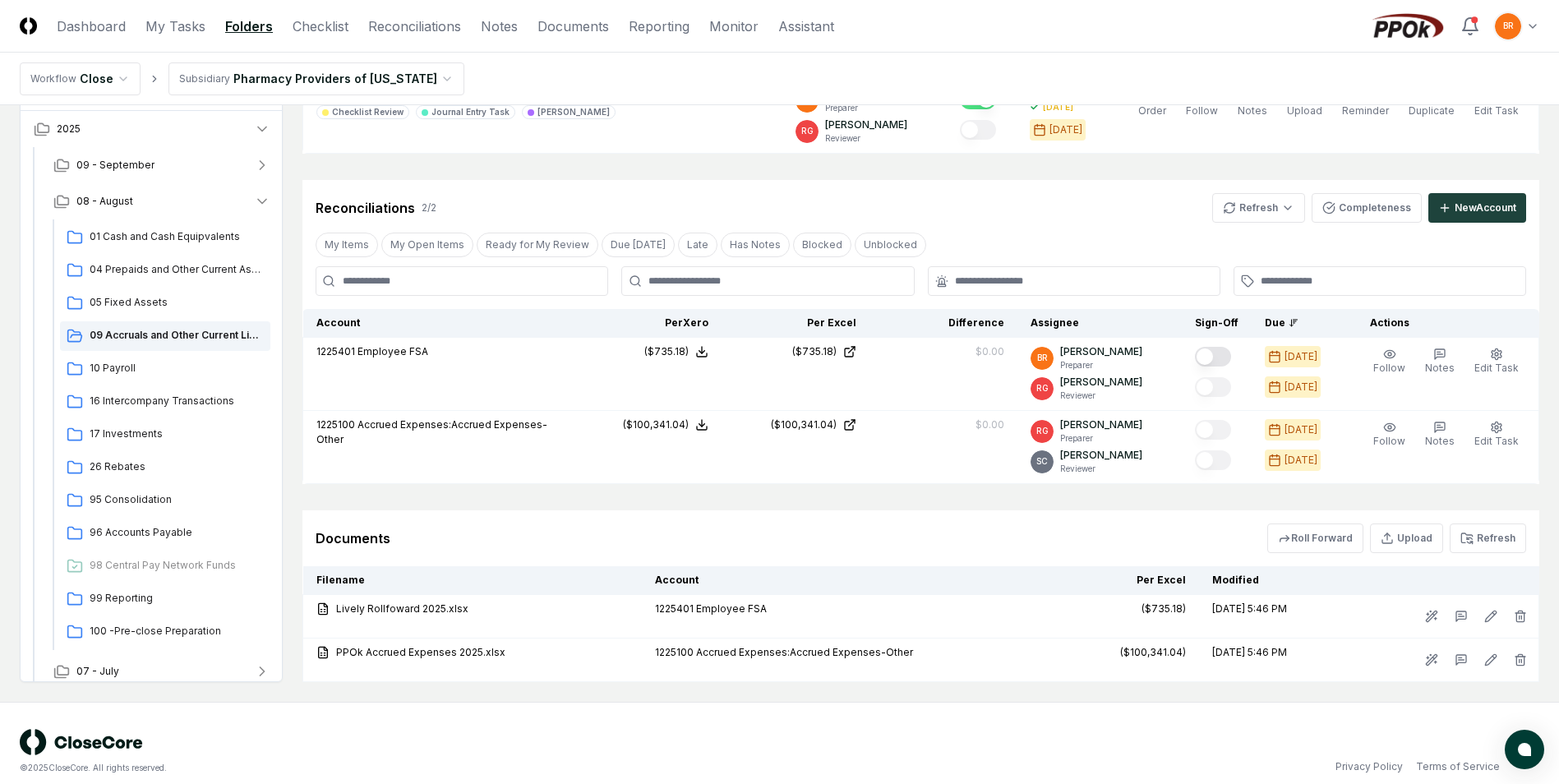
scroll to position [391, 0]
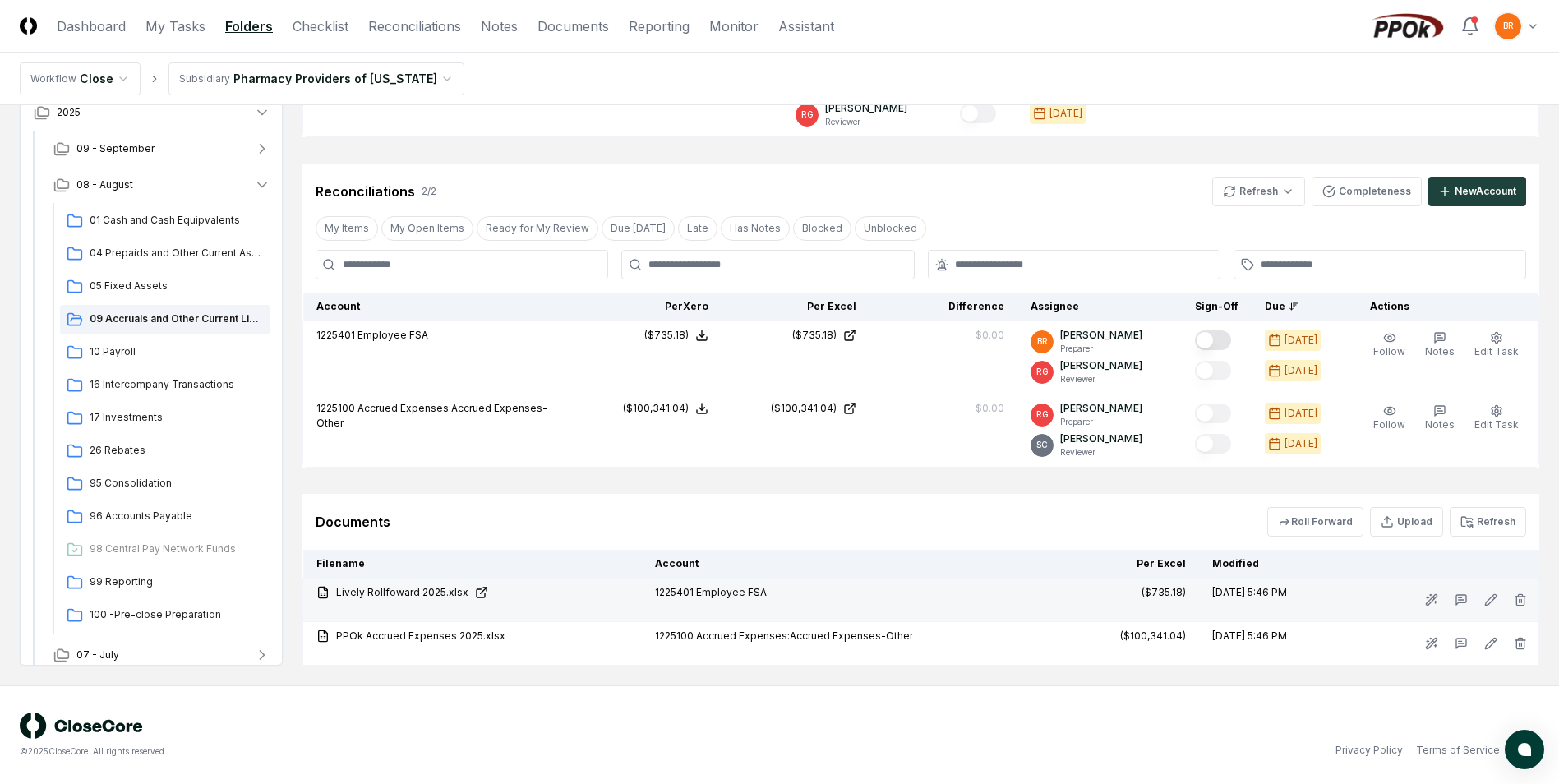
click at [406, 593] on link "Lively Rollfoward 2025.xlsx" at bounding box center [473, 592] width 313 height 15
click at [413, 594] on link "Lively Rollfoward 2025.xlsx" at bounding box center [473, 592] width 313 height 15
click at [1489, 529] on button "Refresh" at bounding box center [1488, 521] width 77 height 29
click at [415, 592] on link "Lively Rollfoward 2025.xlsx" at bounding box center [473, 592] width 313 height 15
click at [406, 590] on link "Lively Rollfoward 2025.xlsx" at bounding box center [473, 592] width 313 height 15
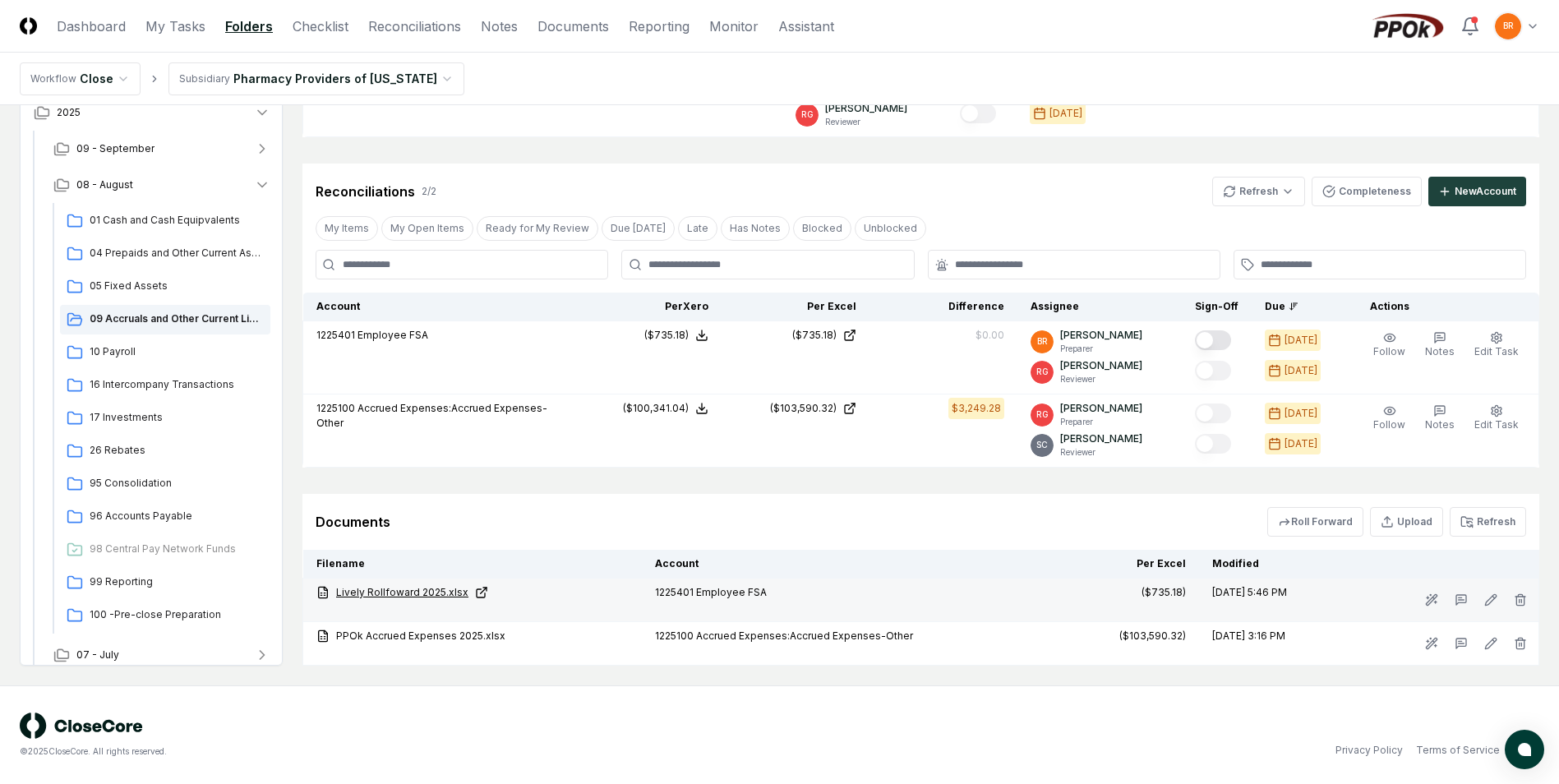
click at [397, 591] on link "Lively Rollfoward 2025.xlsx" at bounding box center [473, 592] width 313 height 15
click at [408, 590] on link "Lively Rollfoward 2025.xlsx" at bounding box center [473, 592] width 313 height 15
click at [259, 180] on icon "button" at bounding box center [262, 185] width 16 height 16
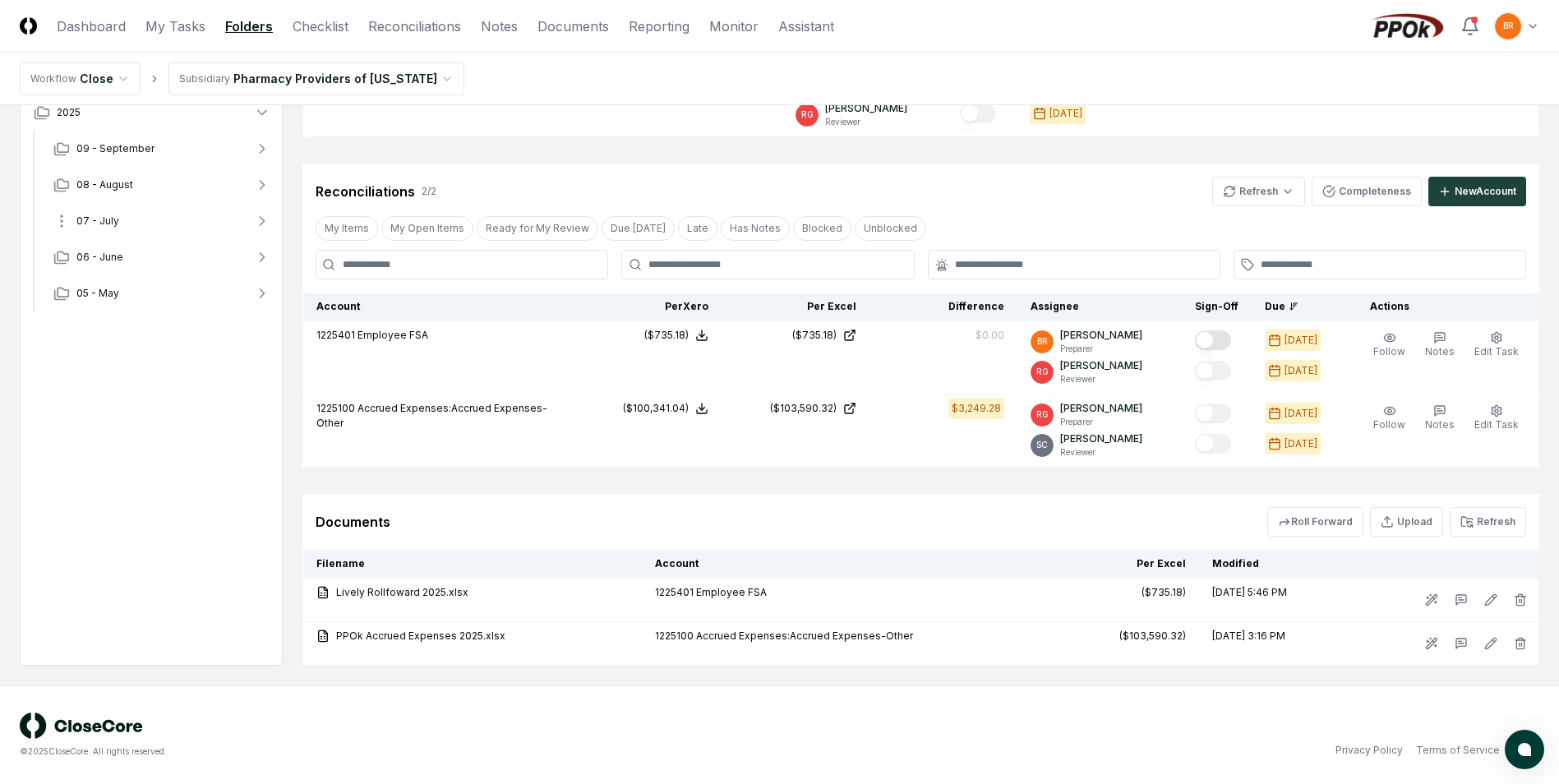
click at [267, 221] on icon "button" at bounding box center [262, 221] width 16 height 16
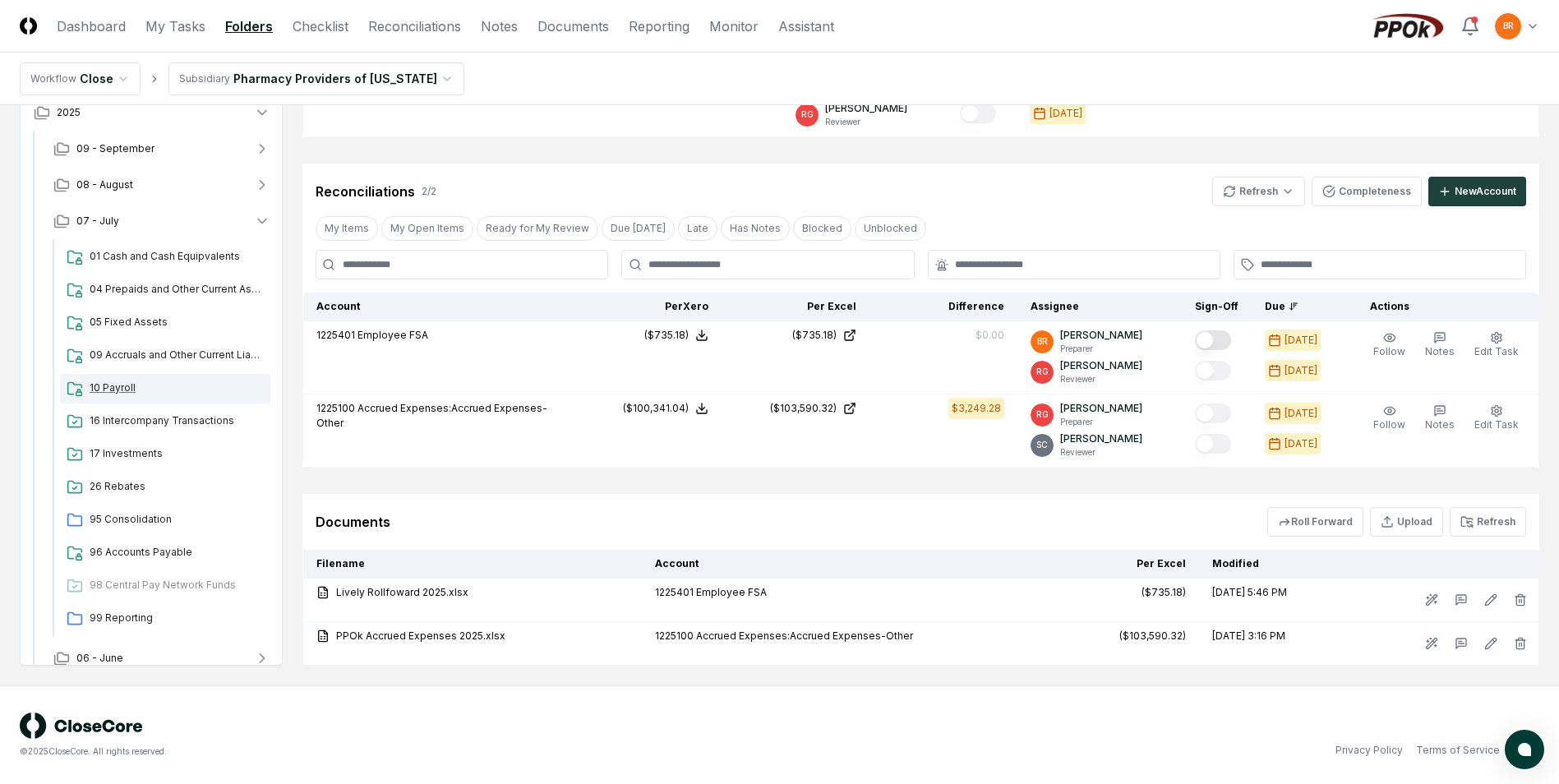
click at [119, 390] on span "10 Payroll" at bounding box center [176, 388] width 174 height 15
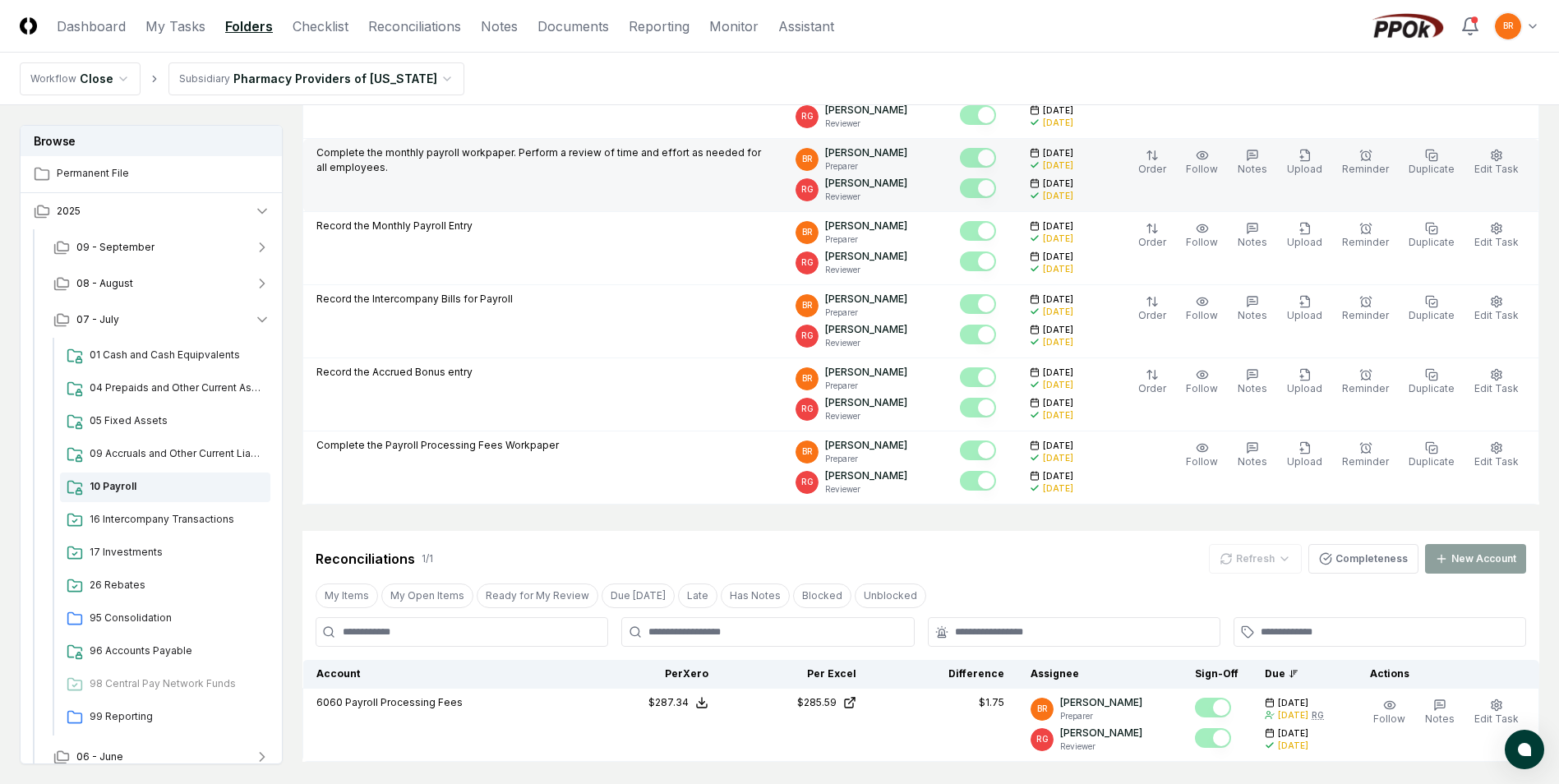
scroll to position [578, 0]
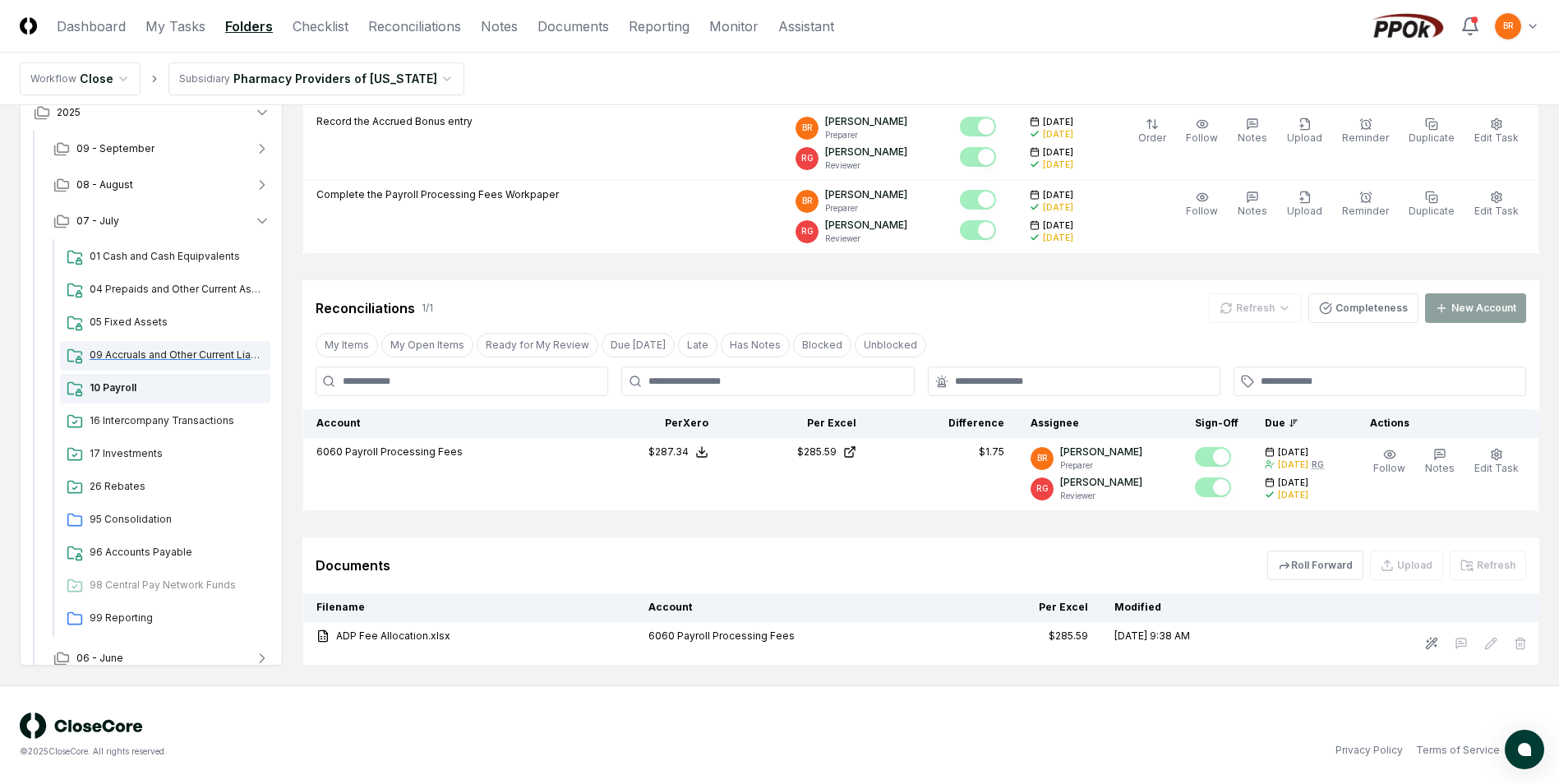
click at [125, 356] on span "09 Accruals and Other Current Liabilities" at bounding box center [176, 354] width 174 height 15
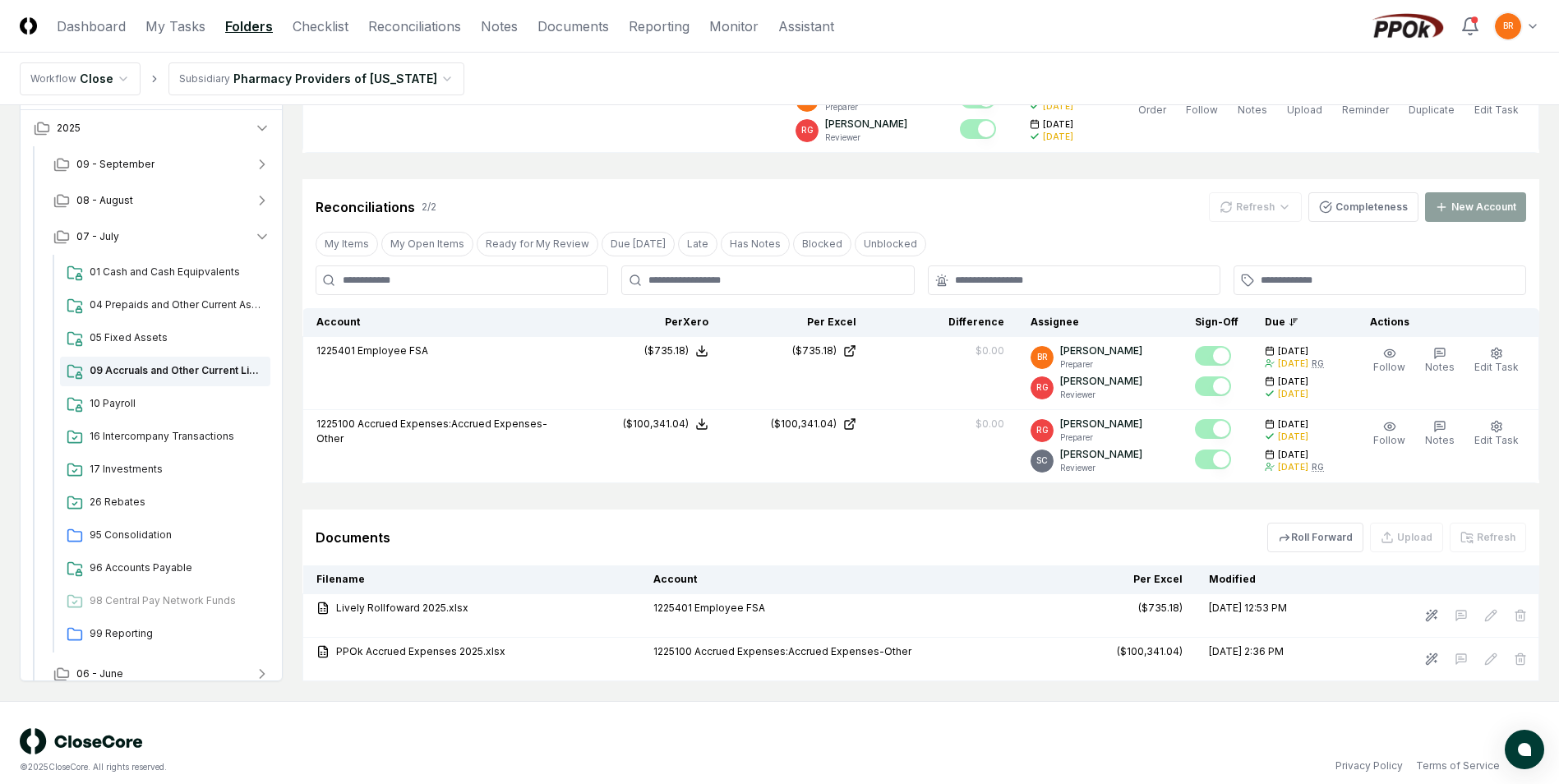
scroll to position [475, 0]
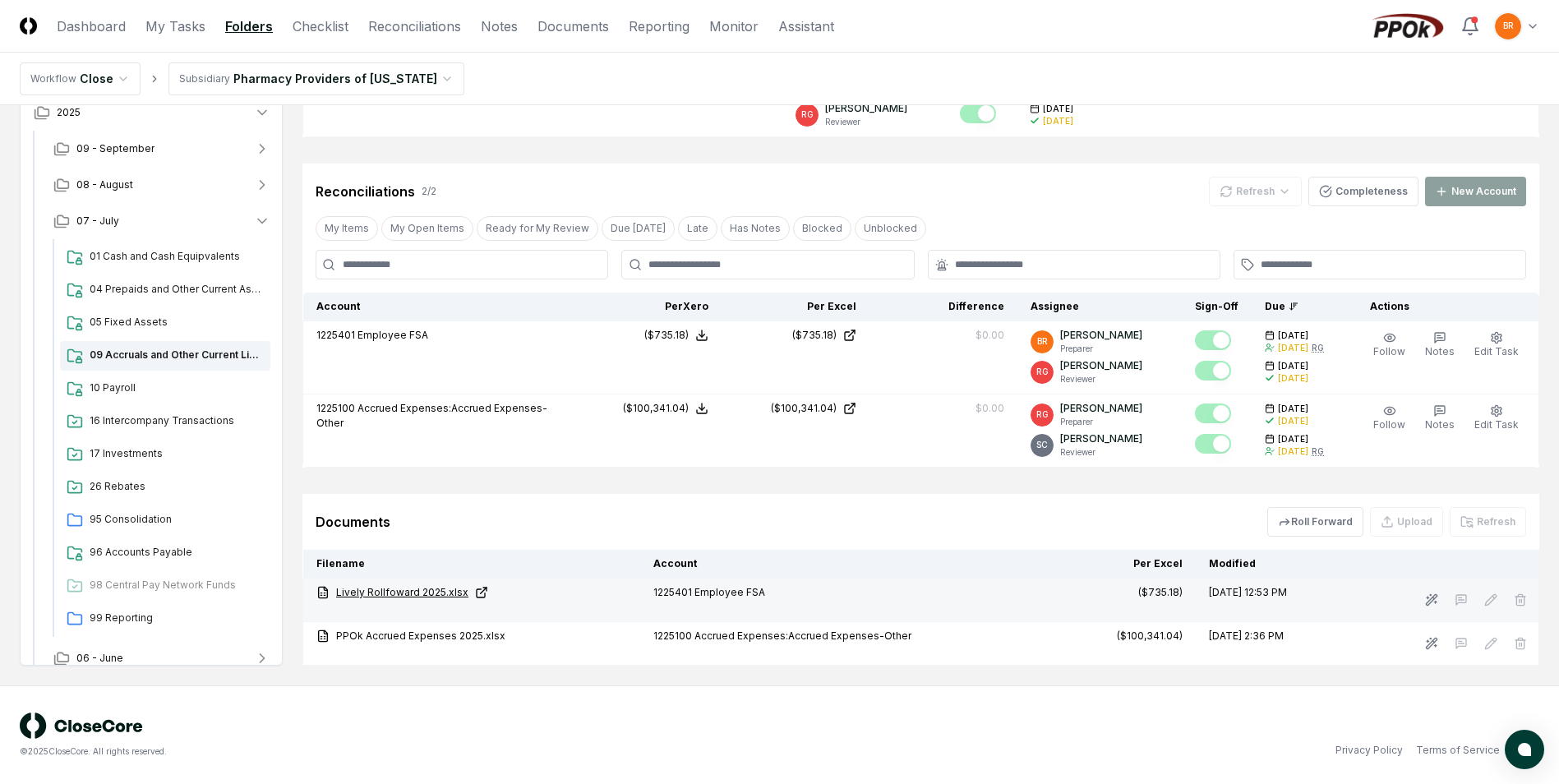
click at [407, 592] on link "Lively Rollfoward 2025.xlsx" at bounding box center [472, 592] width 311 height 15
click at [263, 224] on icon "button" at bounding box center [262, 221] width 16 height 16
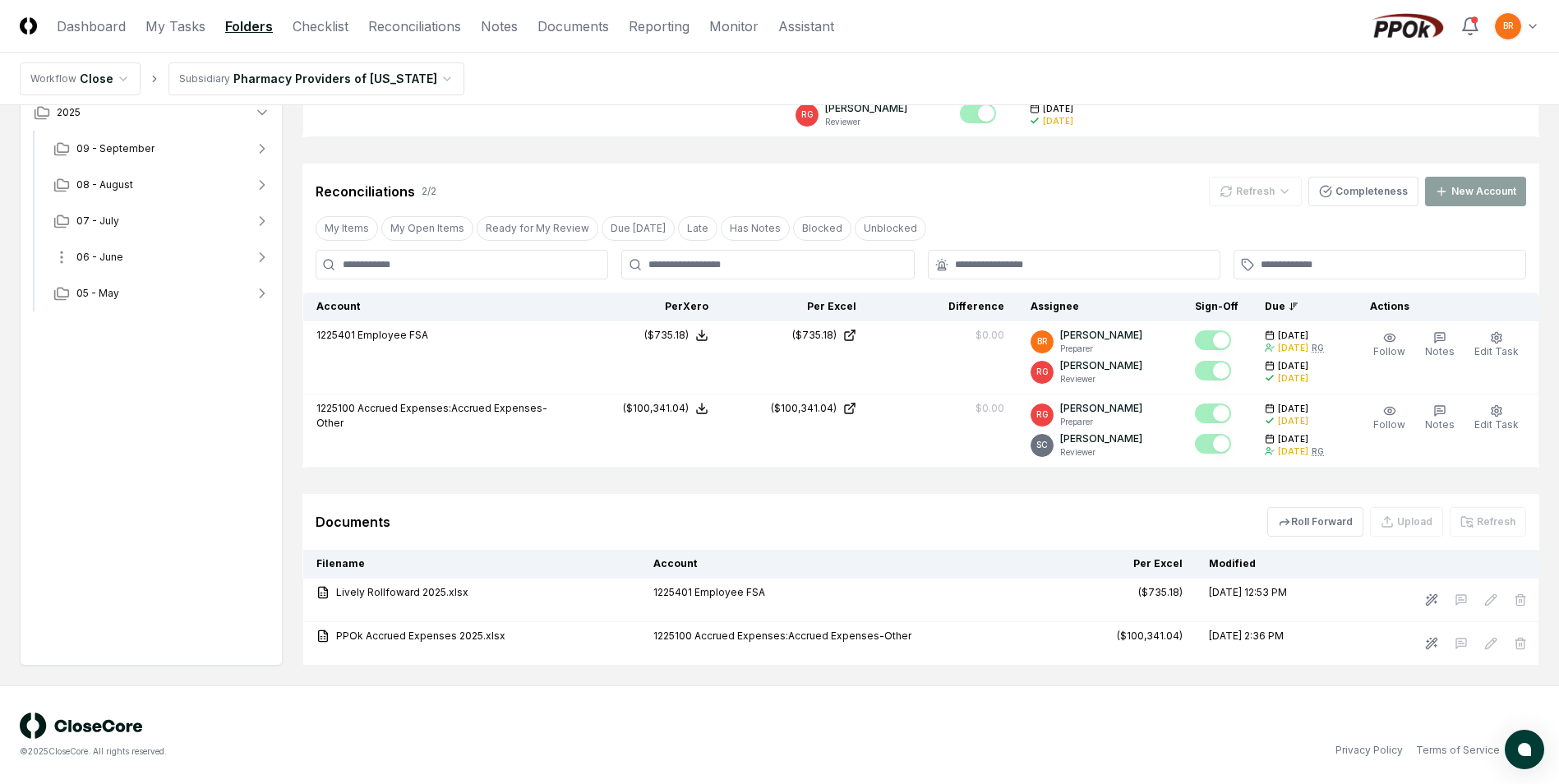
click at [268, 257] on icon "button" at bounding box center [262, 257] width 16 height 16
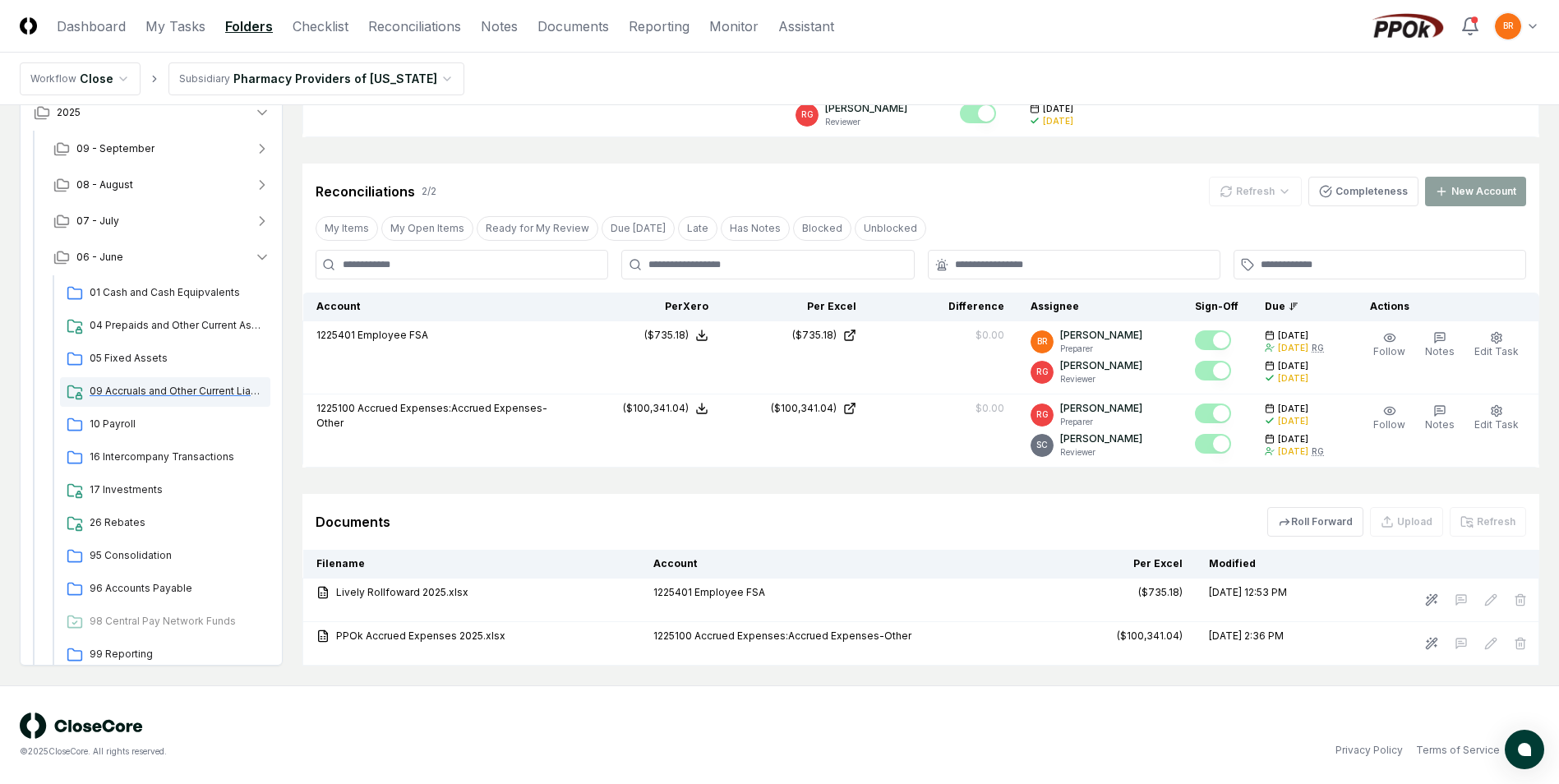
click at [149, 392] on span "09 Accruals and Other Current Liabilities" at bounding box center [176, 391] width 174 height 15
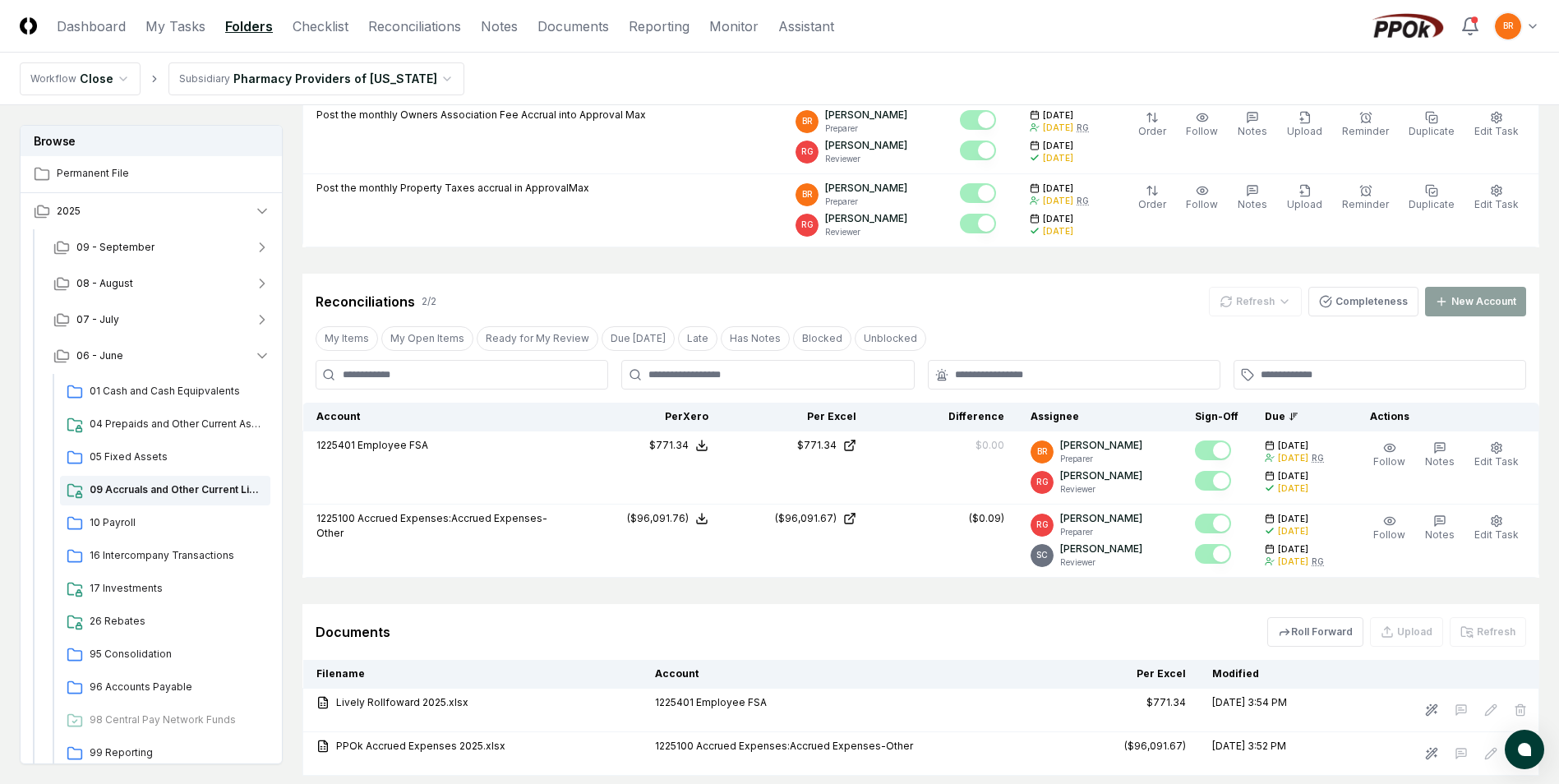
scroll to position [475, 0]
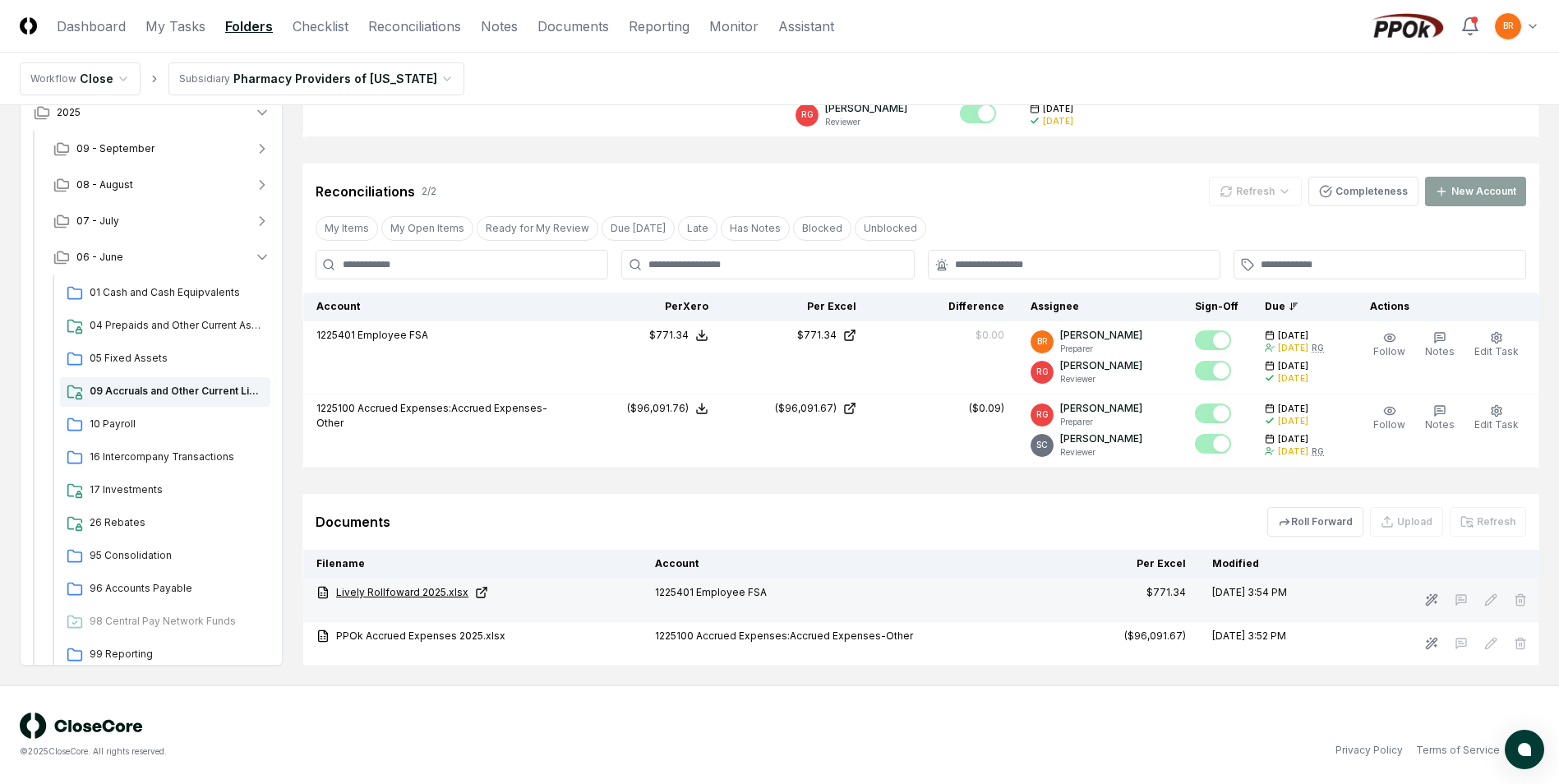
click at [392, 589] on link "Lively Rollfoward 2025.xlsx" at bounding box center [473, 592] width 313 height 15
click at [262, 179] on icon "button" at bounding box center [262, 185] width 16 height 16
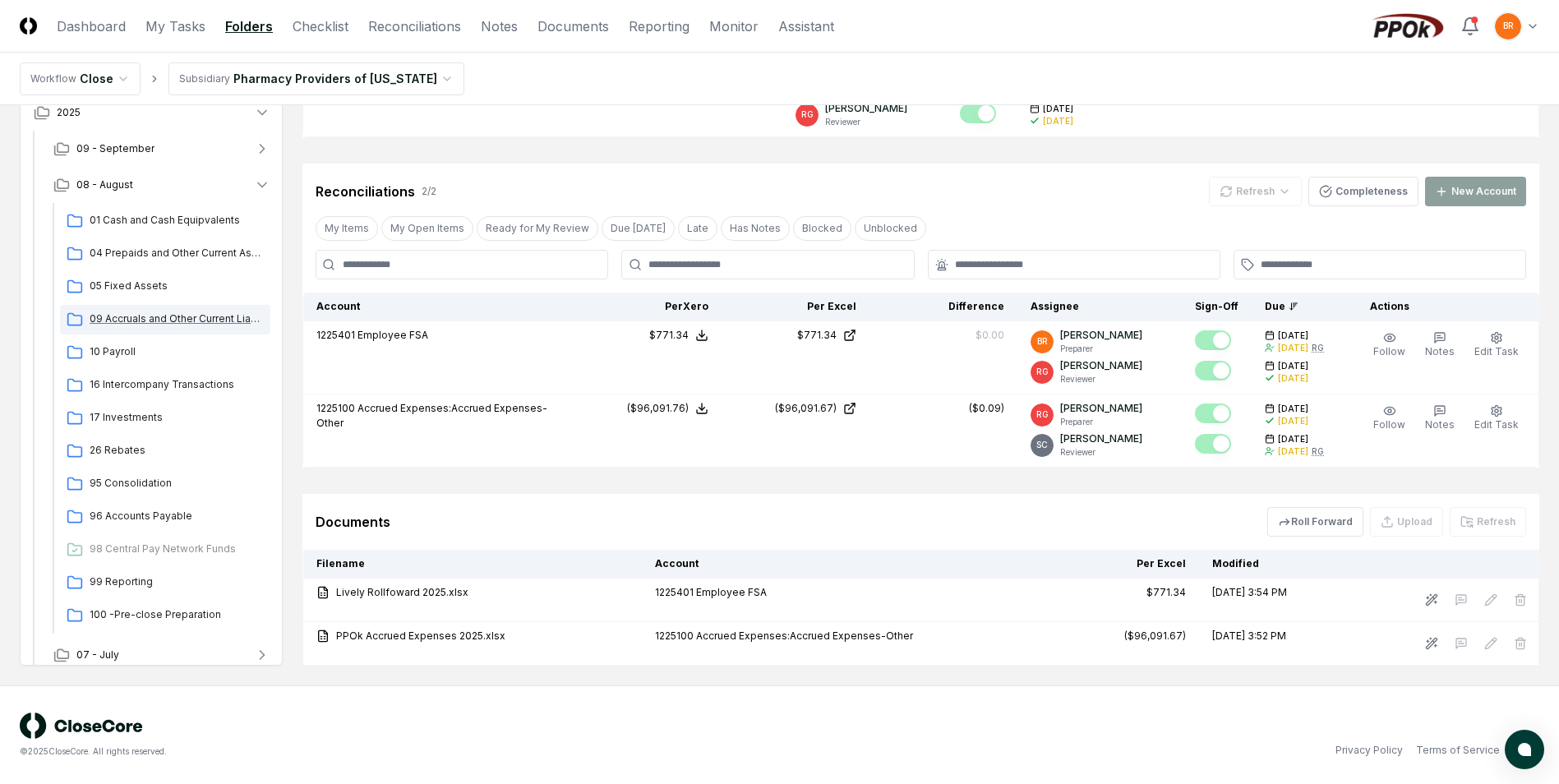
click at [144, 321] on span "09 Accruals and Other Current Liabilities" at bounding box center [176, 319] width 174 height 15
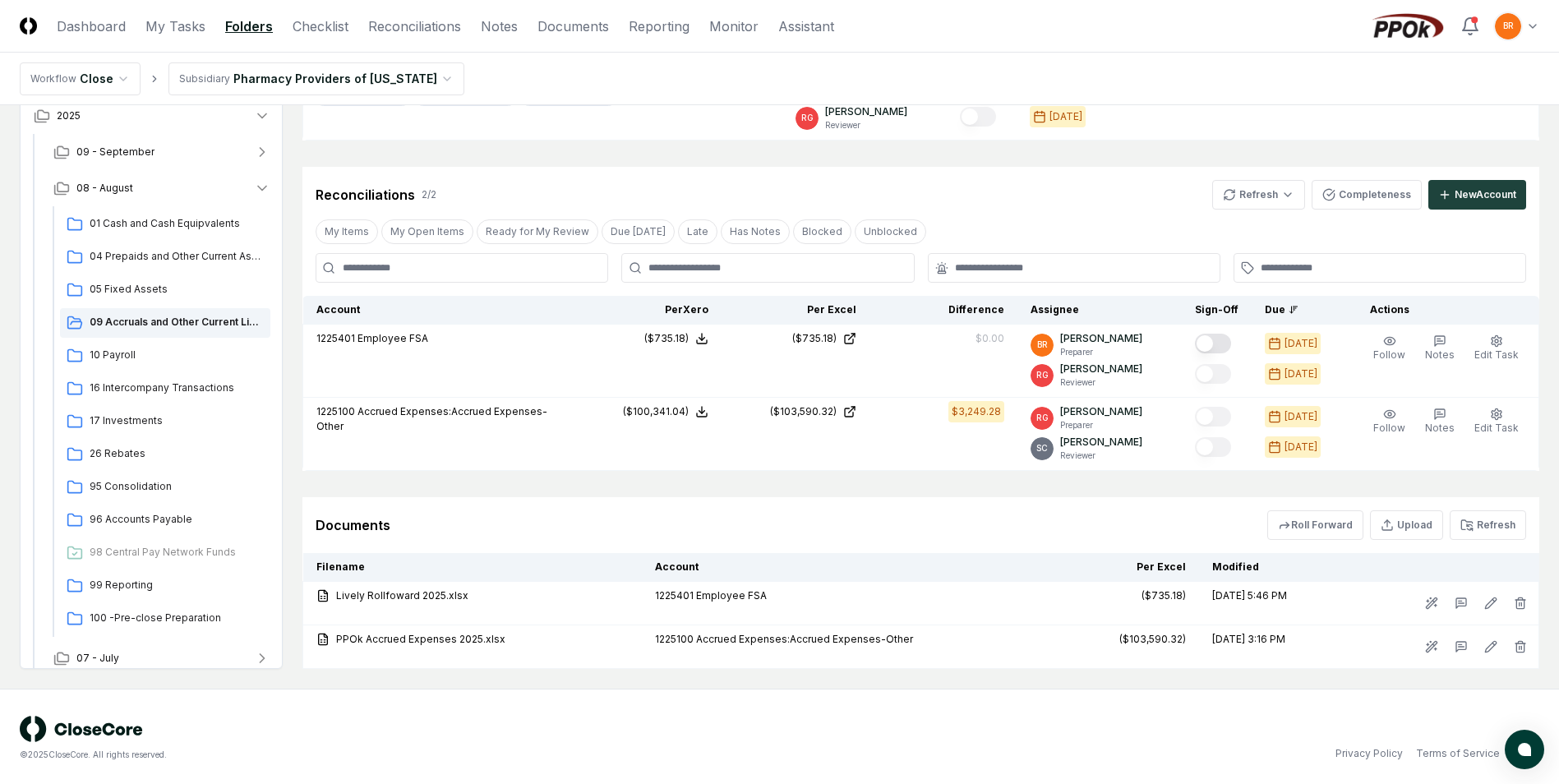
scroll to position [391, 0]
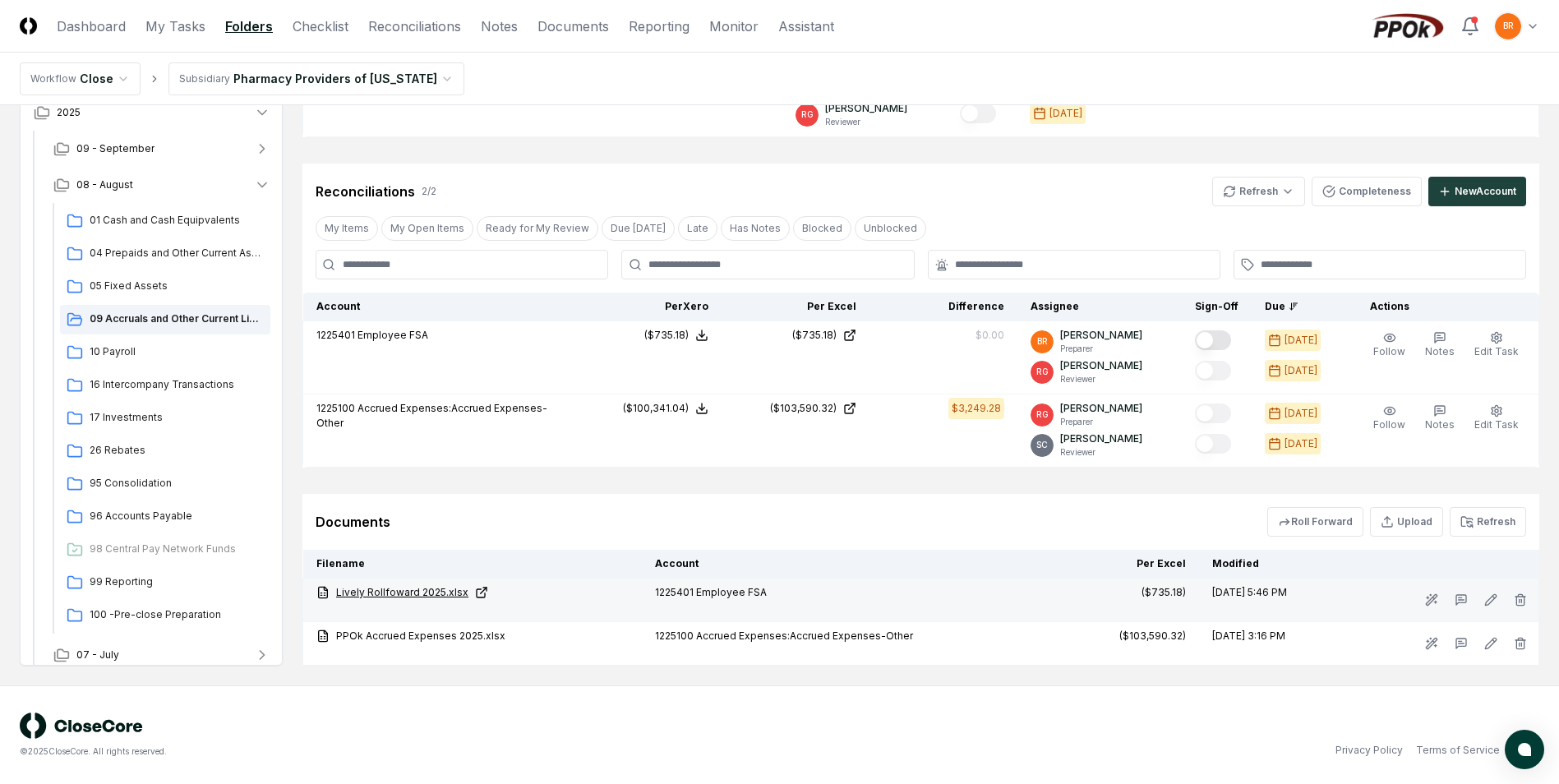
click at [395, 592] on link "Lively Rollfoward 2025.xlsx" at bounding box center [473, 592] width 313 height 15
click at [382, 591] on link "Lively Rollfoward 2025.xlsx" at bounding box center [473, 592] width 313 height 15
click at [258, 187] on icon "button" at bounding box center [262, 185] width 16 height 16
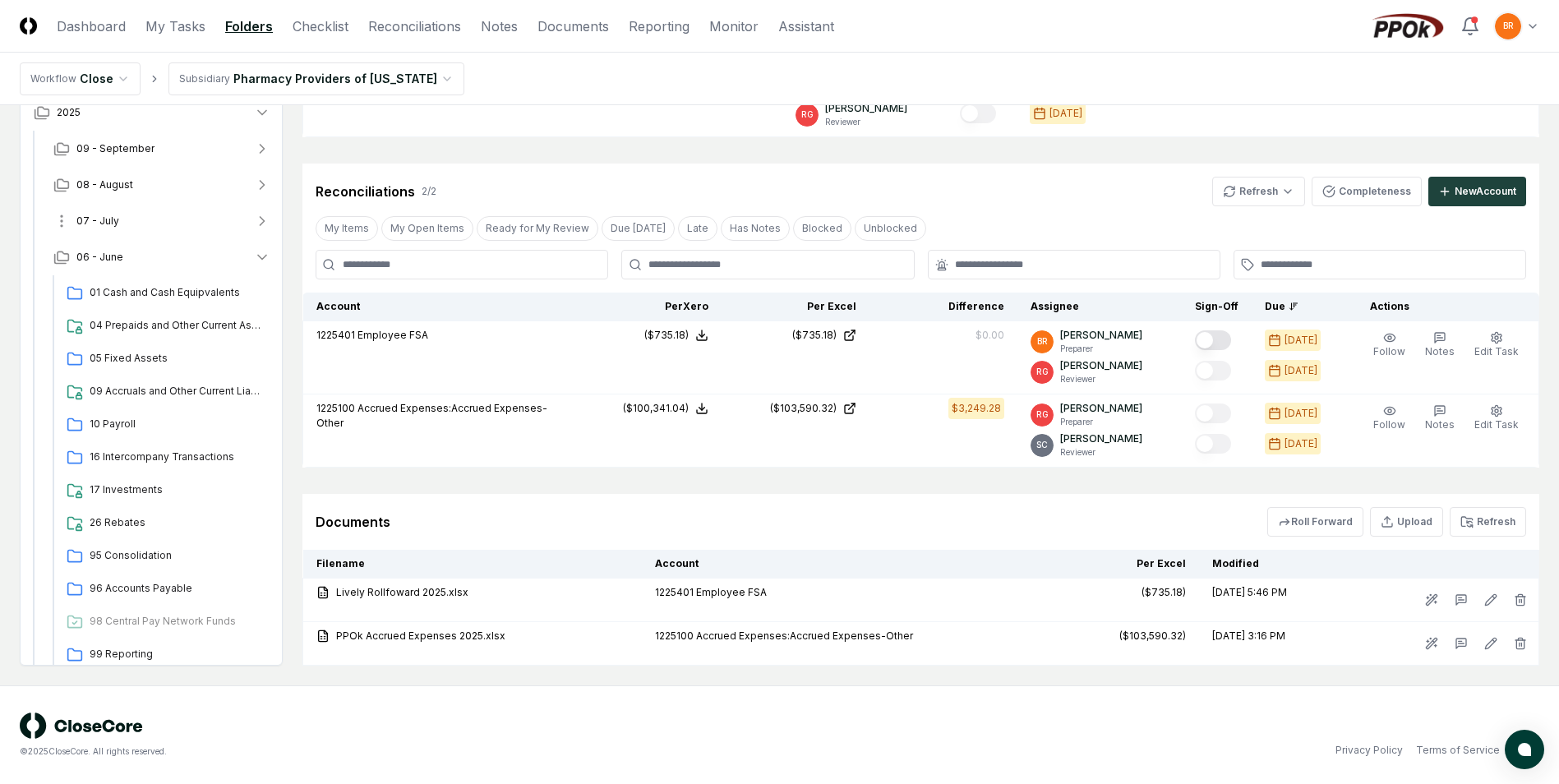
click at [261, 219] on icon "button" at bounding box center [262, 221] width 16 height 16
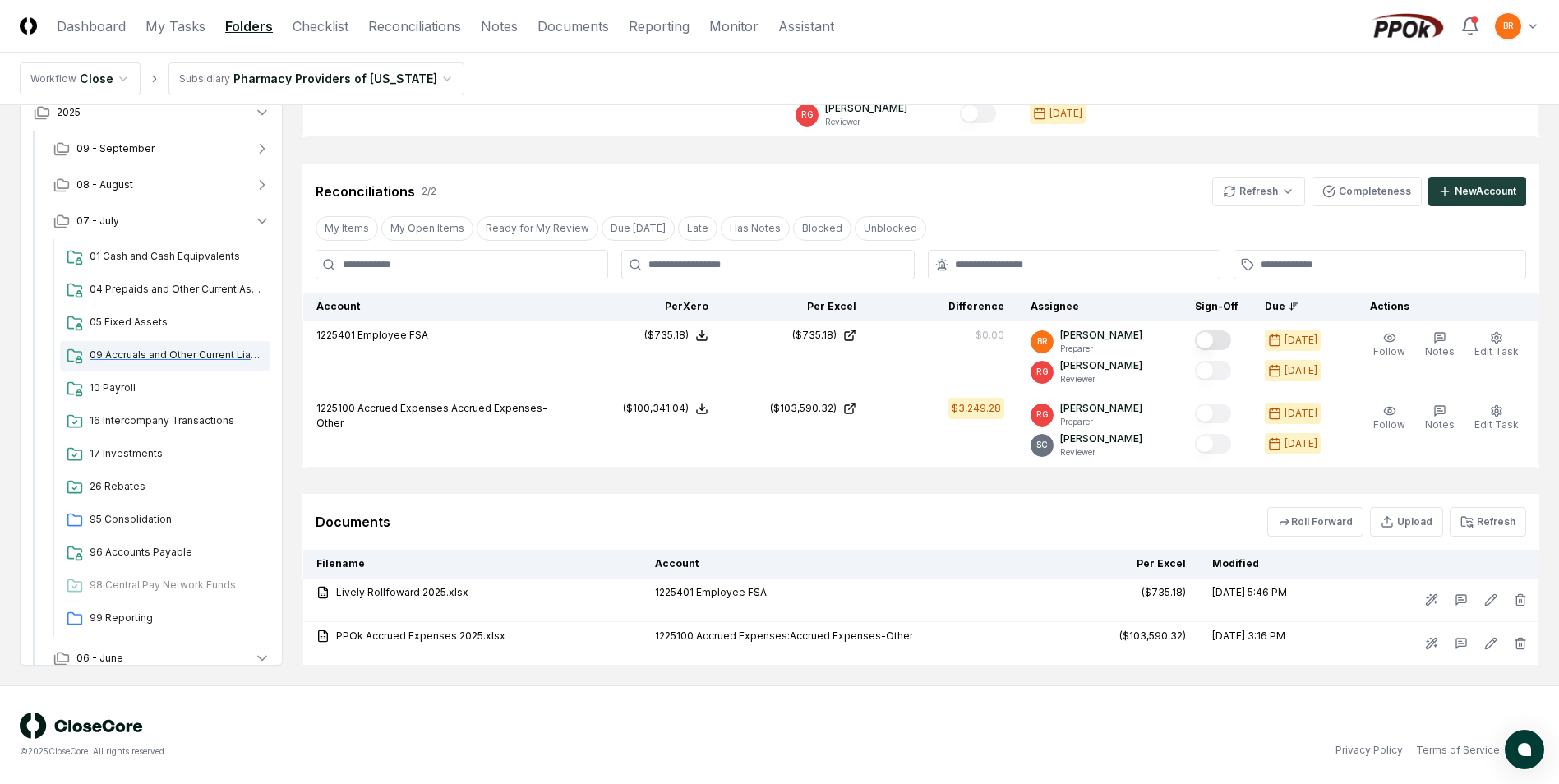
click at [143, 354] on span "09 Accruals and Other Current Liabilities" at bounding box center [176, 354] width 174 height 15
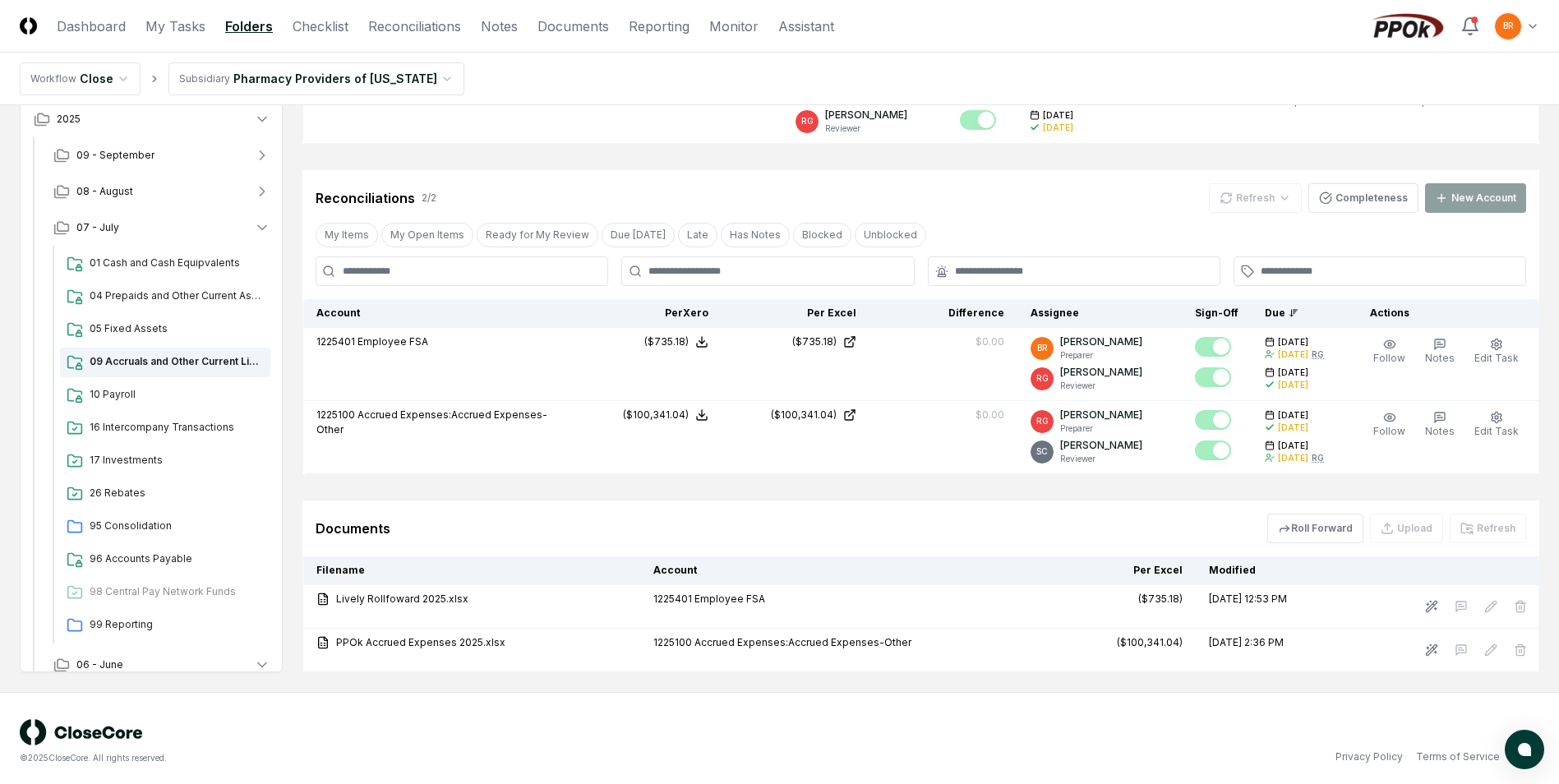
scroll to position [475, 0]
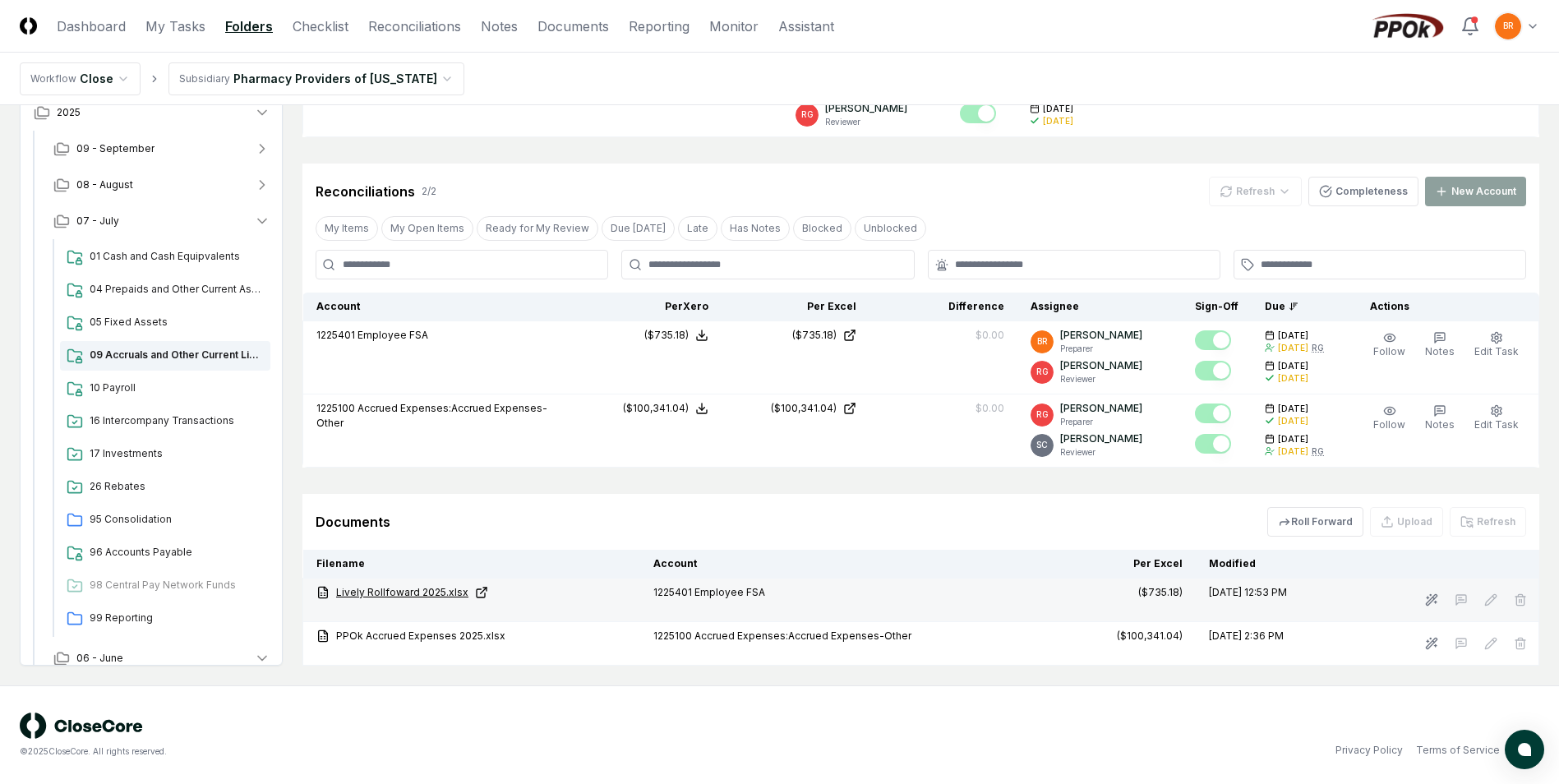
click at [396, 590] on link "Lively Rollfoward 2025.xlsx" at bounding box center [472, 592] width 311 height 15
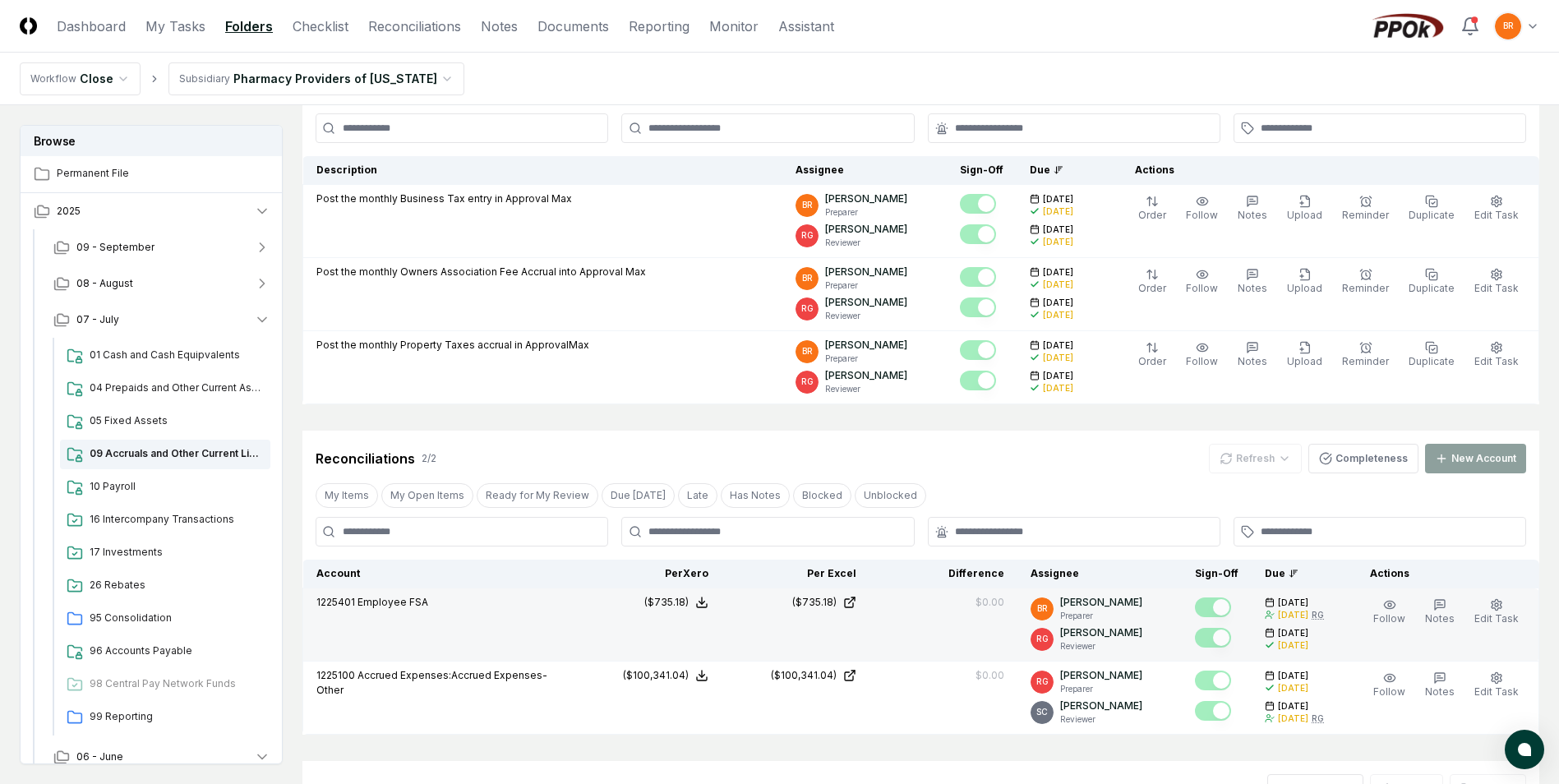
scroll to position [0, 0]
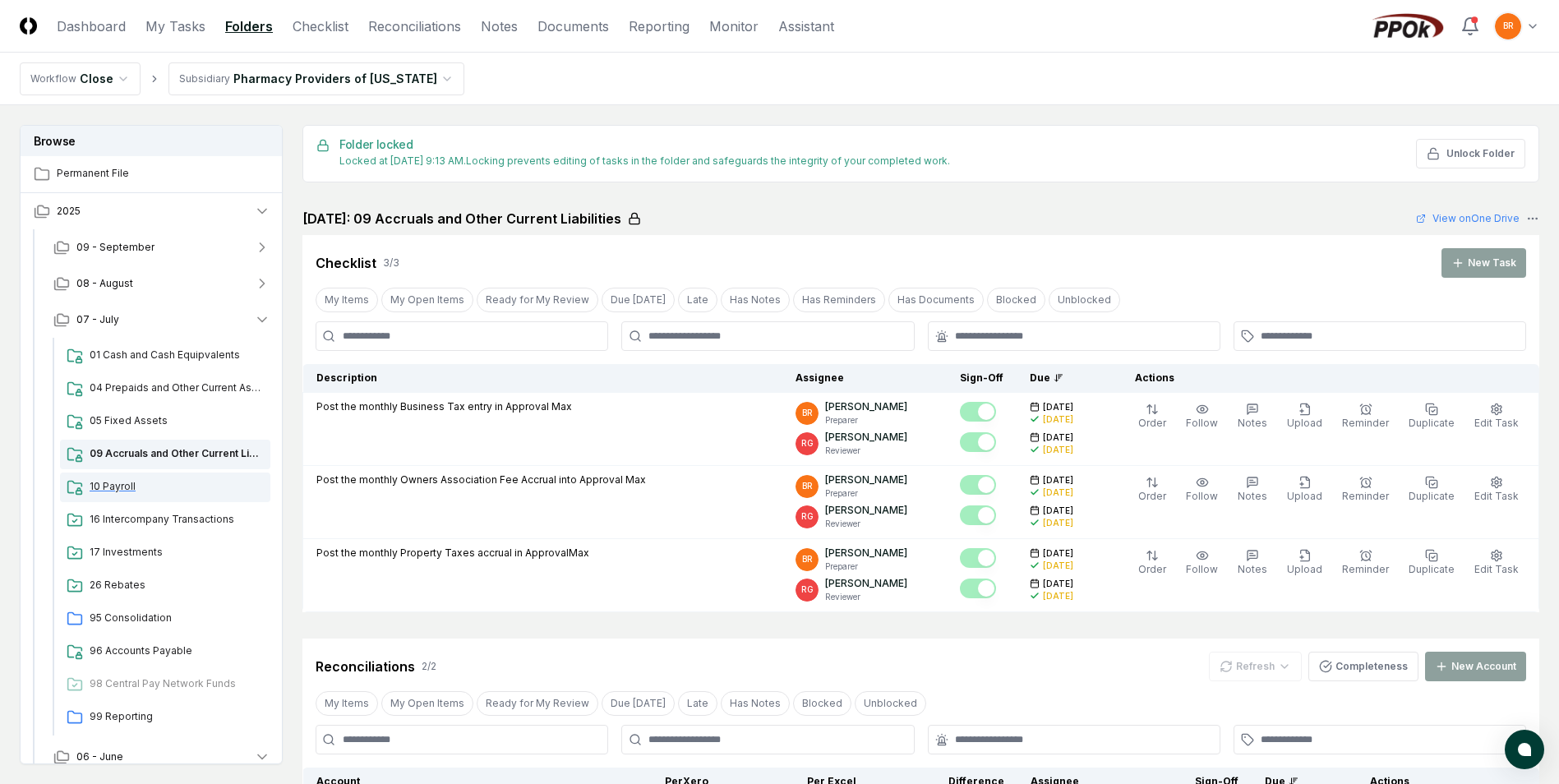
click at [118, 487] on span "10 Payroll" at bounding box center [176, 486] width 174 height 15
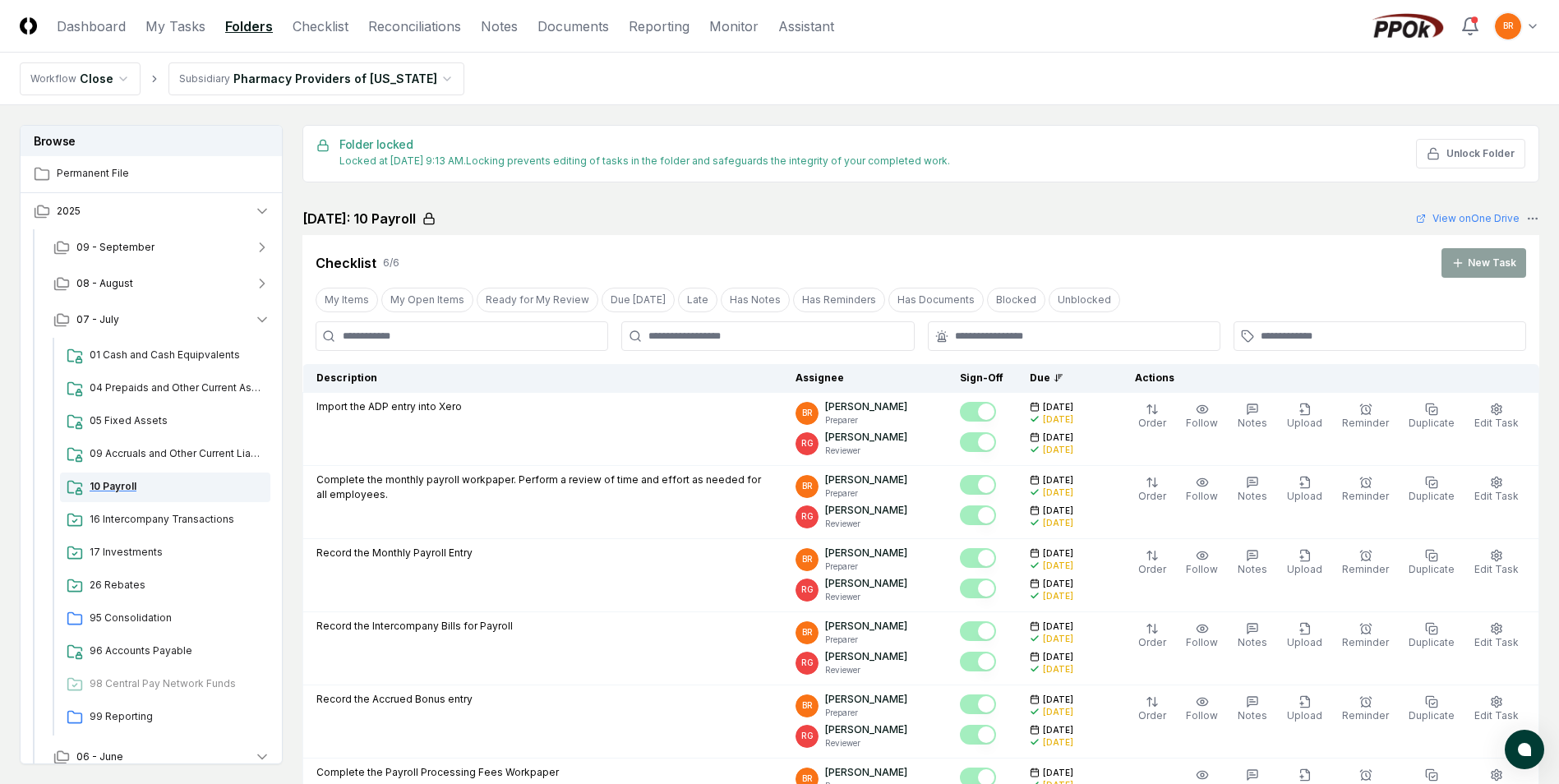
click at [123, 485] on span "10 Payroll" at bounding box center [176, 486] width 174 height 15
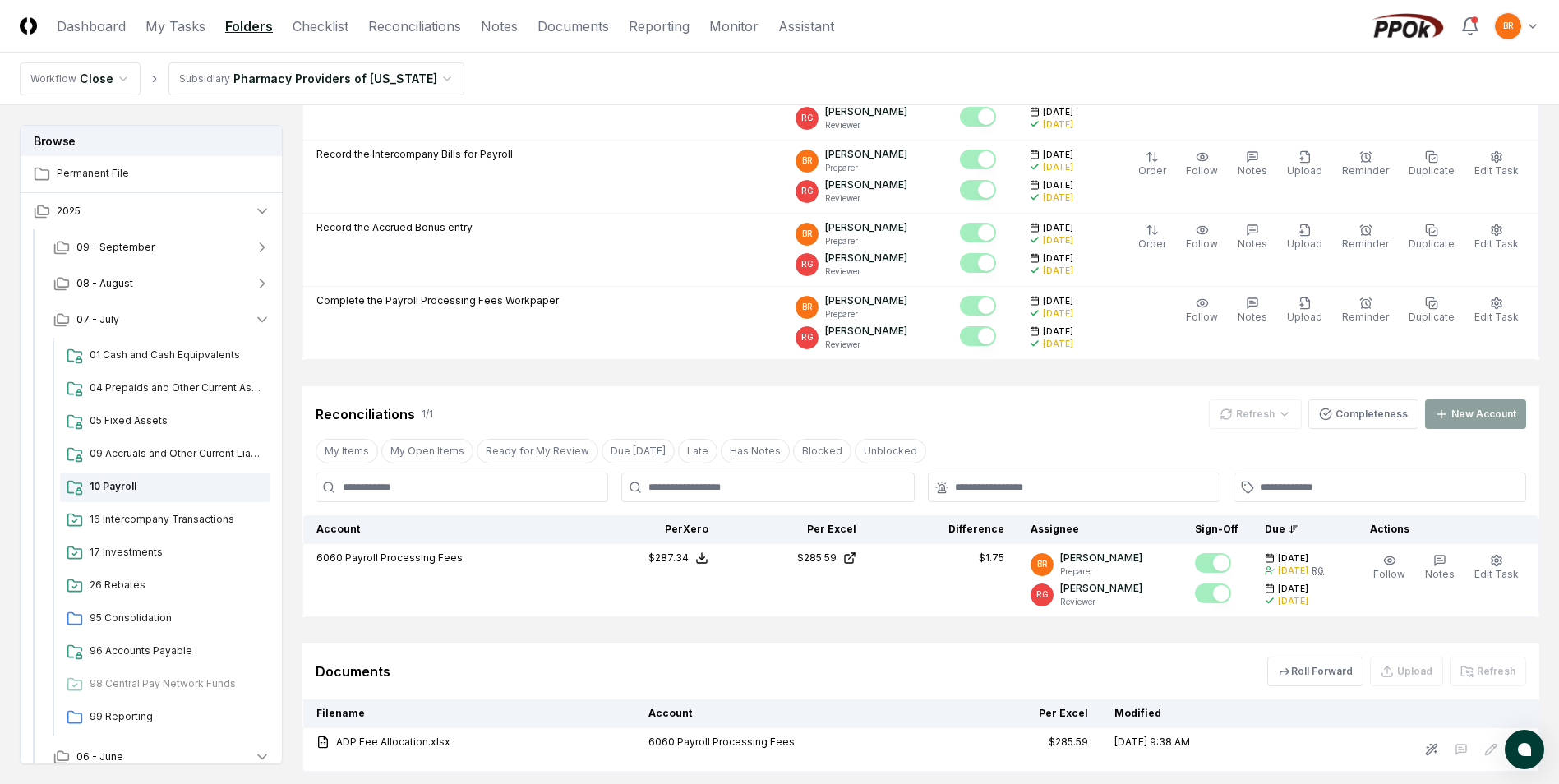
scroll to position [578, 0]
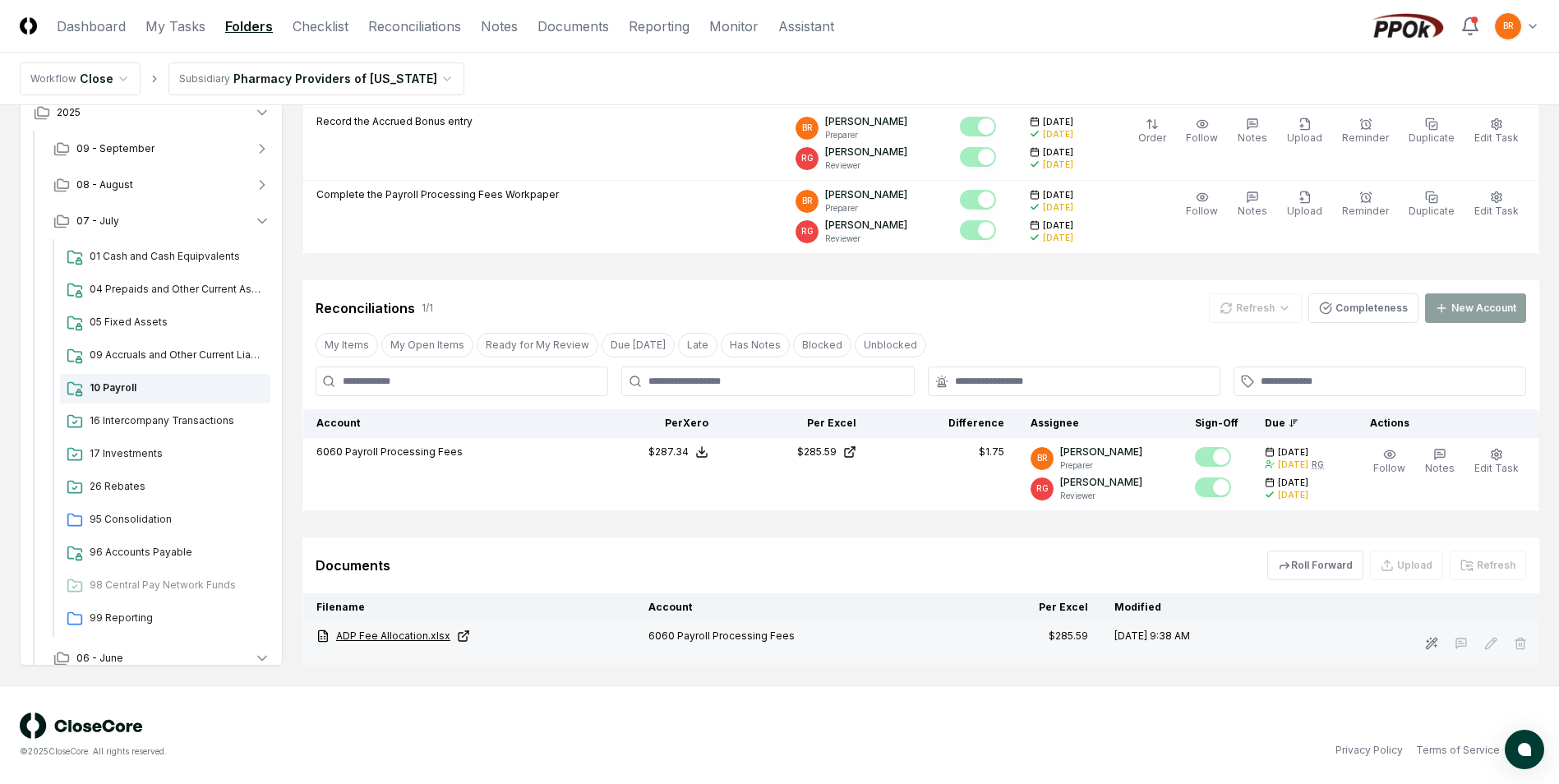
click at [396, 636] on link "ADP Fee Allocation.xlsx" at bounding box center [469, 636] width 306 height 15
click at [259, 221] on icon "button" at bounding box center [262, 221] width 16 height 16
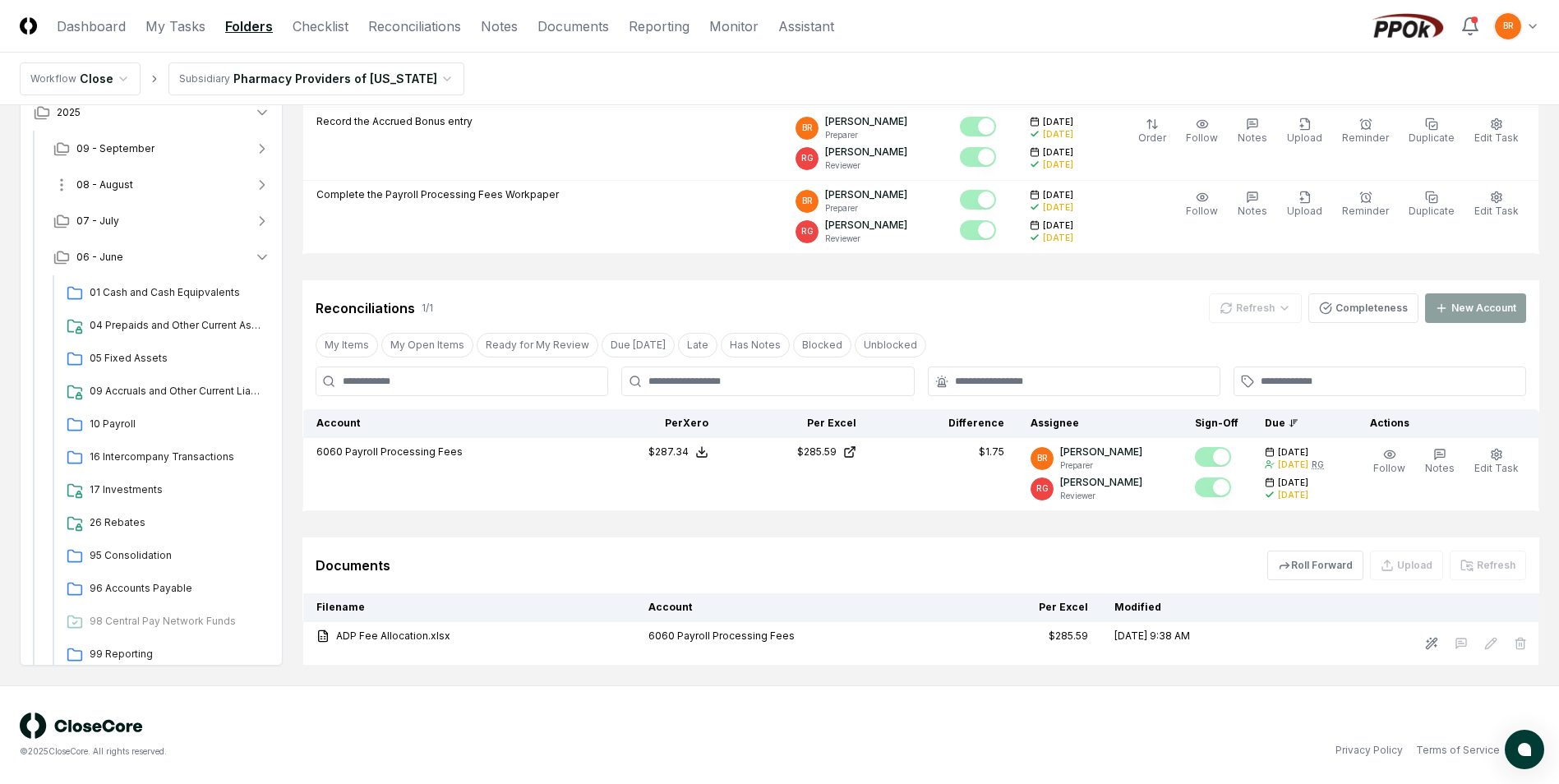
click at [264, 184] on icon "button" at bounding box center [263, 184] width 4 height 8
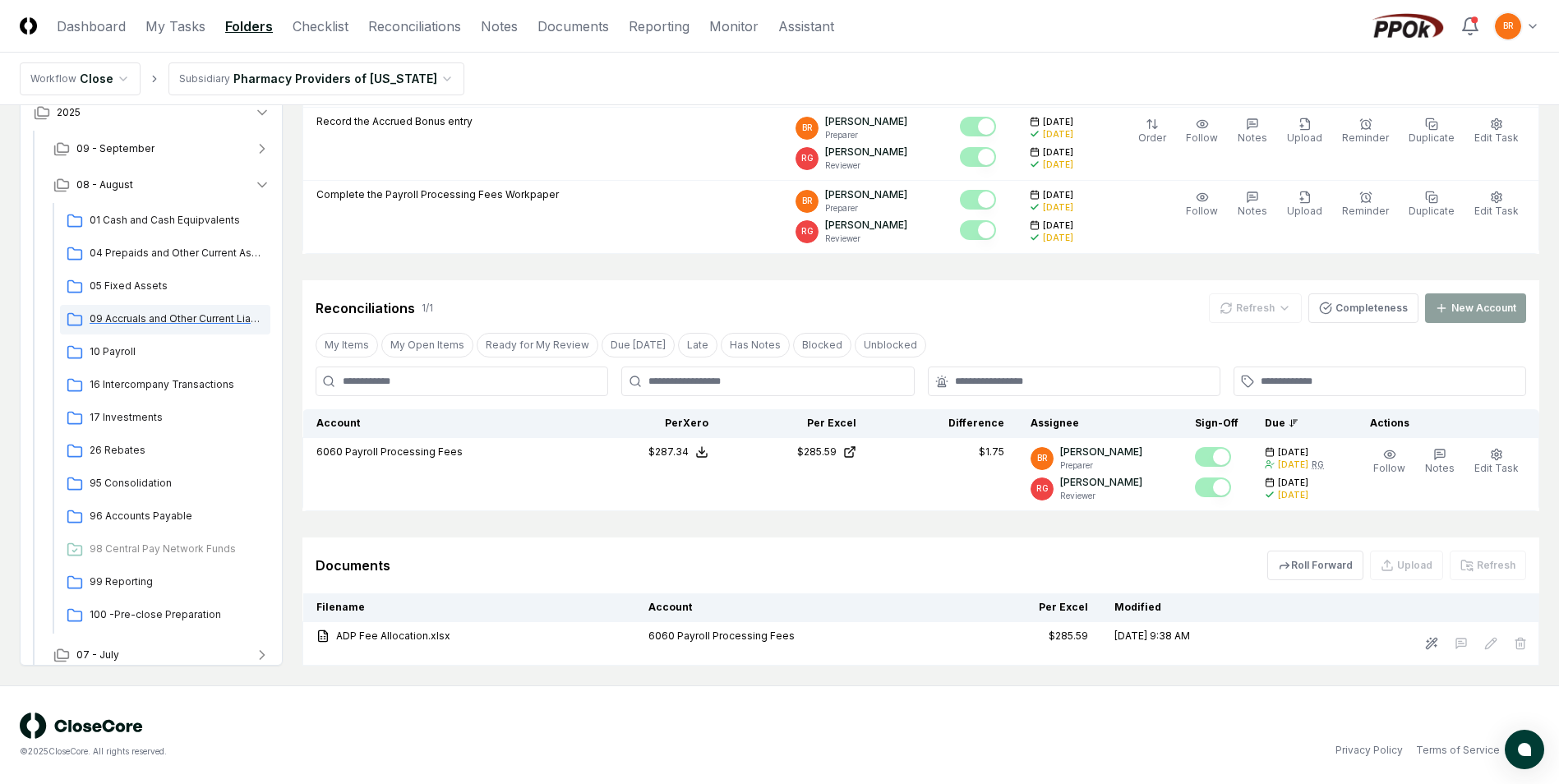
click at [131, 319] on span "09 Accruals and Other Current Liabilities" at bounding box center [176, 319] width 174 height 15
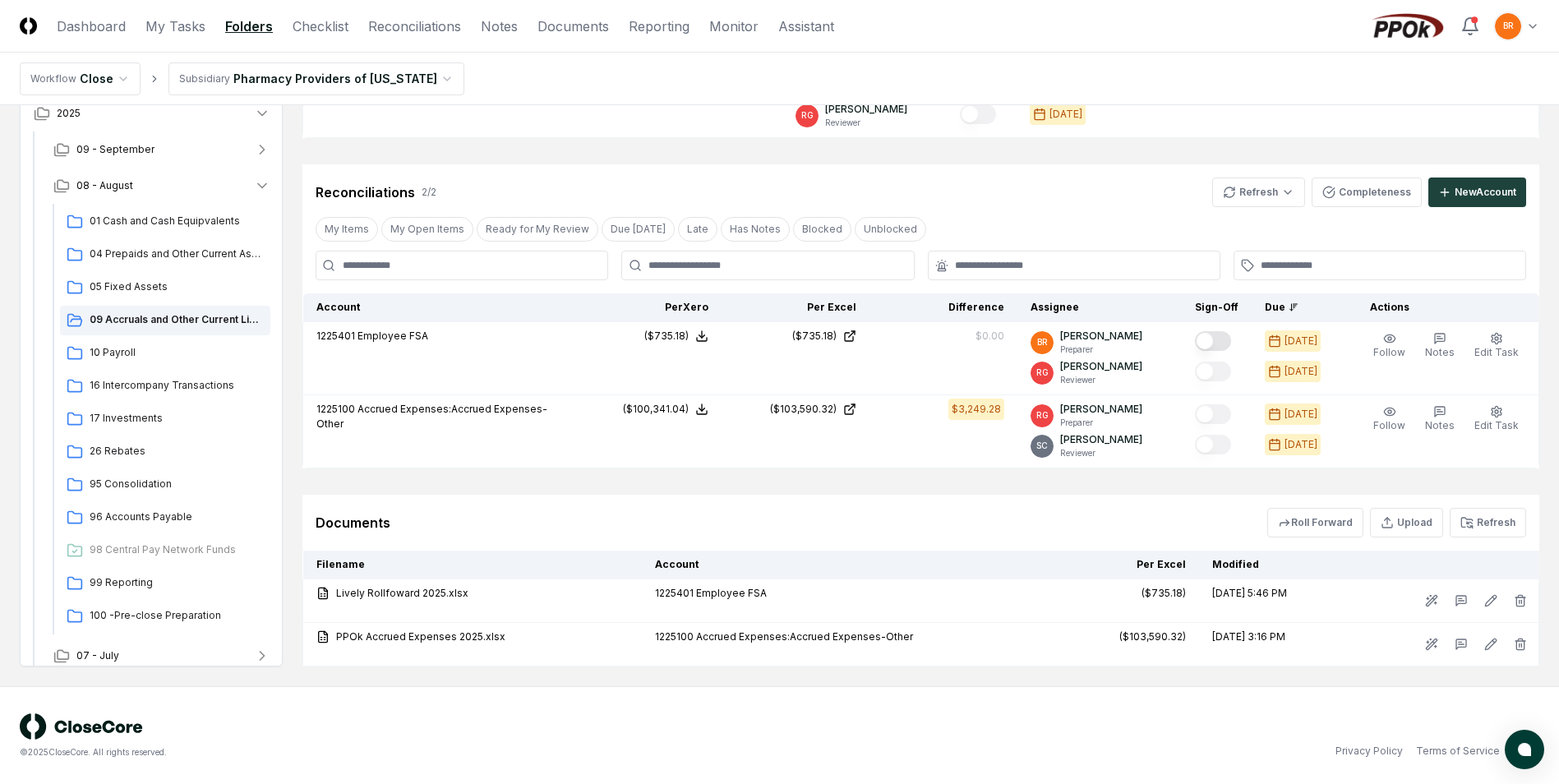
scroll to position [391, 0]
click at [262, 185] on icon "button" at bounding box center [262, 185] width 16 height 16
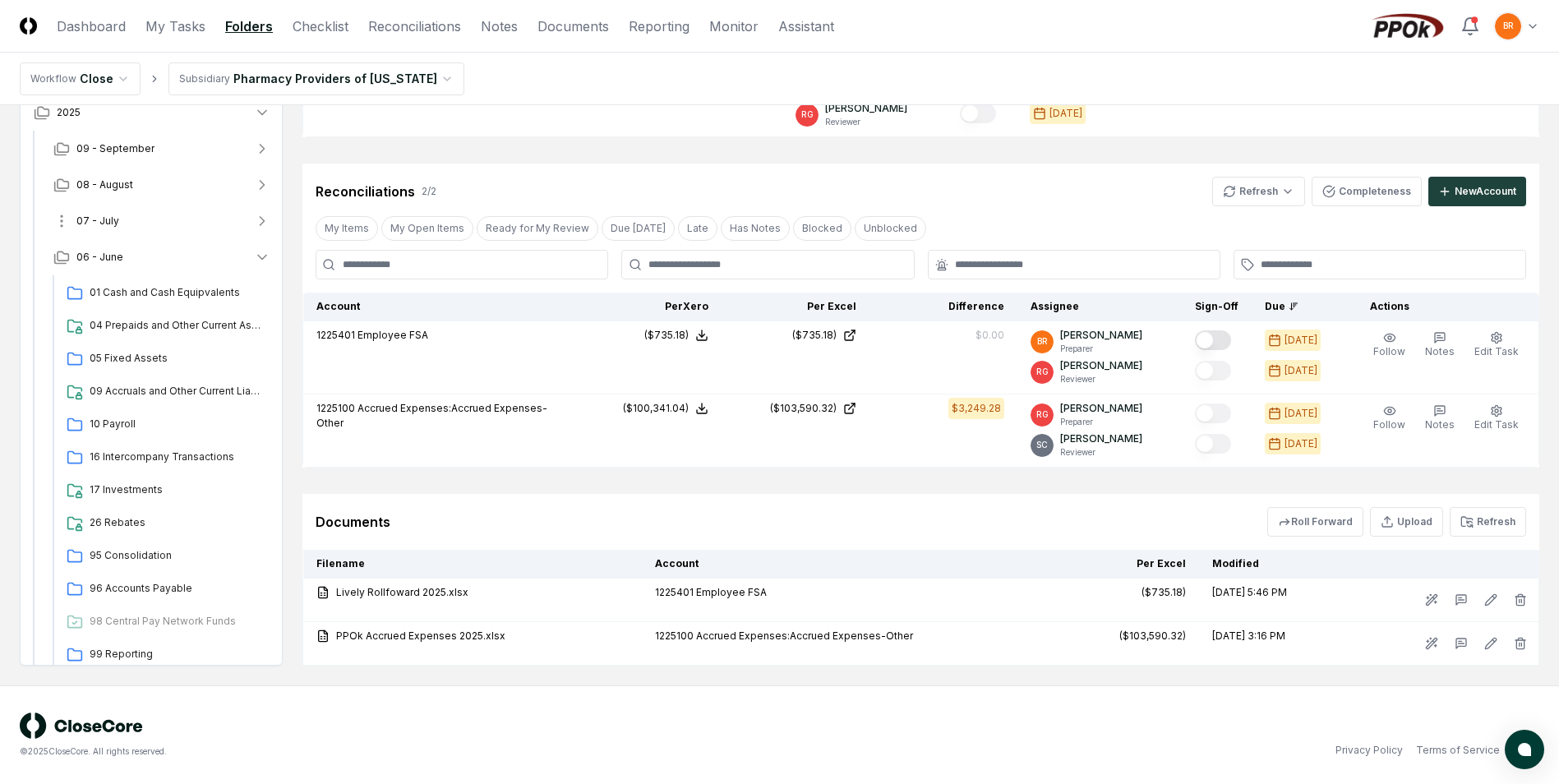
click at [259, 221] on icon "button" at bounding box center [262, 221] width 16 height 16
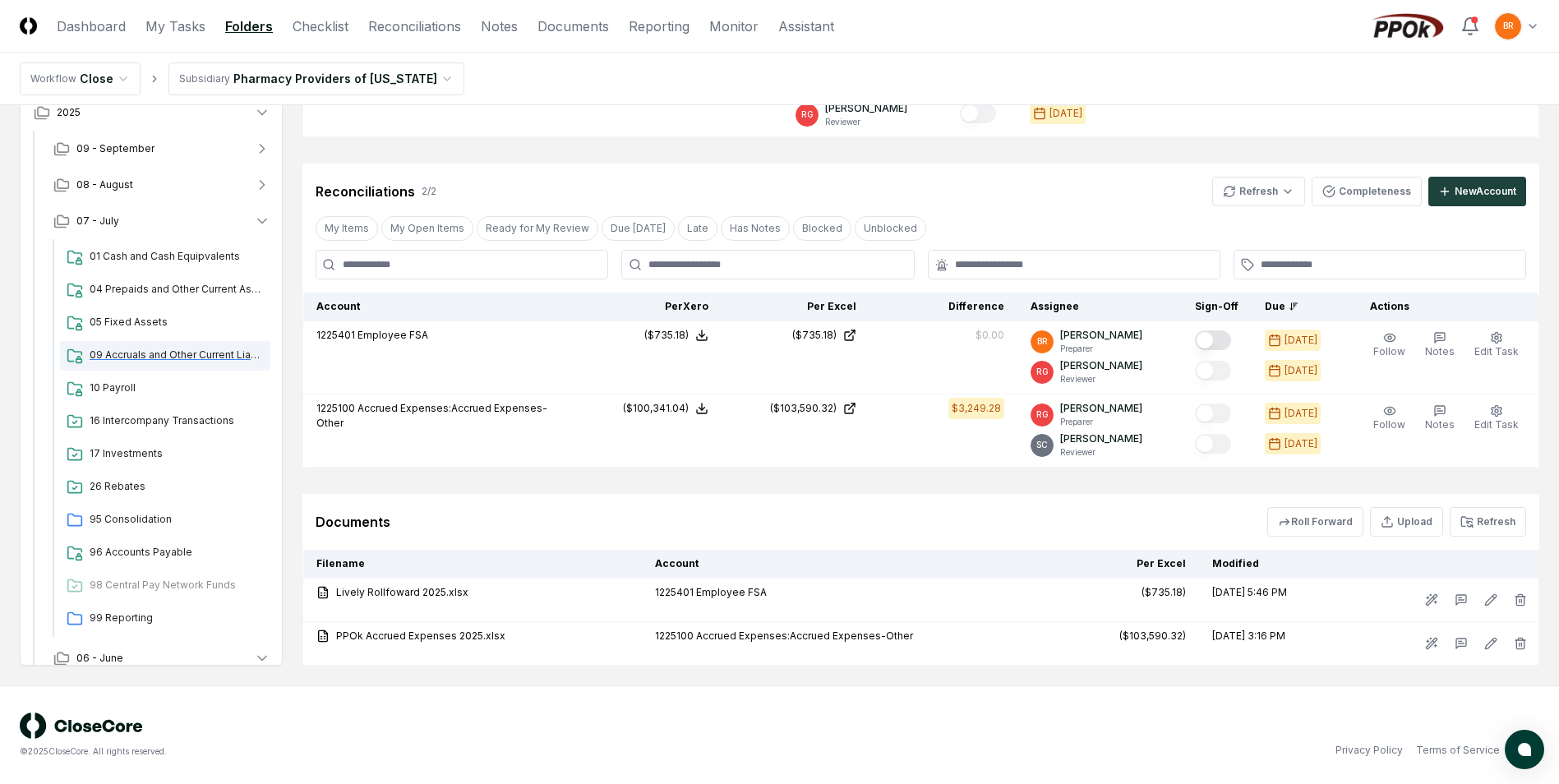
click at [168, 354] on span "09 Accruals and Other Current Liabilities" at bounding box center [176, 354] width 174 height 15
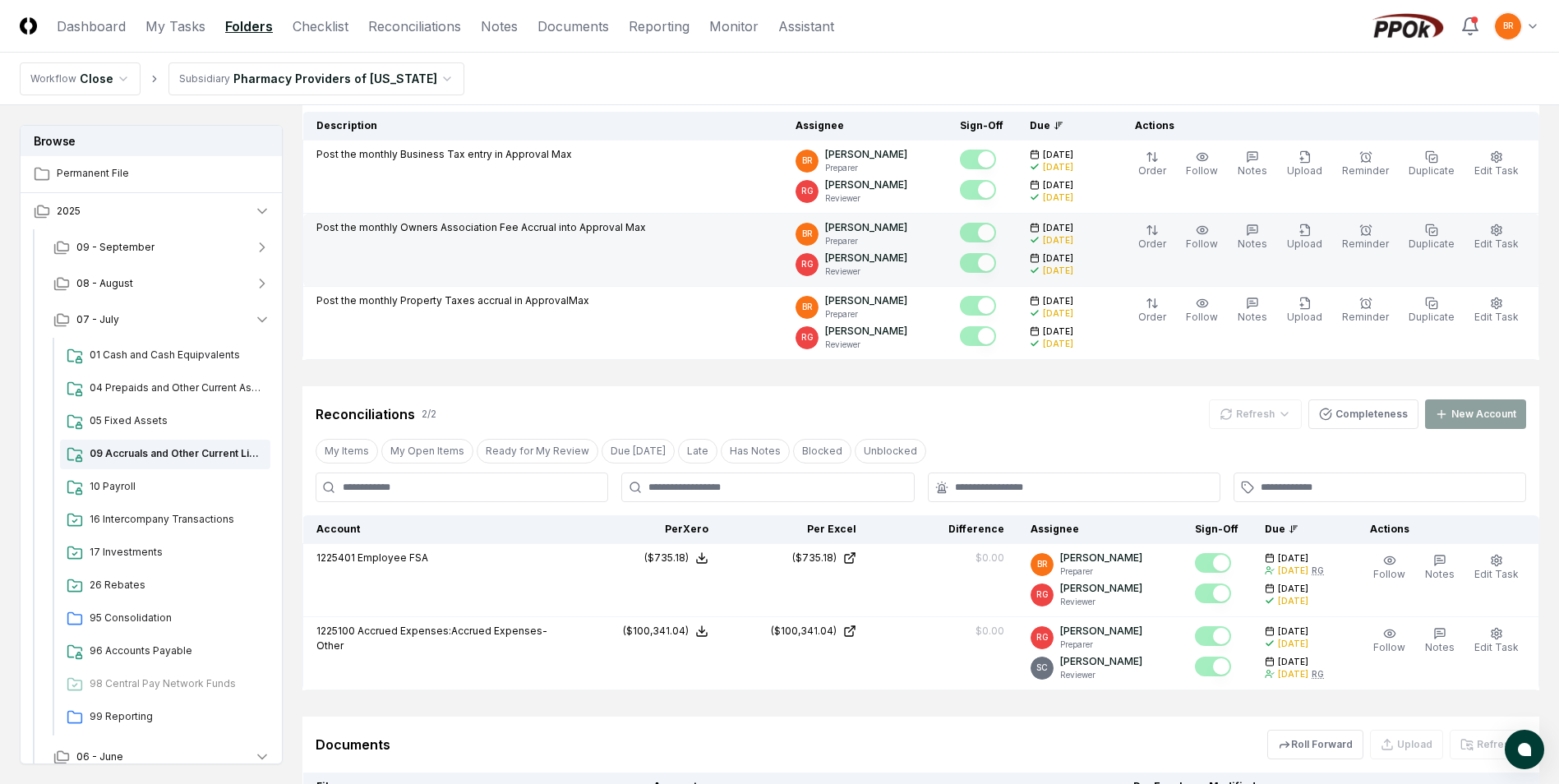
scroll to position [475, 0]
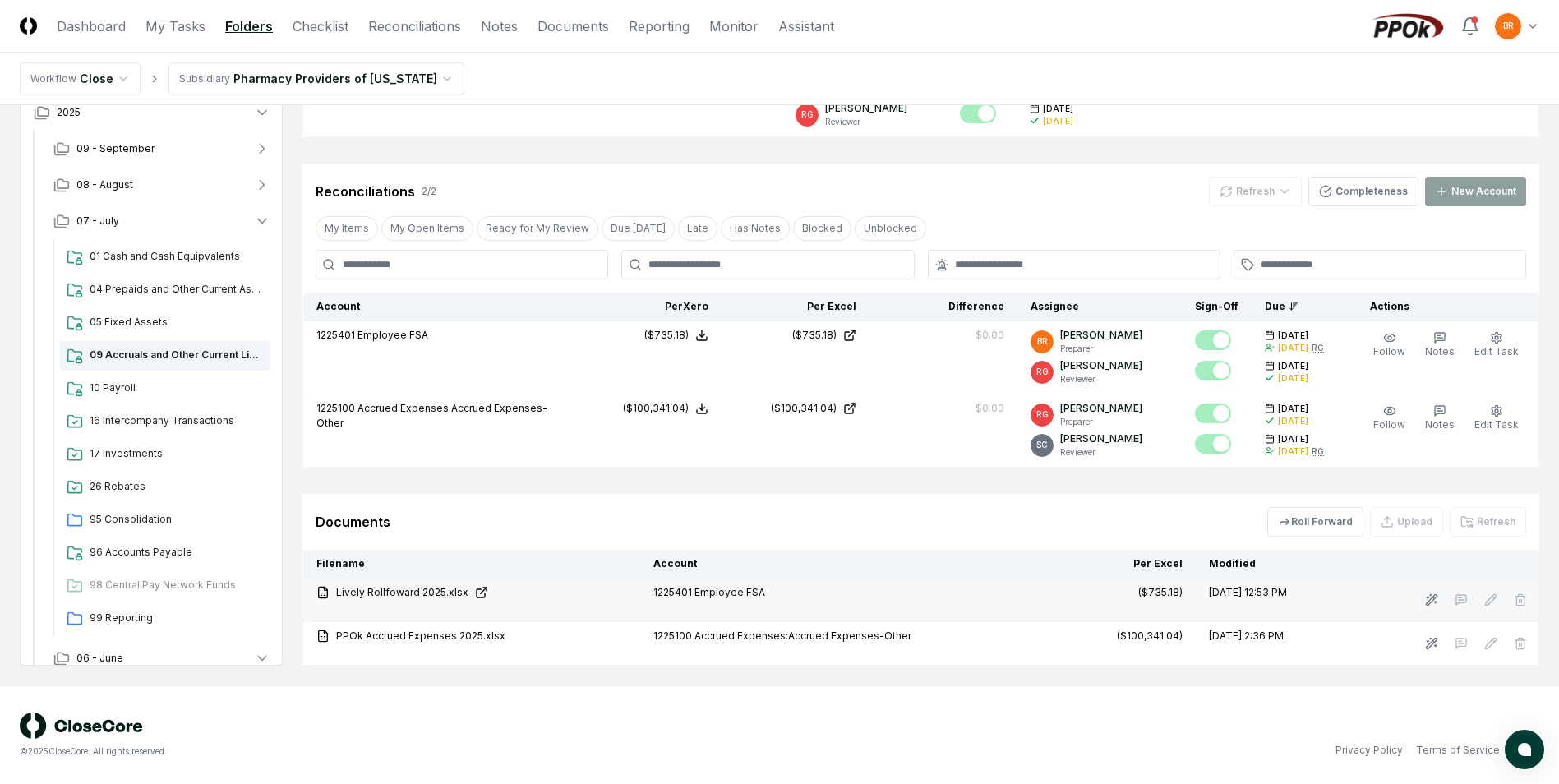
click at [398, 592] on link "Lively Rollfoward 2025.xlsx" at bounding box center [472, 592] width 311 height 15
click at [407, 592] on link "Lively Rollfoward 2025.xlsx" at bounding box center [472, 592] width 311 height 15
click at [392, 592] on link "Lively Rollfoward 2025.xlsx" at bounding box center [472, 592] width 311 height 15
click at [261, 220] on icon "button" at bounding box center [262, 221] width 16 height 16
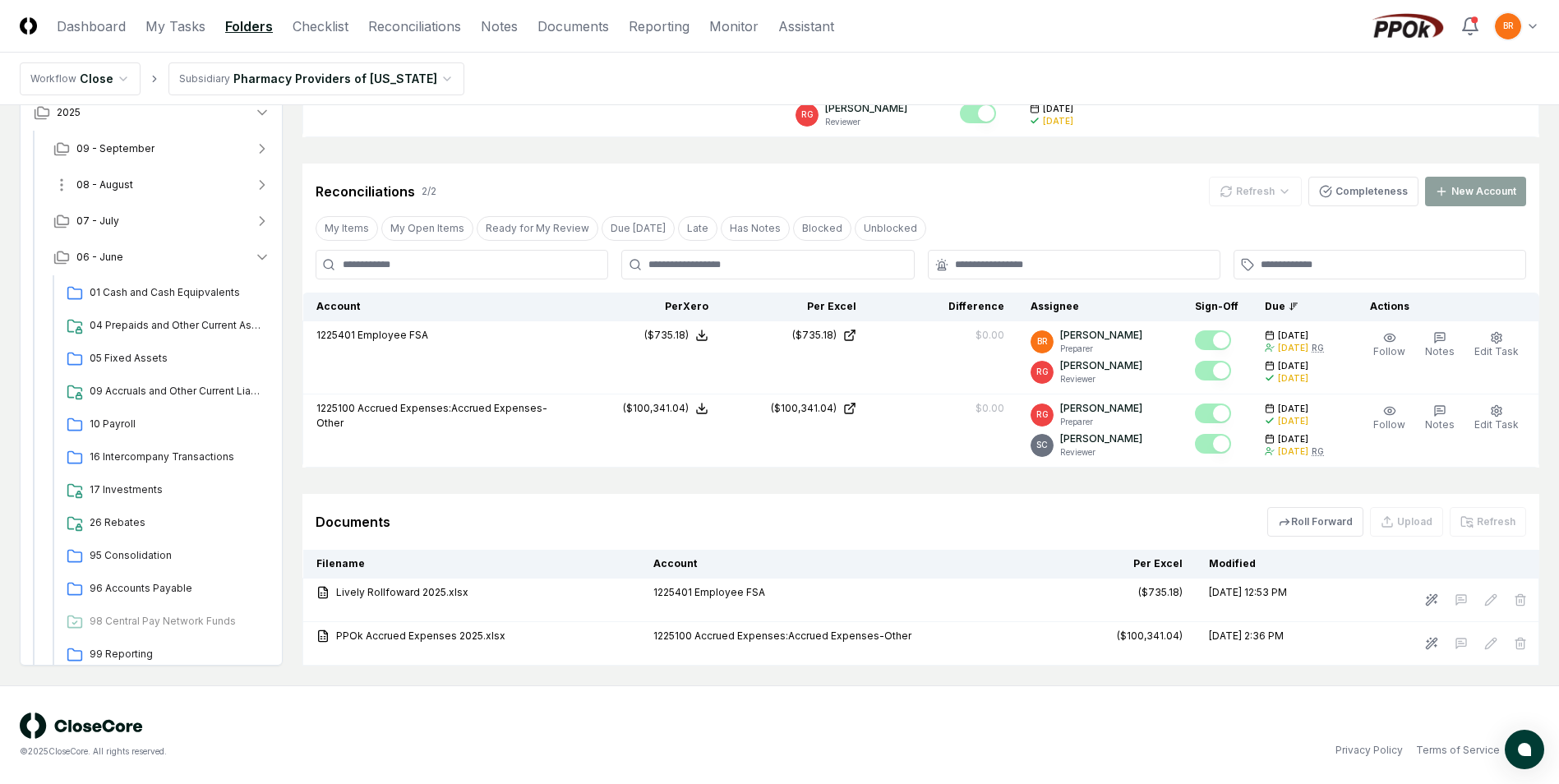
click at [267, 182] on icon "button" at bounding box center [262, 185] width 16 height 16
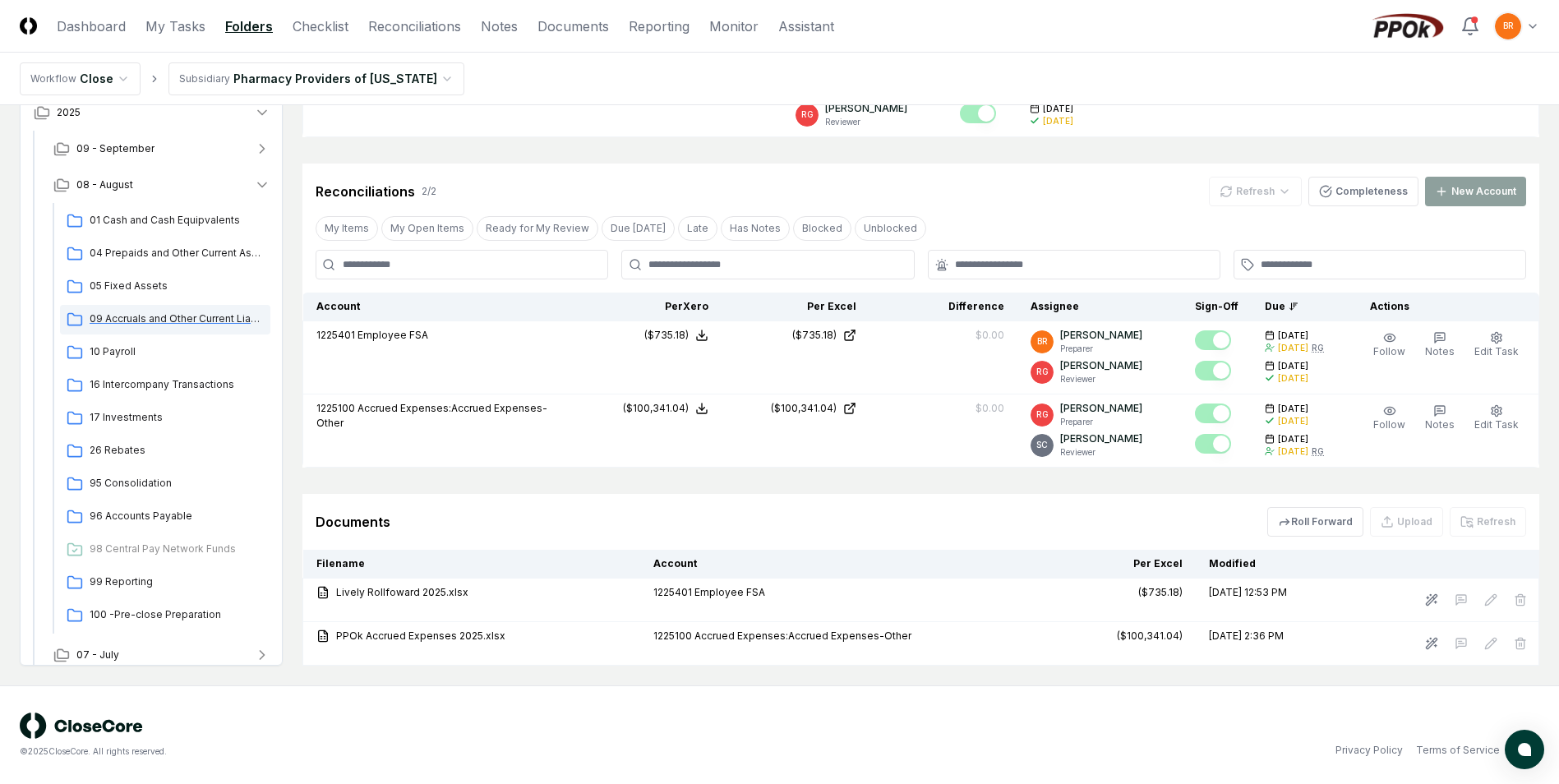
click at [159, 318] on span "09 Accruals and Other Current Liabilities" at bounding box center [176, 319] width 174 height 15
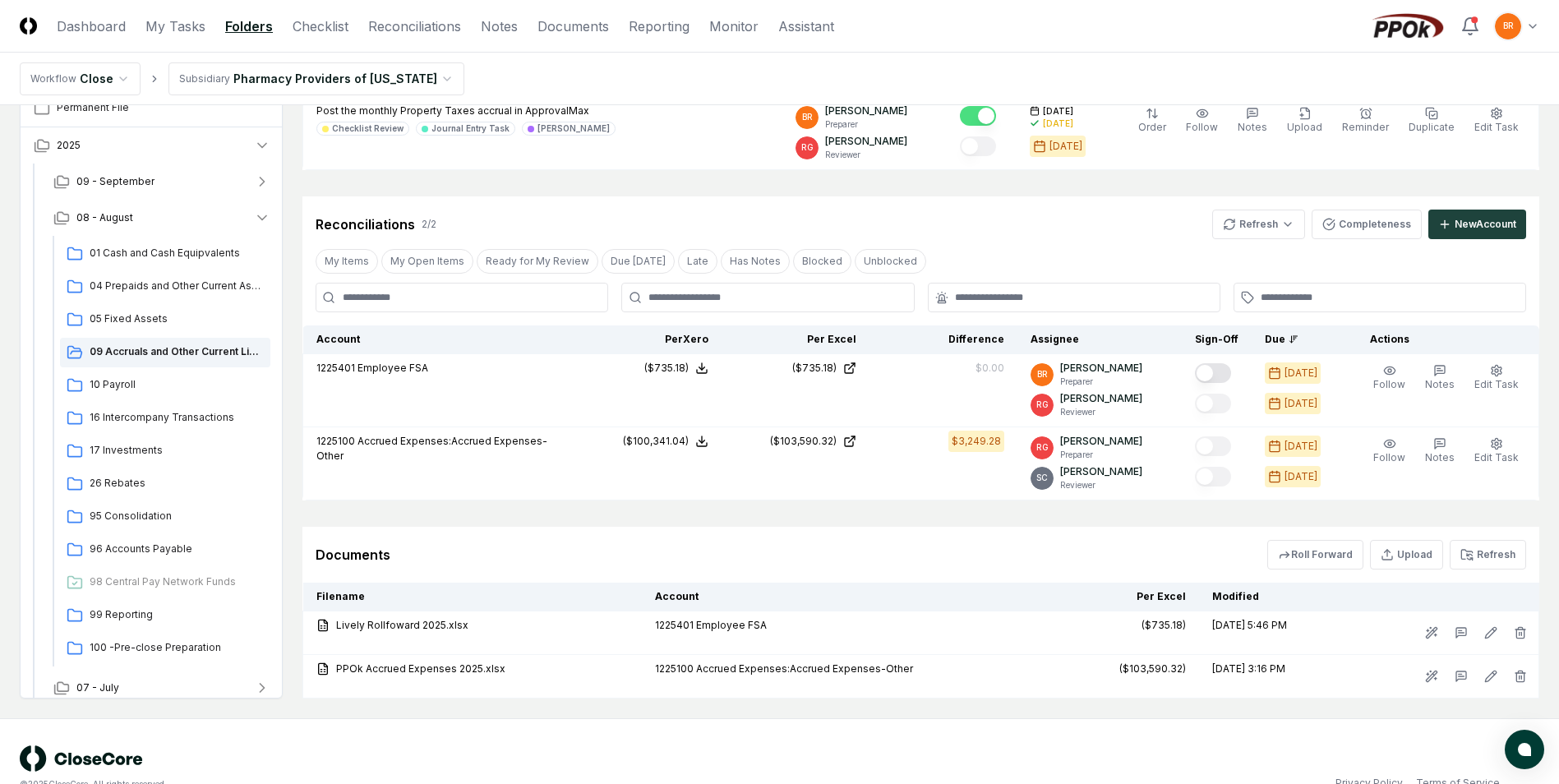
scroll to position [391, 0]
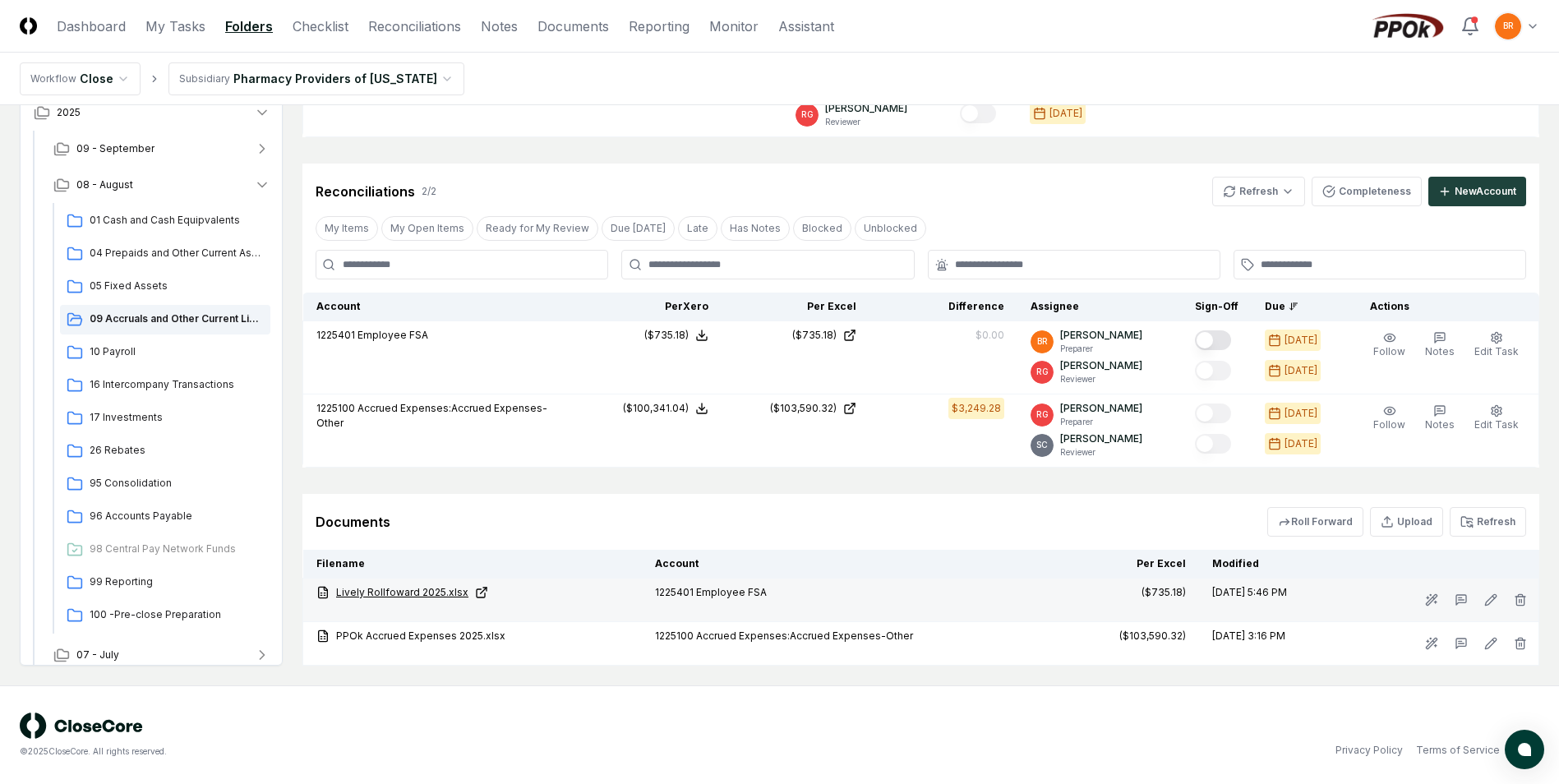
click at [407, 588] on link "Lively Rollfoward 2025.xlsx" at bounding box center [473, 592] width 313 height 15
click at [264, 180] on icon "button" at bounding box center [262, 185] width 16 height 16
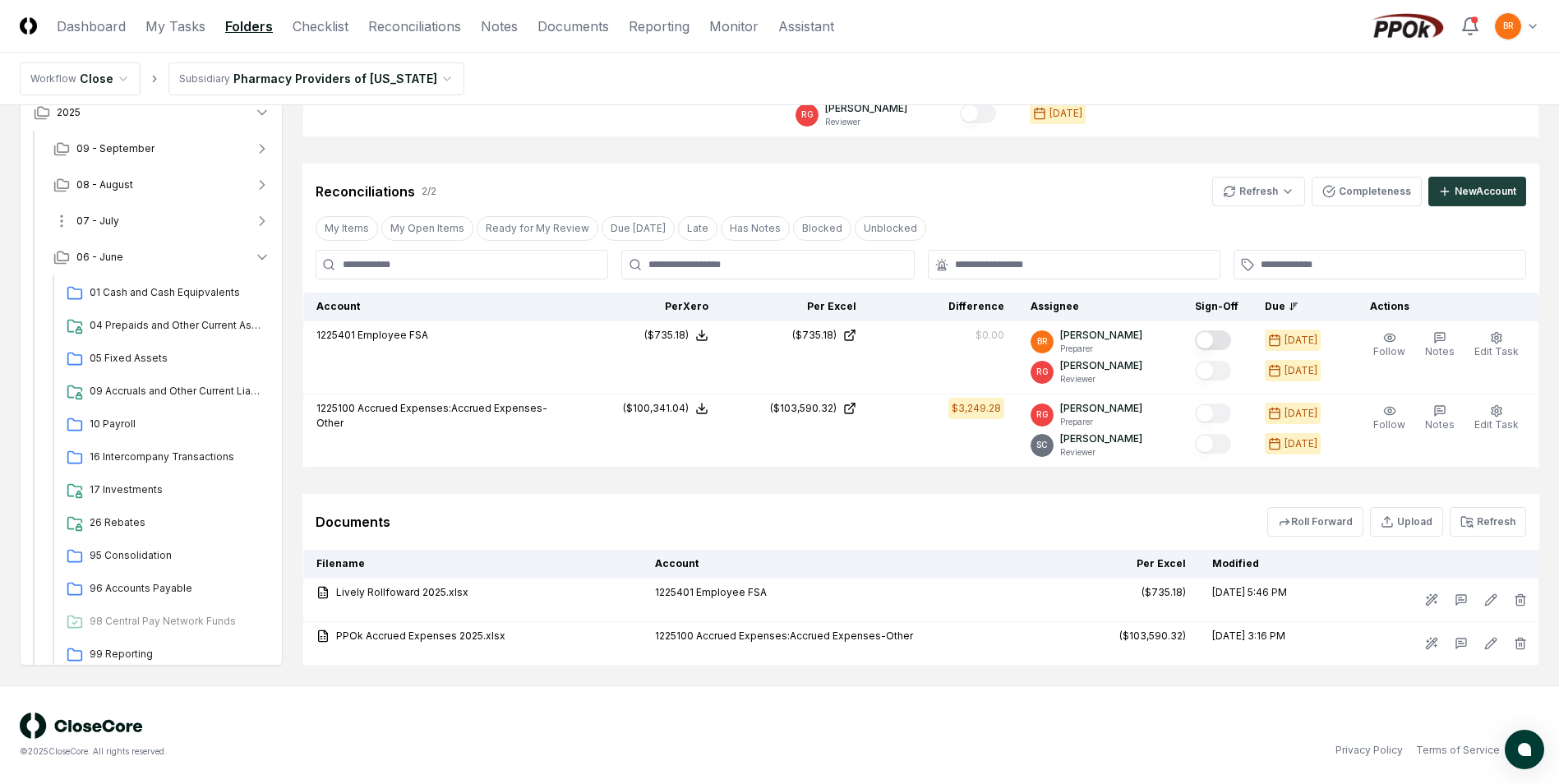
click at [260, 218] on icon "button" at bounding box center [262, 221] width 16 height 16
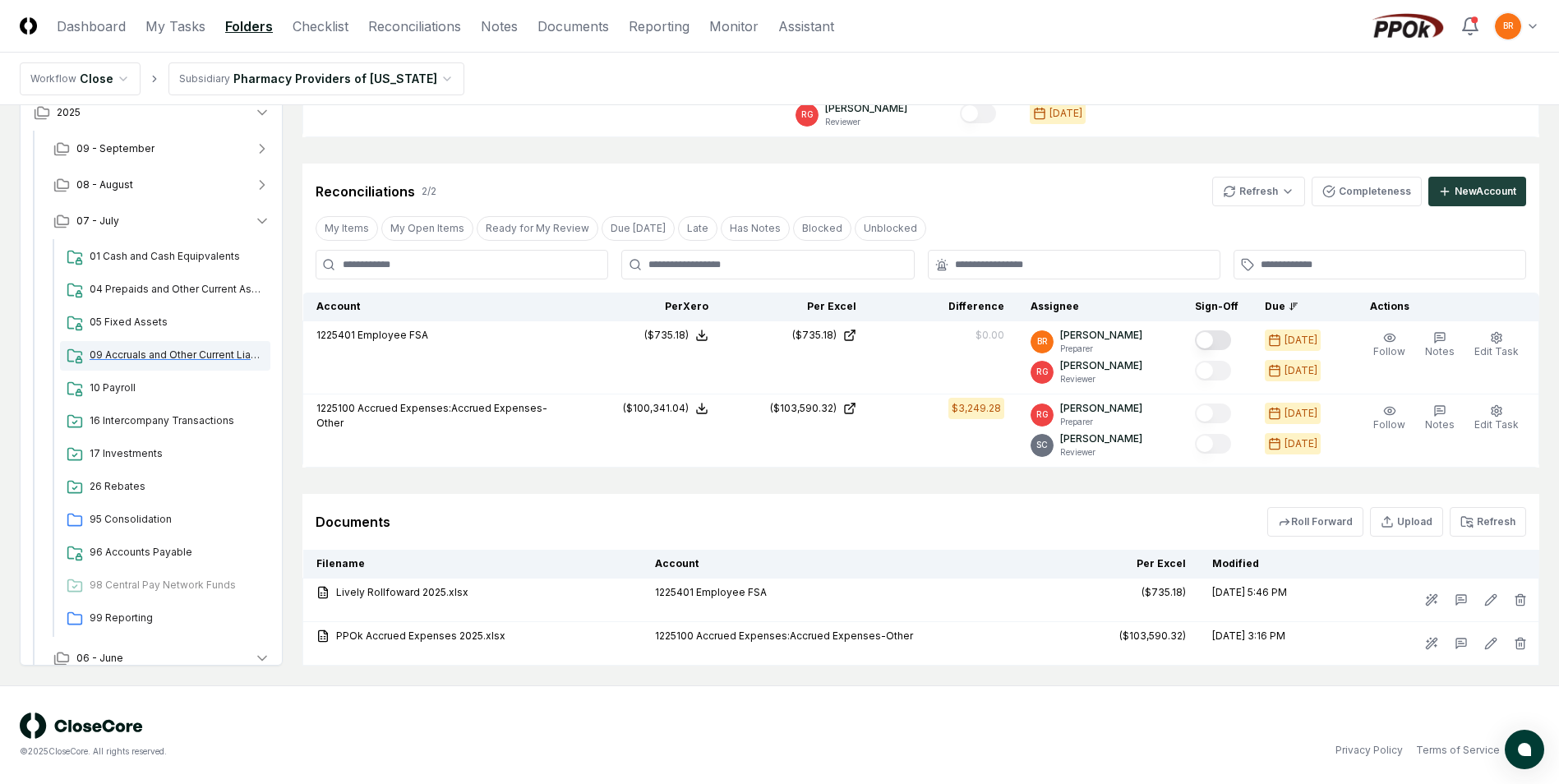
click at [184, 353] on span "09 Accruals and Other Current Liabilities" at bounding box center [176, 354] width 174 height 15
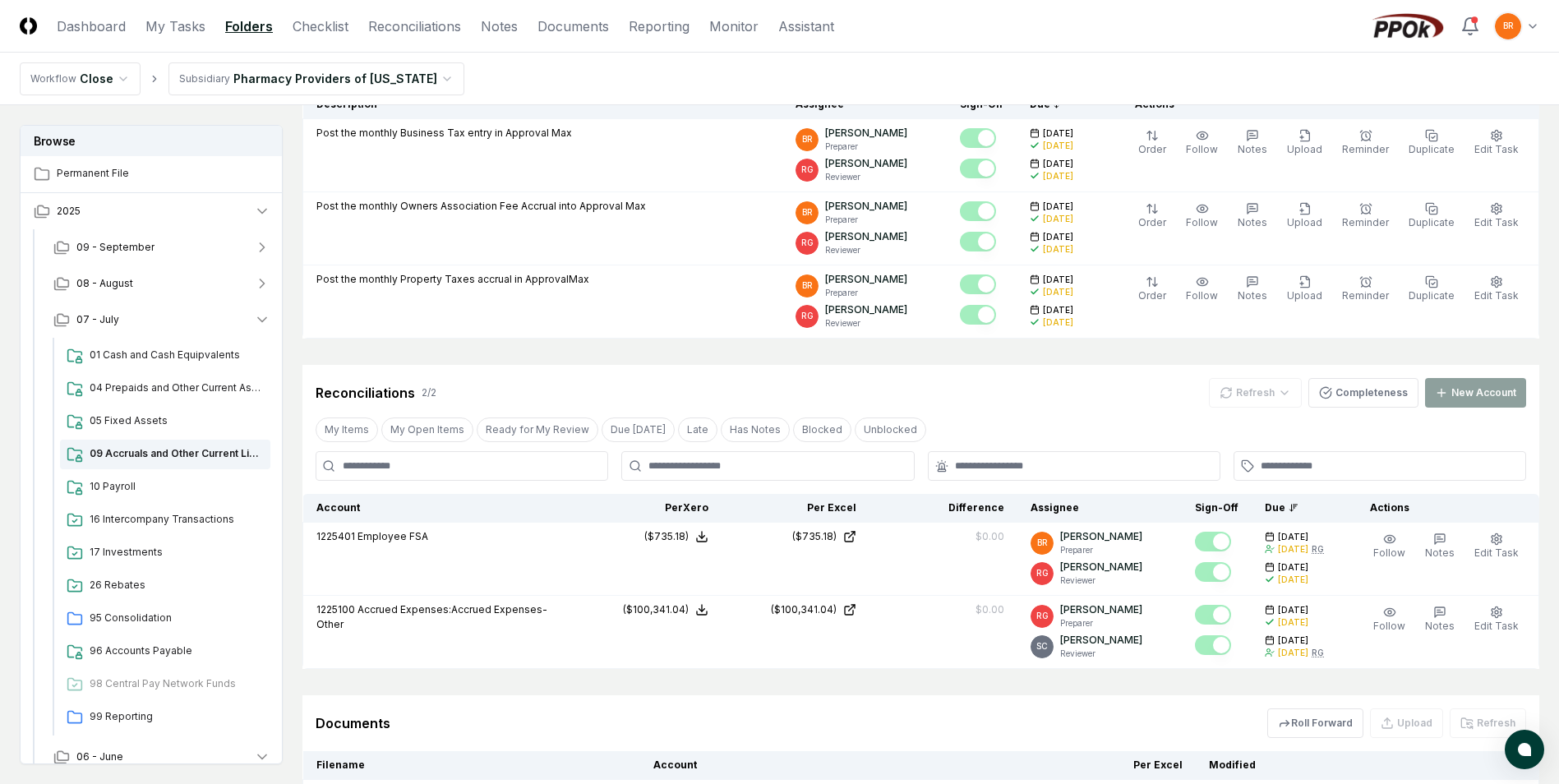
scroll to position [475, 0]
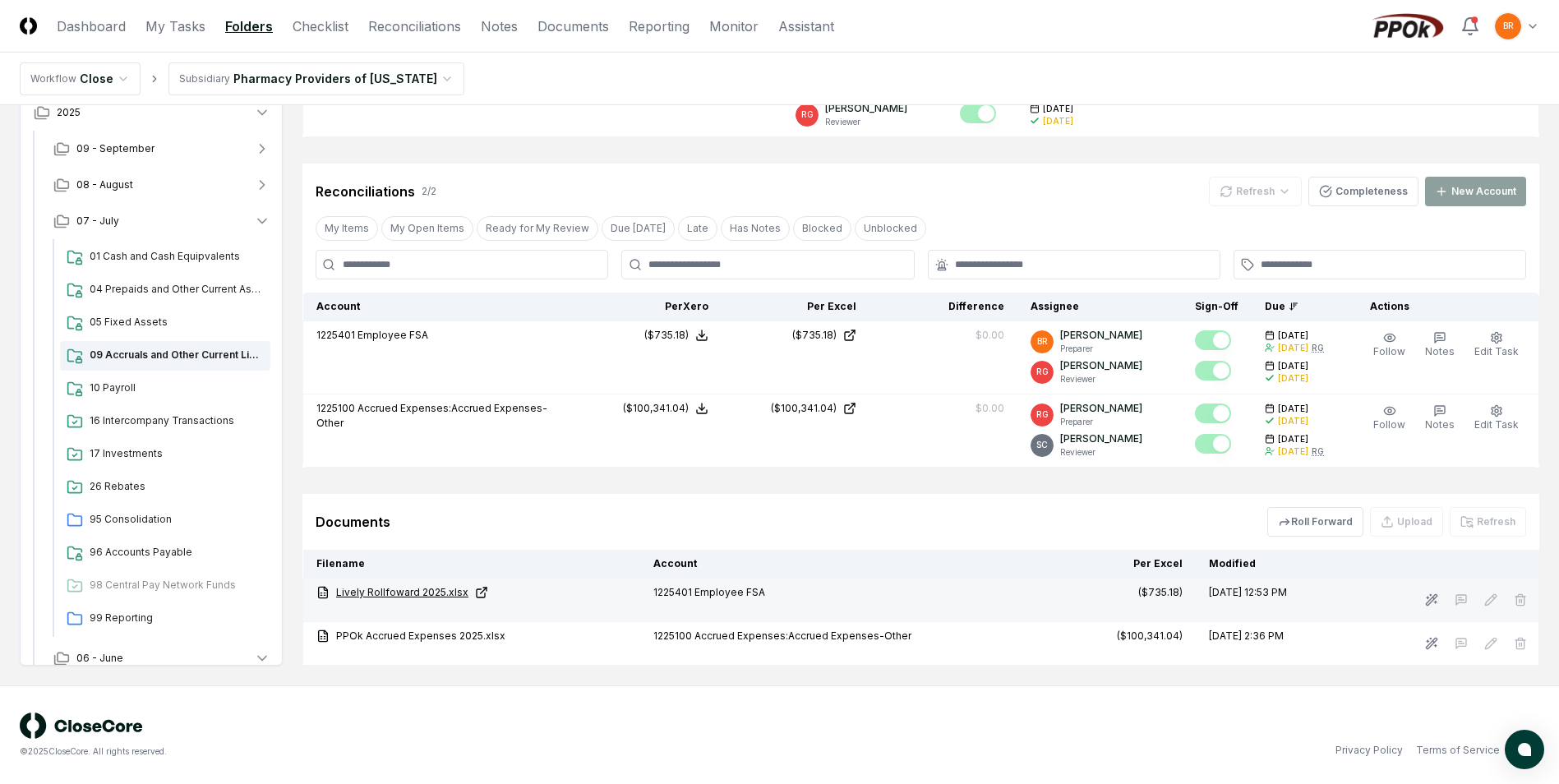
click at [392, 589] on link "Lively Rollfoward 2025.xlsx" at bounding box center [472, 592] width 311 height 15
click at [260, 221] on icon "button" at bounding box center [262, 221] width 8 height 4
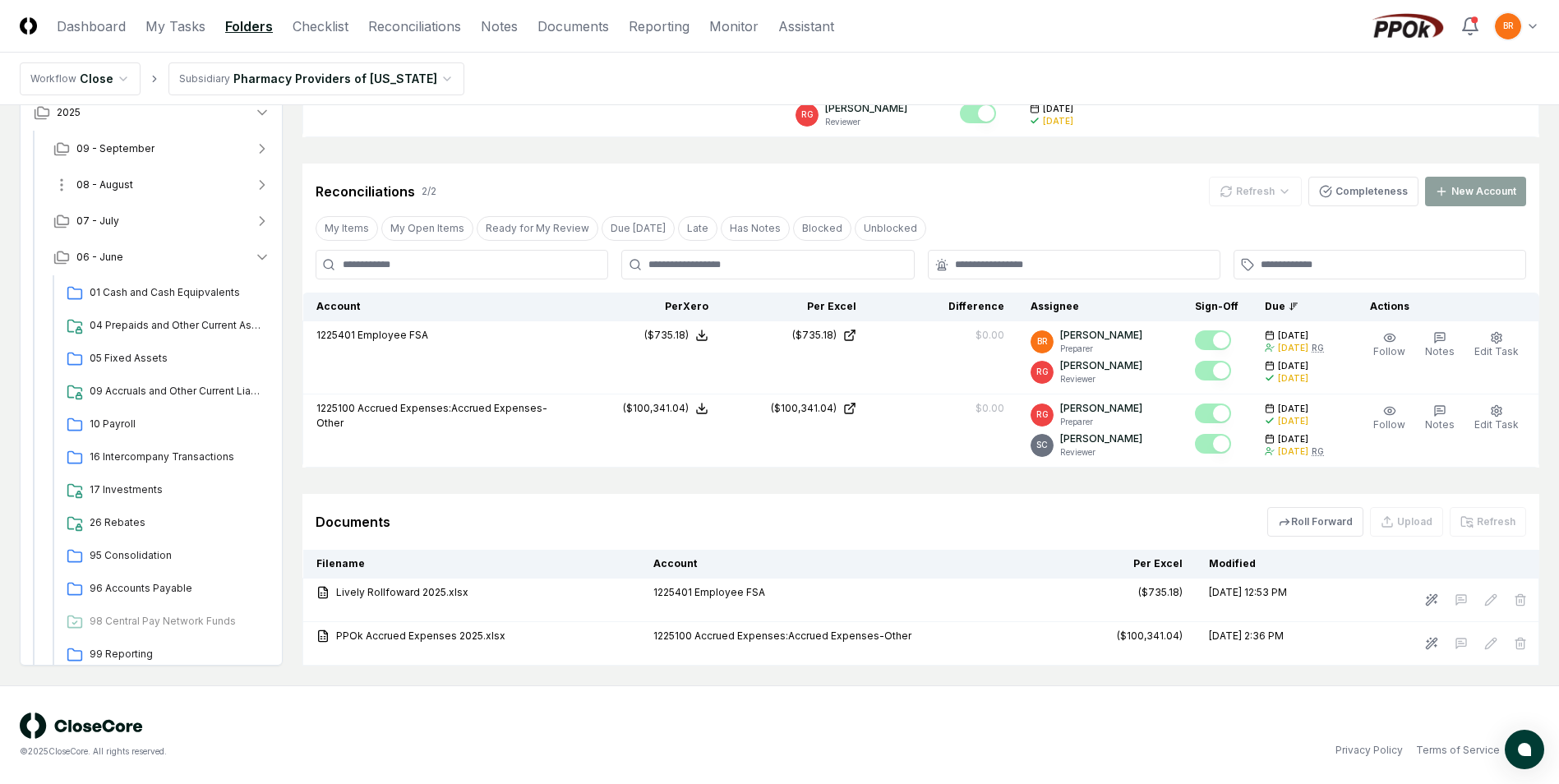
click at [264, 188] on icon "button" at bounding box center [262, 185] width 16 height 16
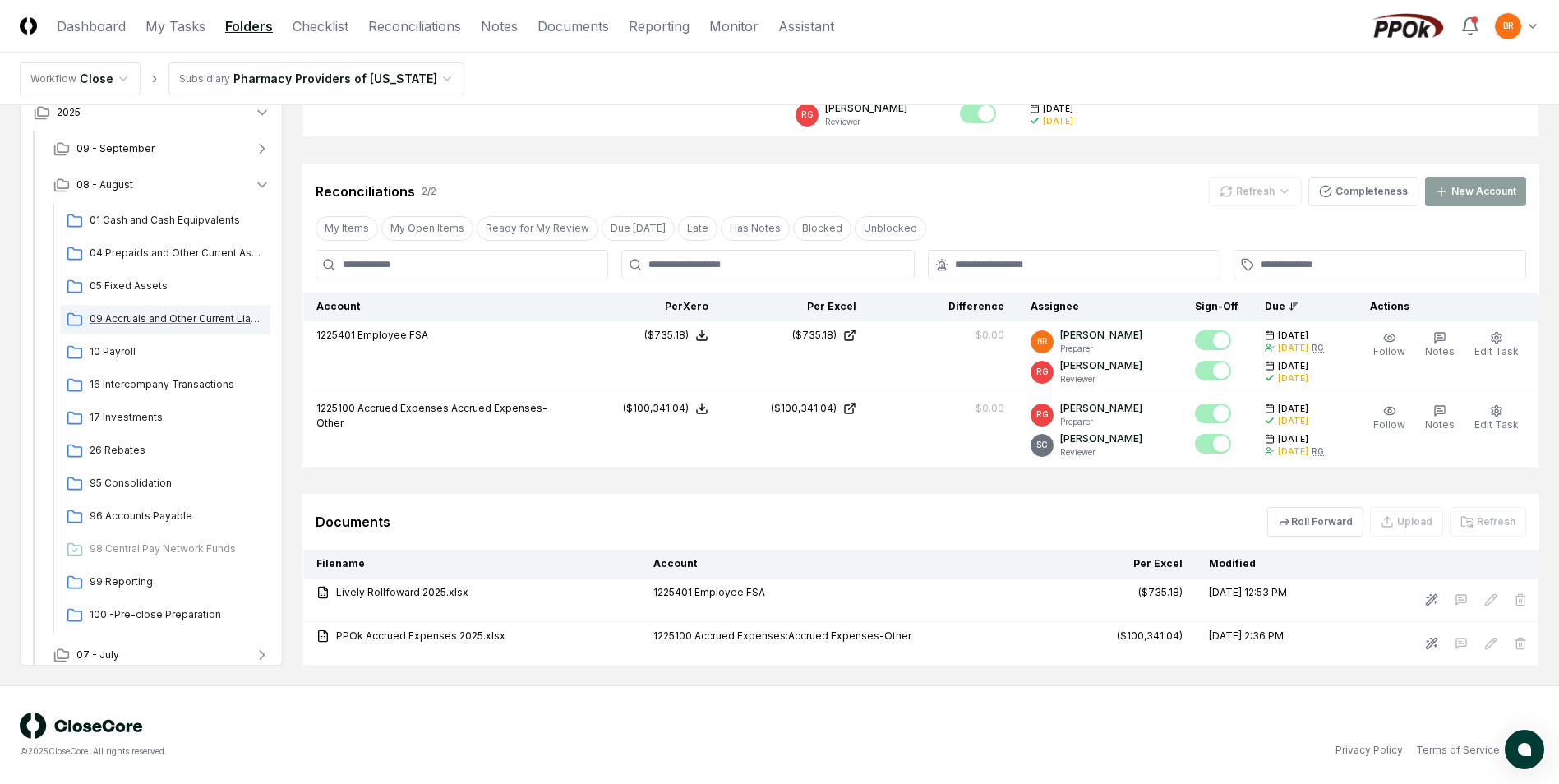
click at [181, 318] on span "09 Accruals and Other Current Liabilities" at bounding box center [176, 319] width 174 height 15
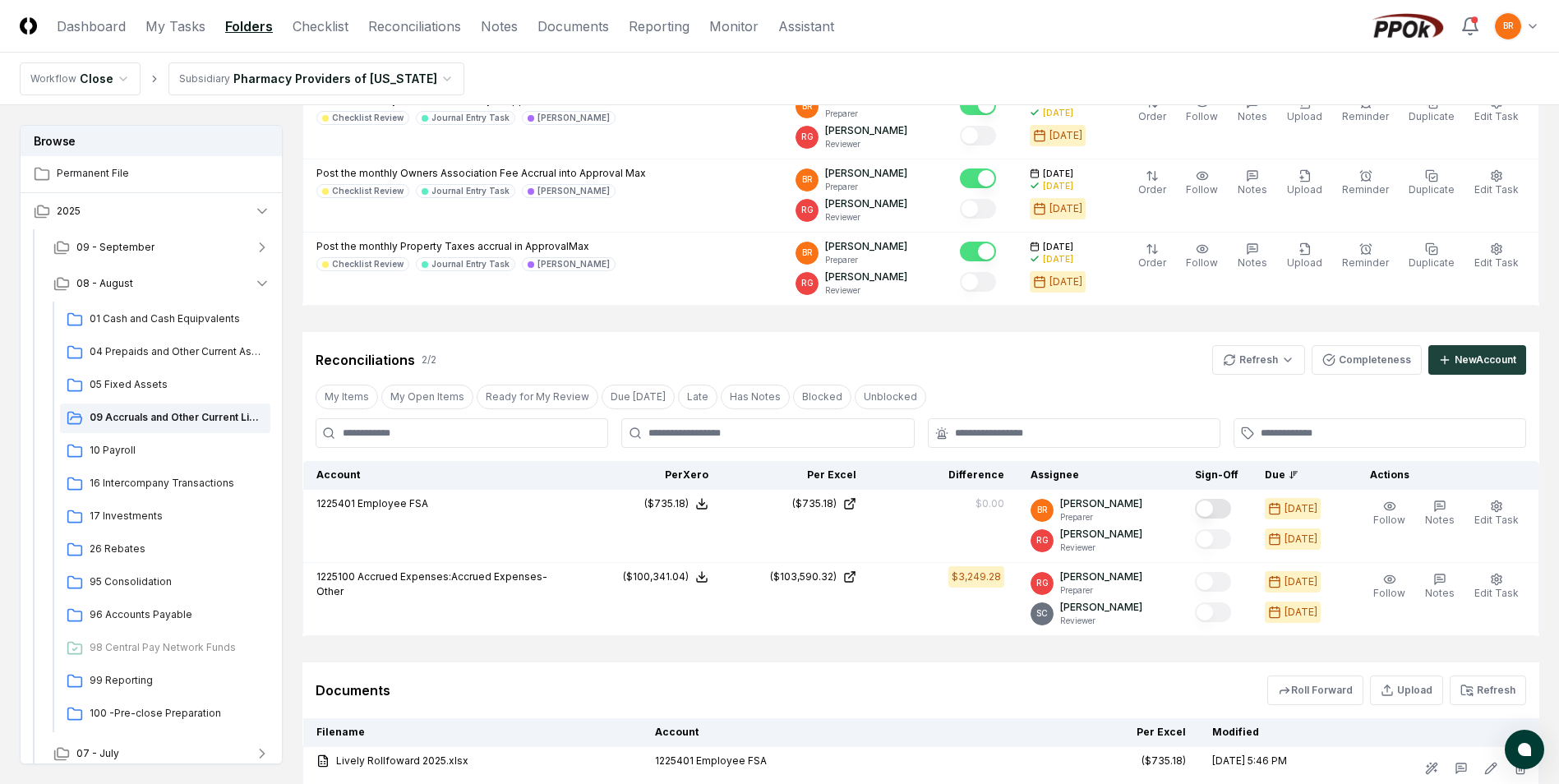
scroll to position [391, 0]
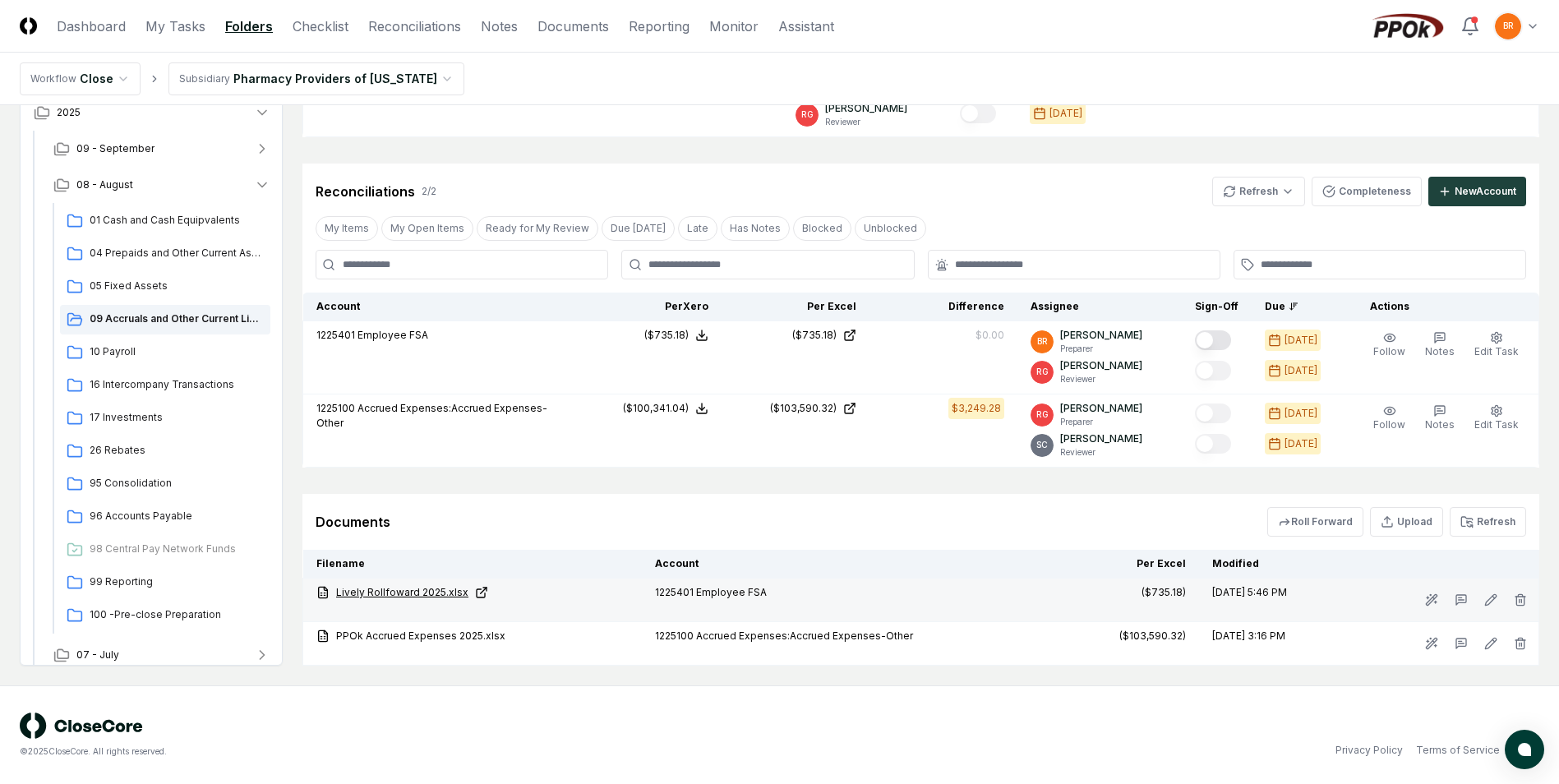
click at [396, 596] on link "Lively Rollfoward 2025.xlsx" at bounding box center [473, 592] width 313 height 15
click at [264, 185] on icon "button" at bounding box center [262, 185] width 8 height 4
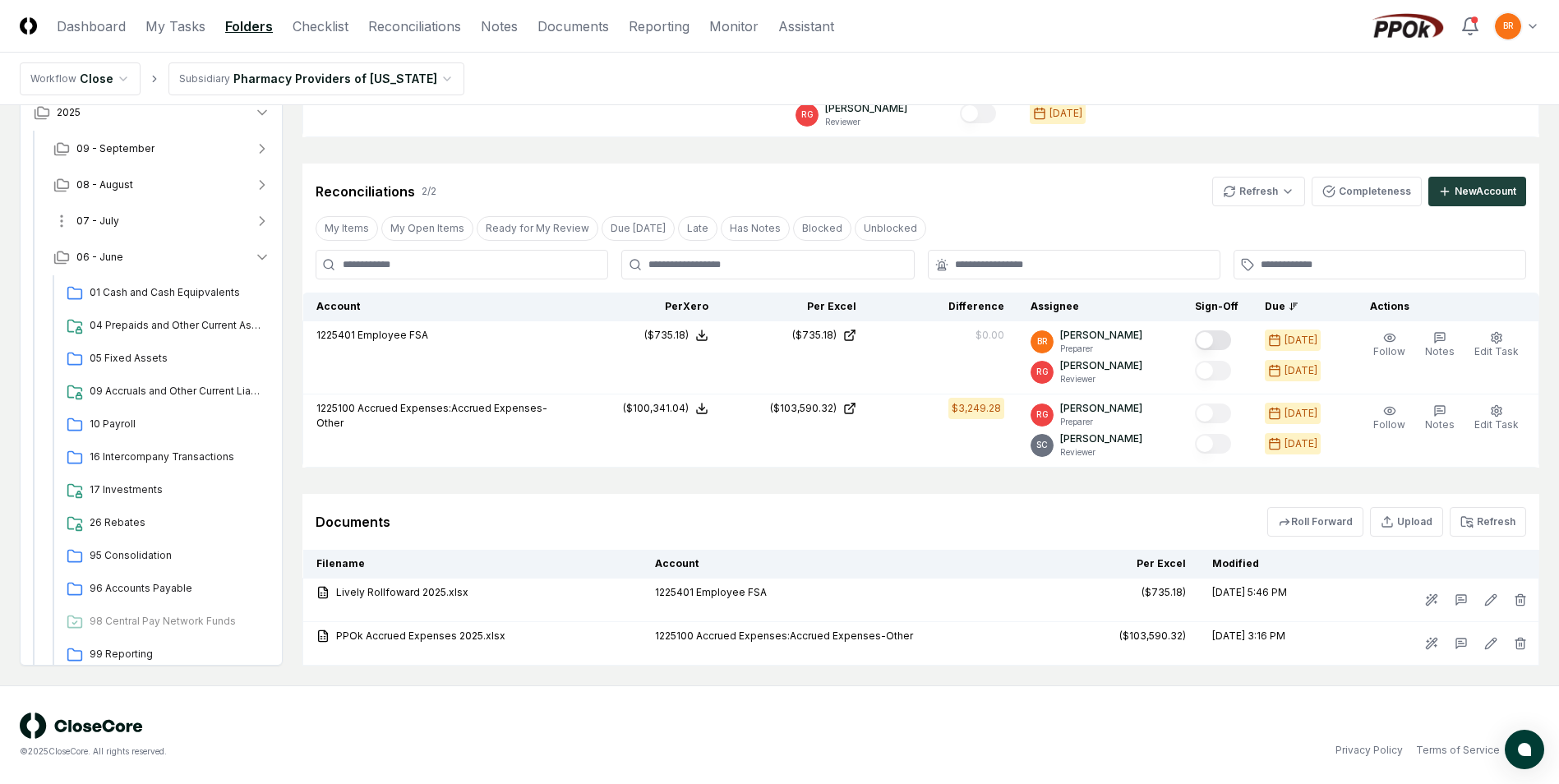
click at [262, 221] on icon "button" at bounding box center [262, 221] width 16 height 16
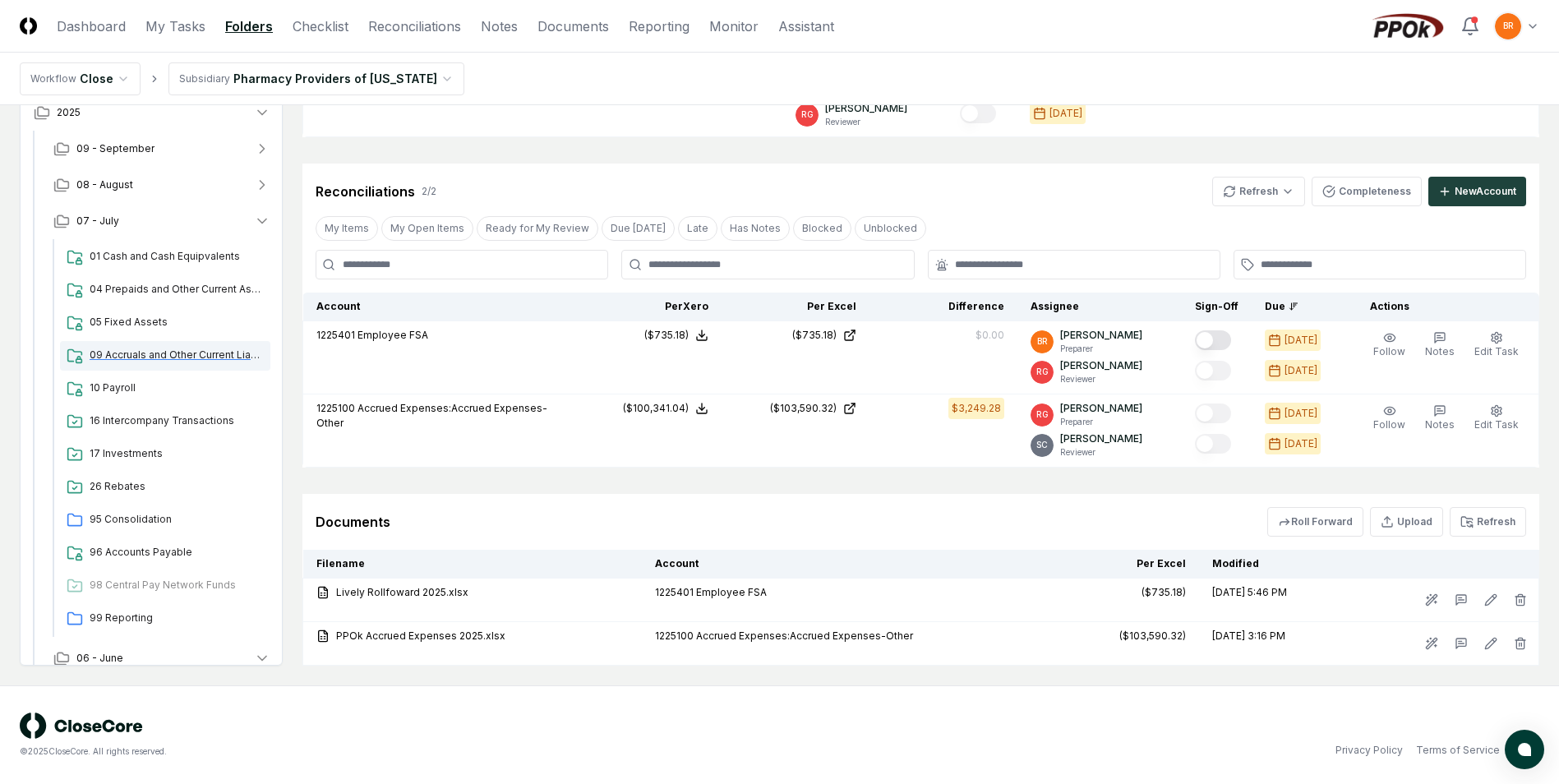
click at [185, 352] on span "09 Accruals and Other Current Liabilities" at bounding box center [176, 354] width 174 height 15
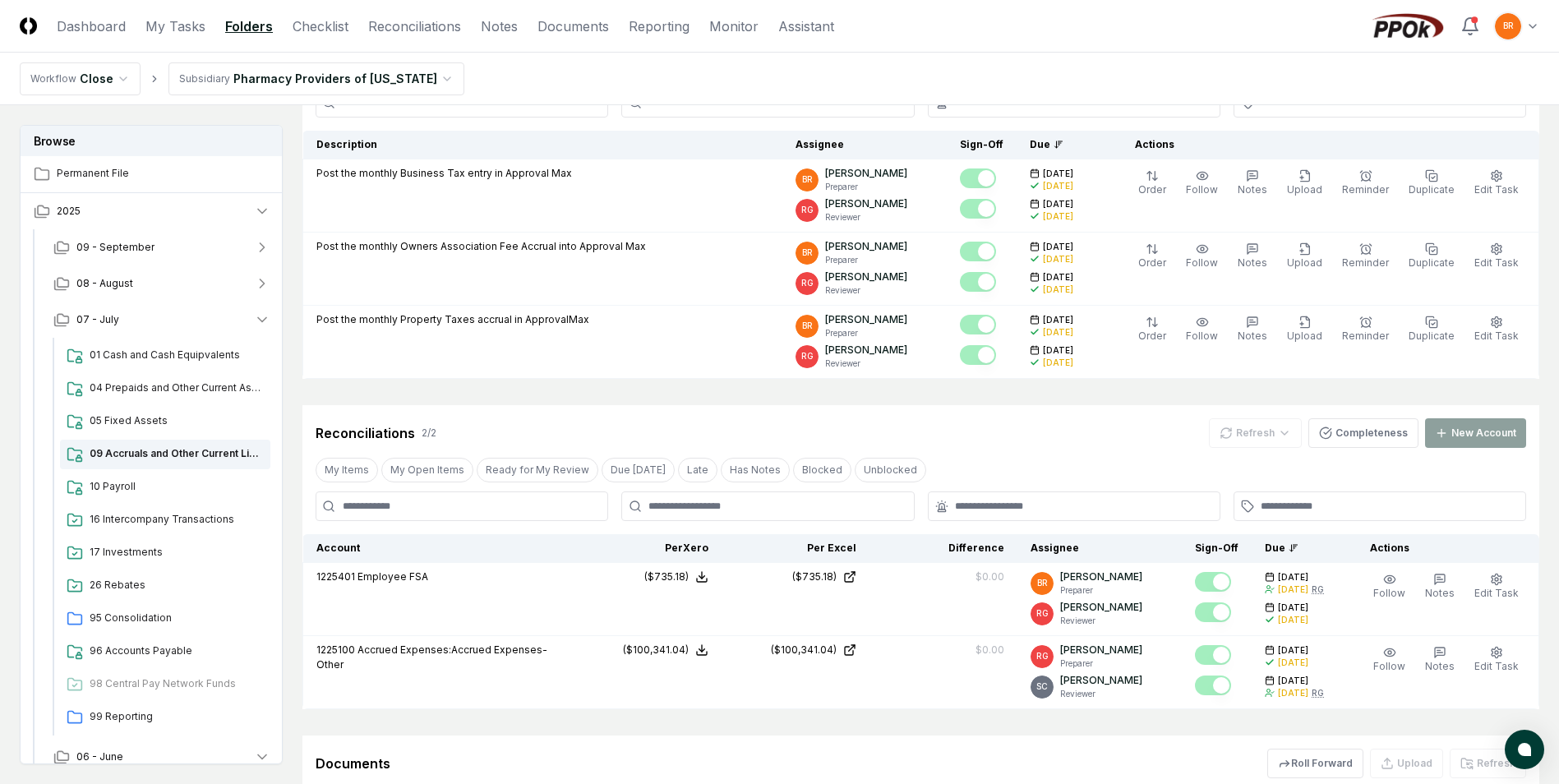
scroll to position [475, 0]
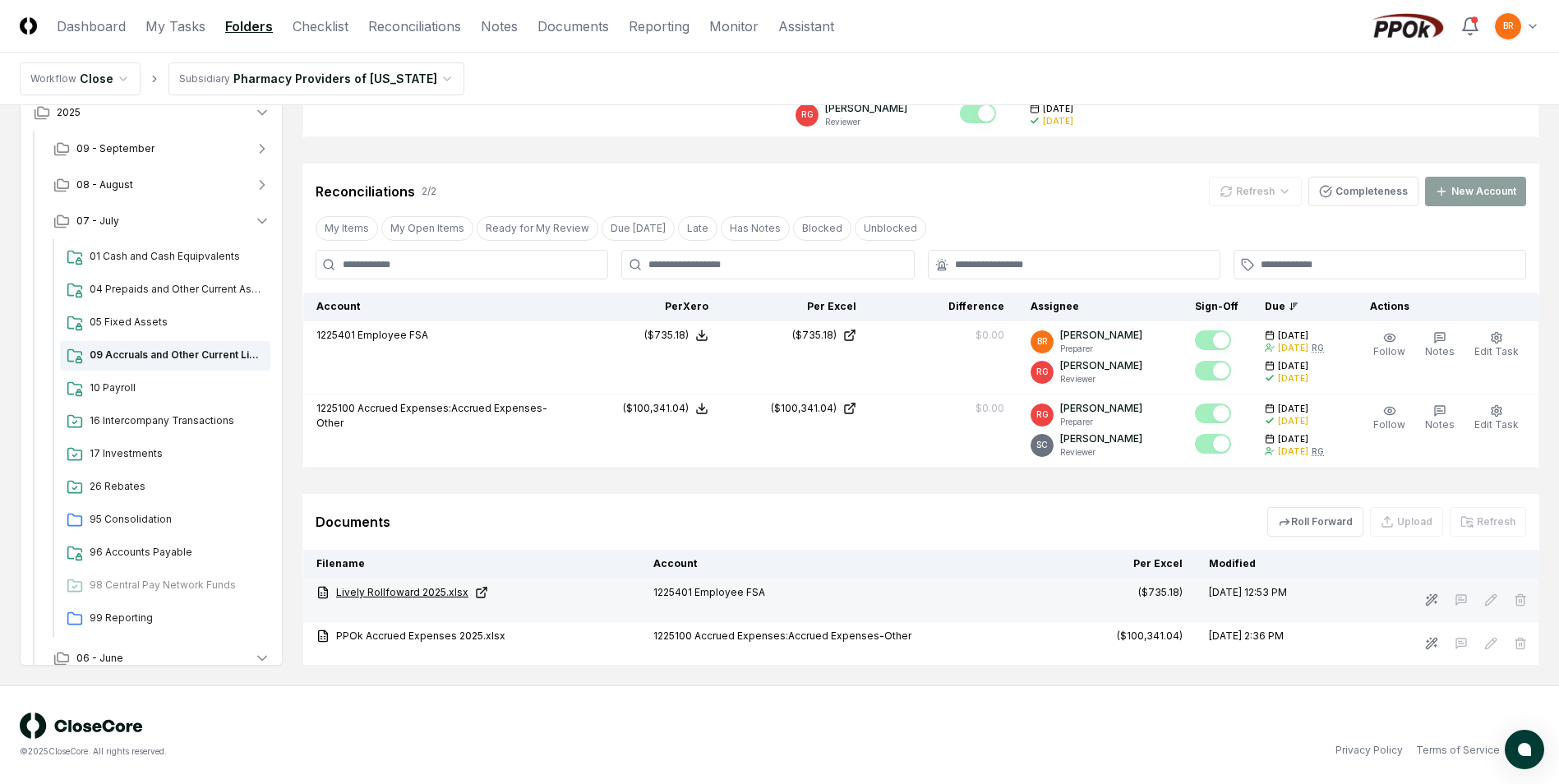
click at [397, 590] on link "Lively Rollfoward 2025.xlsx" at bounding box center [472, 592] width 311 height 15
click at [262, 225] on icon "button" at bounding box center [262, 221] width 16 height 16
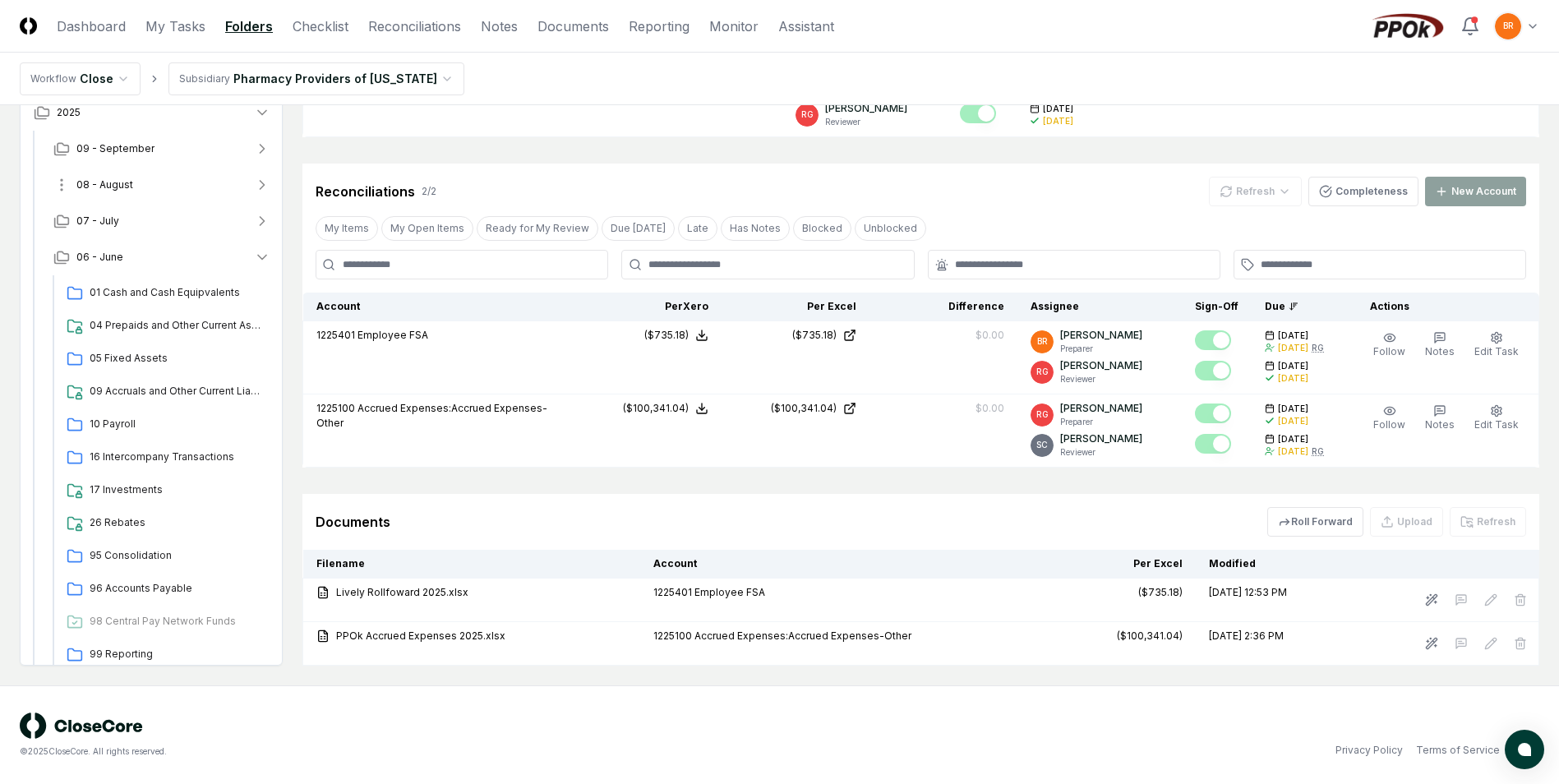
click at [263, 184] on icon "button" at bounding box center [263, 184] width 4 height 8
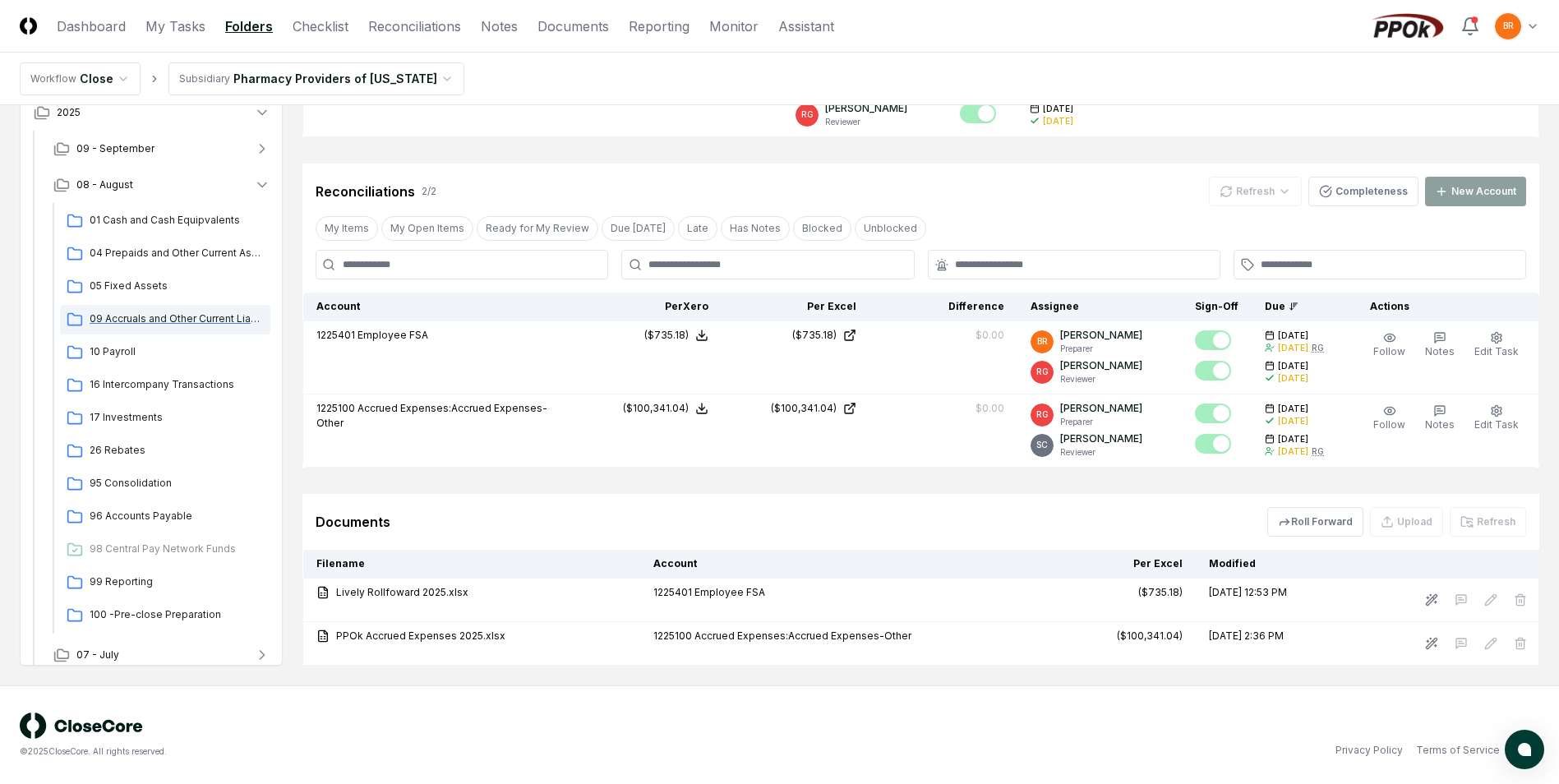
click at [154, 321] on span "09 Accruals and Other Current Liabilities" at bounding box center [176, 319] width 174 height 15
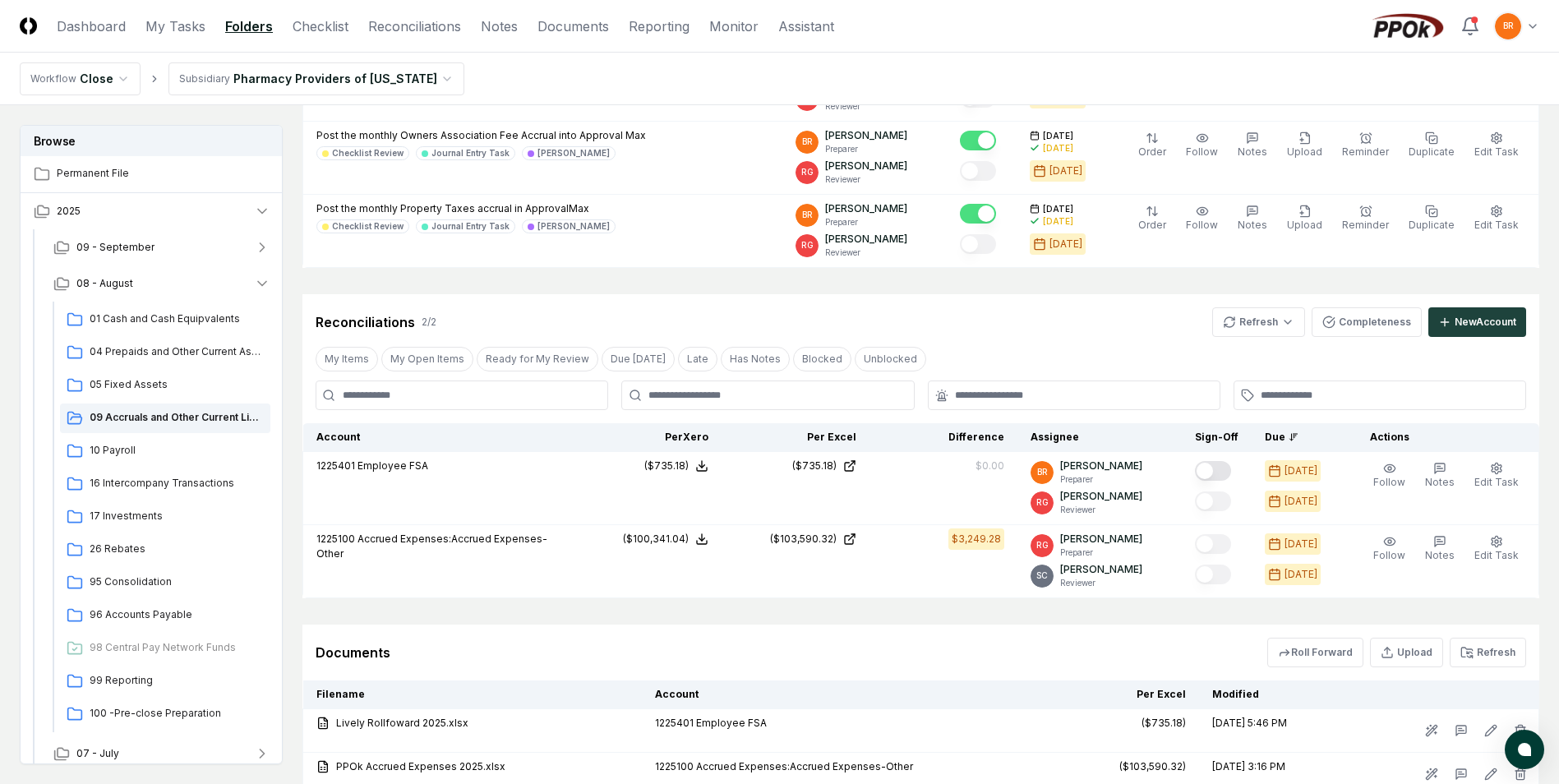
scroll to position [391, 0]
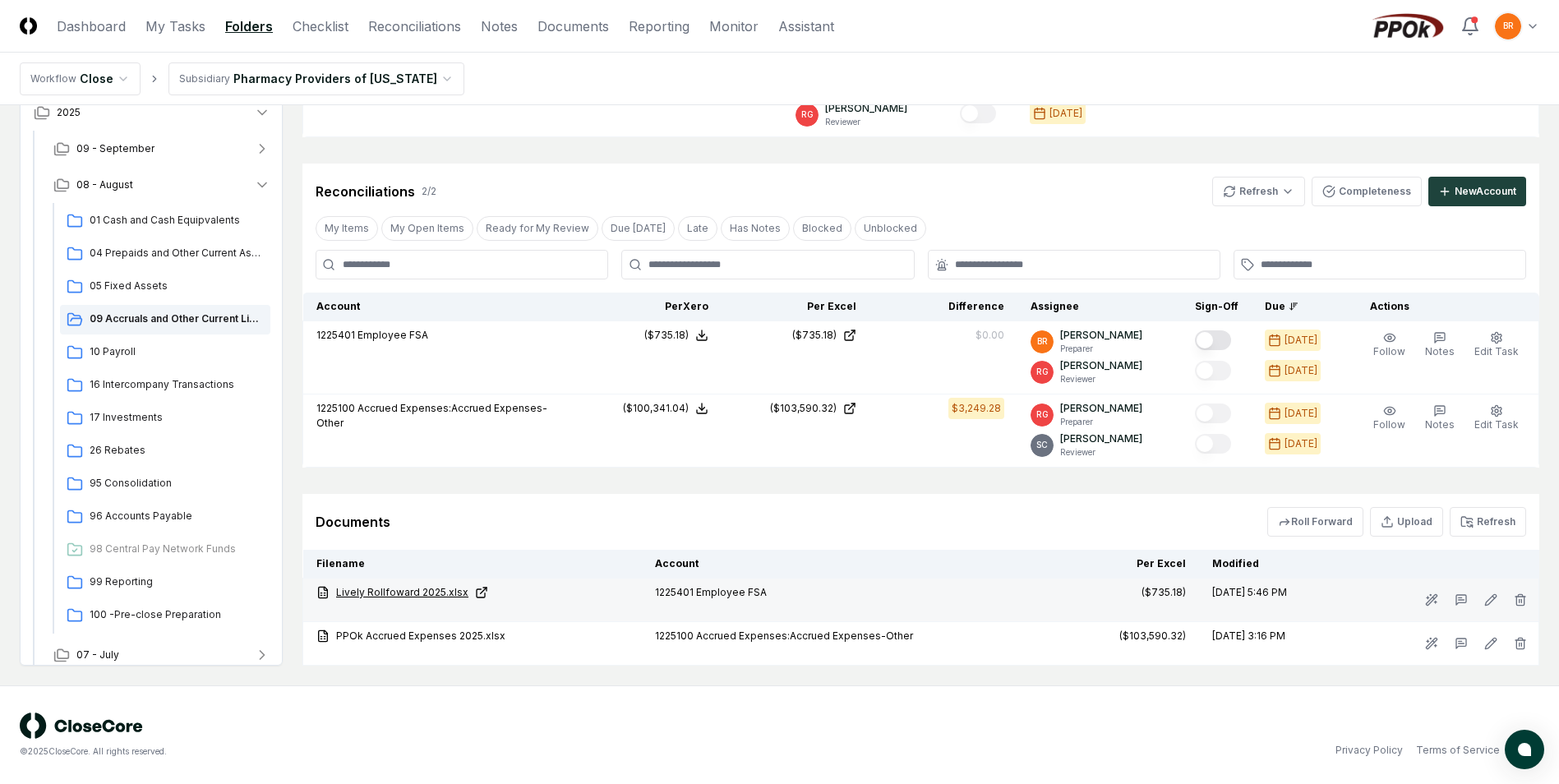
click at [399, 590] on link "Lively Rollfoward 2025.xlsx" at bounding box center [473, 592] width 313 height 15
click at [261, 185] on icon "button" at bounding box center [262, 185] width 8 height 4
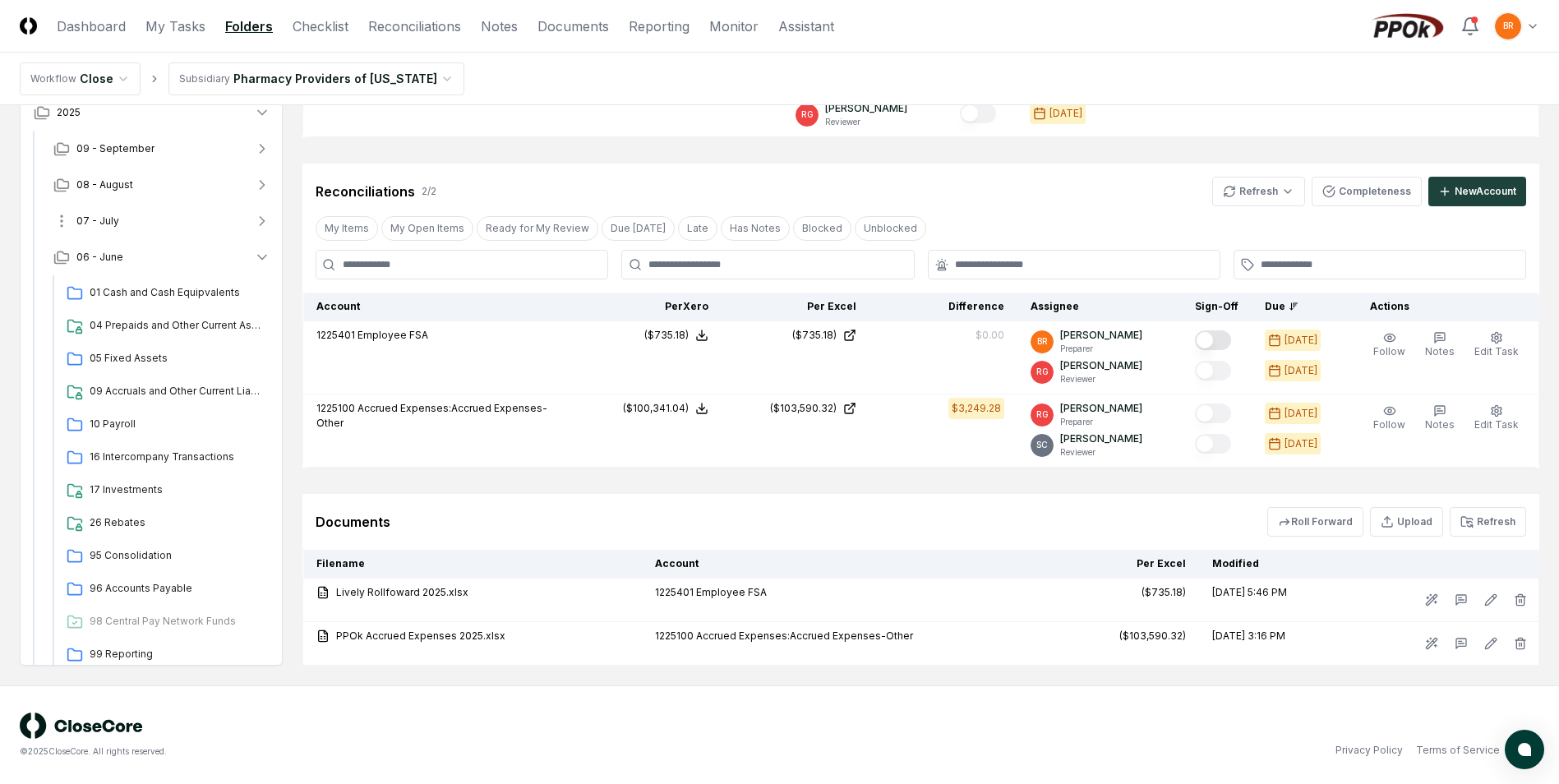
click at [262, 221] on icon "button" at bounding box center [262, 221] width 16 height 16
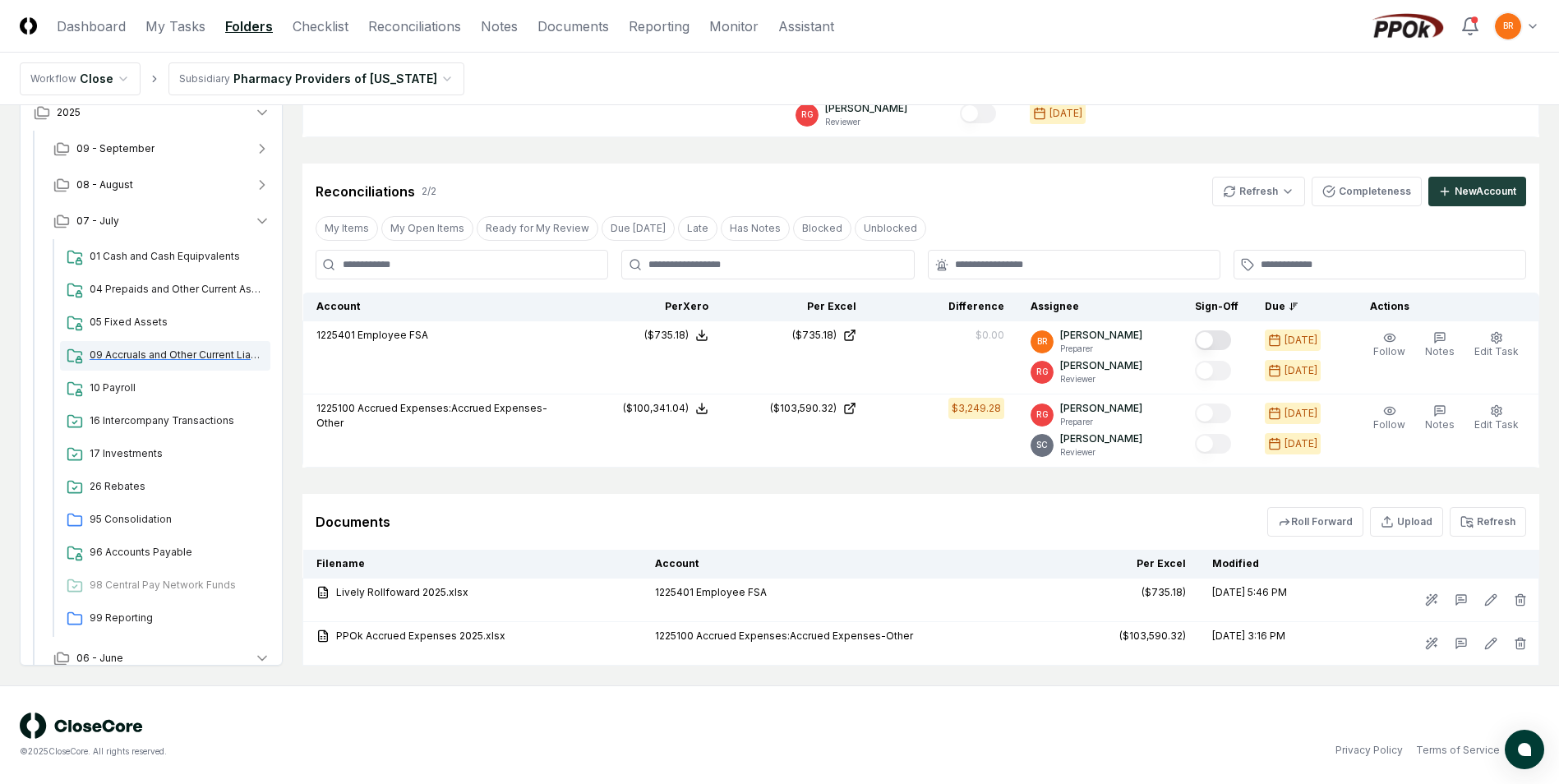
click at [178, 355] on span "09 Accruals and Other Current Liabilities" at bounding box center [176, 354] width 174 height 15
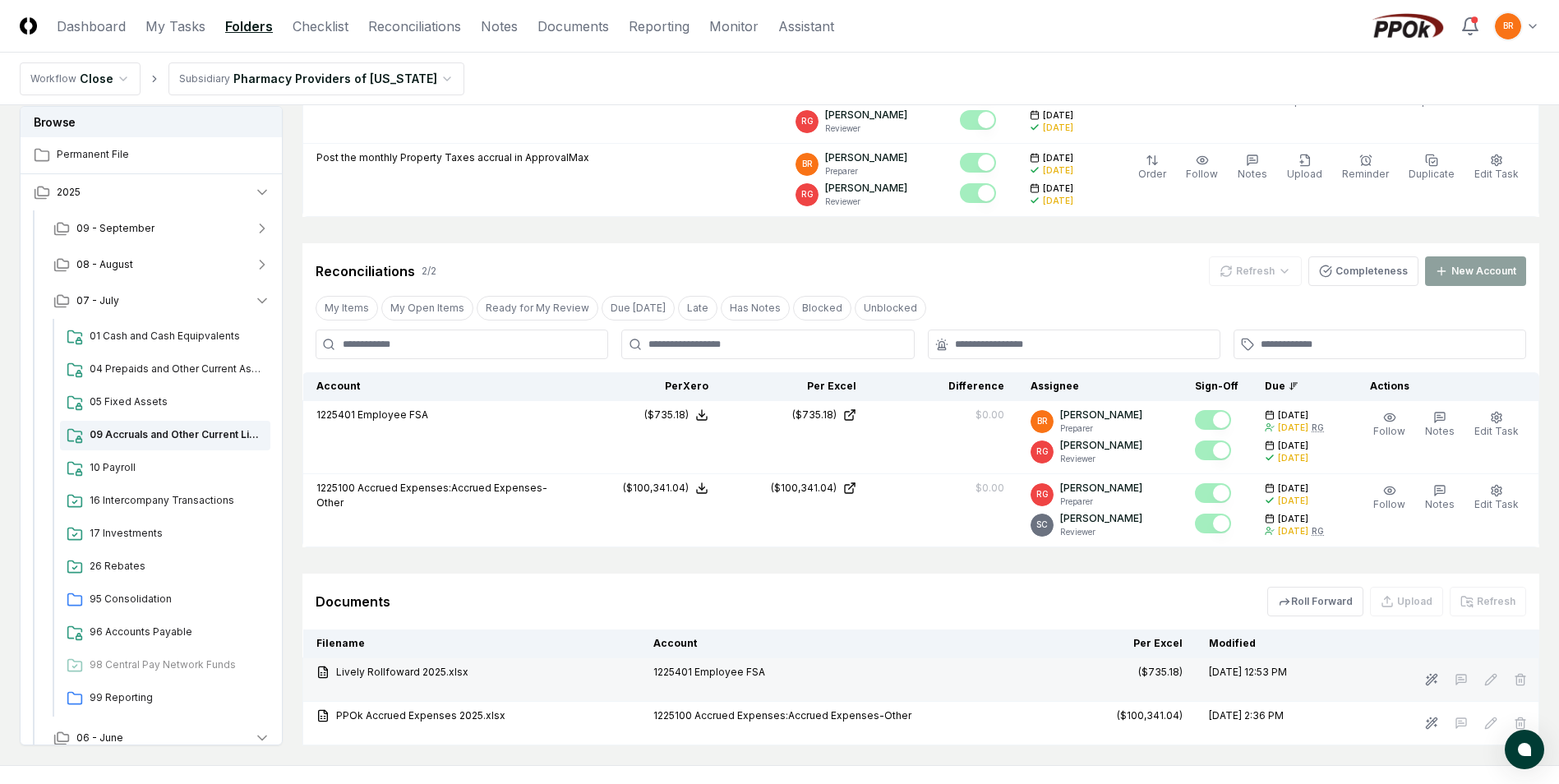
scroll to position [475, 0]
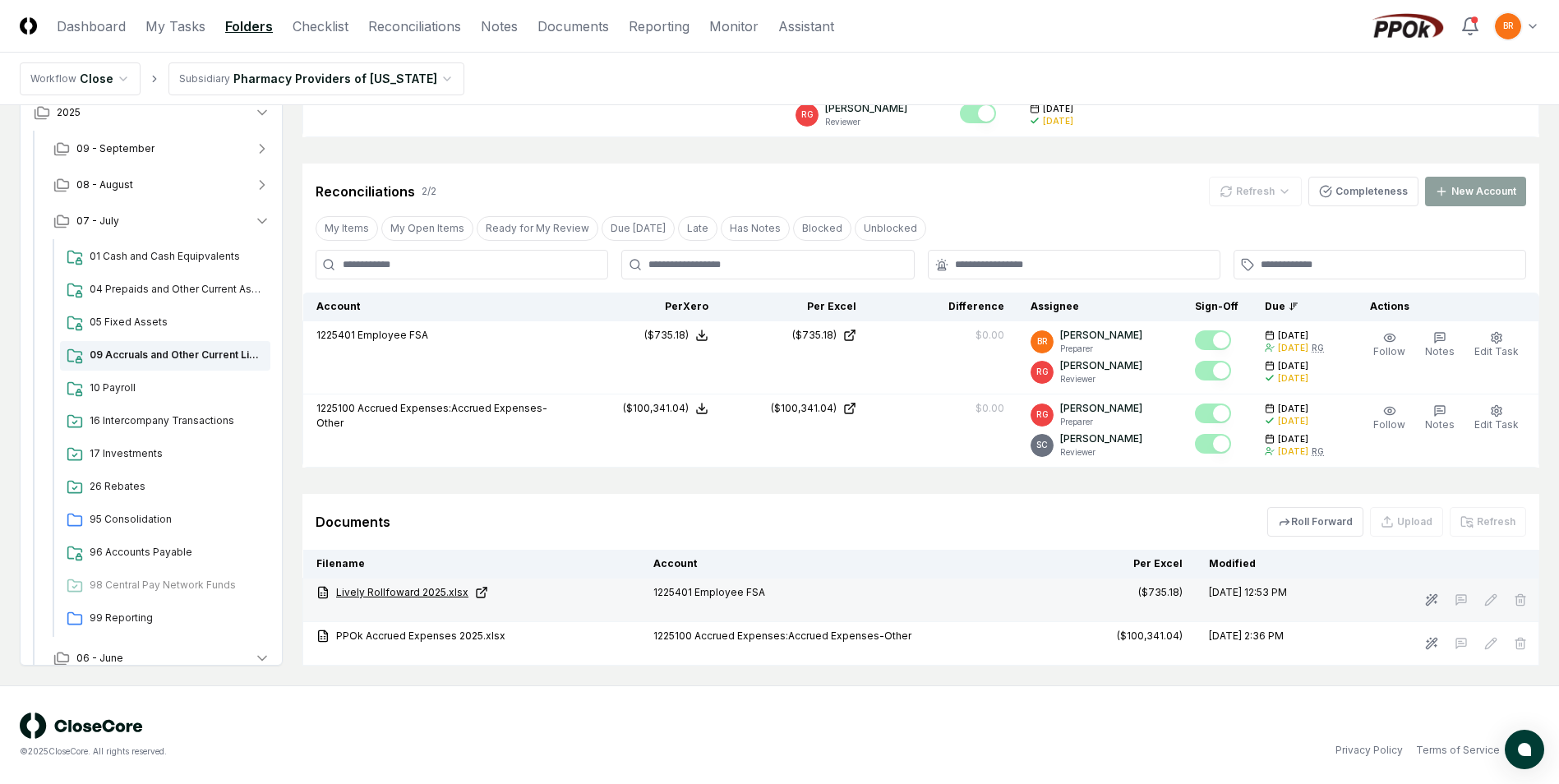
click at [403, 592] on link "Lively Rollfoward 2025.xlsx" at bounding box center [472, 592] width 311 height 15
click at [262, 186] on icon "button" at bounding box center [262, 185] width 16 height 16
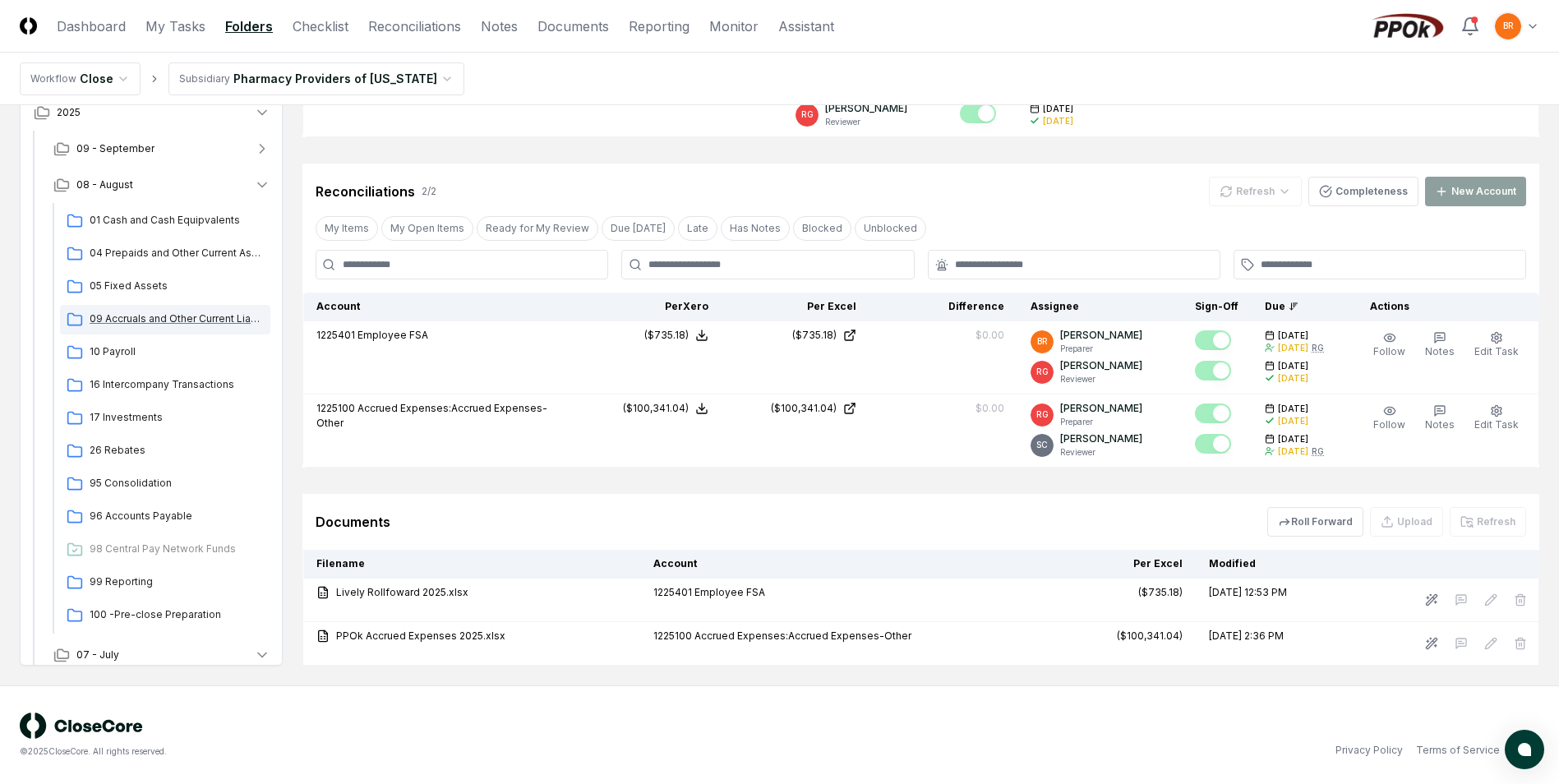
click at [170, 321] on span "09 Accruals and Other Current Liabilities" at bounding box center [176, 319] width 174 height 15
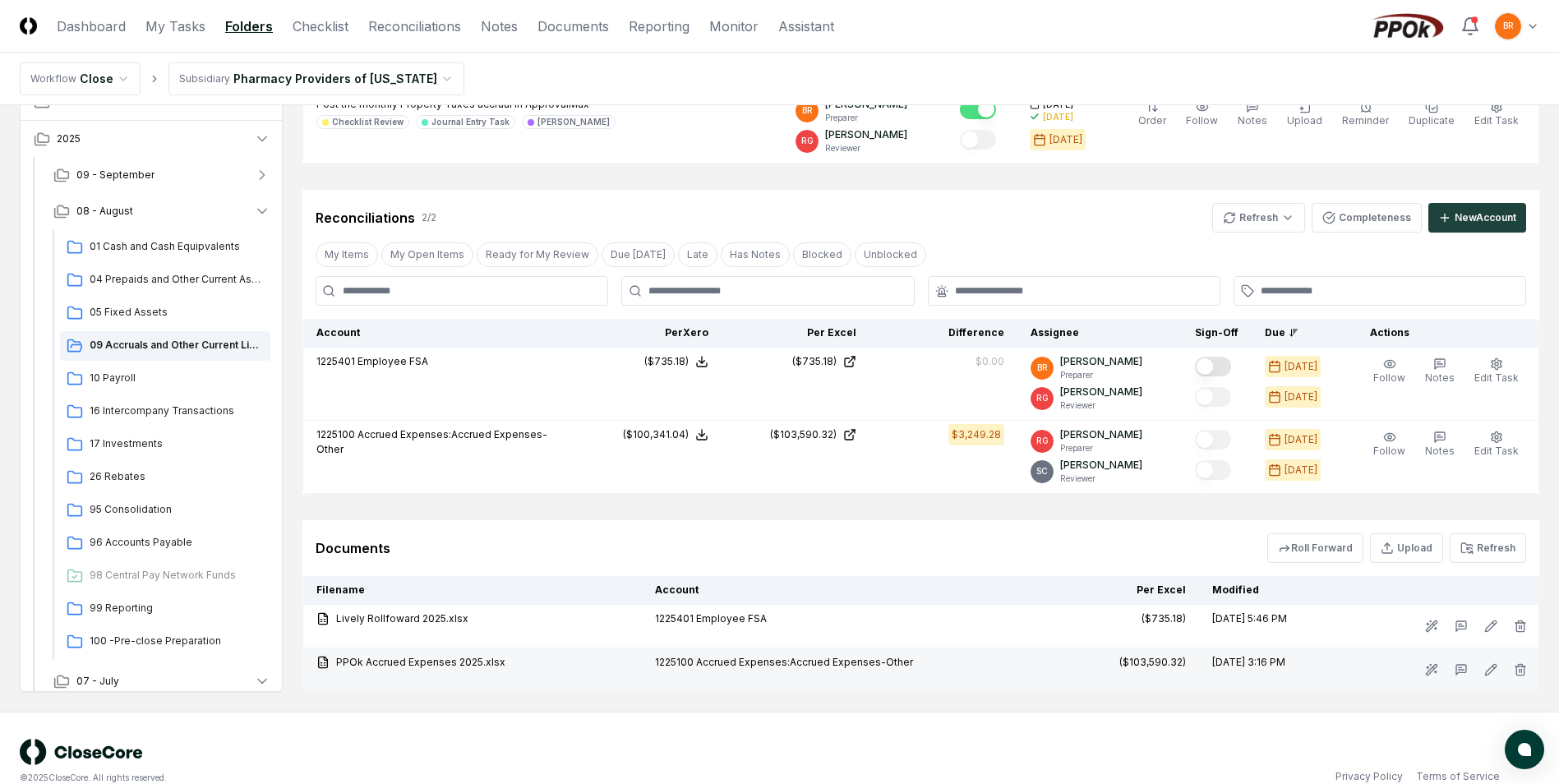
scroll to position [391, 0]
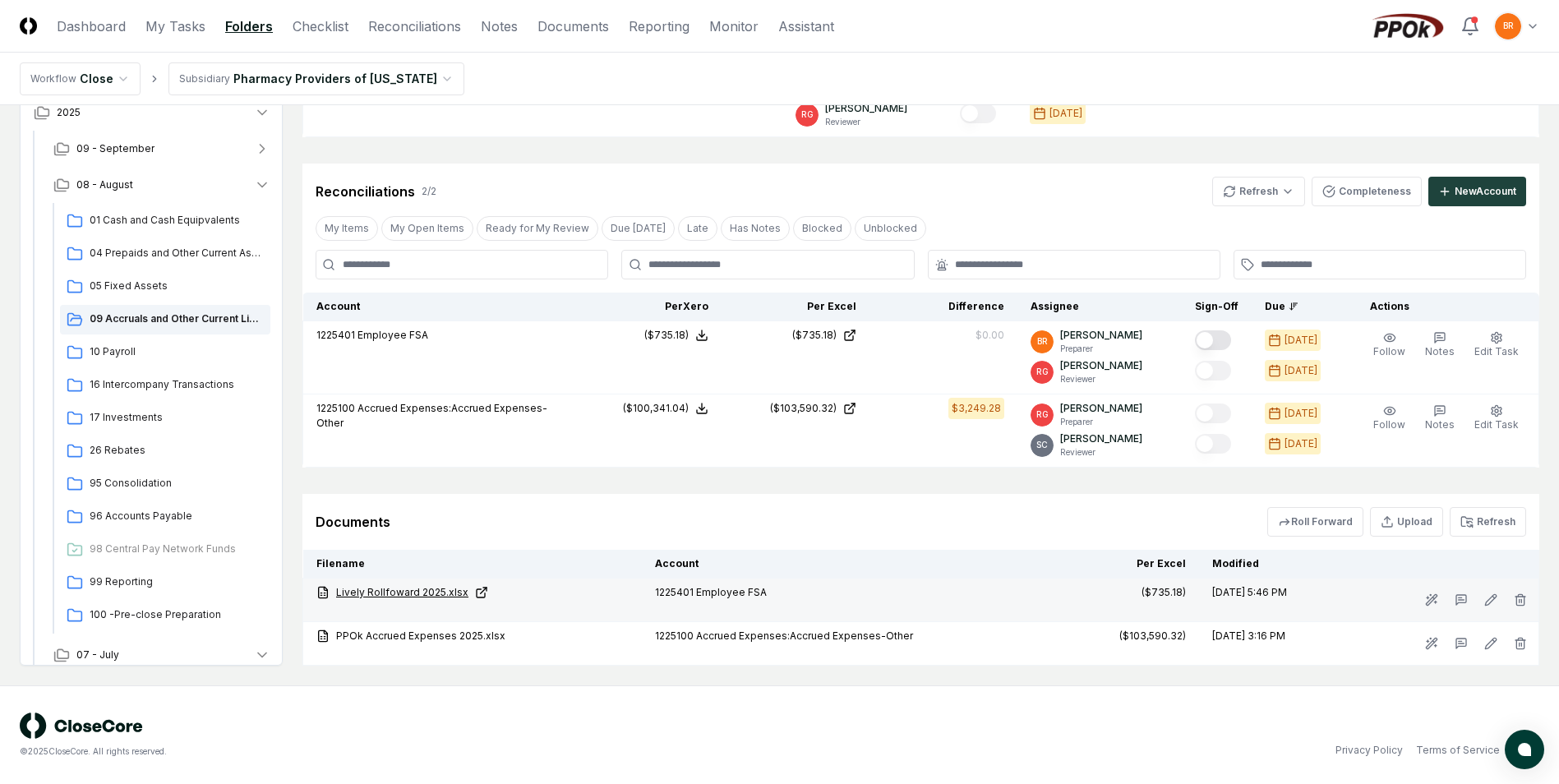
click at [392, 590] on link "Lively Rollfoward 2025.xlsx" at bounding box center [473, 592] width 313 height 15
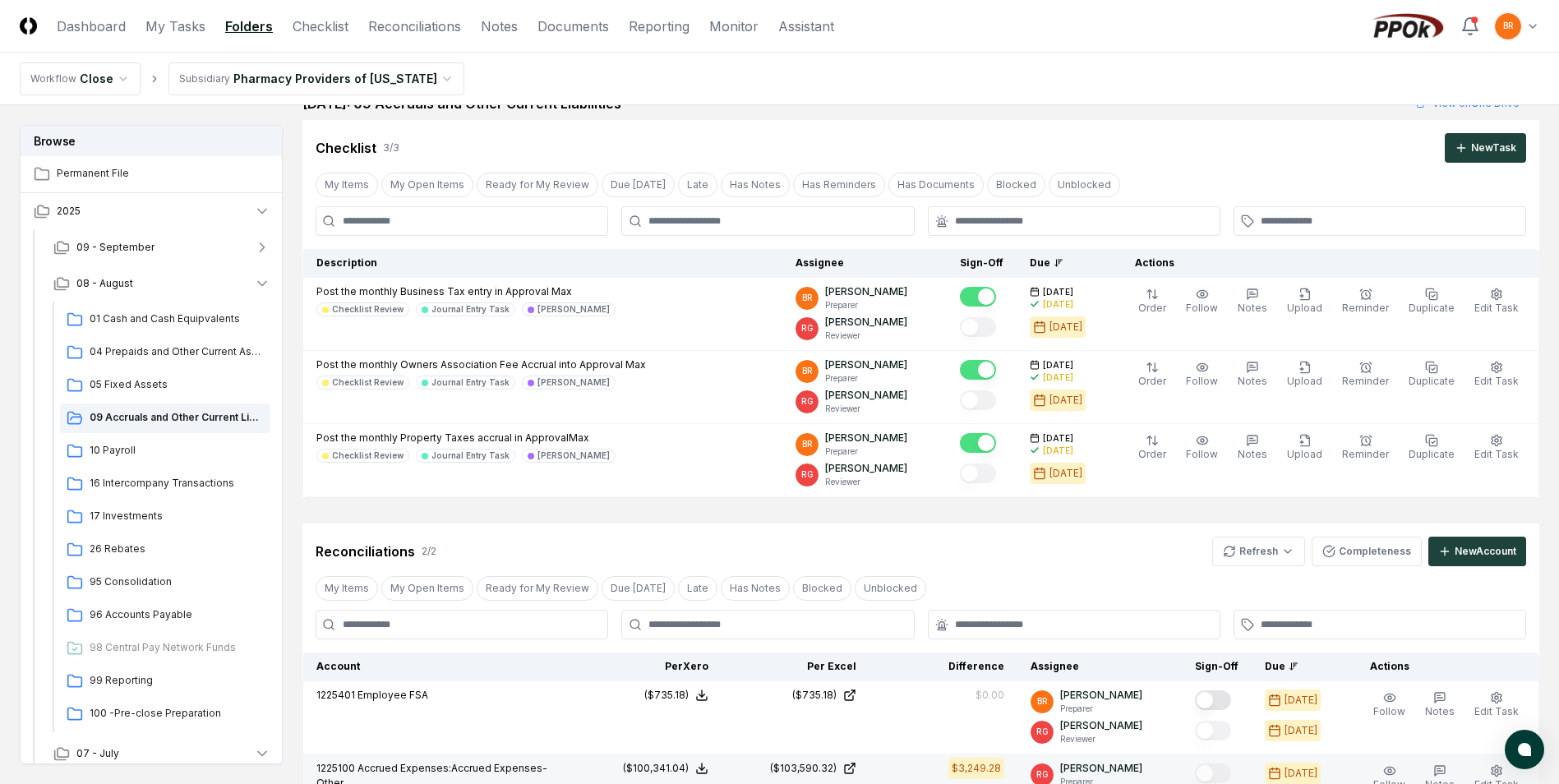
scroll to position [0, 0]
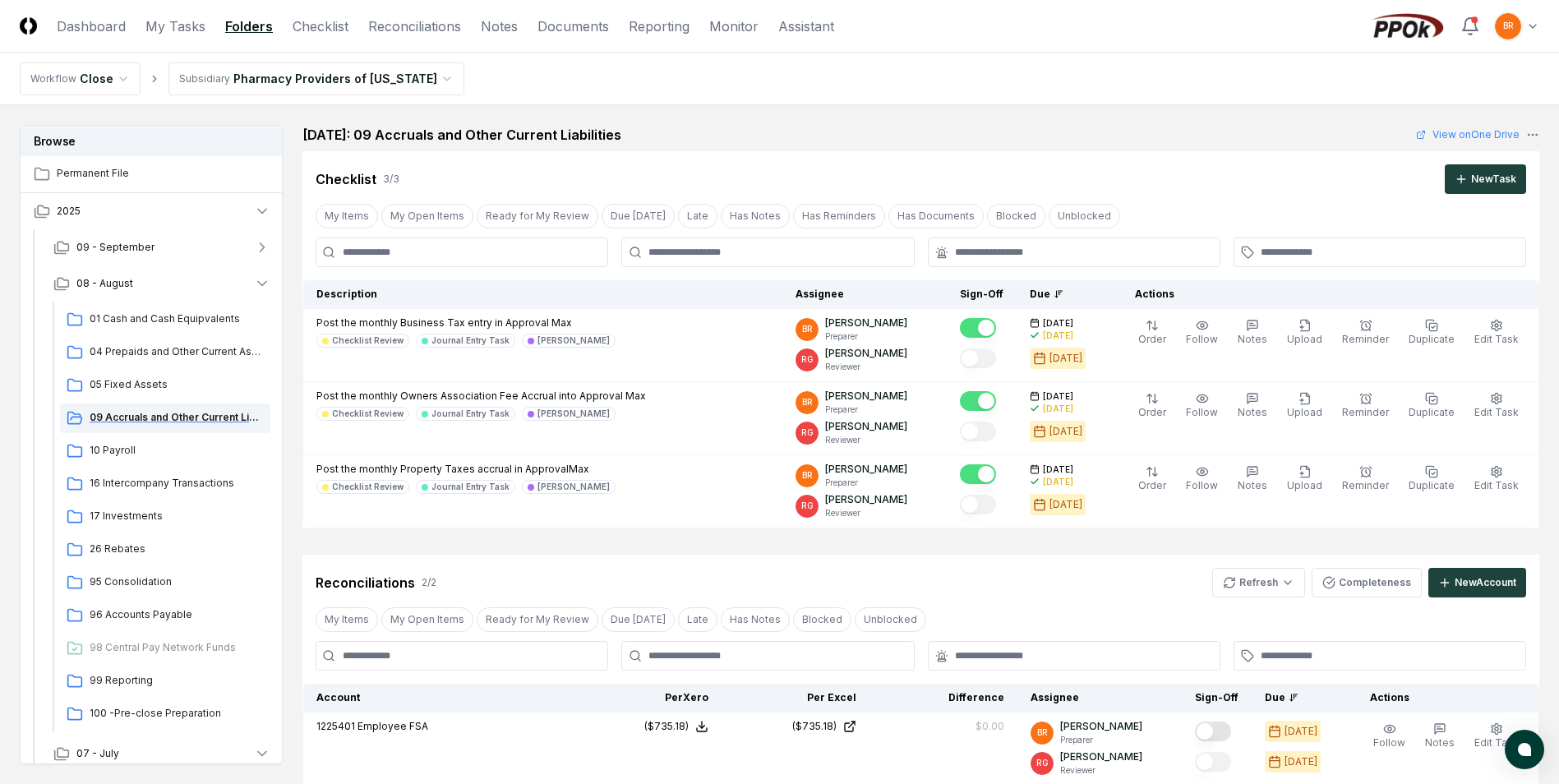
click at [156, 416] on span "09 Accruals and Other Current Liabilities" at bounding box center [176, 417] width 174 height 15
click at [119, 451] on span "10 Payroll" at bounding box center [176, 450] width 174 height 15
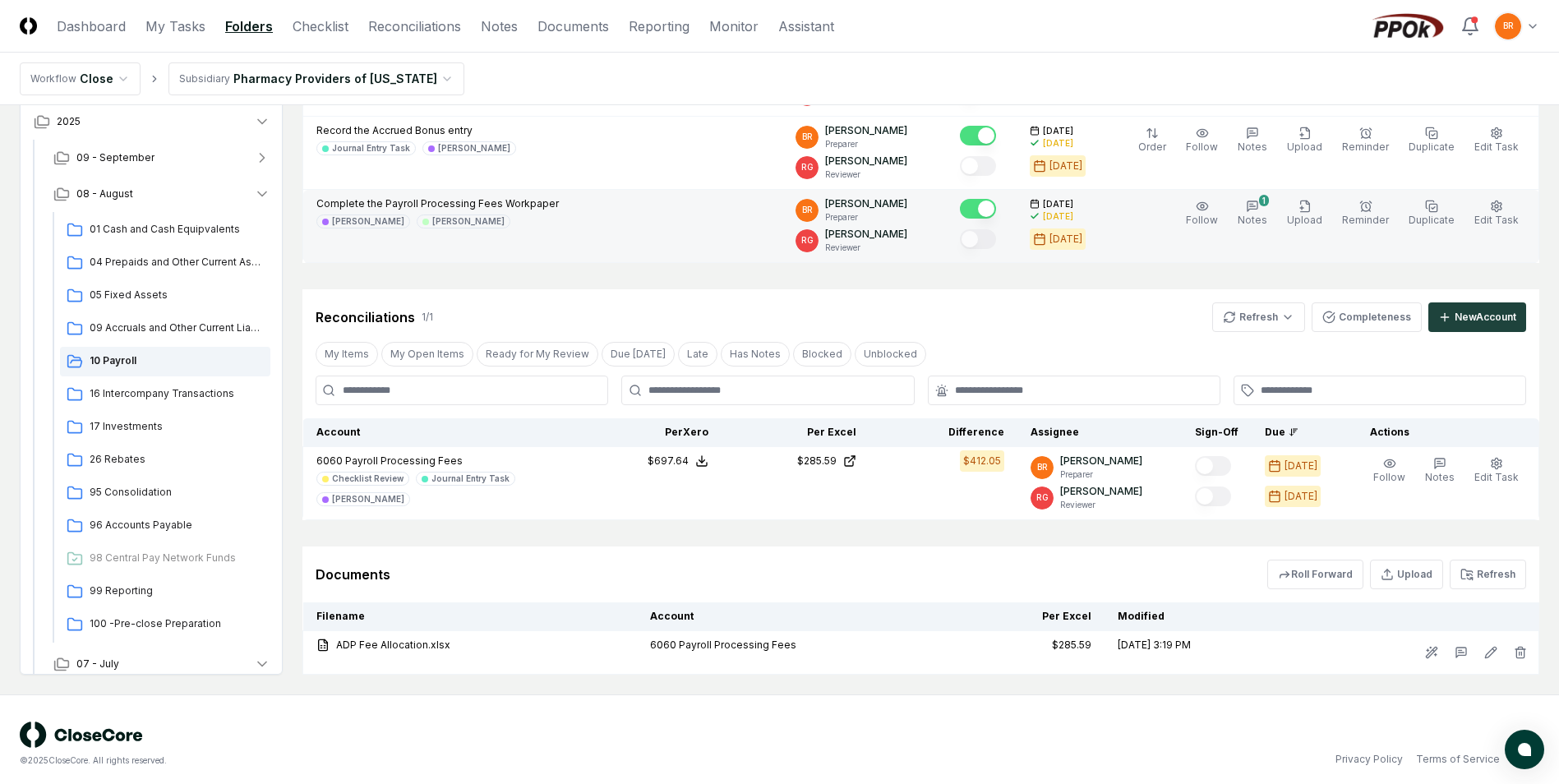
scroll to position [493, 0]
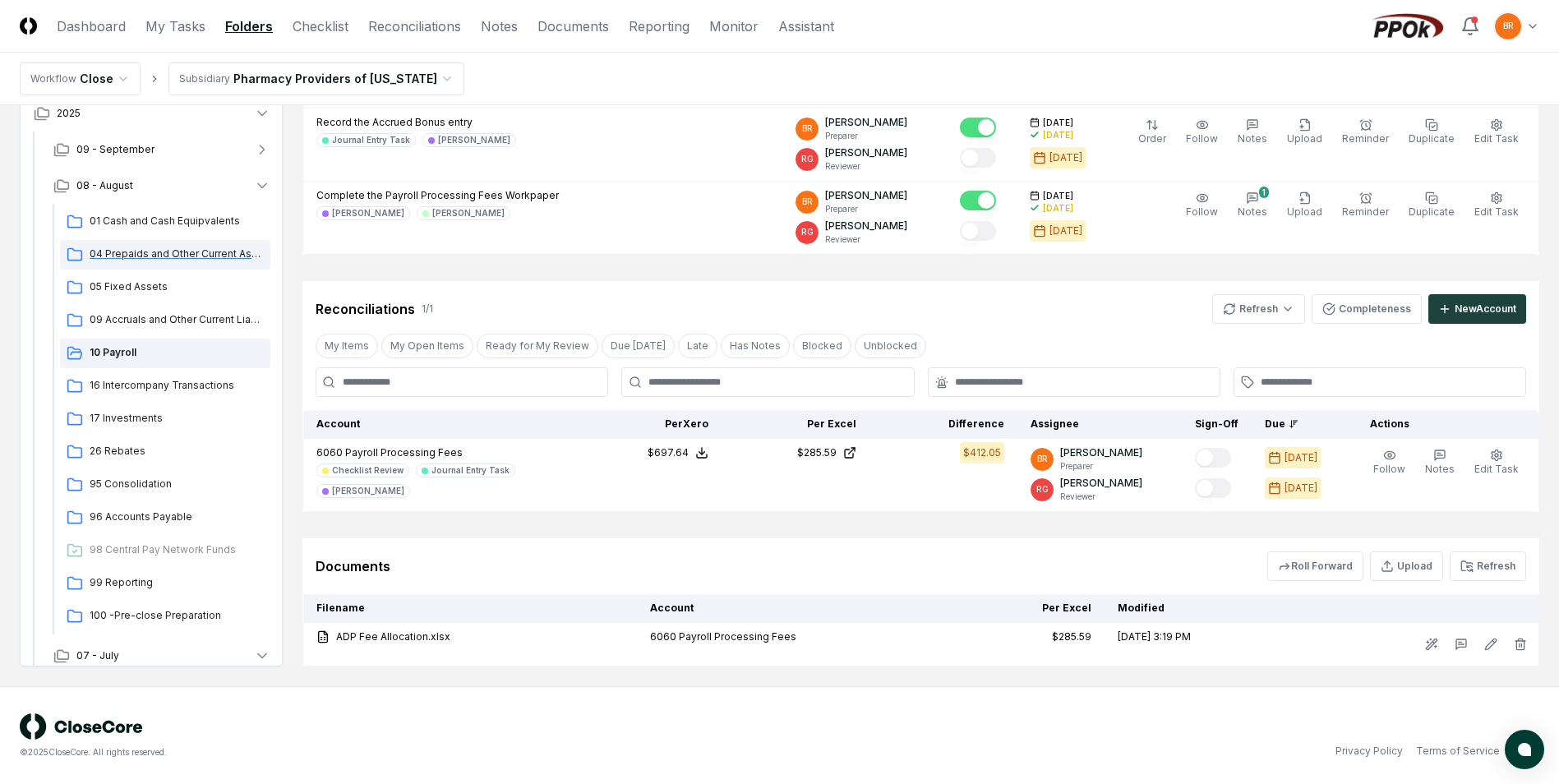
click at [132, 258] on span "04 Prepaids and Other Current Assets" at bounding box center [176, 254] width 174 height 15
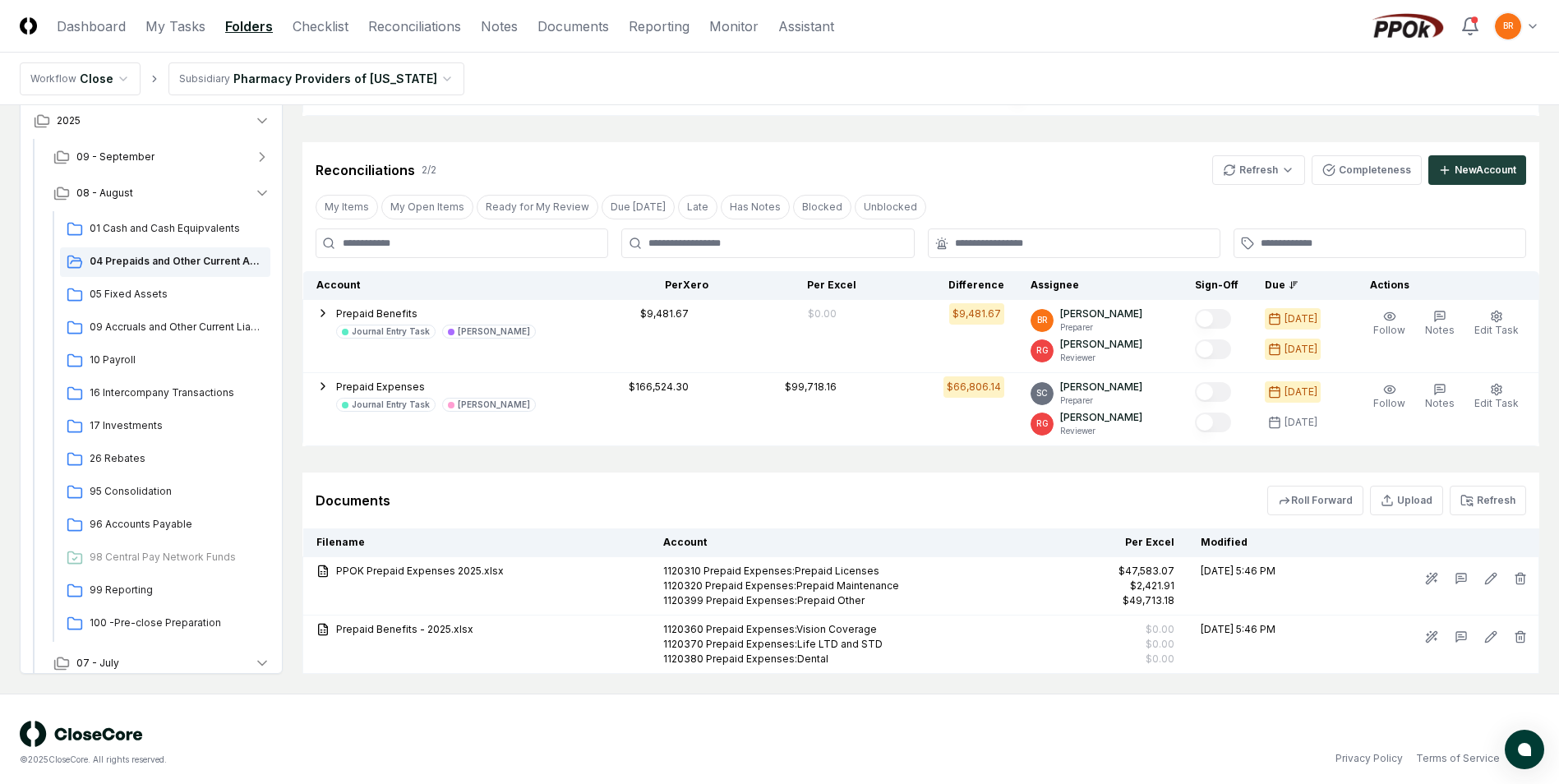
scroll to position [421, 0]
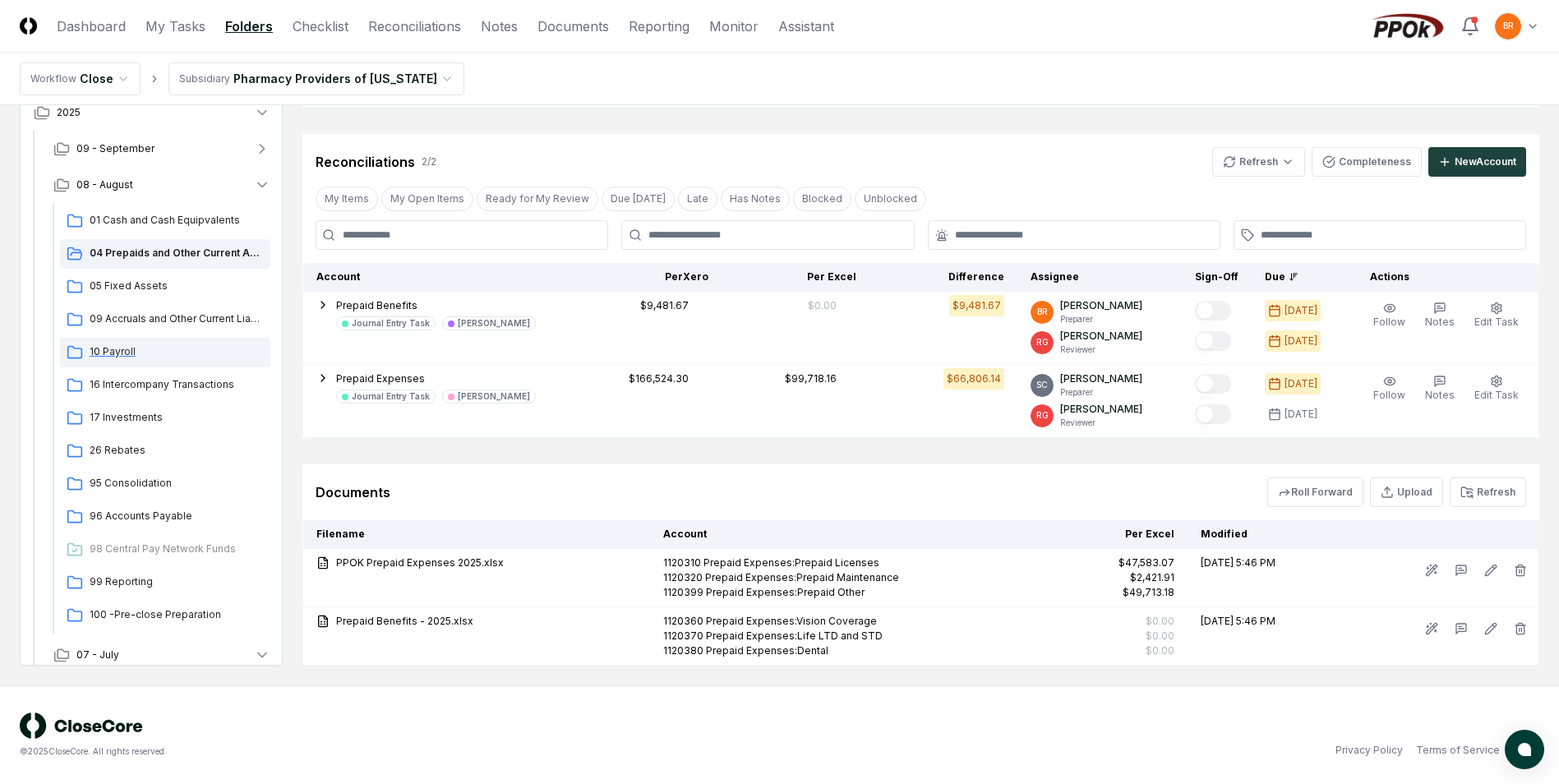
click at [129, 354] on span "10 Payroll" at bounding box center [176, 351] width 174 height 15
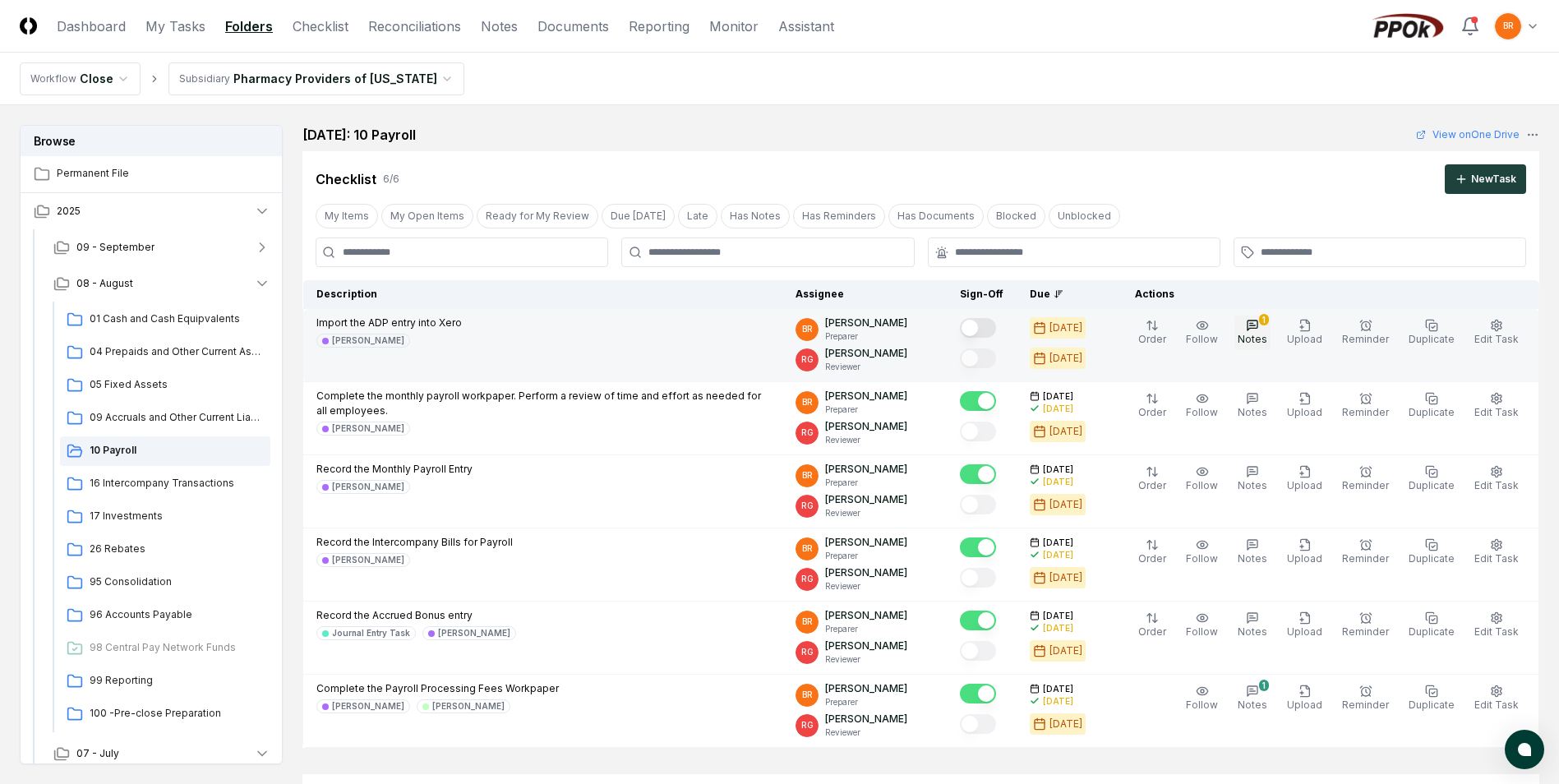
click at [1264, 336] on span "Notes" at bounding box center [1253, 339] width 29 height 13
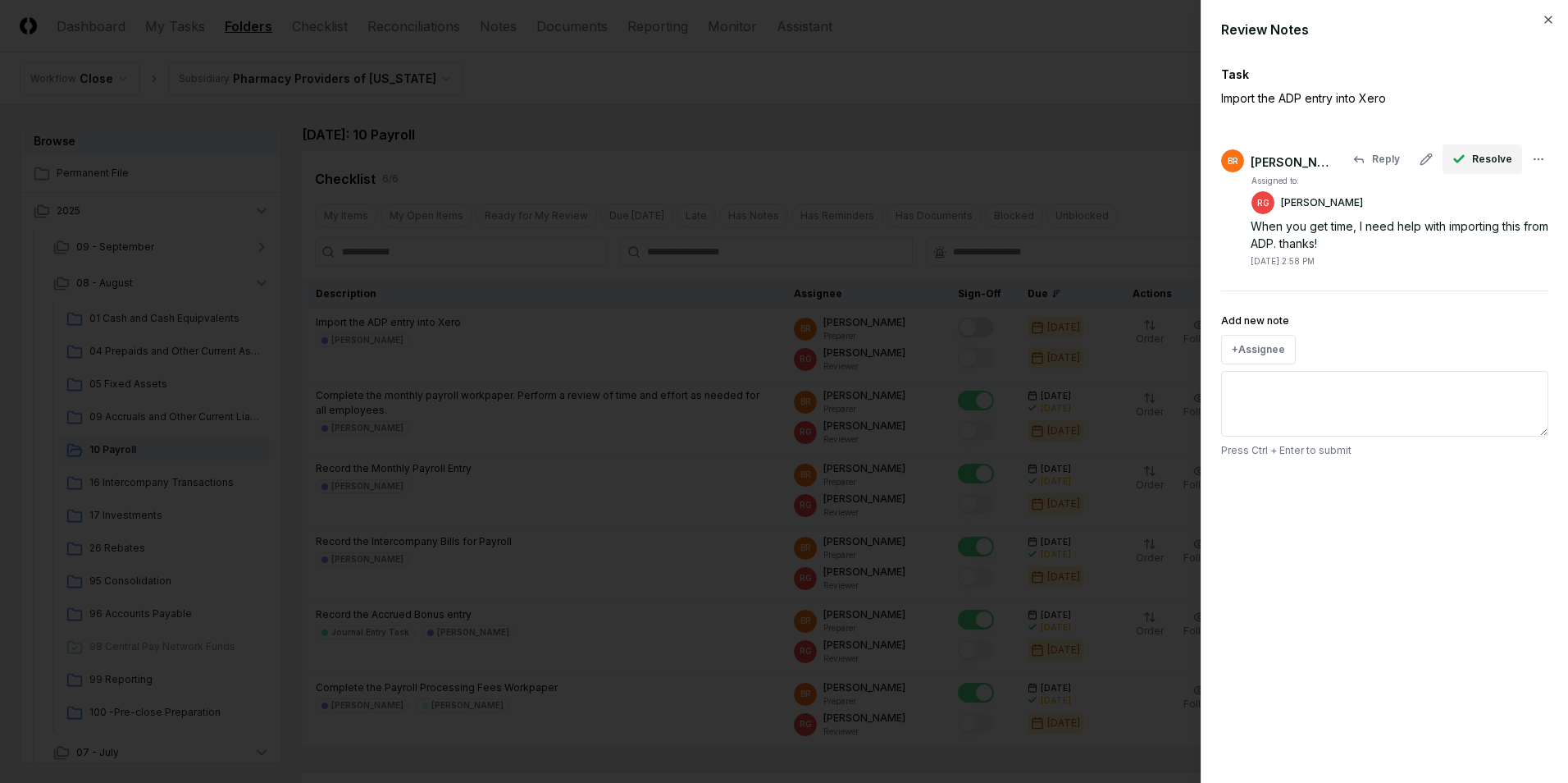
click at [1480, 153] on span "Resolve" at bounding box center [1491, 159] width 40 height 15
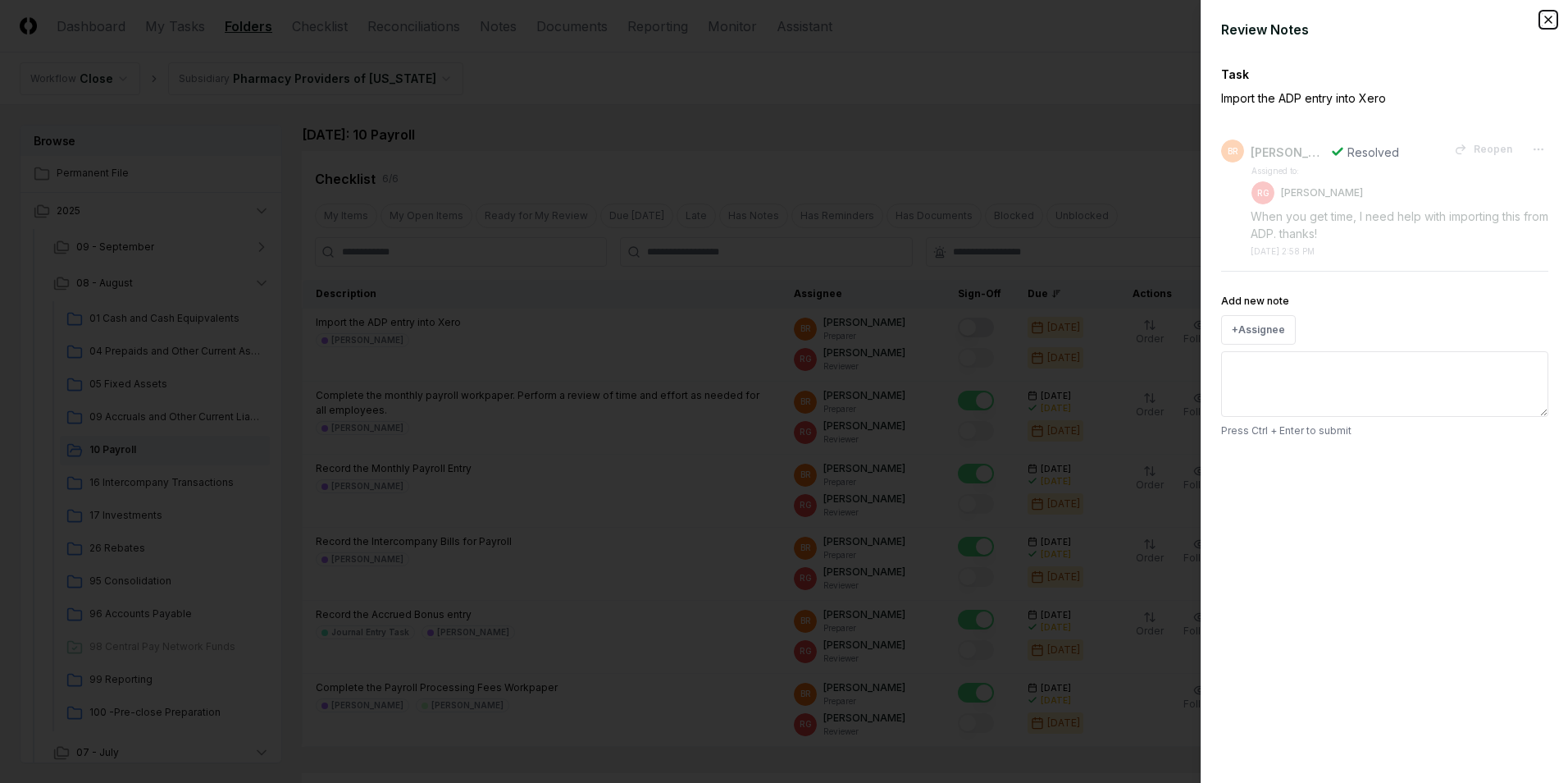
click at [1549, 19] on icon "button" at bounding box center [1547, 19] width 6 height 6
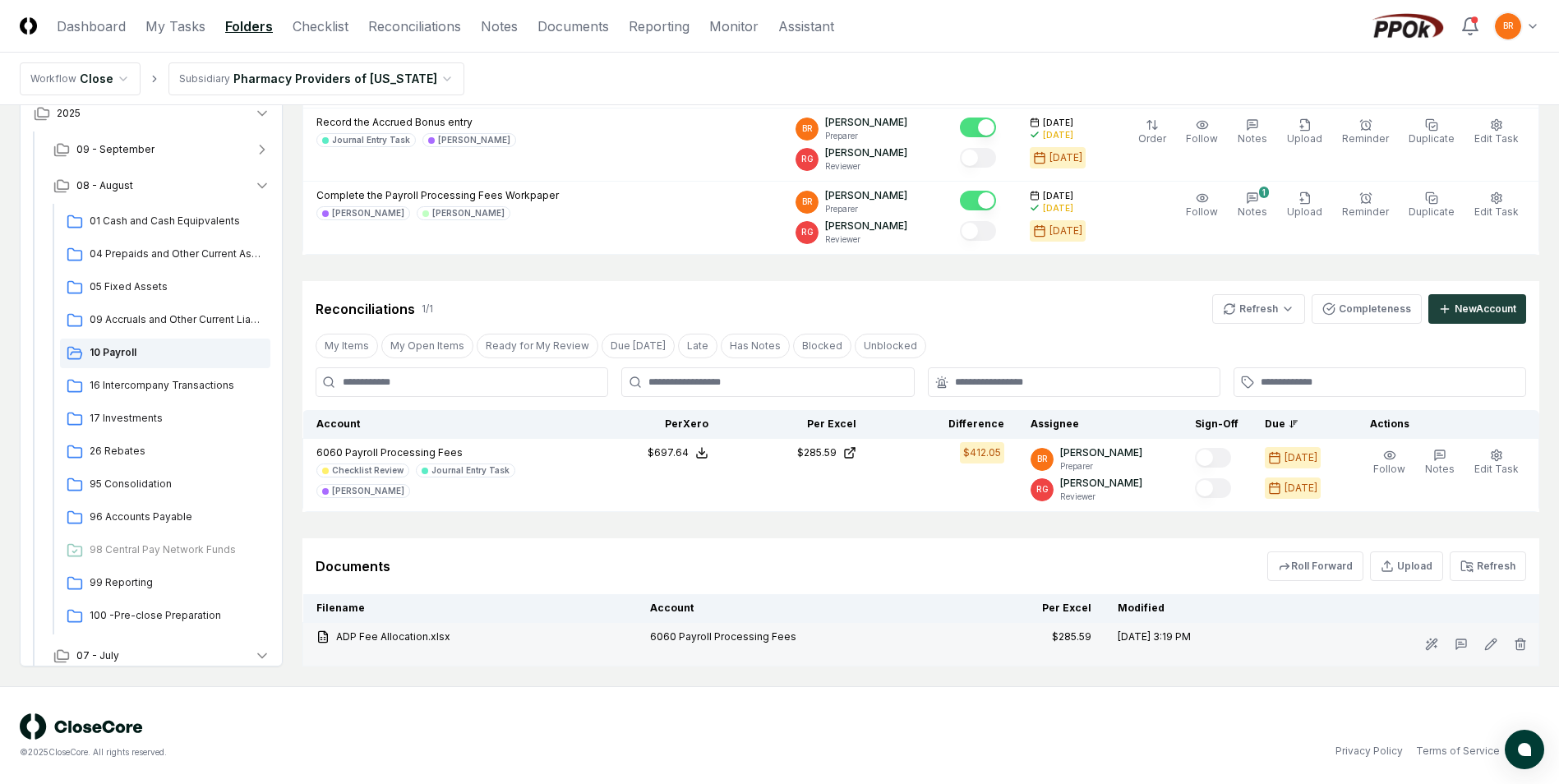
scroll to position [494, 0]
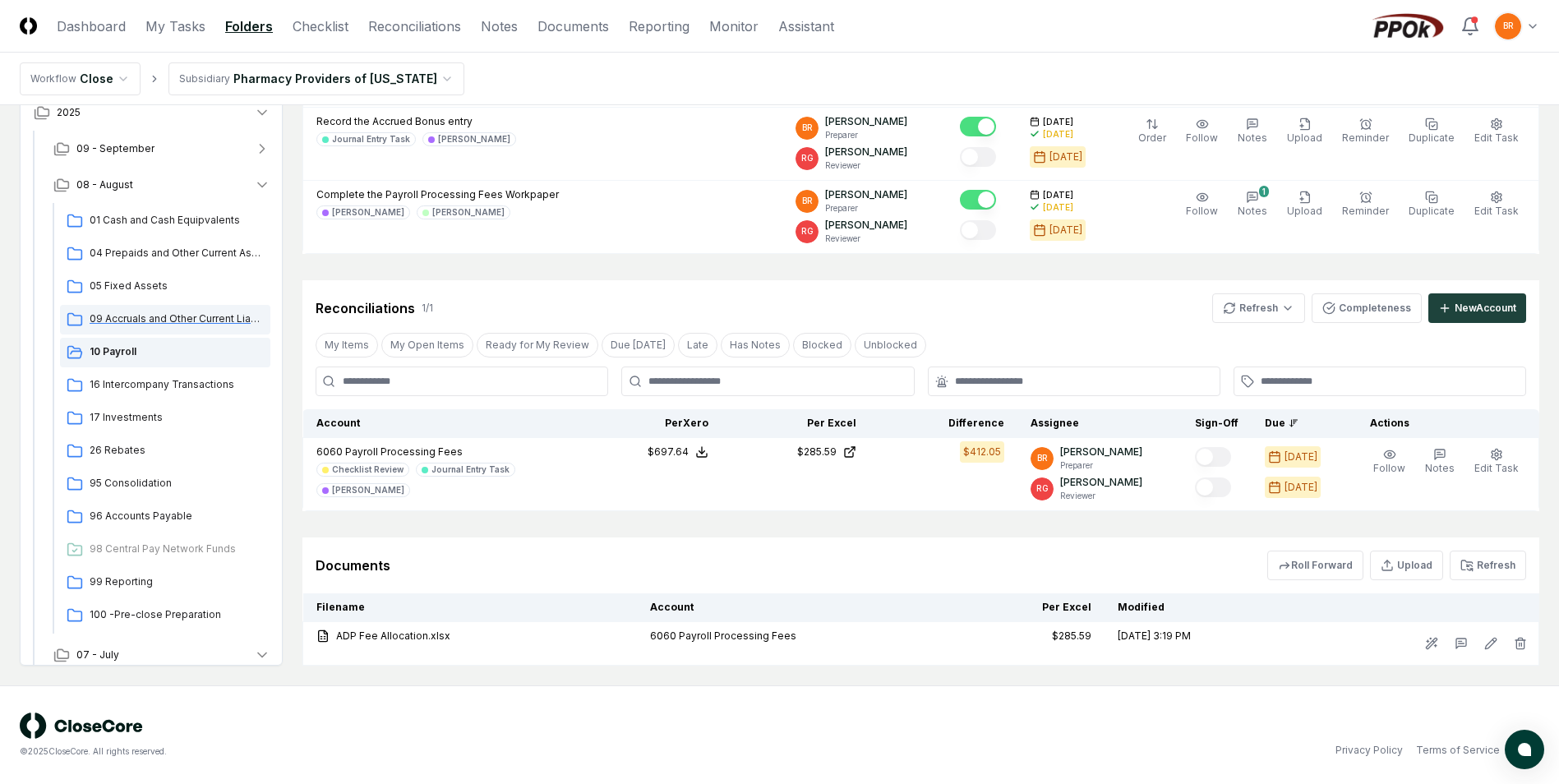
click at [149, 321] on span "09 Accruals and Other Current Liabilities" at bounding box center [176, 319] width 174 height 15
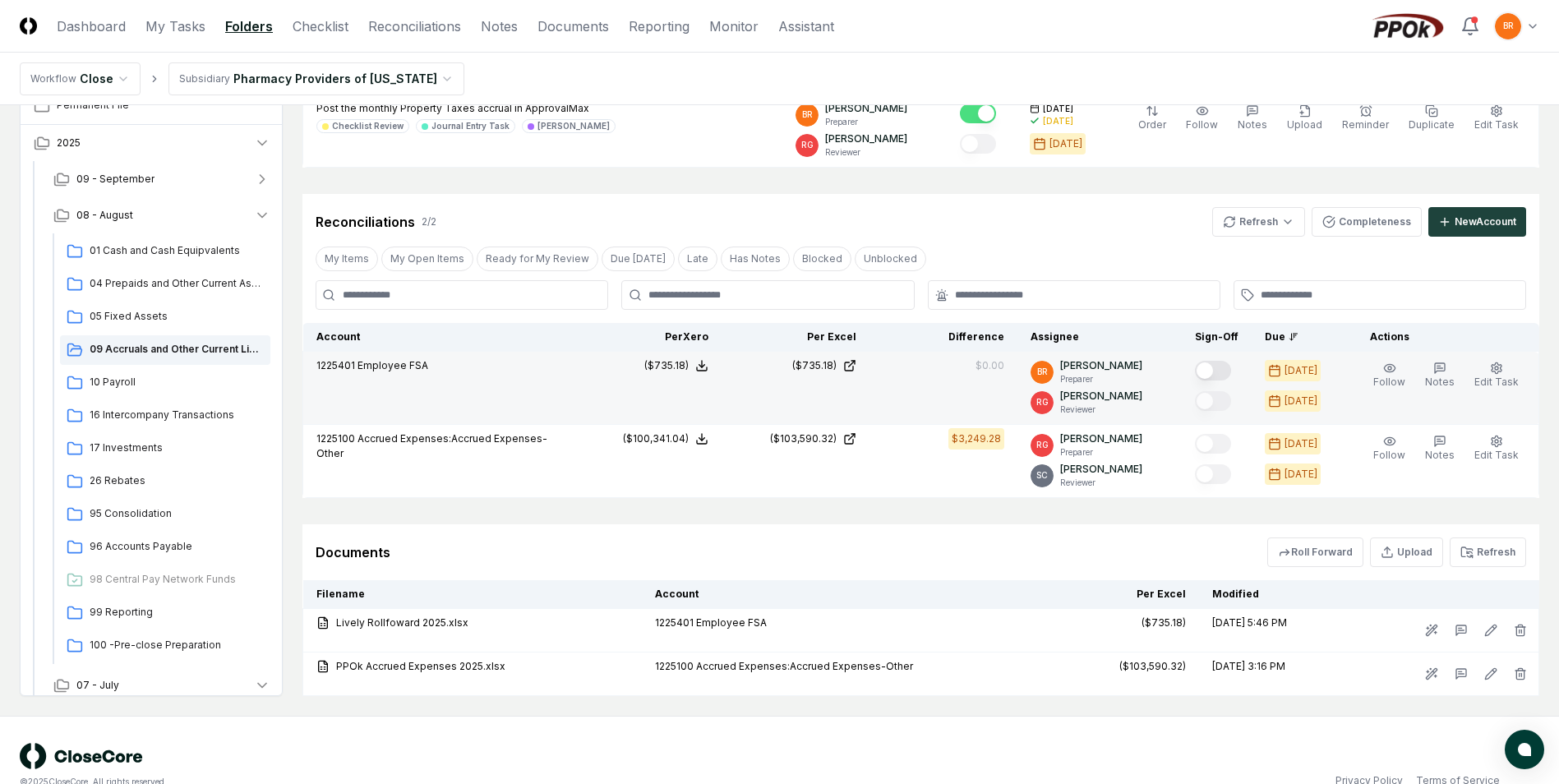
scroll to position [391, 0]
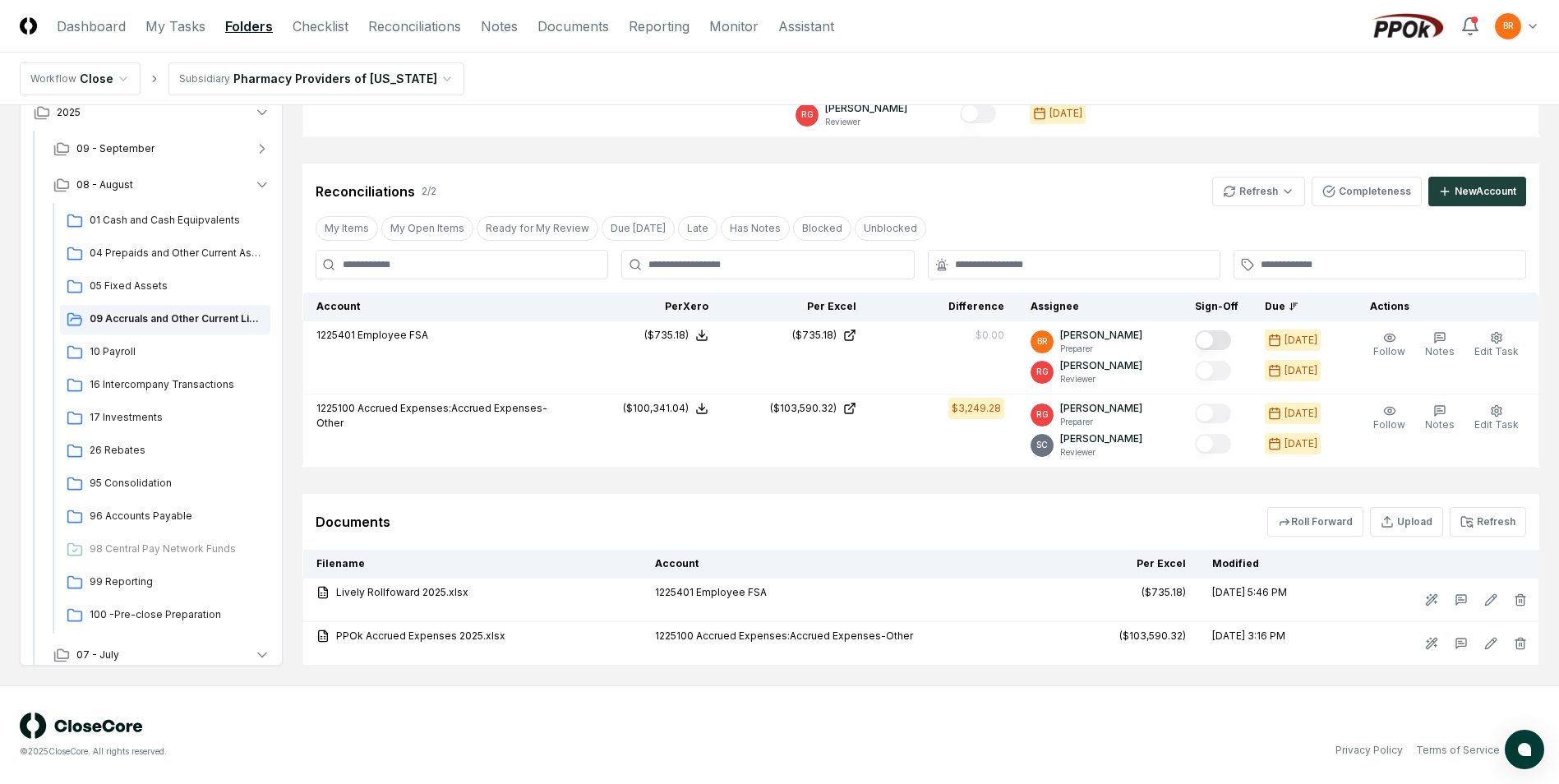
click at [964, 746] on div "Privacy Policy Terms of Service" at bounding box center [1160, 750] width 760 height 15
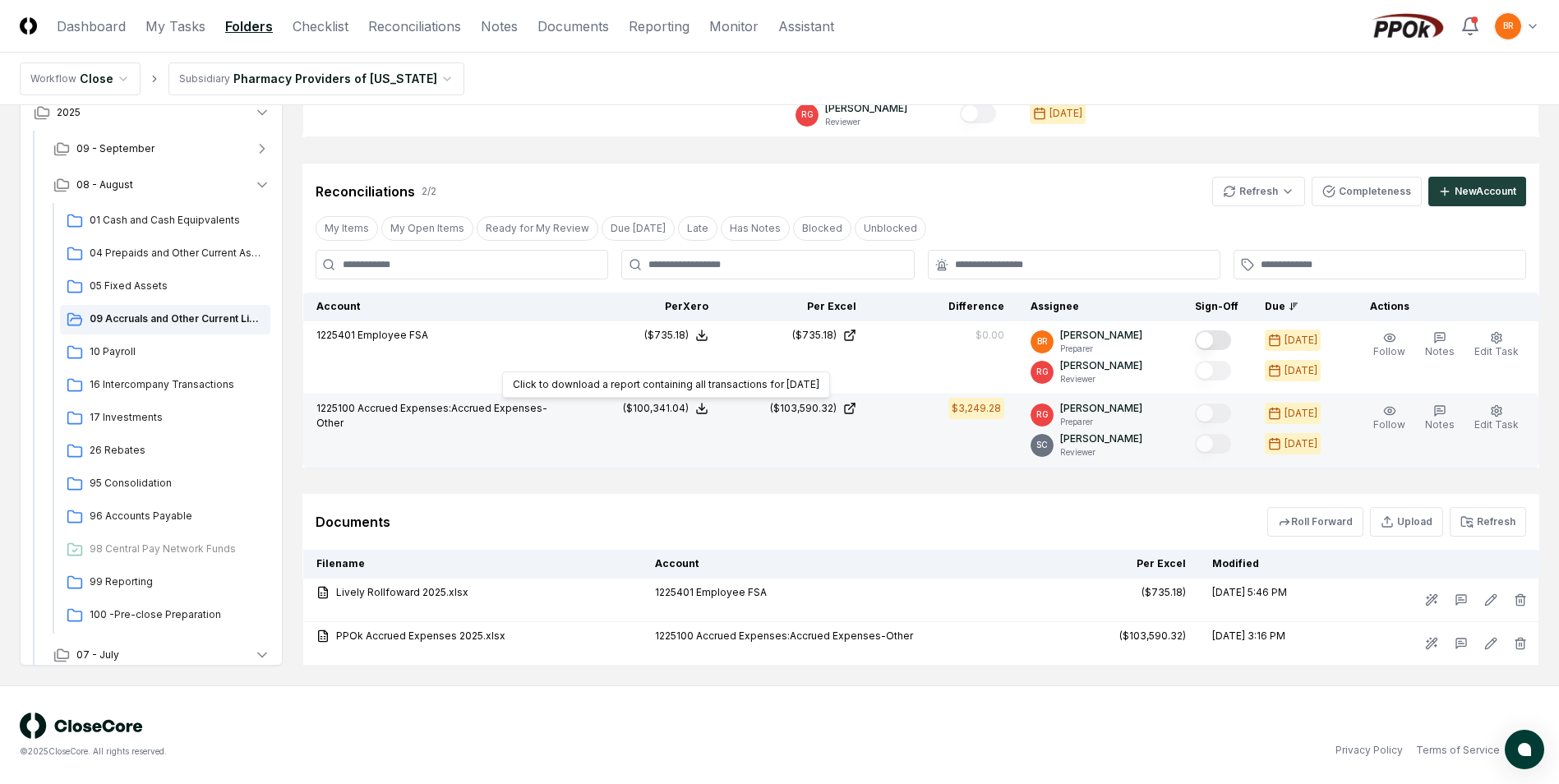
click at [705, 408] on polyline at bounding box center [702, 408] width 5 height 3
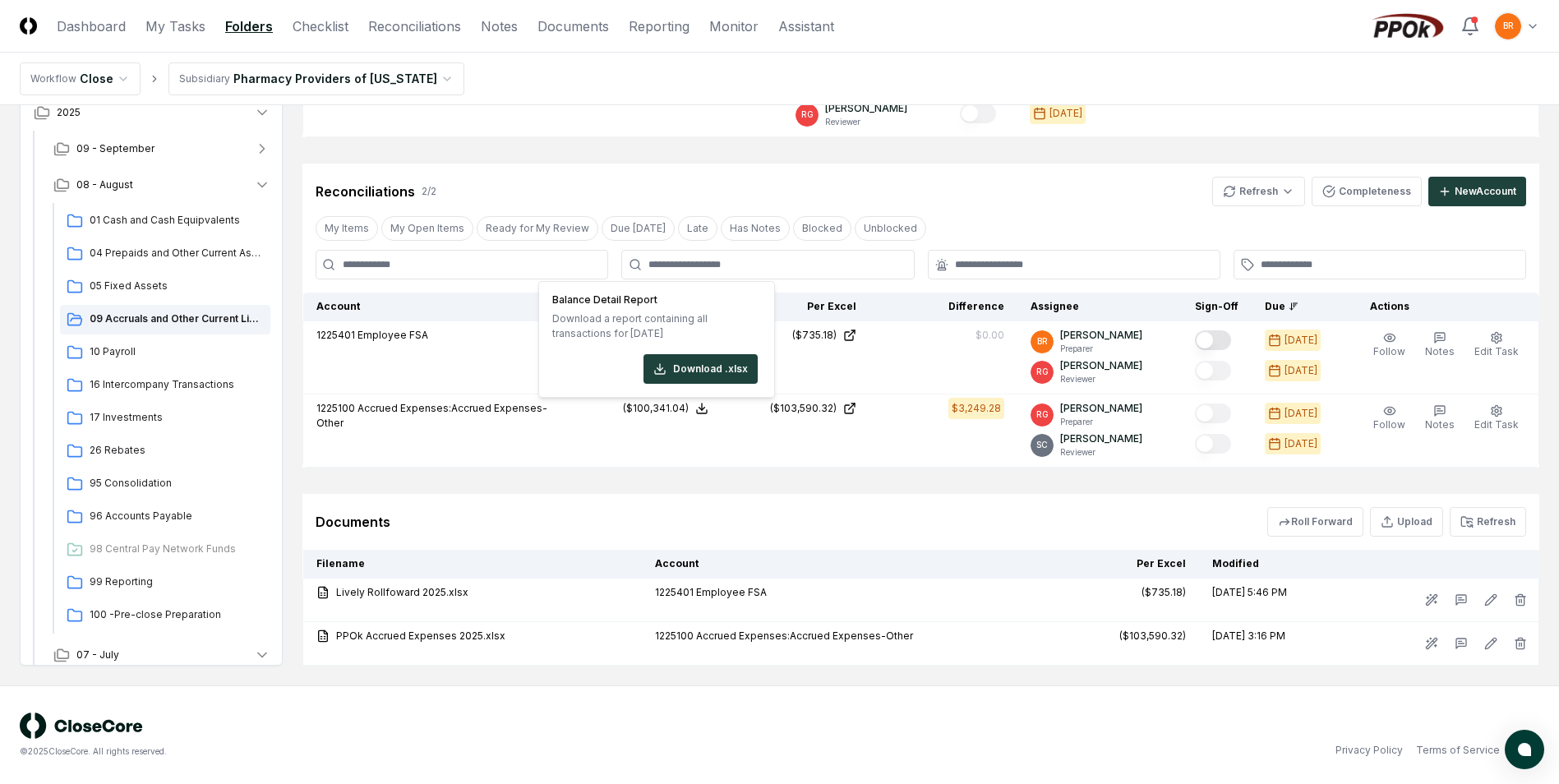
click at [658, 717] on div "© 2025 CloseCore. All rights reserved." at bounding box center [399, 735] width 760 height 46
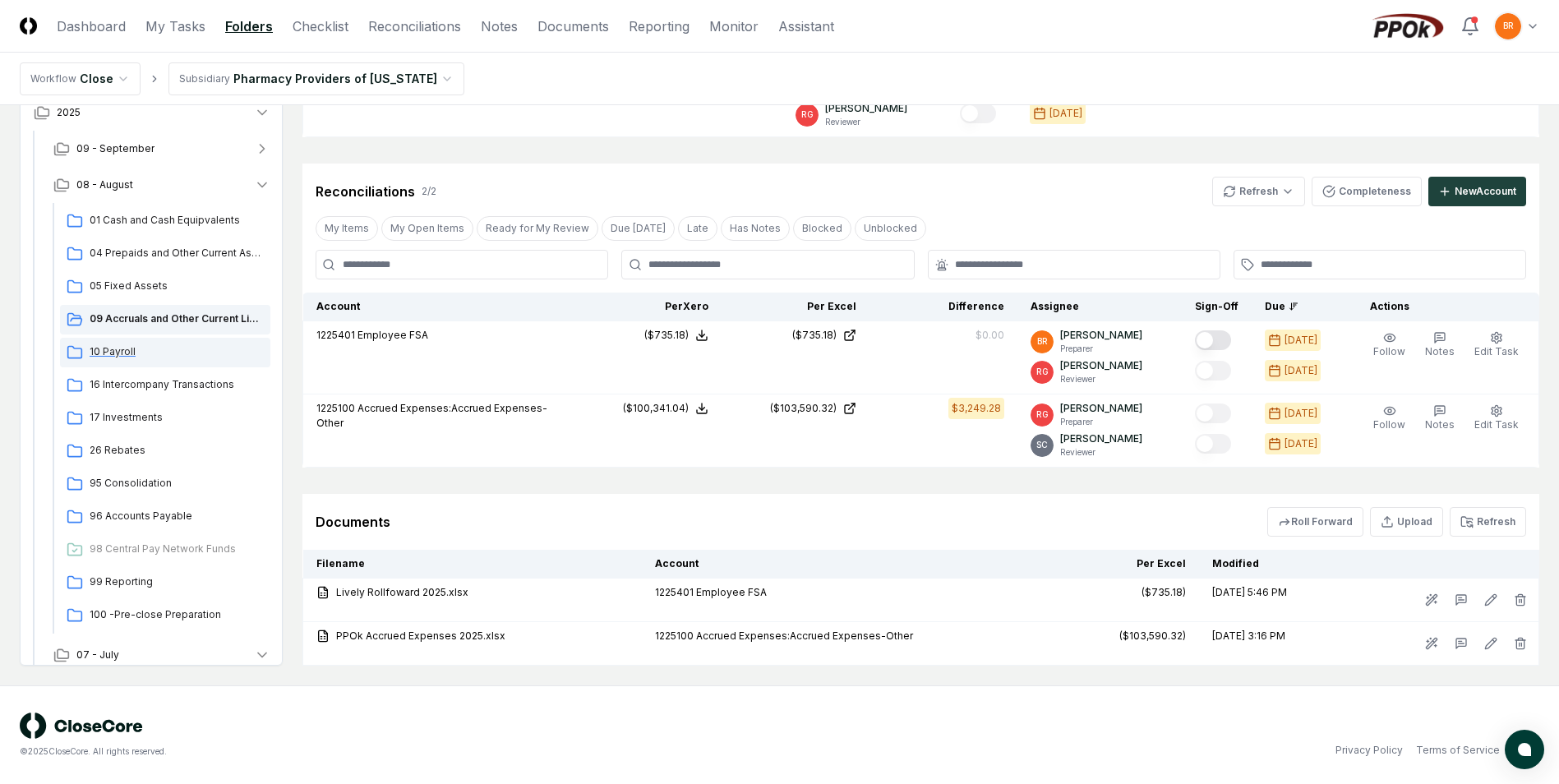
click at [119, 354] on span "10 Payroll" at bounding box center [176, 351] width 174 height 15
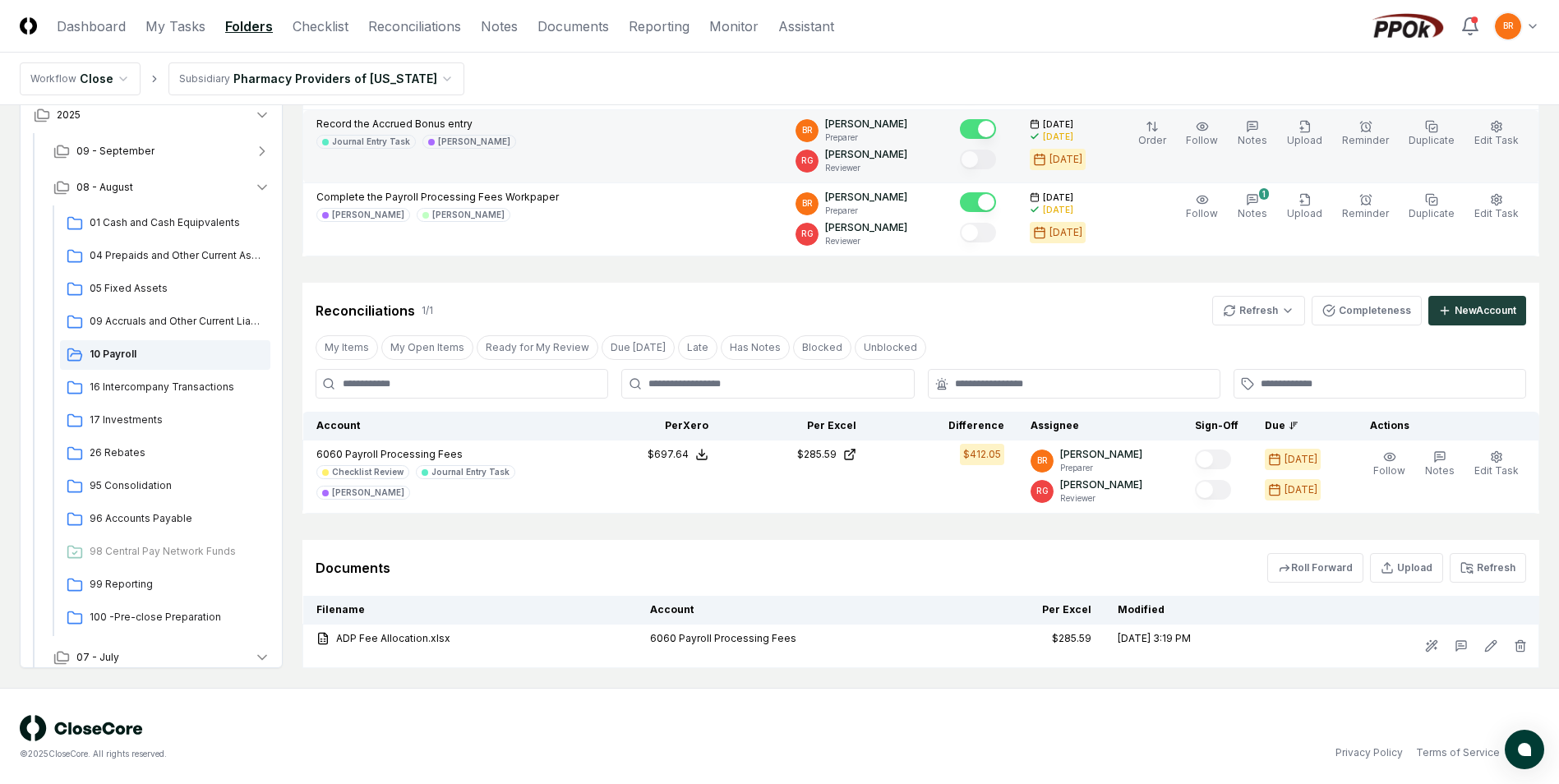
scroll to position [494, 0]
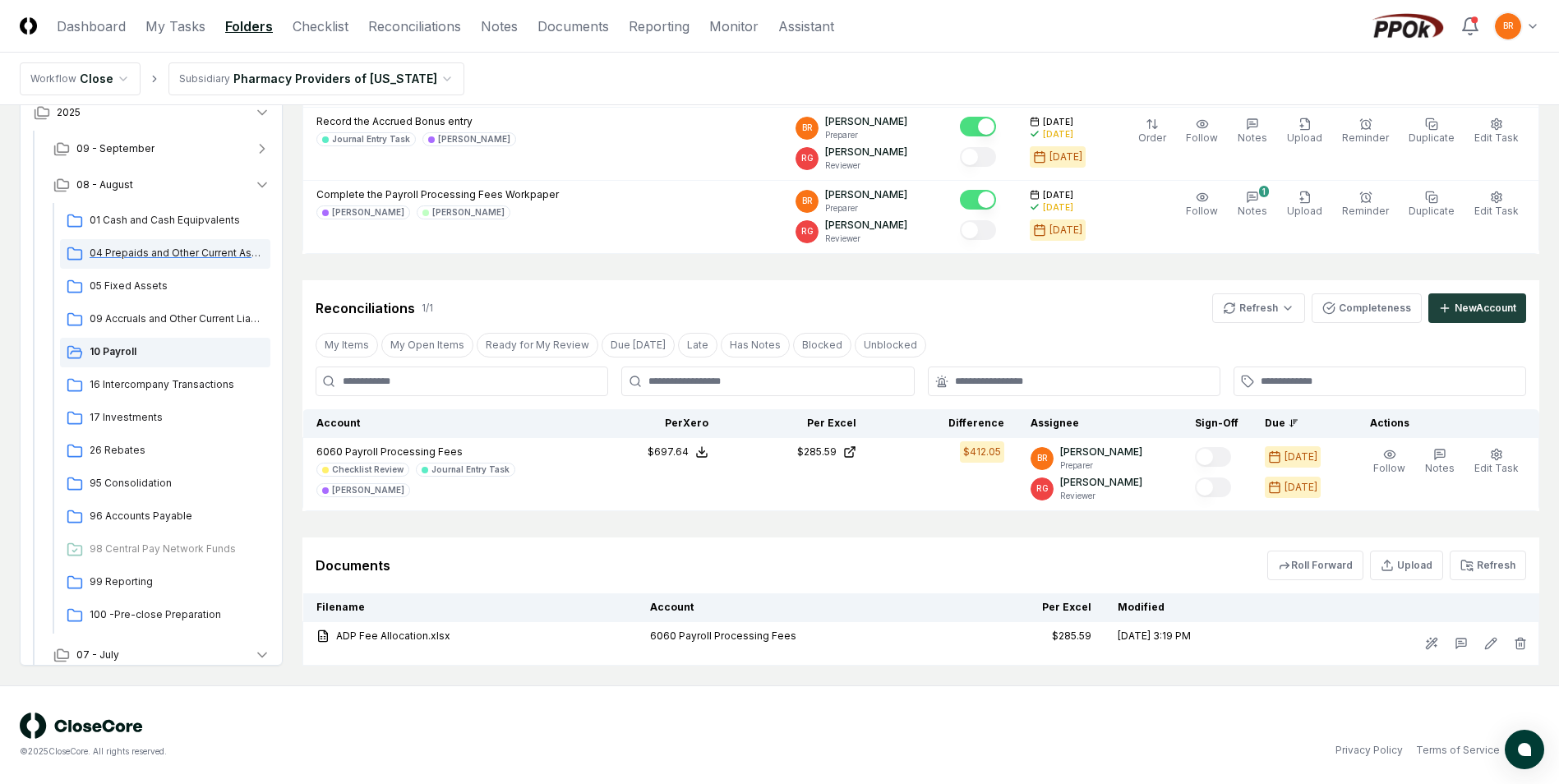
click at [130, 256] on span "04 Prepaids and Other Current Assets" at bounding box center [176, 253] width 174 height 15
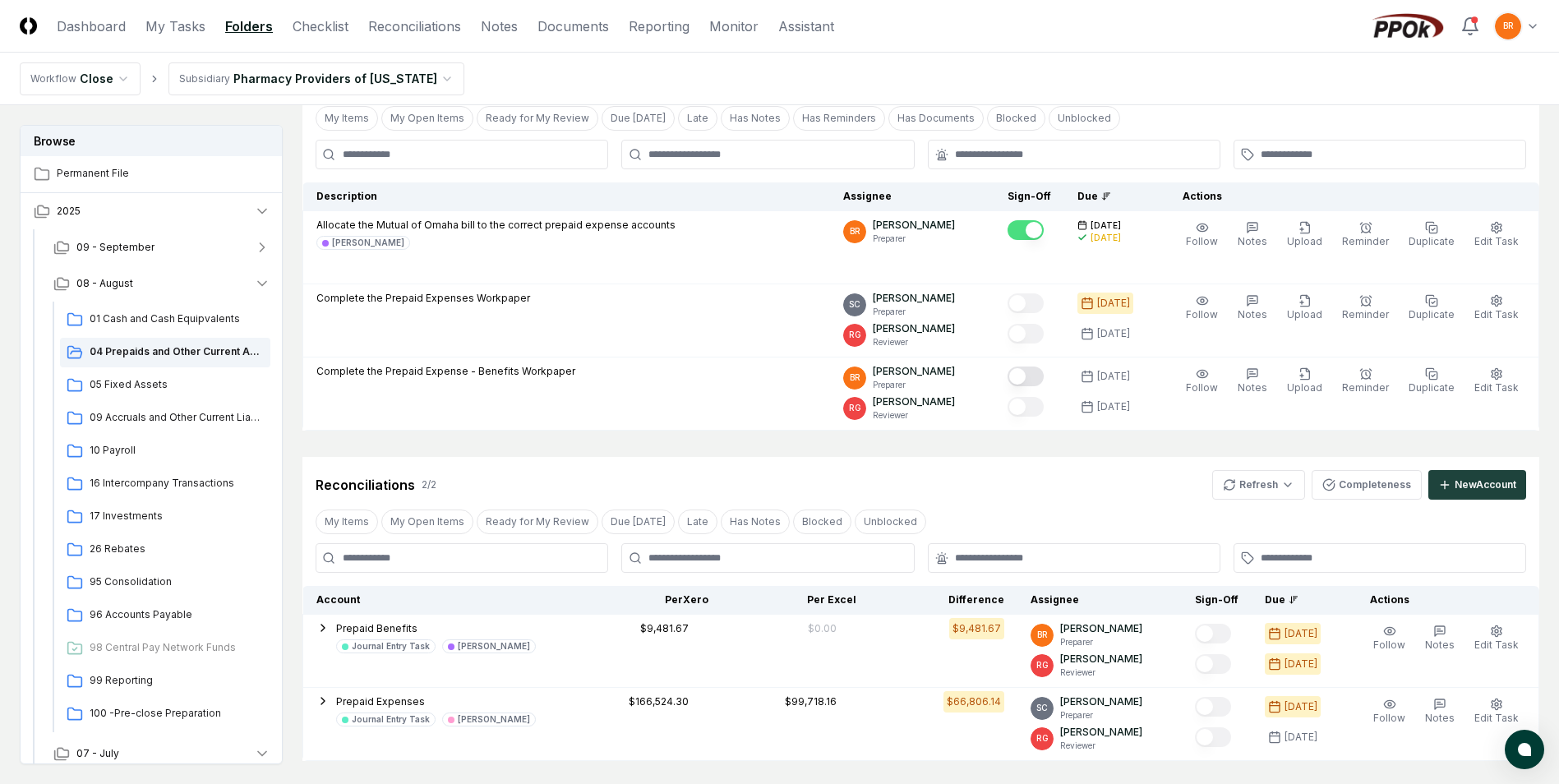
scroll to position [92, 0]
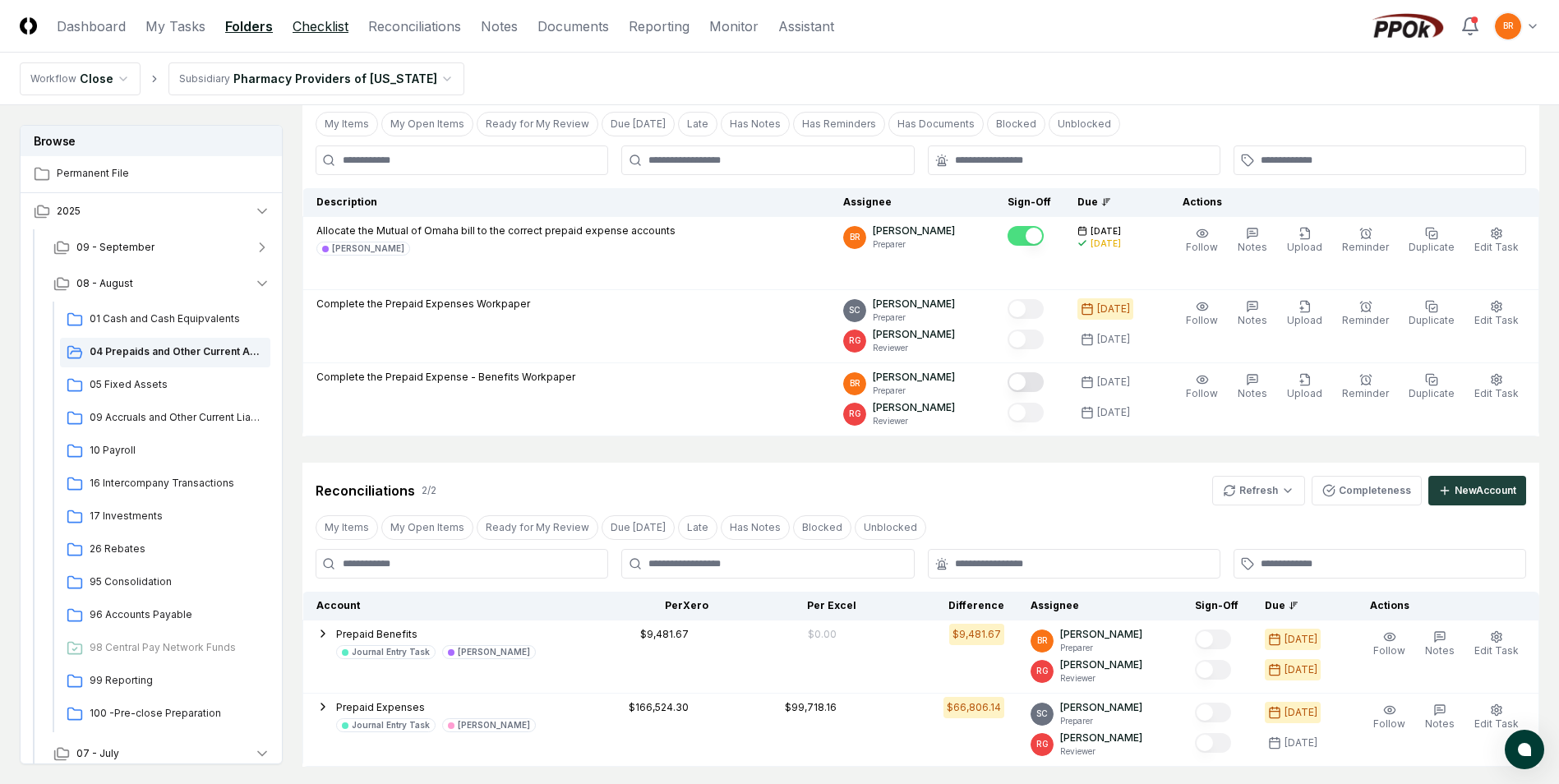
click at [333, 16] on link "Checklist" at bounding box center [321, 26] width 56 height 20
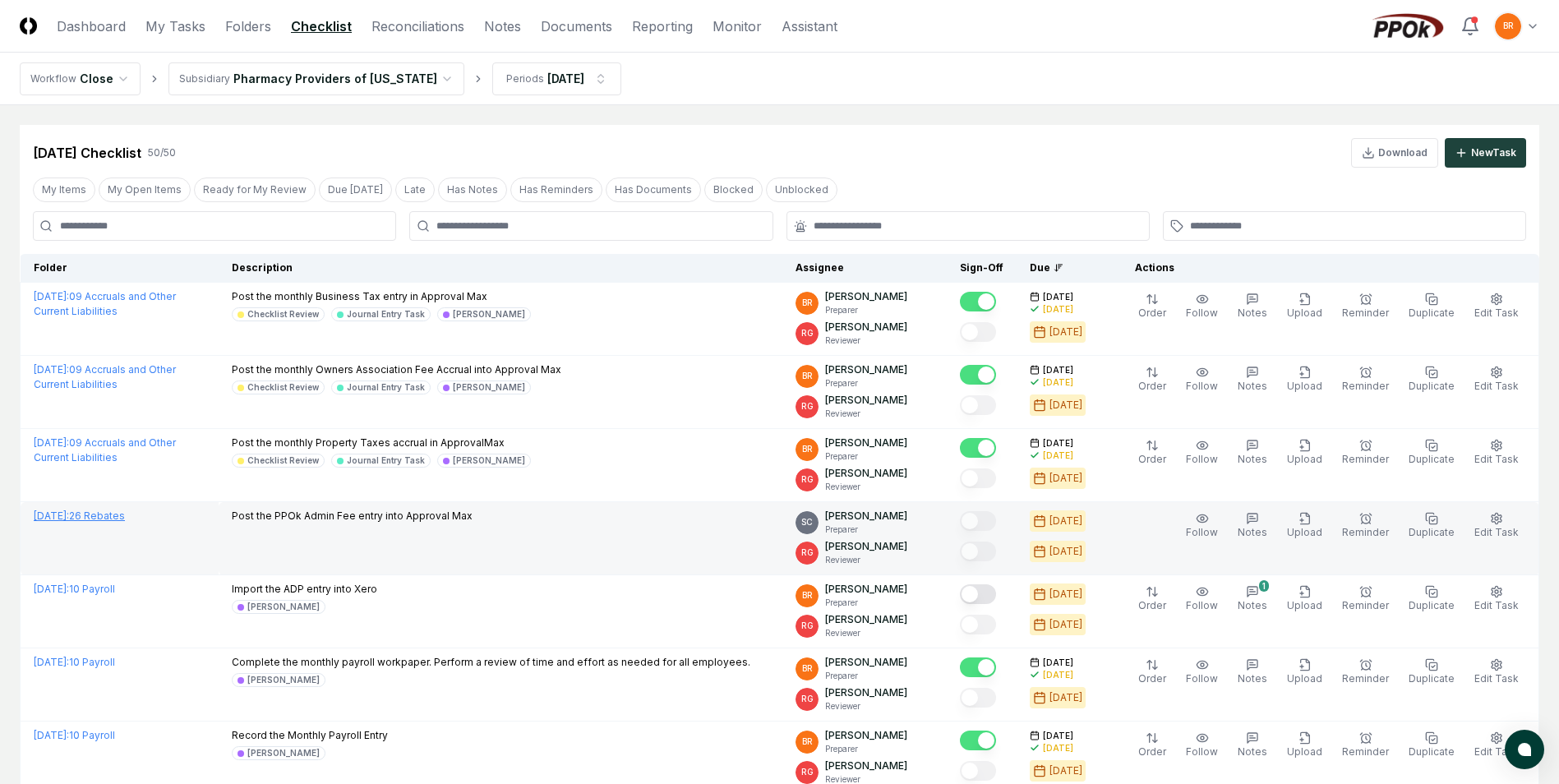
click at [125, 513] on link "[DATE] : 26 Rebates" at bounding box center [80, 515] width 91 height 13
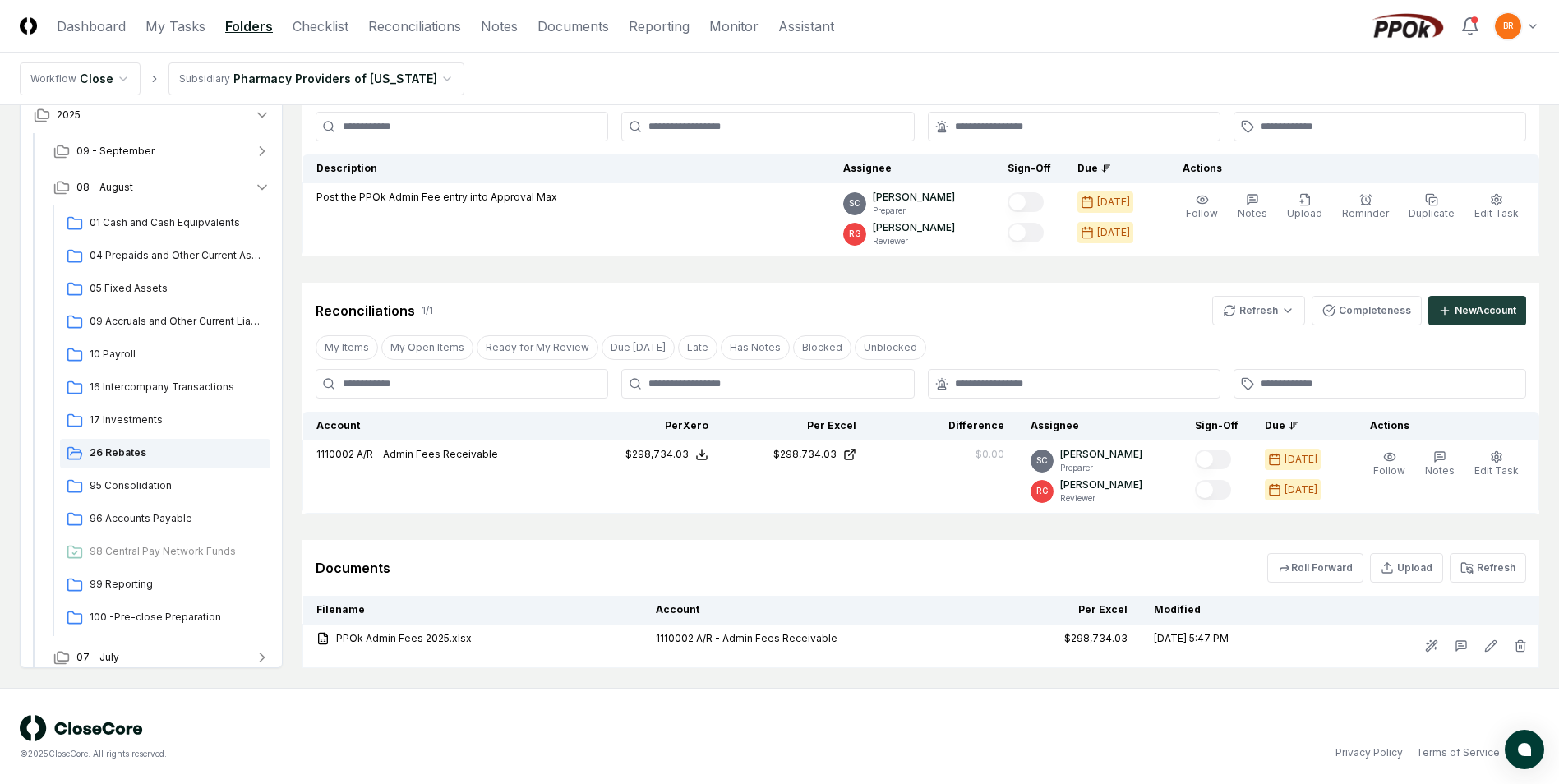
scroll to position [129, 0]
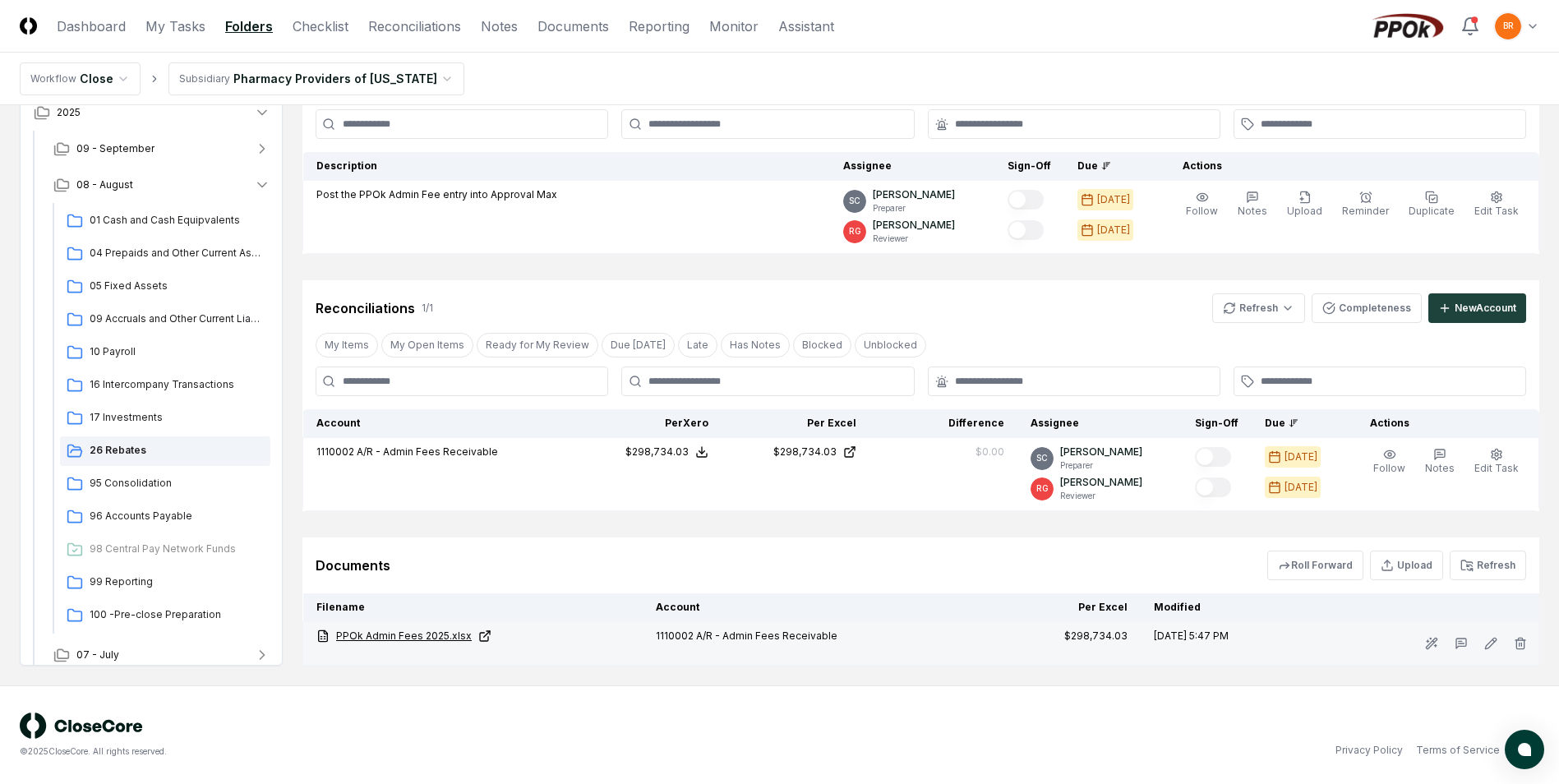
click at [411, 638] on link "PPOk Admin Fees 2025.xlsx" at bounding box center [473, 636] width 314 height 15
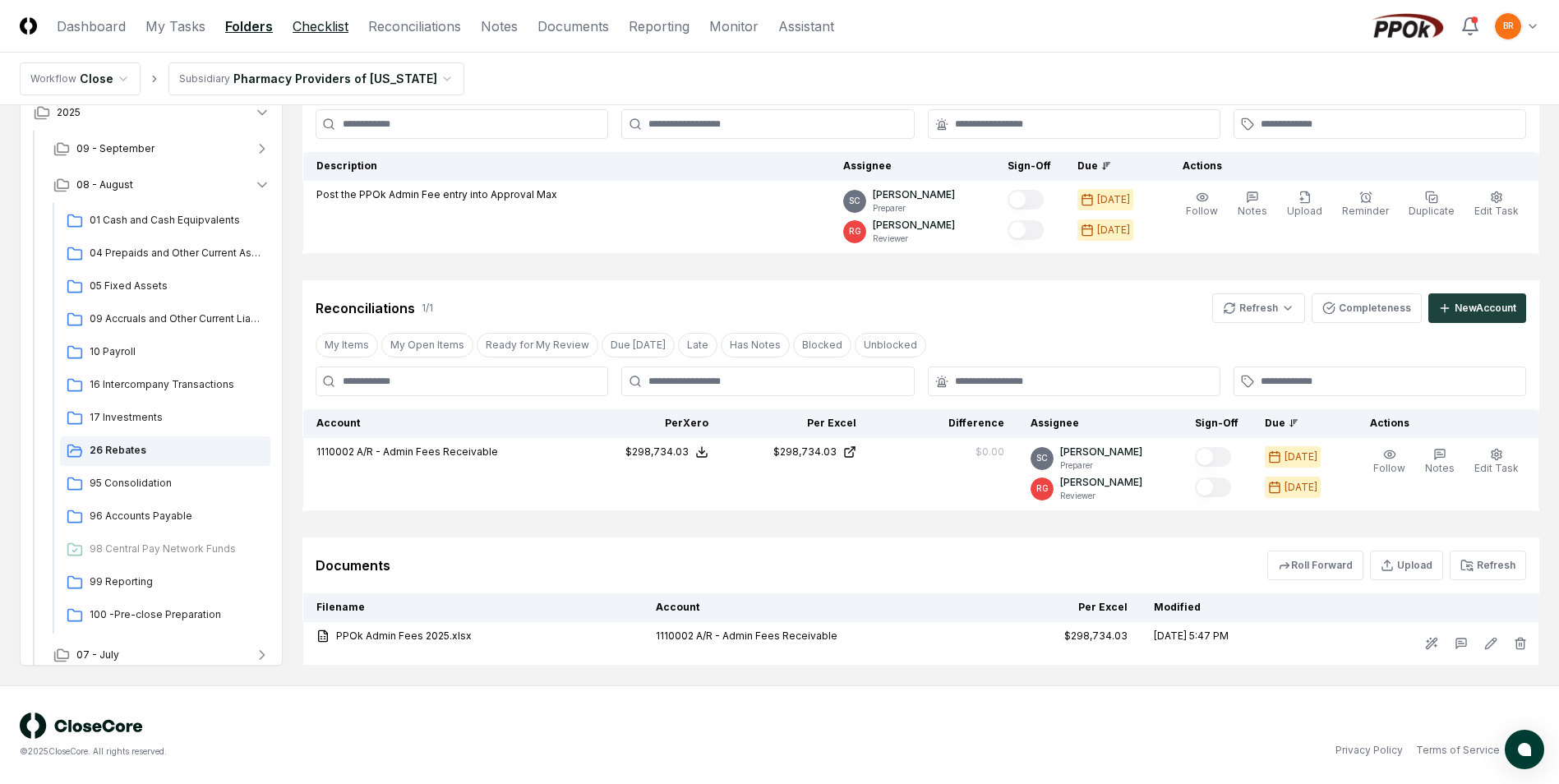
click at [303, 26] on link "Checklist" at bounding box center [321, 26] width 56 height 20
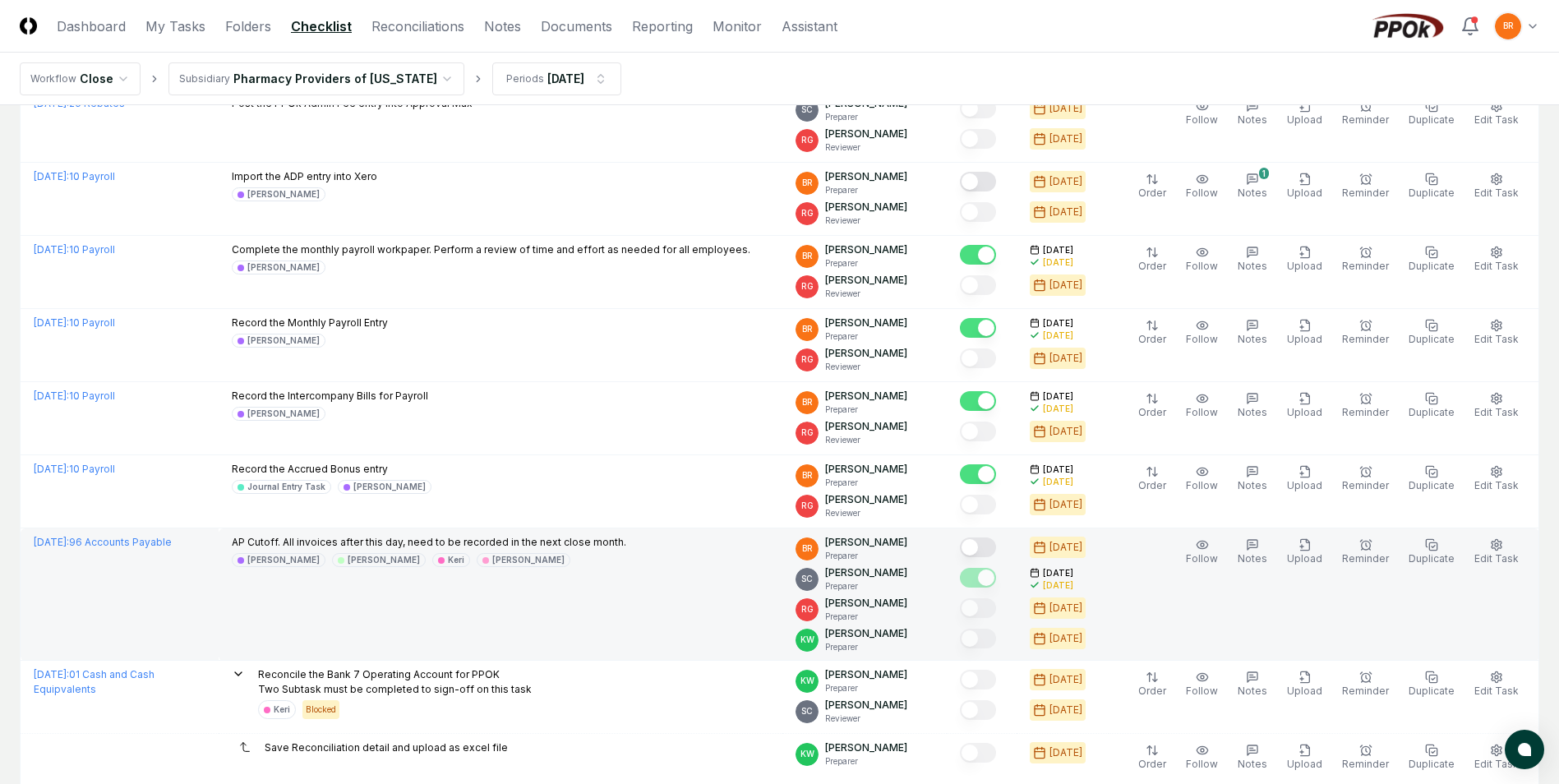
scroll to position [575, 0]
